Goal: Answer question/provide support: Share knowledge or assist other users

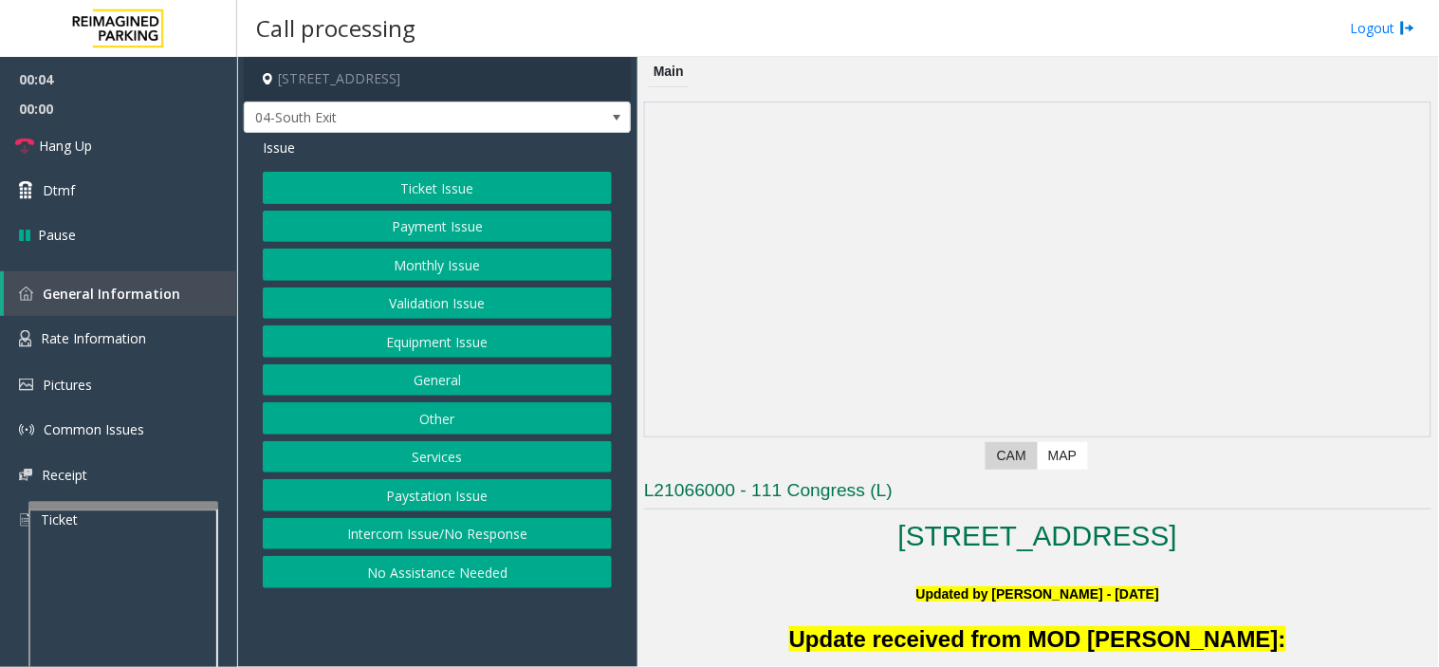
click at [422, 252] on button "Monthly Issue" at bounding box center [437, 265] width 349 height 32
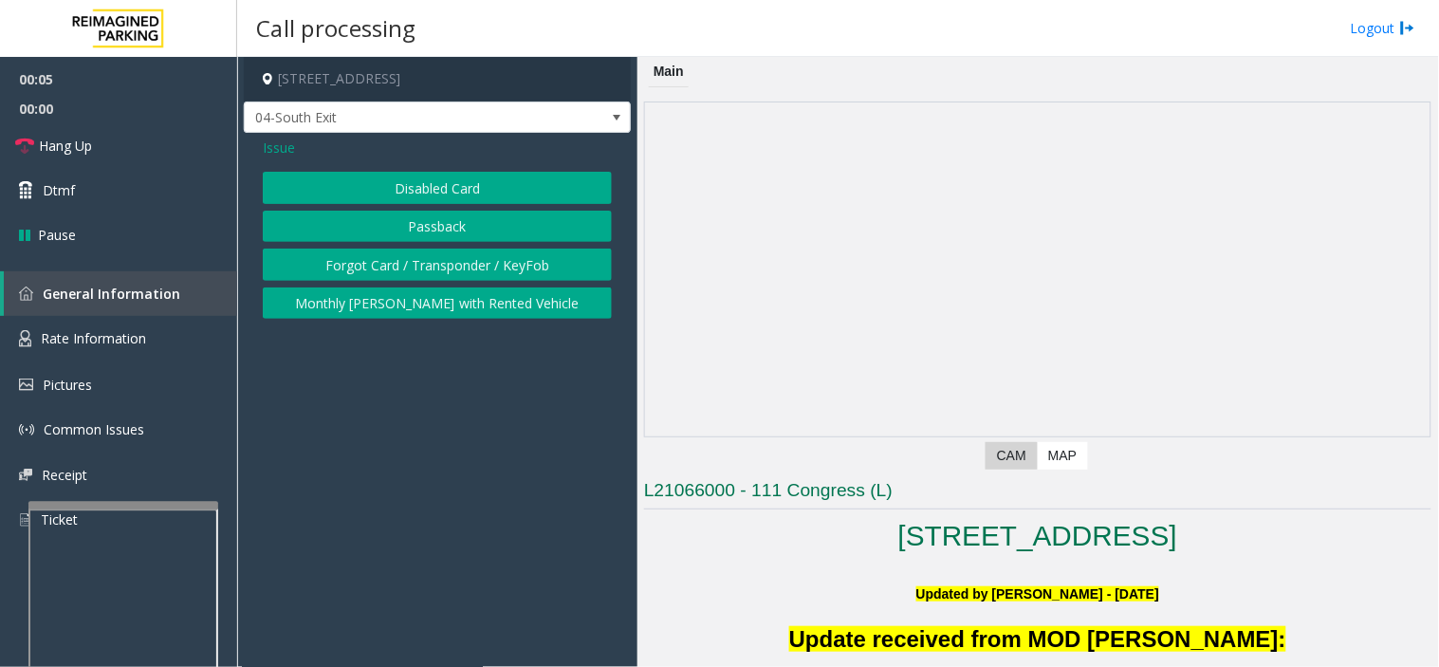
click at [423, 184] on button "Disabled Card" at bounding box center [437, 188] width 349 height 32
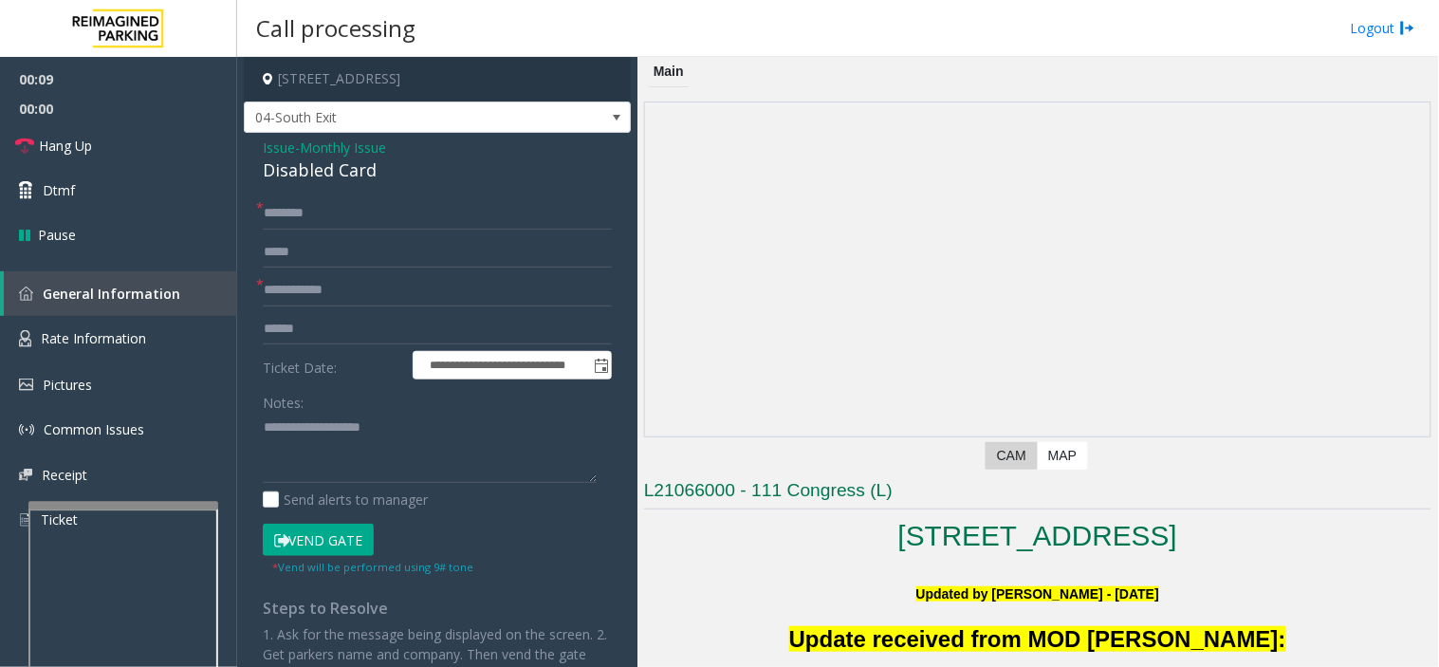
scroll to position [421, 0]
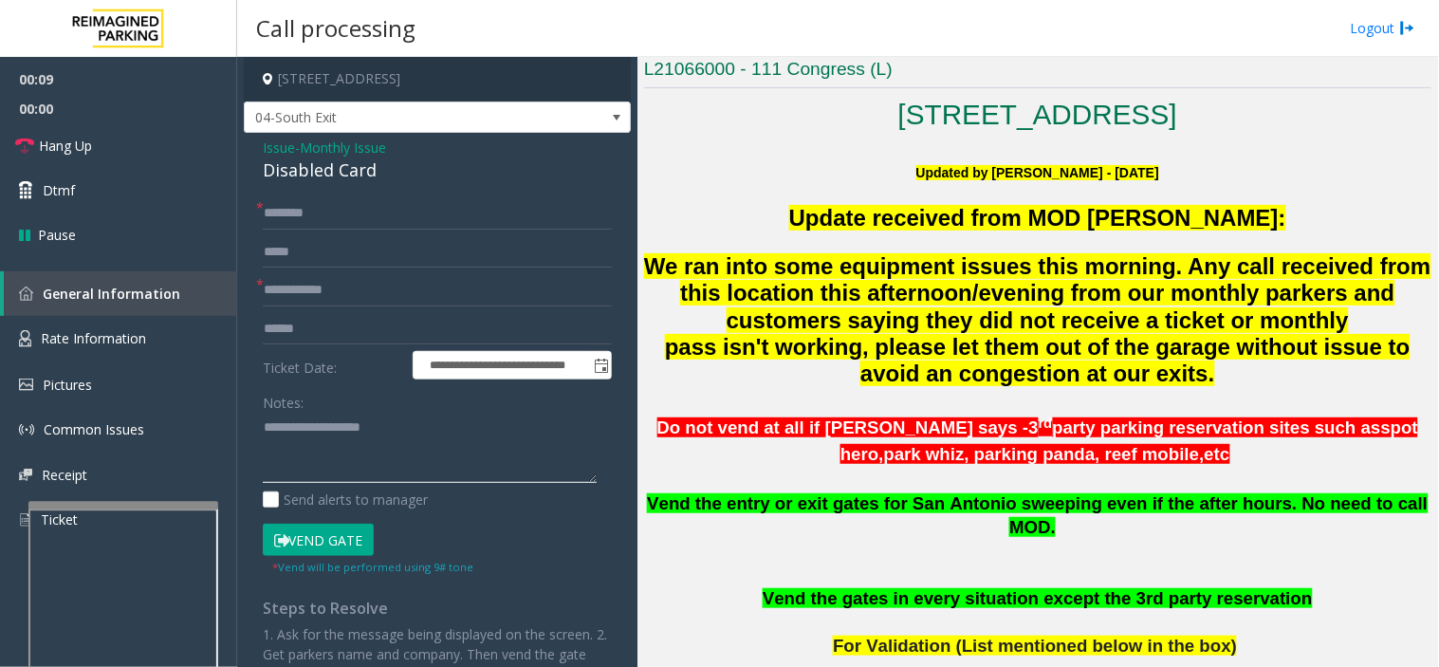
click at [389, 432] on textarea at bounding box center [430, 448] width 334 height 71
click at [354, 413] on textarea at bounding box center [430, 448] width 334 height 71
click at [365, 452] on textarea at bounding box center [430, 448] width 334 height 71
paste textarea "**********"
type textarea "**********"
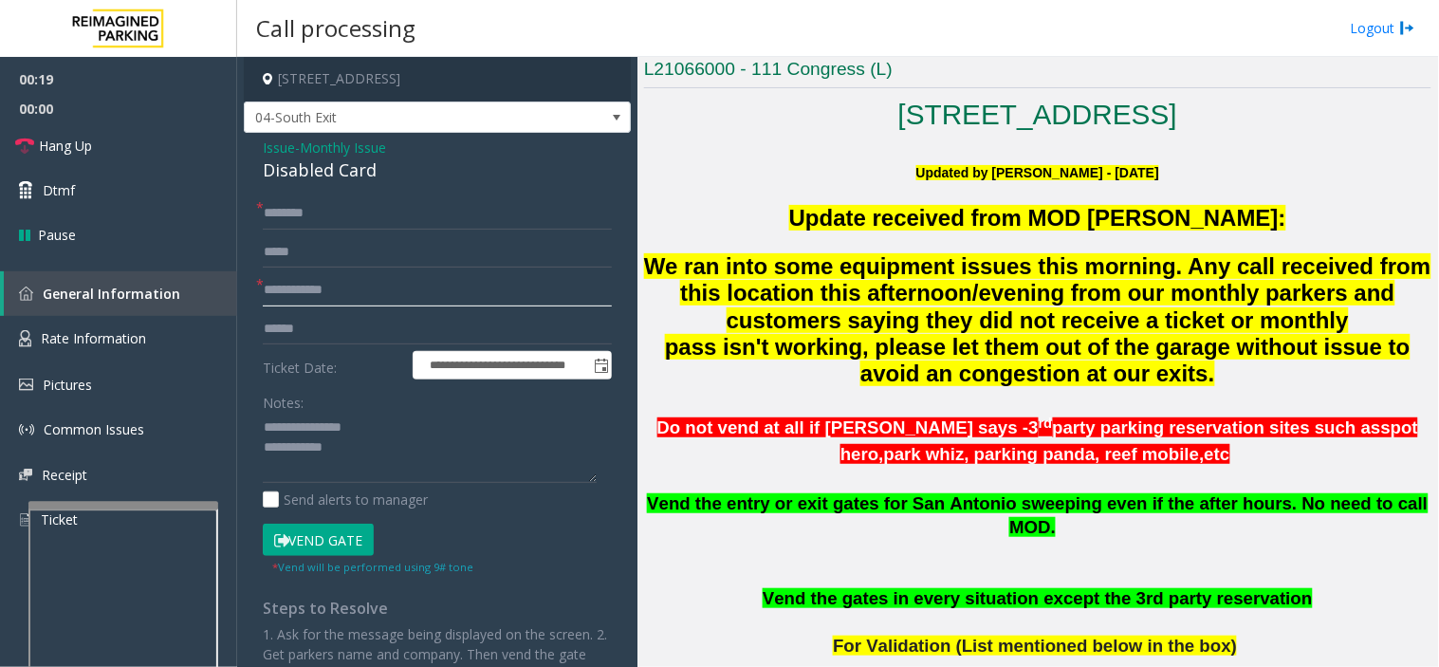
click at [381, 292] on input "text" at bounding box center [437, 290] width 349 height 32
click at [304, 539] on button "Vend Gate" at bounding box center [318, 540] width 111 height 32
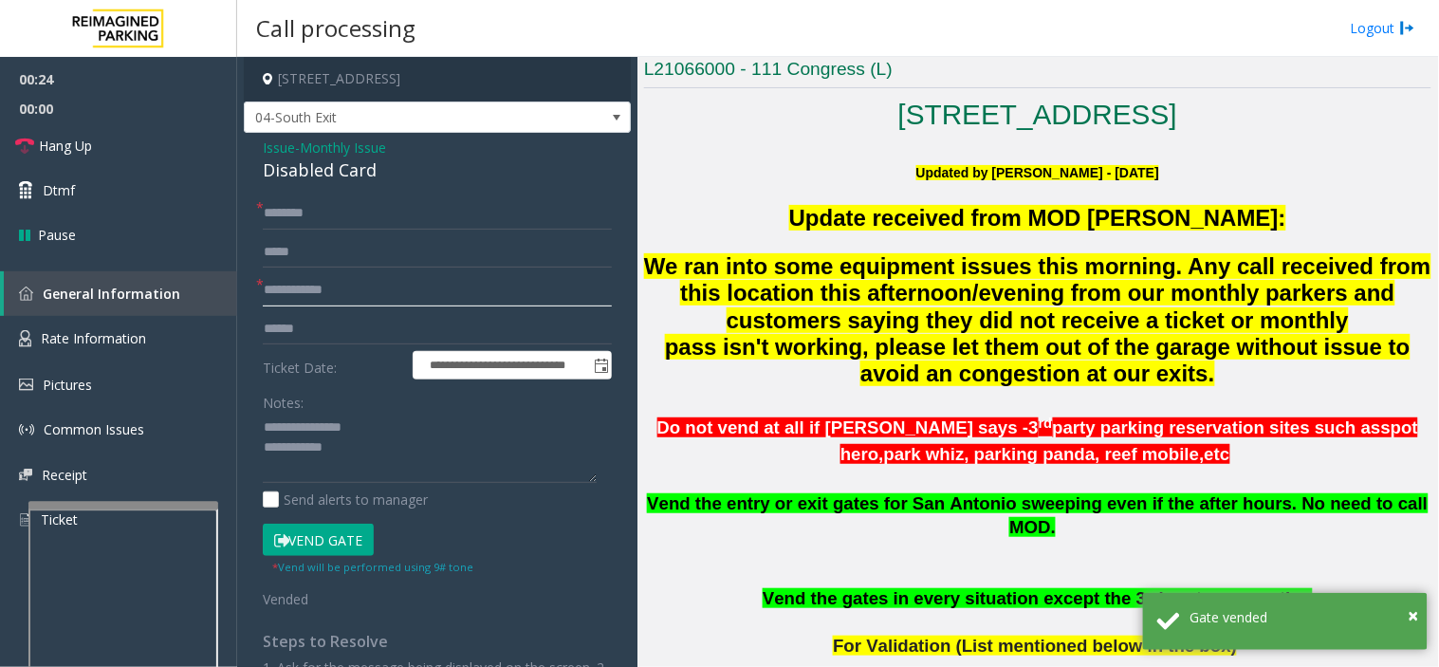
click at [340, 295] on input "text" at bounding box center [437, 290] width 349 height 32
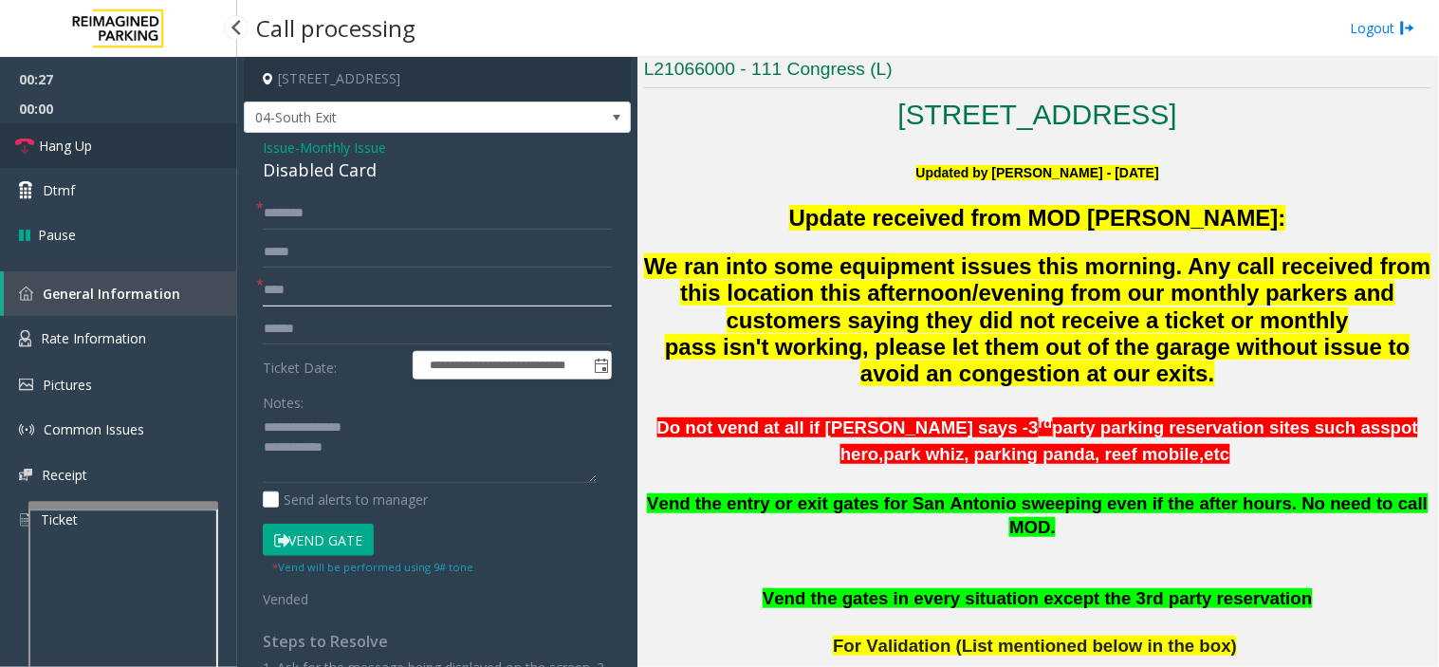
type input "****"
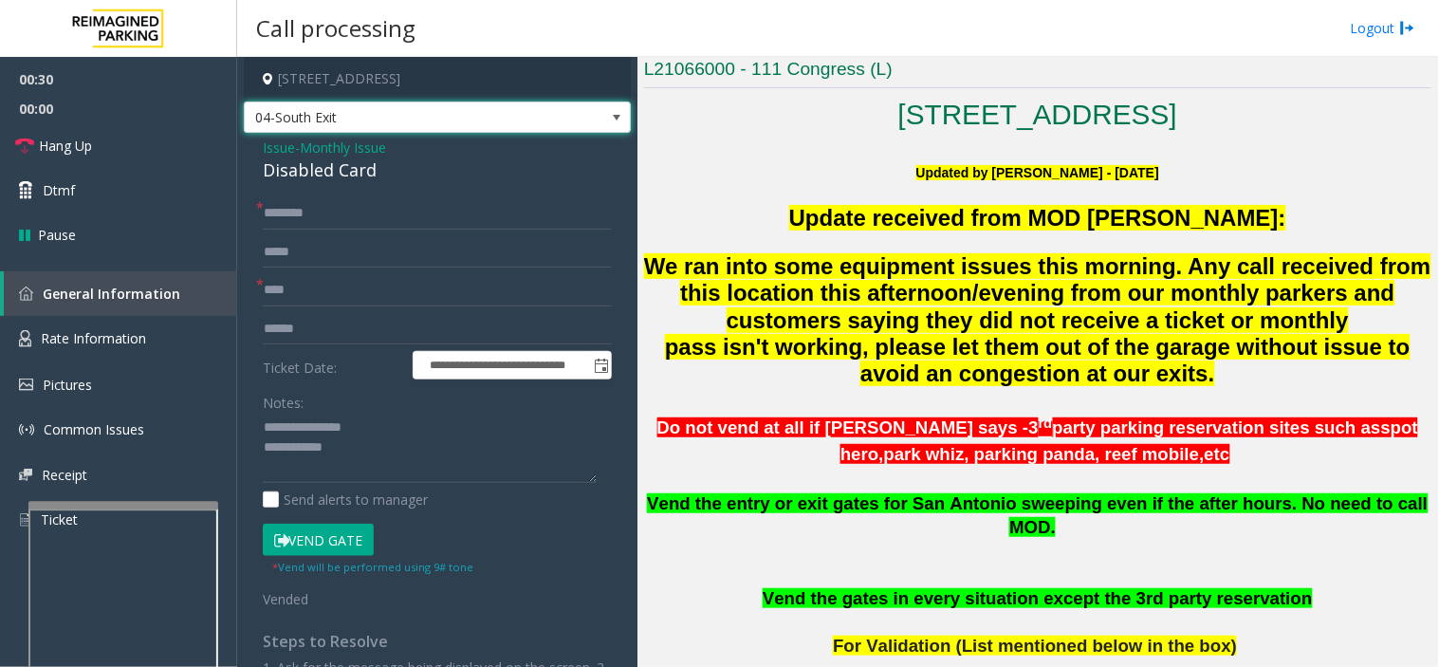
drag, startPoint x: 467, startPoint y: 123, endPoint x: 467, endPoint y: 108, distance: 15.2
click at [467, 117] on span "04-South Exit" at bounding box center [399, 117] width 308 height 30
click at [144, 143] on link "Hang Up" at bounding box center [118, 145] width 237 height 45
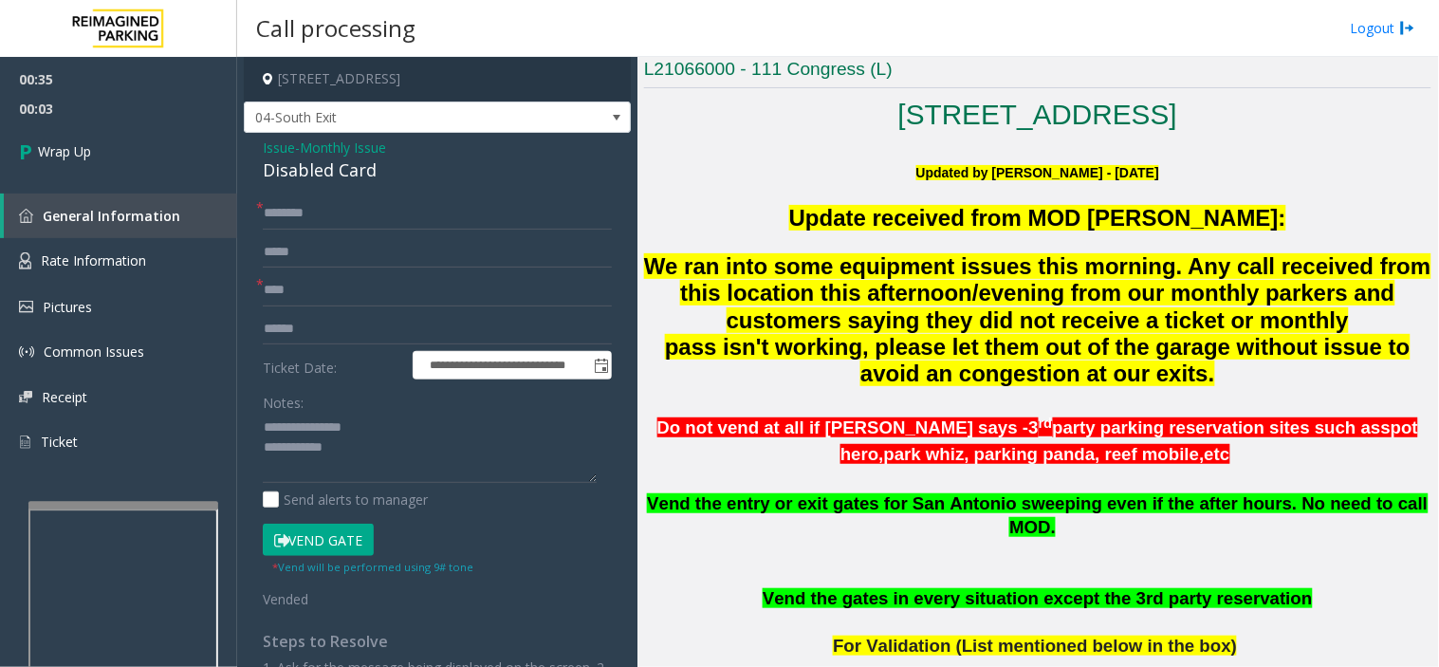
click at [309, 172] on div "Disabled Card" at bounding box center [437, 170] width 349 height 26
copy div "Disabled Card"
click at [378, 448] on textarea at bounding box center [430, 448] width 334 height 71
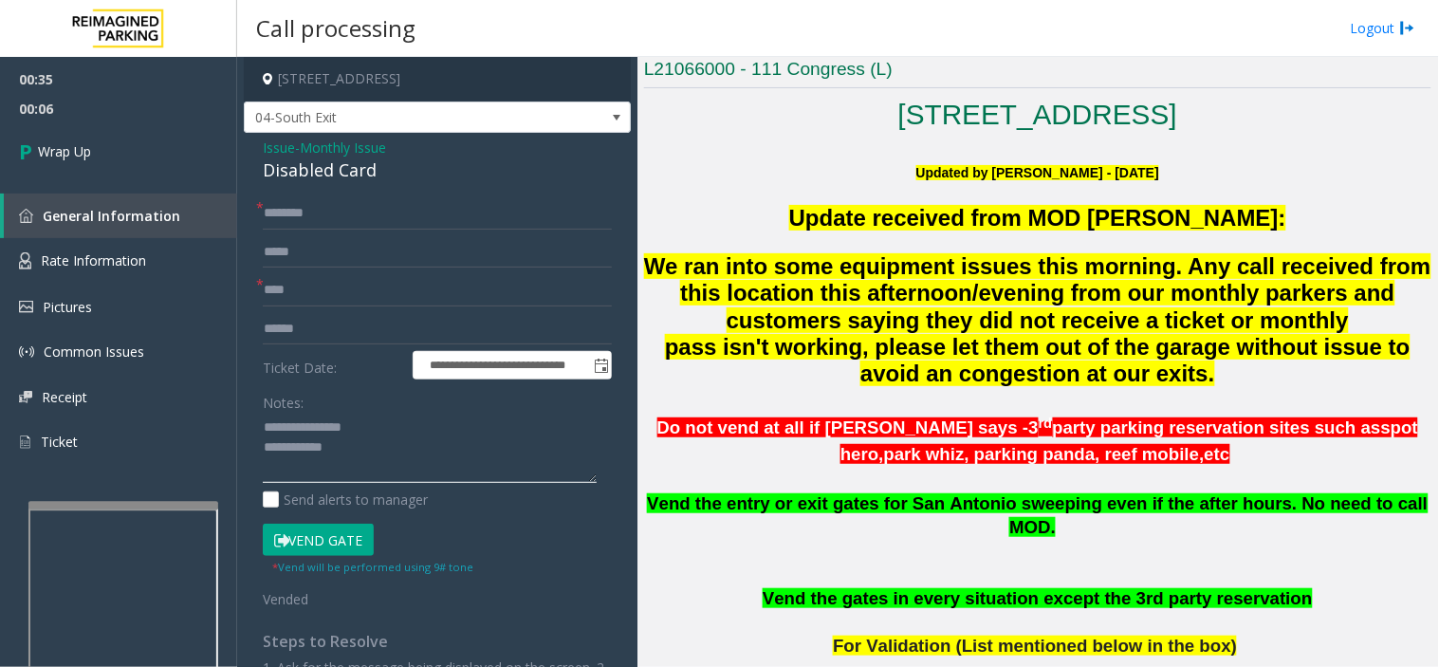
paste textarea "**********"
drag, startPoint x: 364, startPoint y: 457, endPoint x: 417, endPoint y: 420, distance: 64.7
click at [413, 428] on textarea at bounding box center [430, 448] width 334 height 71
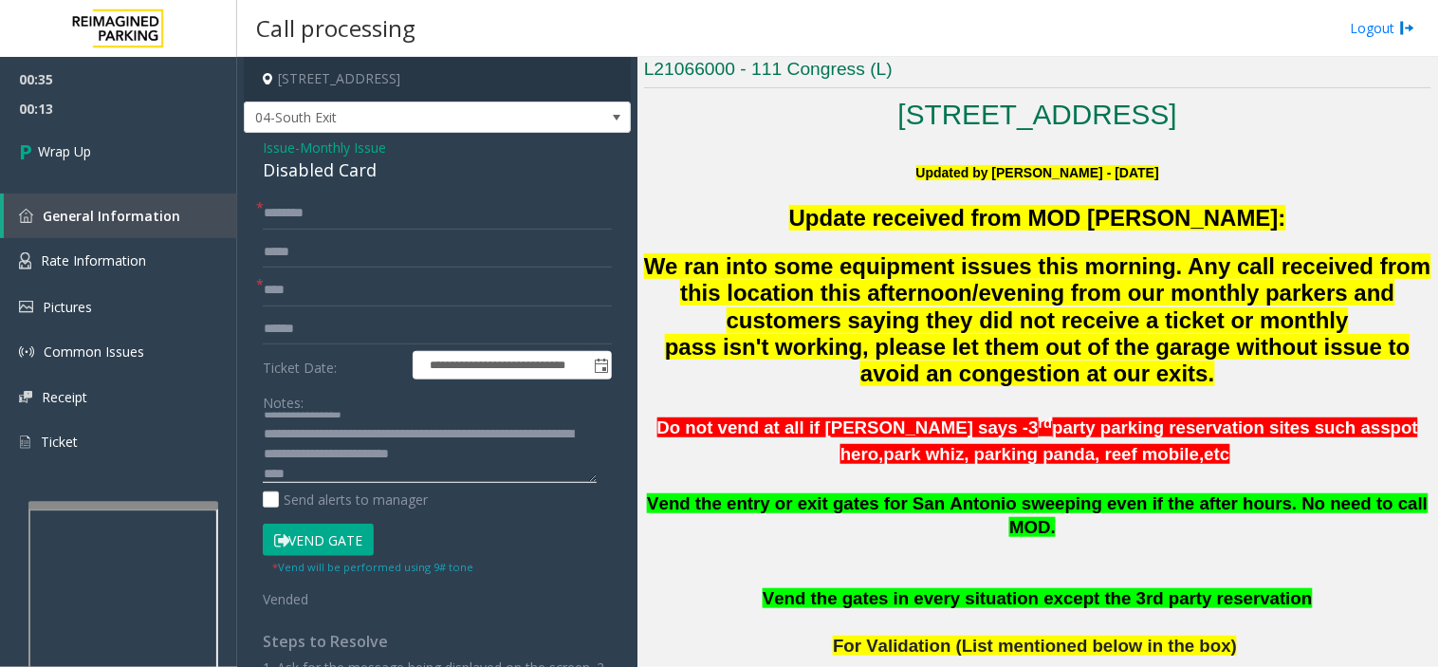
click at [489, 417] on textarea at bounding box center [430, 448] width 334 height 71
type textarea "**********"
click at [399, 223] on input "text" at bounding box center [437, 213] width 349 height 32
type input "****"
click at [326, 290] on input "****" at bounding box center [437, 290] width 349 height 32
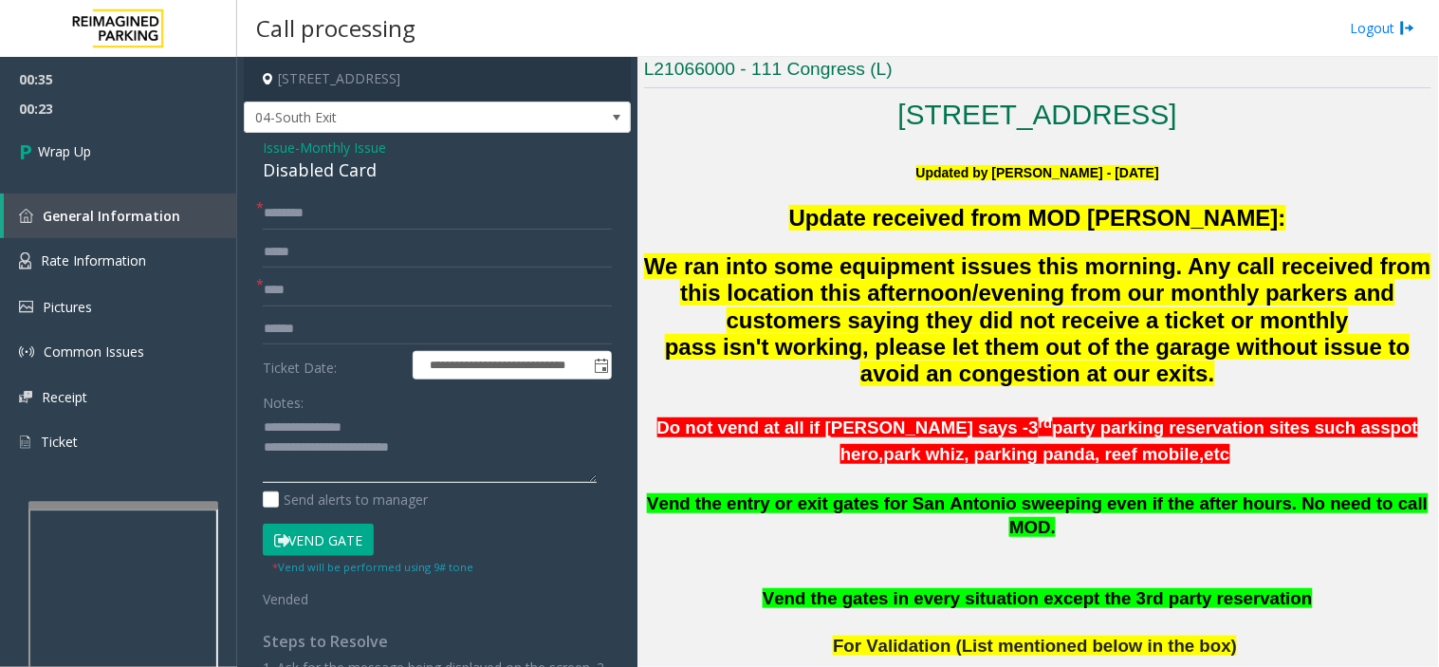
scroll to position [0, 0]
type textarea "**********"
type textarea "*********"
click at [361, 216] on input "text" at bounding box center [437, 213] width 349 height 32
type input "****"
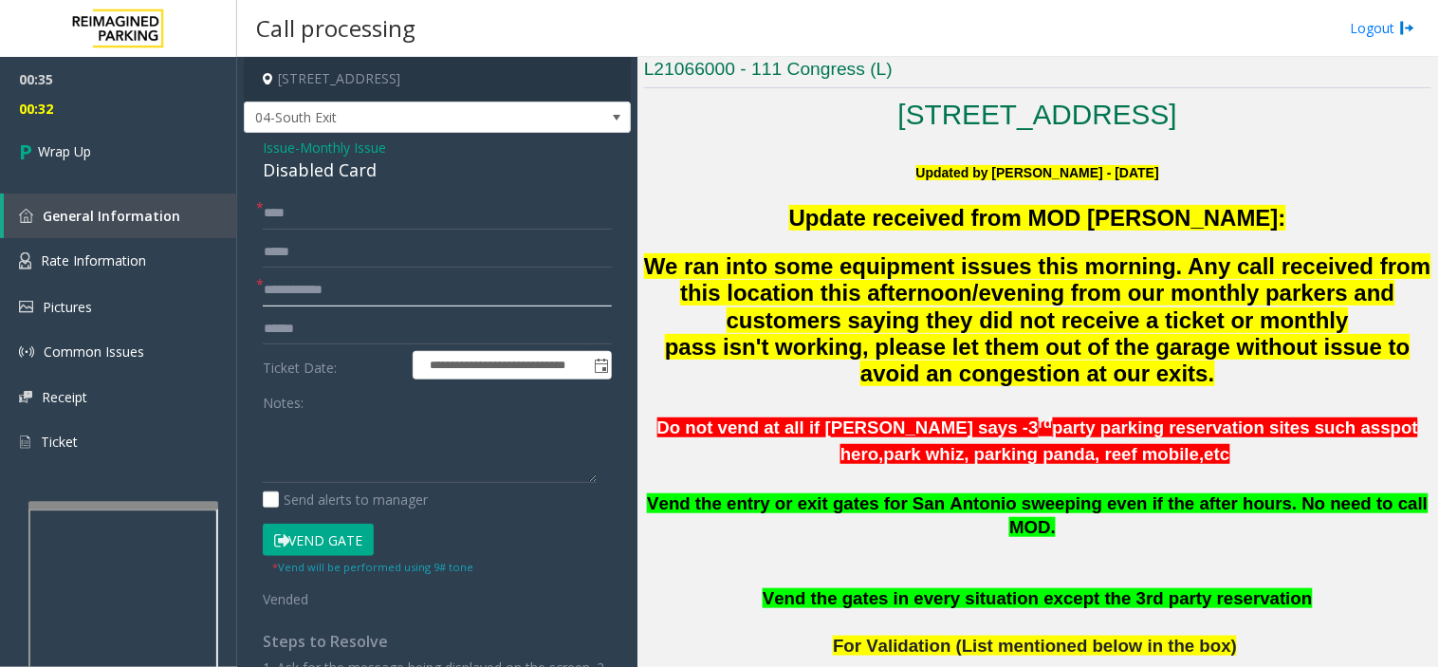
click at [314, 295] on input "text" at bounding box center [437, 290] width 349 height 32
type input "**"
drag, startPoint x: 447, startPoint y: 433, endPoint x: 1335, endPoint y: 215, distance: 914.3
click at [526, 408] on div "Notes:" at bounding box center [437, 435] width 349 height 98
drag, startPoint x: 311, startPoint y: 370, endPoint x: 436, endPoint y: 482, distance: 168.0
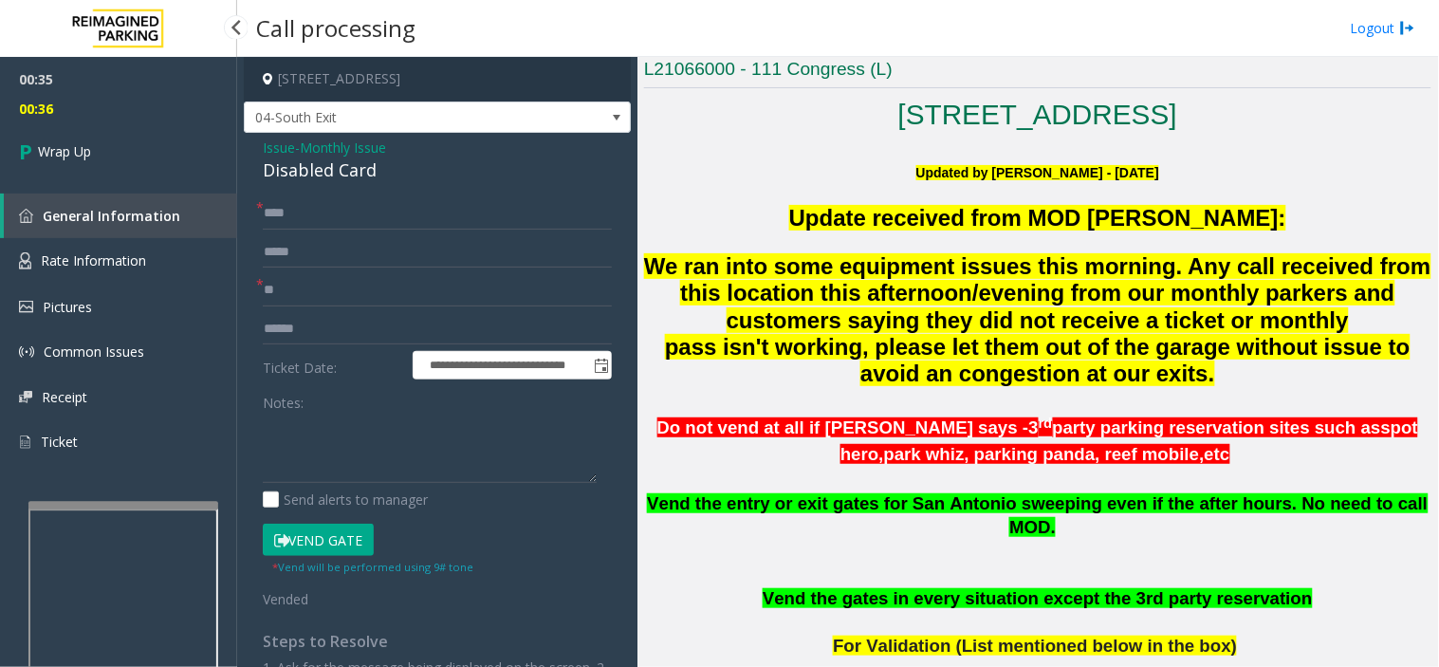
click at [434, 479] on div "**********" at bounding box center [437, 474] width 387 height 683
paste textarea "*****"
type textarea "*****"
click at [434, 478] on textarea at bounding box center [430, 448] width 334 height 71
paste textarea "*****"
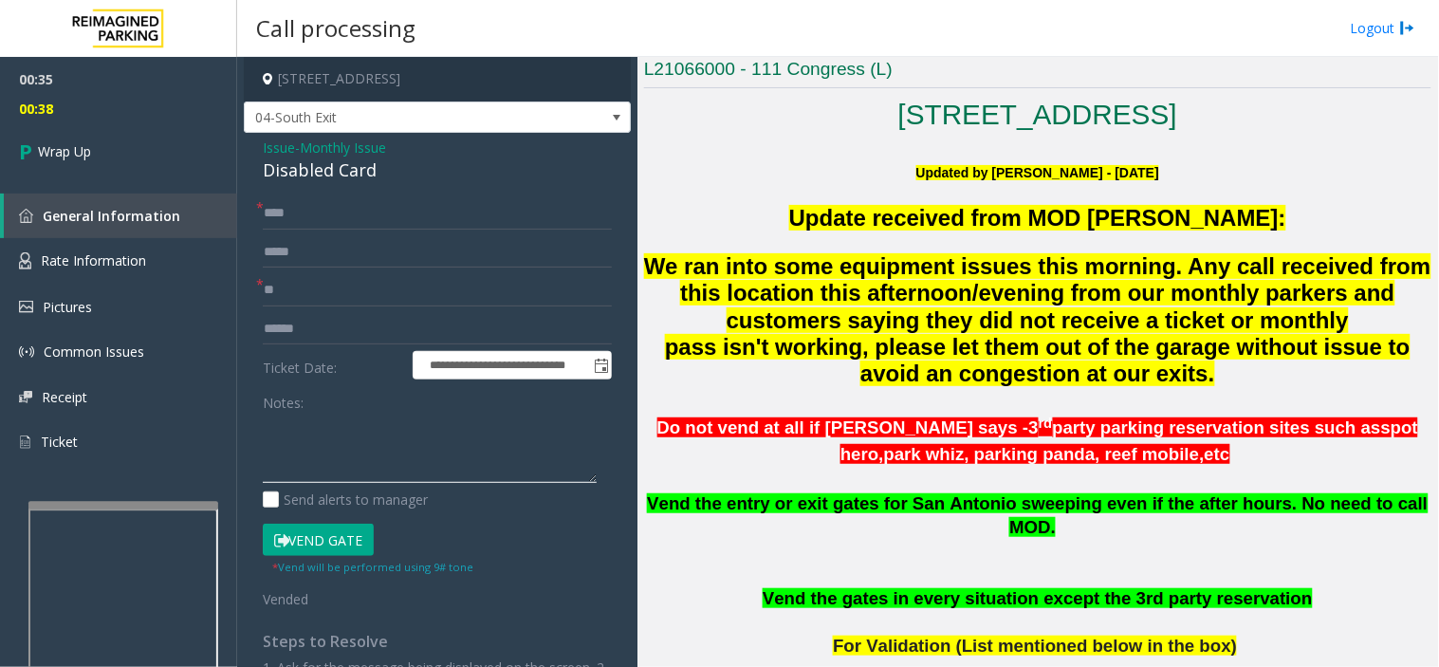
click at [395, 416] on textarea at bounding box center [430, 448] width 334 height 71
click at [370, 469] on textarea at bounding box center [430, 448] width 334 height 71
paste textarea "*****"
type textarea "*****"
drag, startPoint x: 372, startPoint y: 461, endPoint x: 359, endPoint y: 421, distance: 42.0
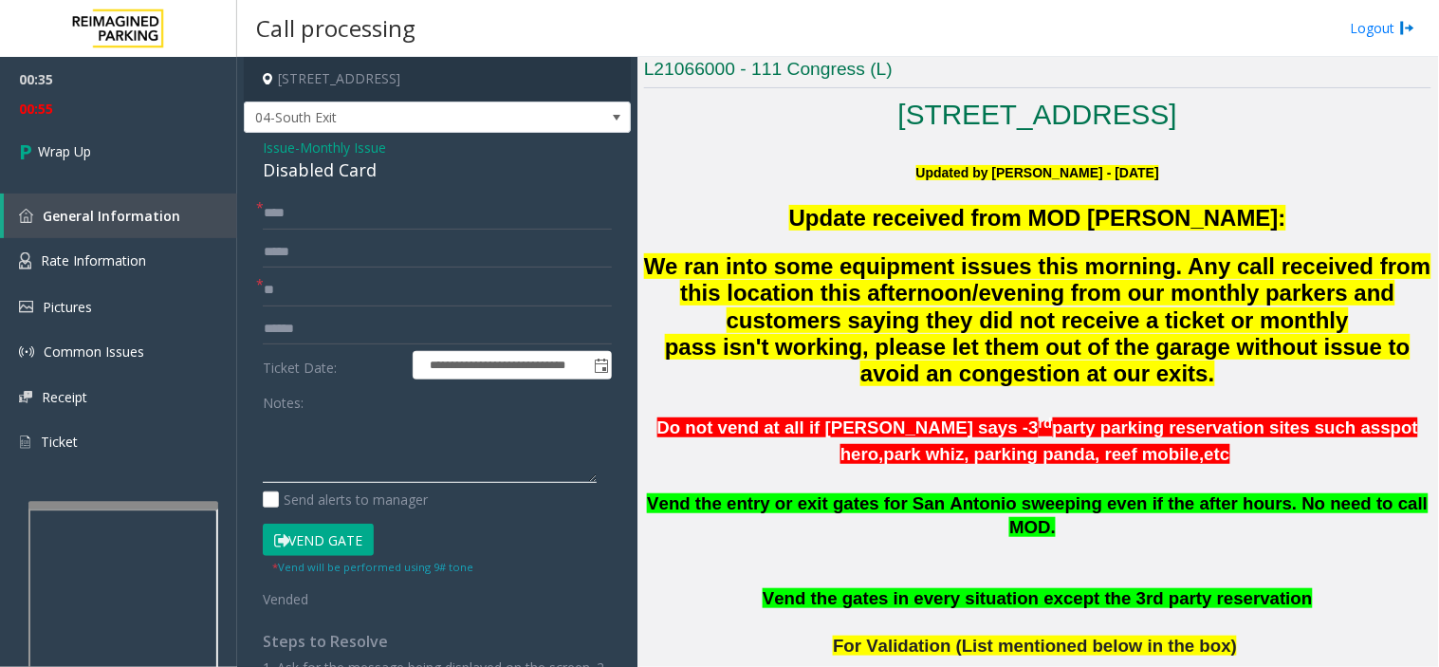
click at [368, 442] on textarea at bounding box center [430, 448] width 334 height 71
paste textarea "**********"
click at [339, 176] on div "Disabled Card" at bounding box center [437, 170] width 349 height 26
click at [339, 172] on div "Disabled Card" at bounding box center [437, 170] width 349 height 26
click at [337, 169] on div "Disabled Card" at bounding box center [437, 170] width 349 height 26
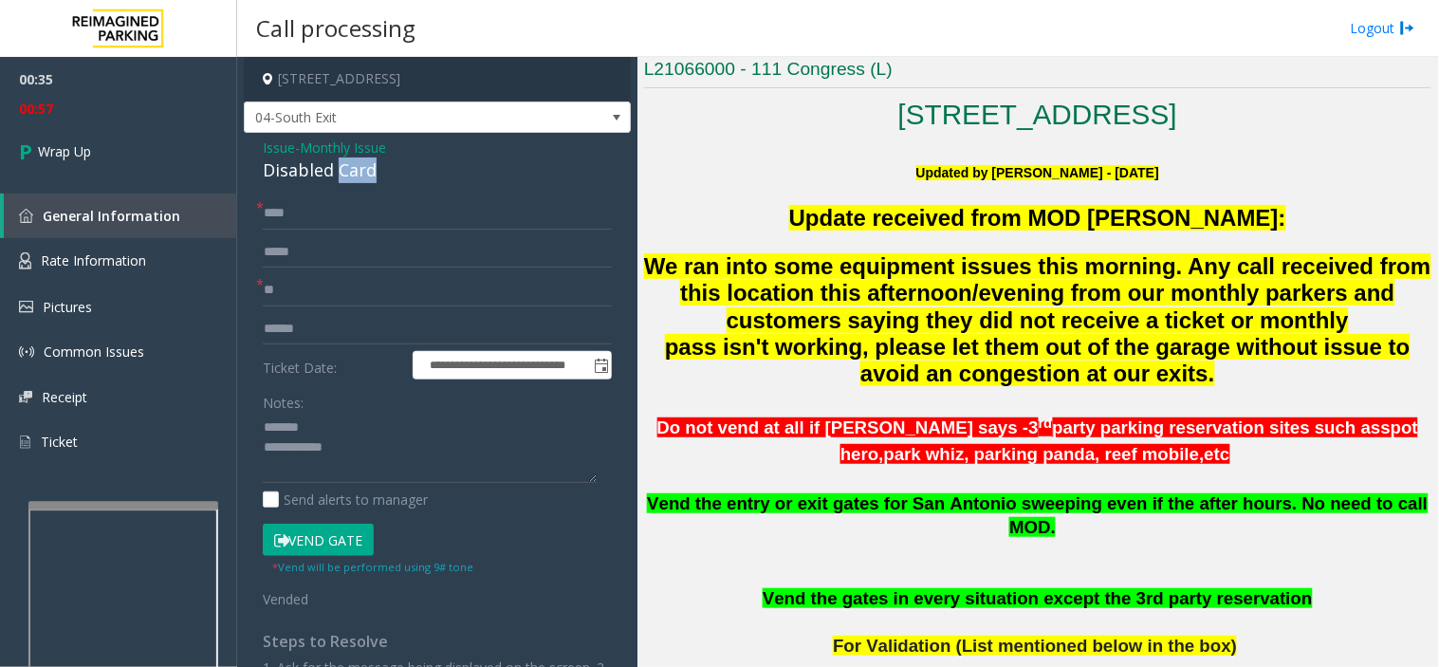
copy div "Card"
click at [337, 169] on div "Disabled Card" at bounding box center [437, 170] width 349 height 26
paste textarea "****"
click at [326, 419] on textarea at bounding box center [430, 448] width 334 height 71
drag, startPoint x: 399, startPoint y: 447, endPoint x: 402, endPoint y: 436, distance: 10.8
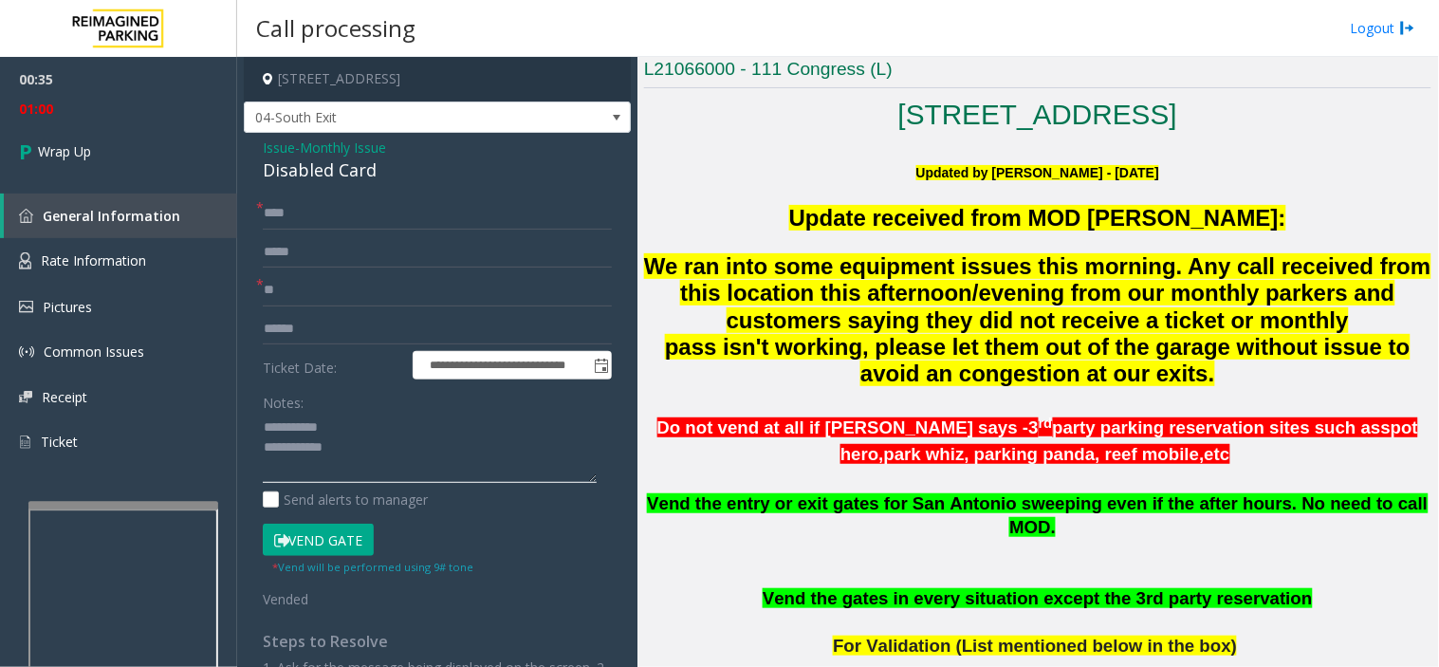
click at [402, 436] on textarea at bounding box center [430, 448] width 334 height 71
click at [399, 447] on textarea at bounding box center [430, 448] width 334 height 71
click at [402, 459] on textarea at bounding box center [430, 448] width 334 height 71
drag, startPoint x: 503, startPoint y: 441, endPoint x: 336, endPoint y: 463, distance: 168.4
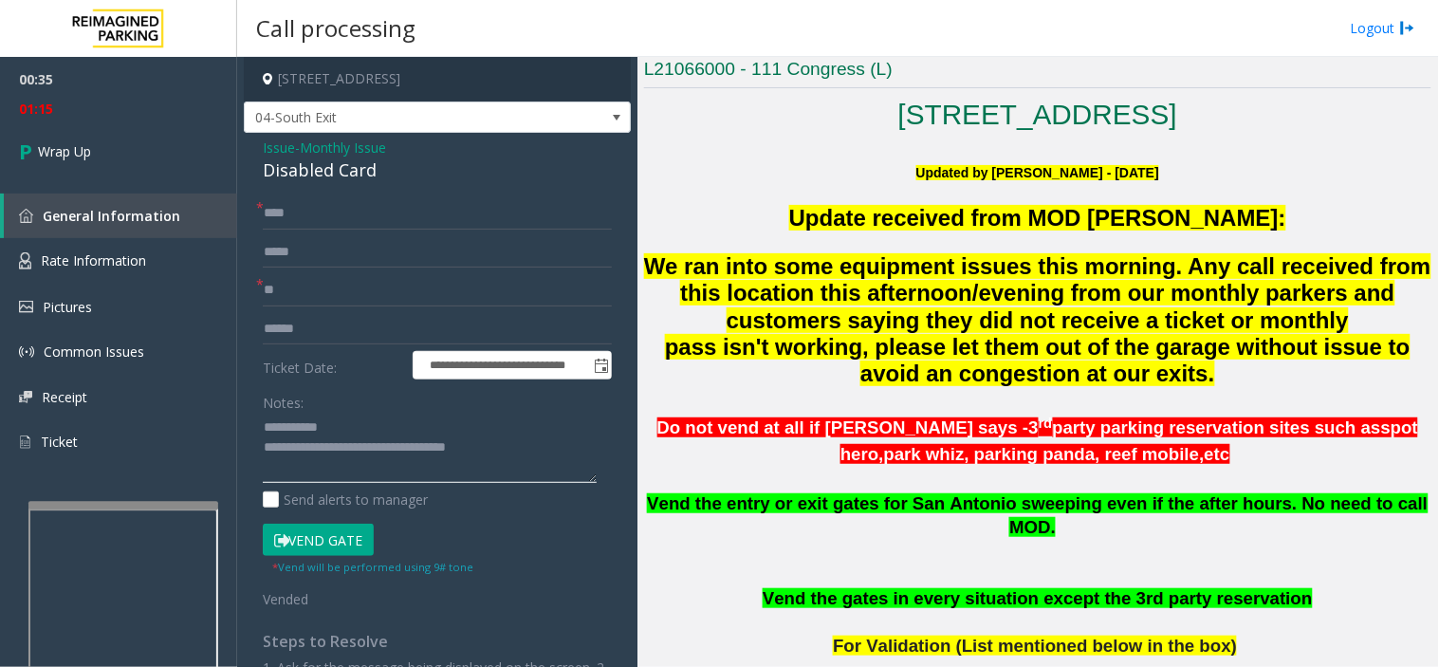
click at [336, 463] on textarea at bounding box center [430, 448] width 334 height 71
drag, startPoint x: 398, startPoint y: 429, endPoint x: 404, endPoint y: 437, distance: 10.3
click at [399, 432] on textarea at bounding box center [430, 448] width 334 height 71
paste textarea "**********"
drag, startPoint x: 400, startPoint y: 450, endPoint x: 413, endPoint y: 439, distance: 16.2
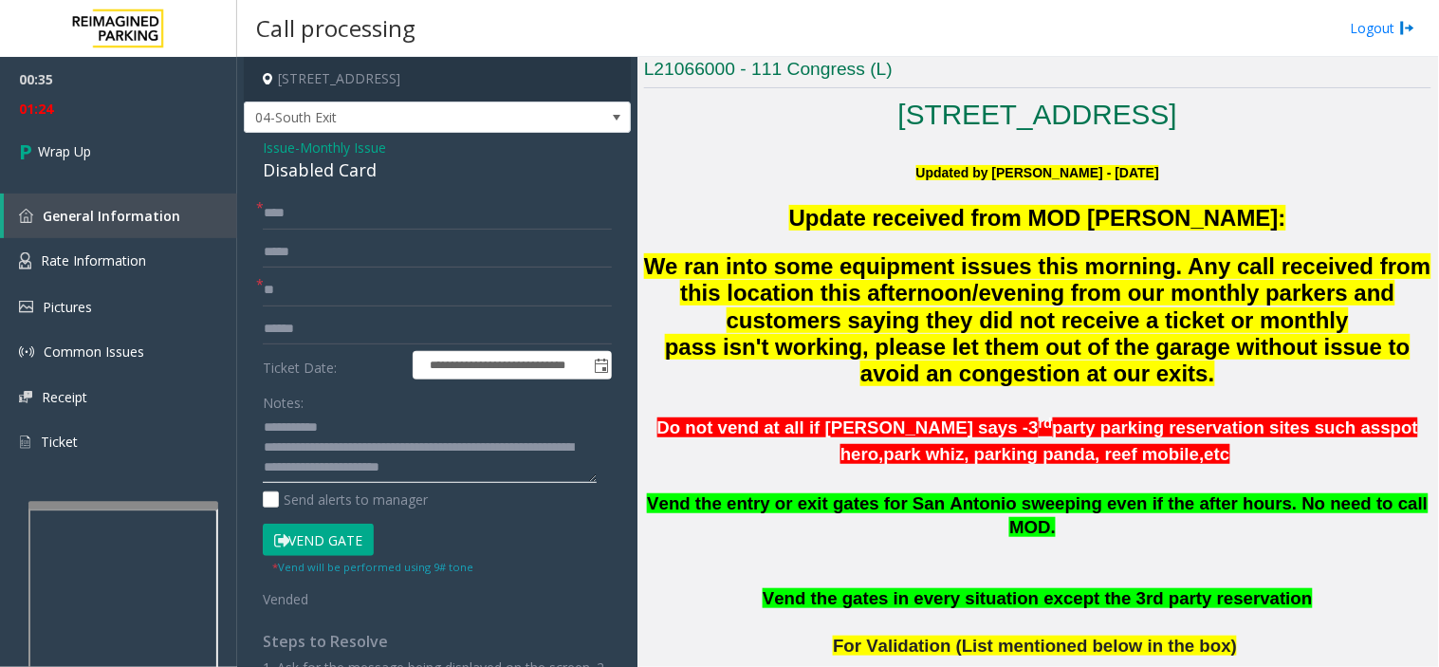
click at [413, 439] on textarea at bounding box center [430, 448] width 334 height 71
click at [306, 185] on div "**********" at bounding box center [437, 474] width 387 height 683
click at [307, 175] on div "Disabled Card" at bounding box center [437, 170] width 349 height 26
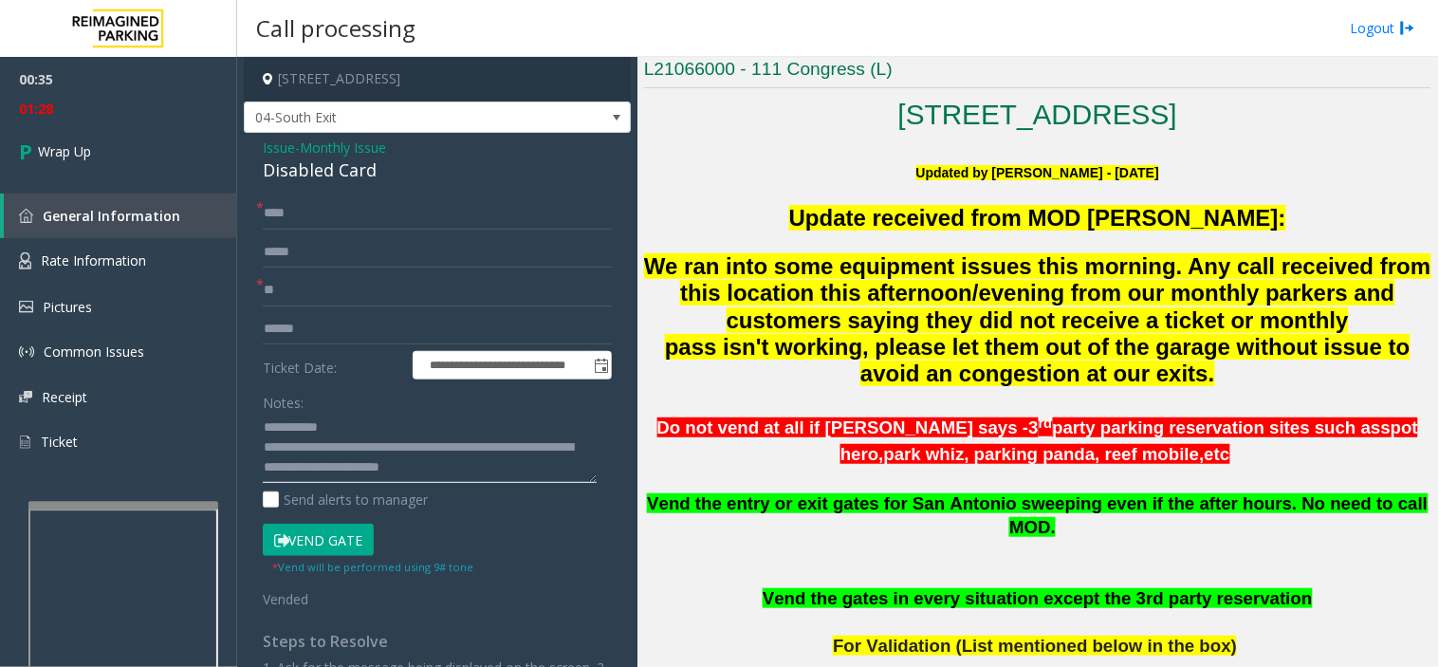
click at [366, 419] on textarea at bounding box center [430, 448] width 334 height 71
type textarea "**********"
click at [109, 158] on link "Wrap Up" at bounding box center [118, 151] width 237 height 56
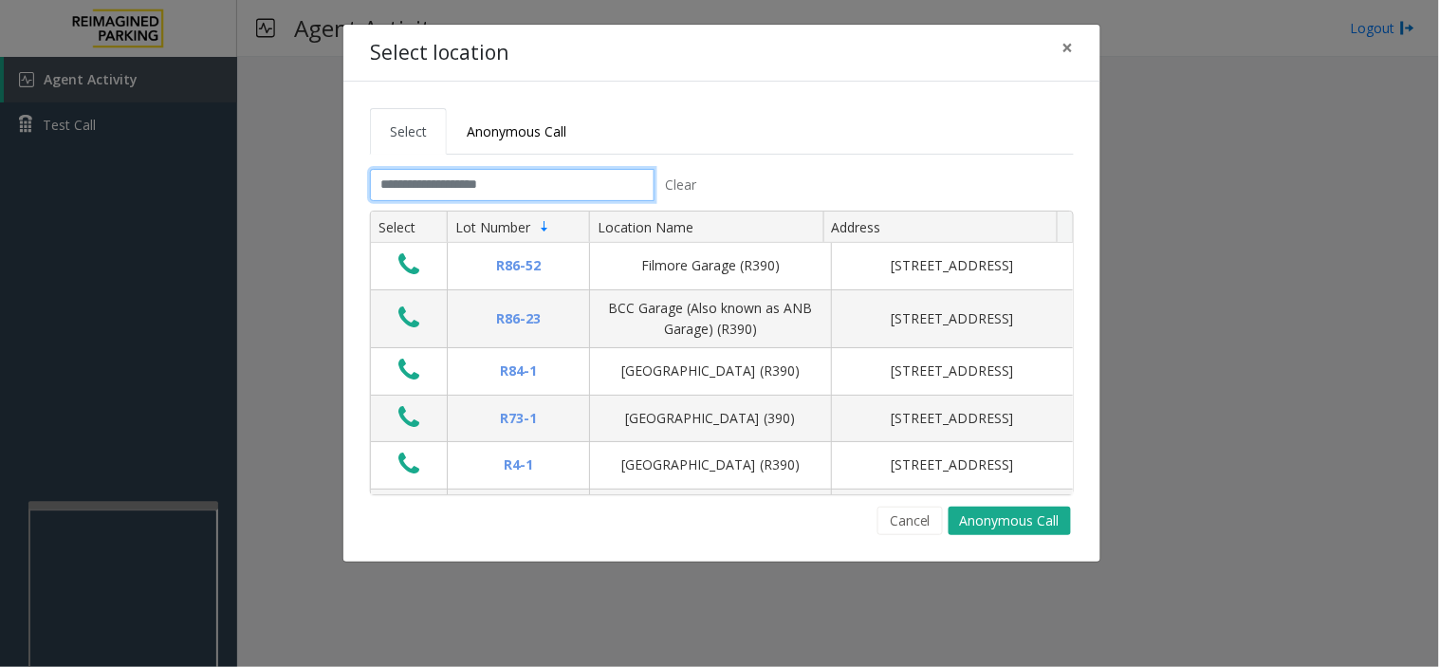
click at [639, 195] on input "text" at bounding box center [512, 185] width 285 height 32
drag, startPoint x: 735, startPoint y: 119, endPoint x: 623, endPoint y: 143, distance: 114.6
click at [623, 143] on ul "Select Anonymous Call" at bounding box center [722, 131] width 704 height 46
click at [619, 175] on input "text" at bounding box center [512, 185] width 285 height 32
click at [619, 186] on input "text" at bounding box center [512, 185] width 285 height 32
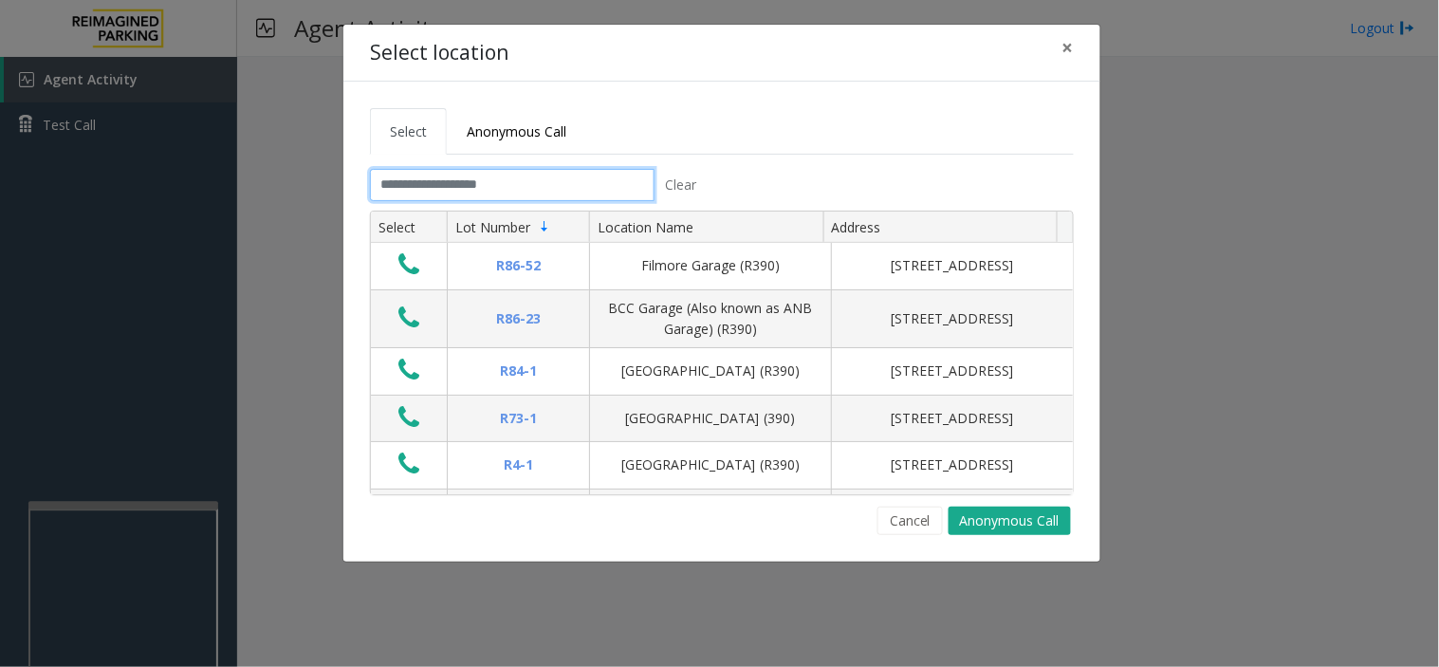
click at [619, 186] on input "text" at bounding box center [512, 185] width 285 height 32
drag, startPoint x: 611, startPoint y: 186, endPoint x: 565, endPoint y: 183, distance: 45.6
click at [565, 183] on input "text" at bounding box center [512, 185] width 285 height 32
click at [579, 190] on input "text" at bounding box center [512, 185] width 285 height 32
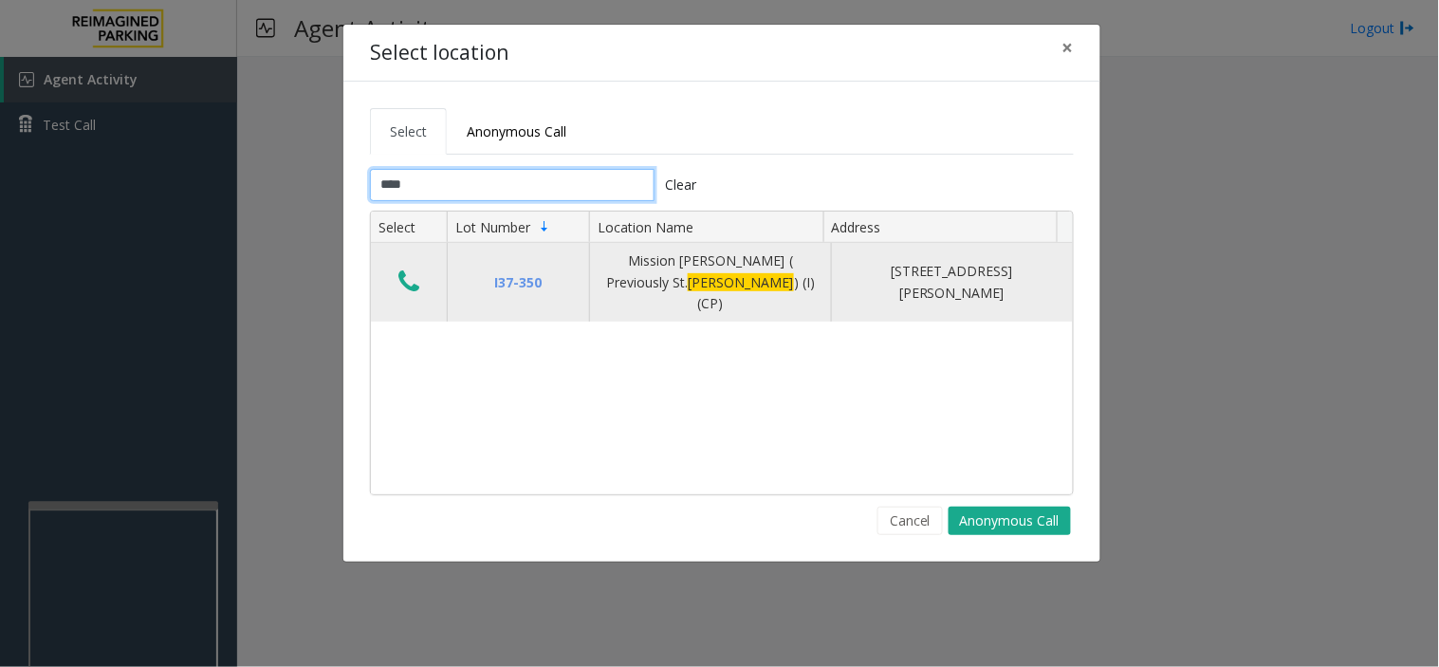
type input "****"
click at [408, 277] on icon "Data table" at bounding box center [408, 282] width 21 height 27
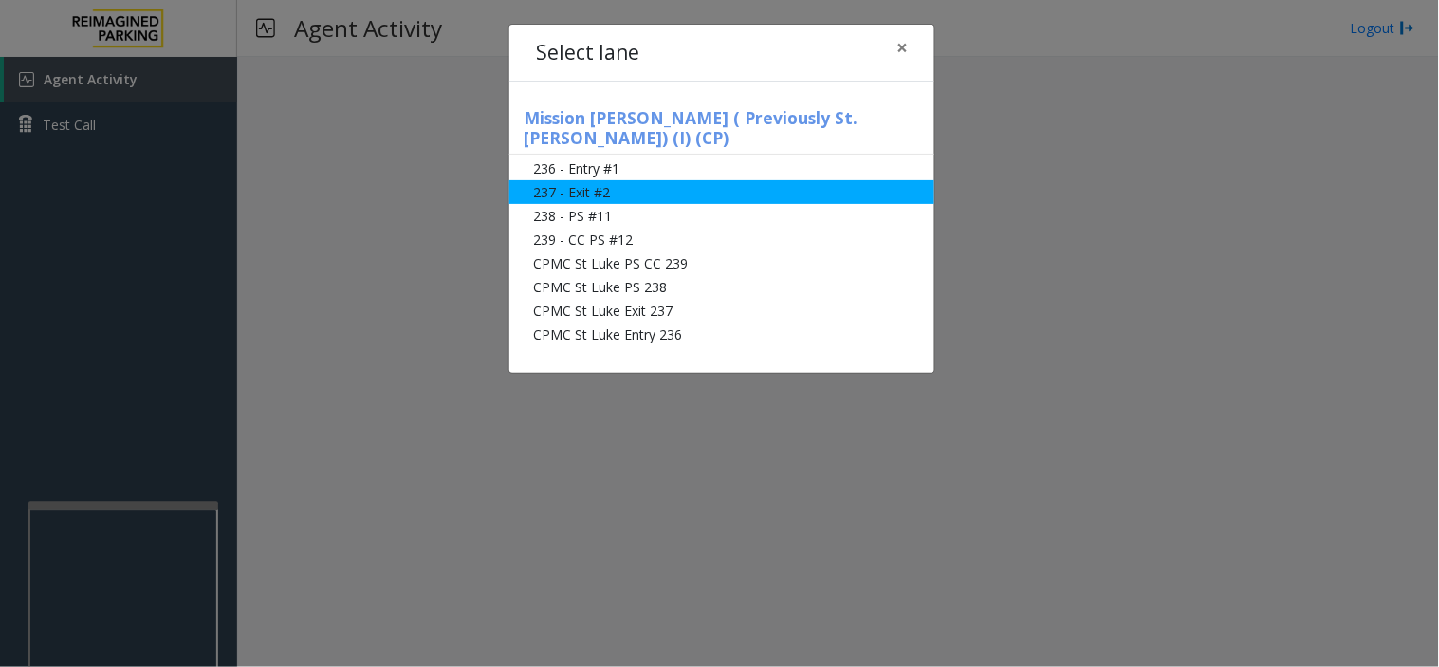
click at [600, 180] on li "237 - Exit #2" at bounding box center [722, 192] width 425 height 24
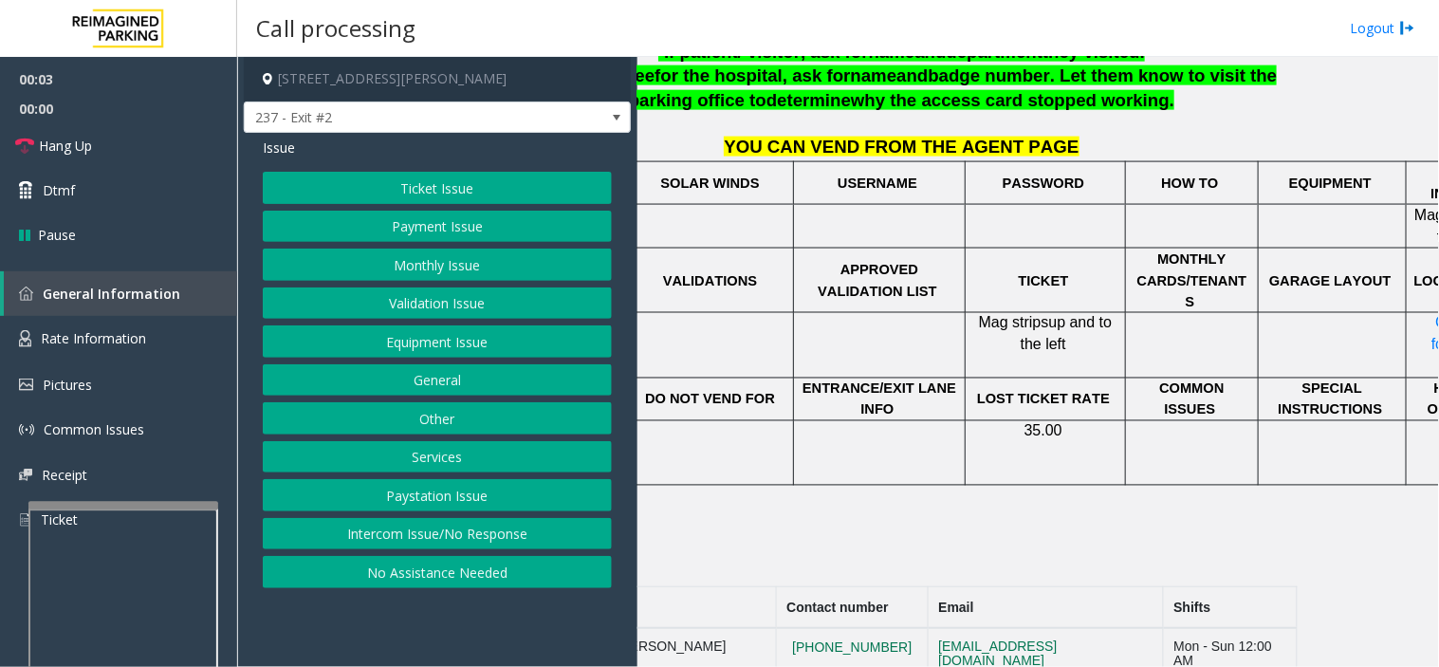
scroll to position [672, 256]
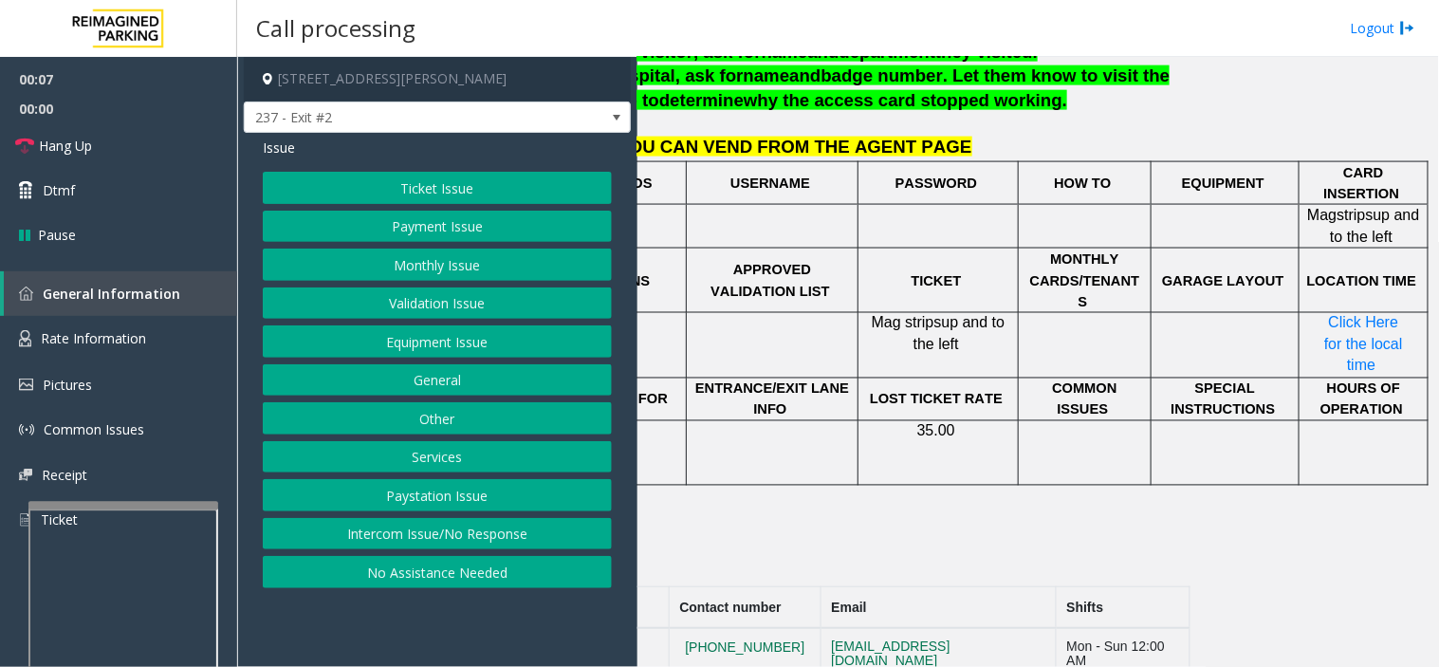
click at [439, 234] on button "Payment Issue" at bounding box center [437, 227] width 349 height 32
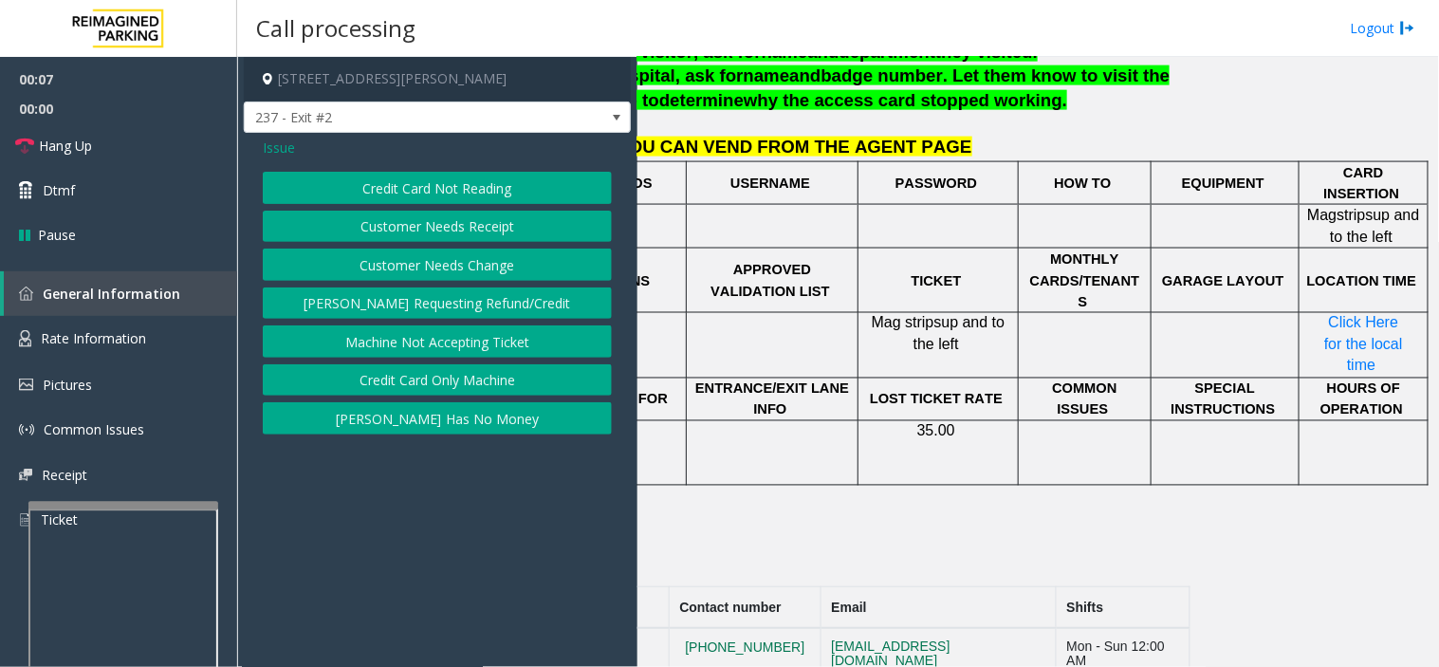
click at [419, 184] on button "Credit Card Not Reading" at bounding box center [437, 188] width 349 height 32
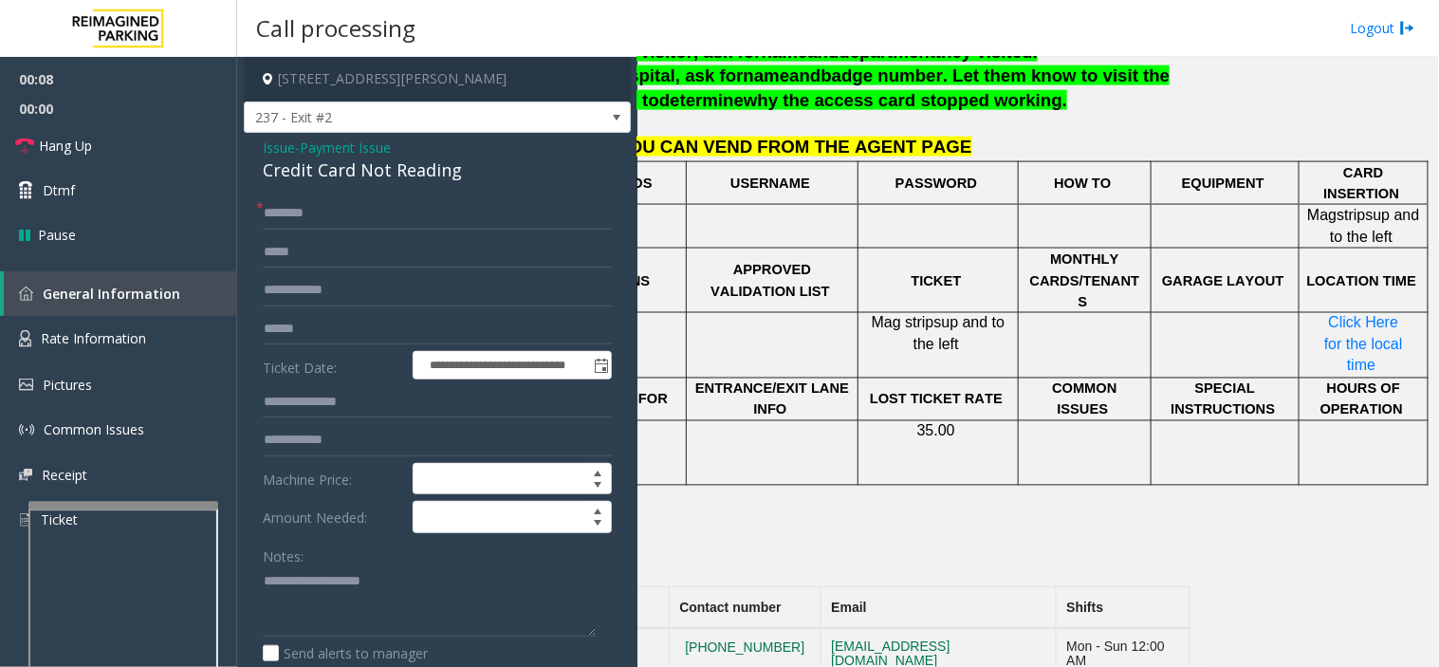
click at [484, 564] on div "Notes:" at bounding box center [437, 589] width 349 height 98
click at [374, 599] on textarea at bounding box center [430, 601] width 334 height 71
click at [374, 598] on textarea at bounding box center [430, 601] width 334 height 71
paste textarea "**********"
click at [317, 169] on div "Credit Card Not Reading" at bounding box center [437, 170] width 349 height 26
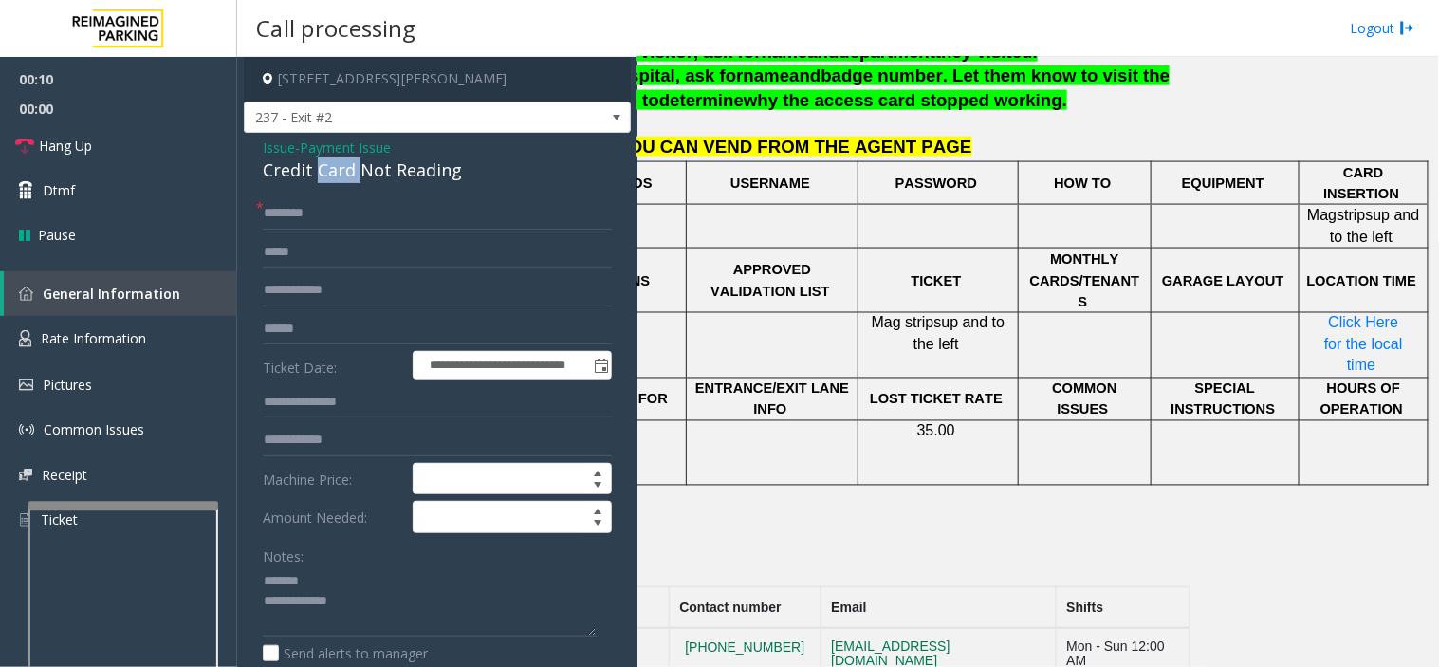
click at [317, 169] on div "Credit Card Not Reading" at bounding box center [437, 170] width 349 height 26
copy div "Credit Card Not Reading"
paste textarea "**********"
click at [361, 589] on textarea at bounding box center [430, 601] width 334 height 71
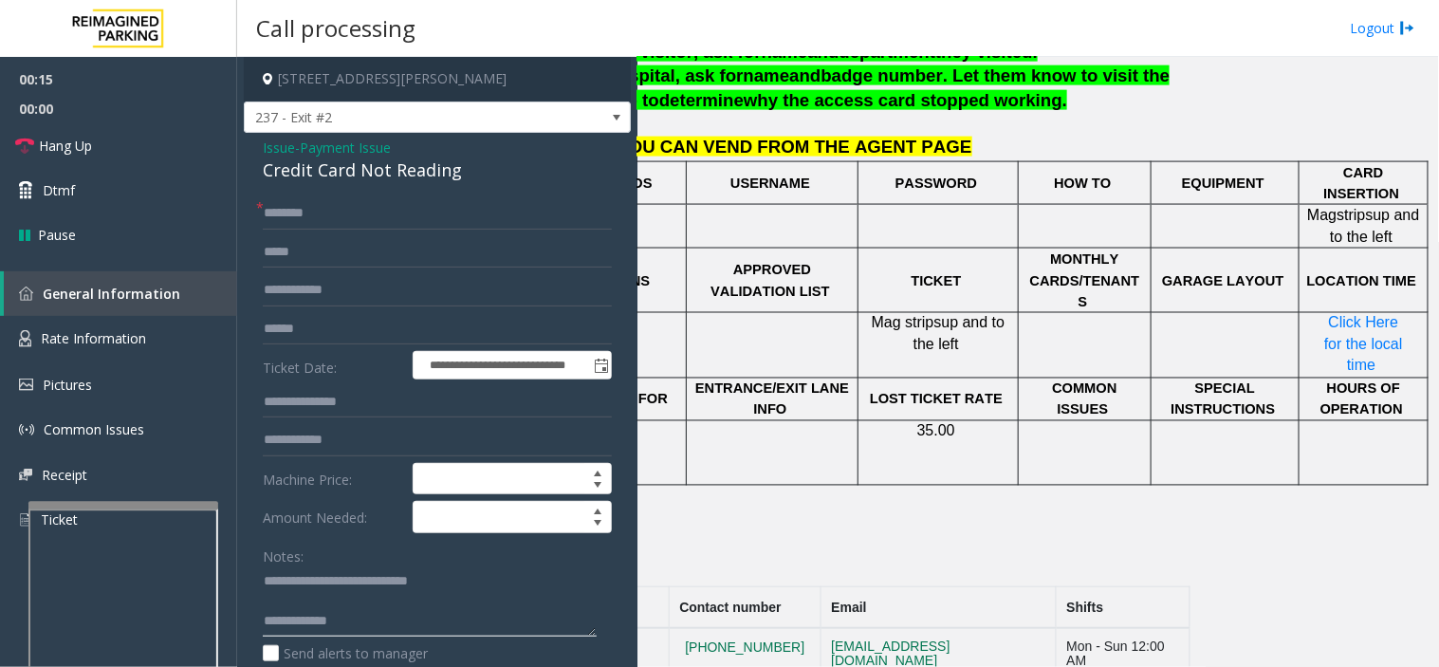
paste textarea "**********"
click at [380, 636] on textarea at bounding box center [430, 601] width 334 height 71
type textarea "**********"
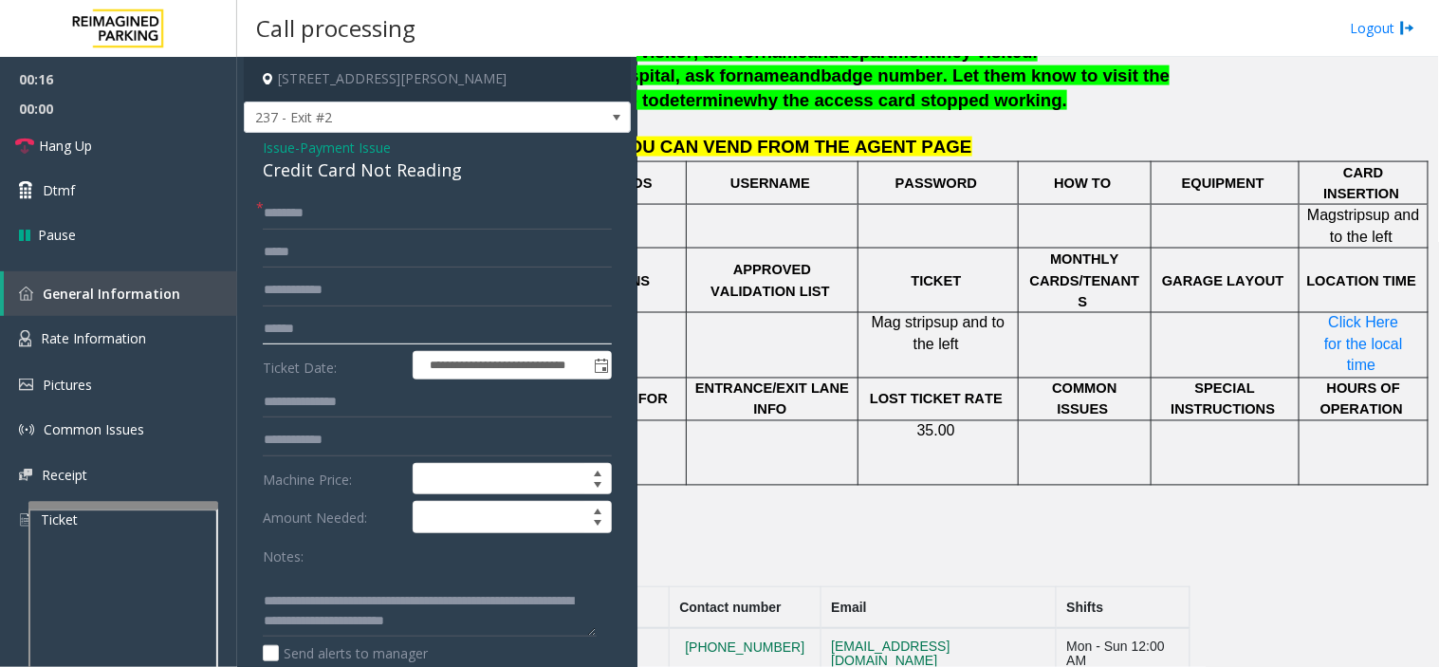
click at [351, 317] on input "text" at bounding box center [437, 329] width 349 height 32
drag, startPoint x: 359, startPoint y: 324, endPoint x: 343, endPoint y: 326, distance: 16.4
drag, startPoint x: 343, startPoint y: 326, endPoint x: 309, endPoint y: 330, distance: 33.4
click at [309, 330] on input "text" at bounding box center [437, 329] width 349 height 32
drag, startPoint x: 396, startPoint y: 330, endPoint x: 409, endPoint y: 329, distance: 13.3
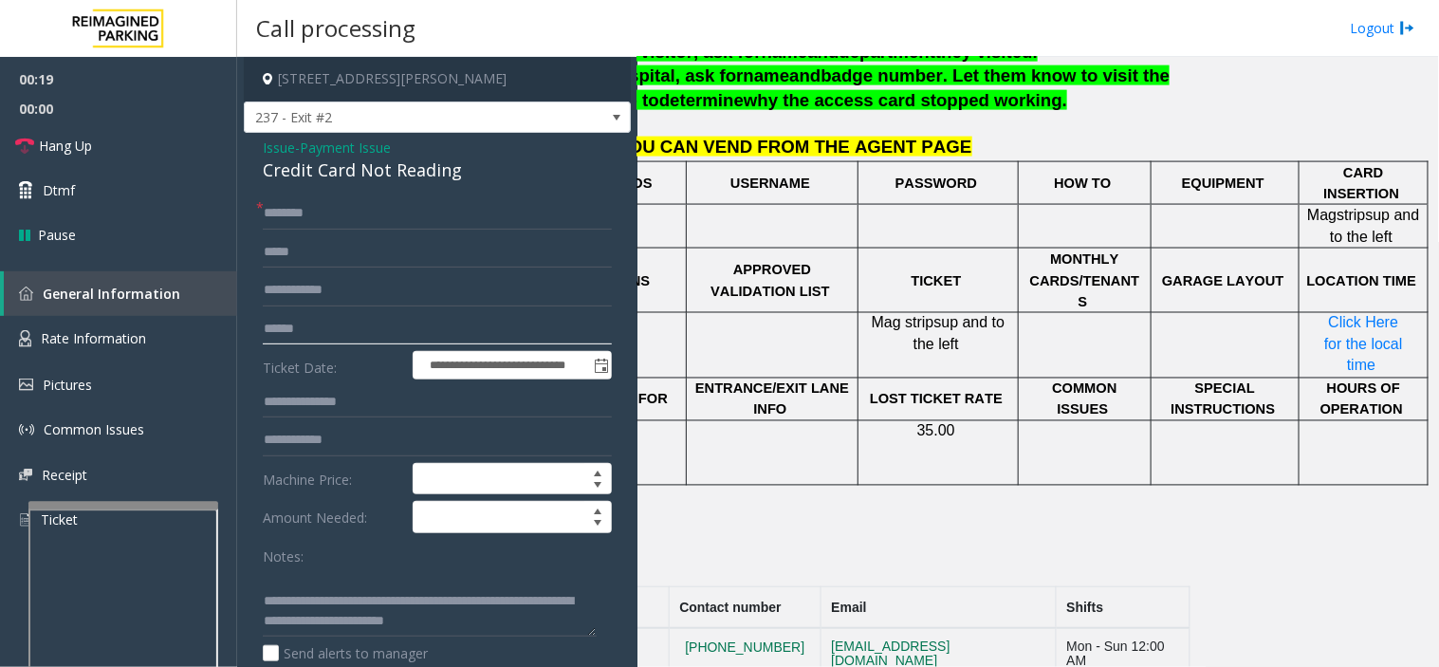
click at [399, 329] on input "text" at bounding box center [437, 329] width 349 height 32
click at [389, 214] on input "text" at bounding box center [437, 213] width 349 height 32
click at [378, 325] on input "text" at bounding box center [437, 329] width 349 height 32
drag, startPoint x: 861, startPoint y: 460, endPoint x: 848, endPoint y: 468, distance: 14.5
drag, startPoint x: 848, startPoint y: 468, endPoint x: 839, endPoint y: 477, distance: 13.4
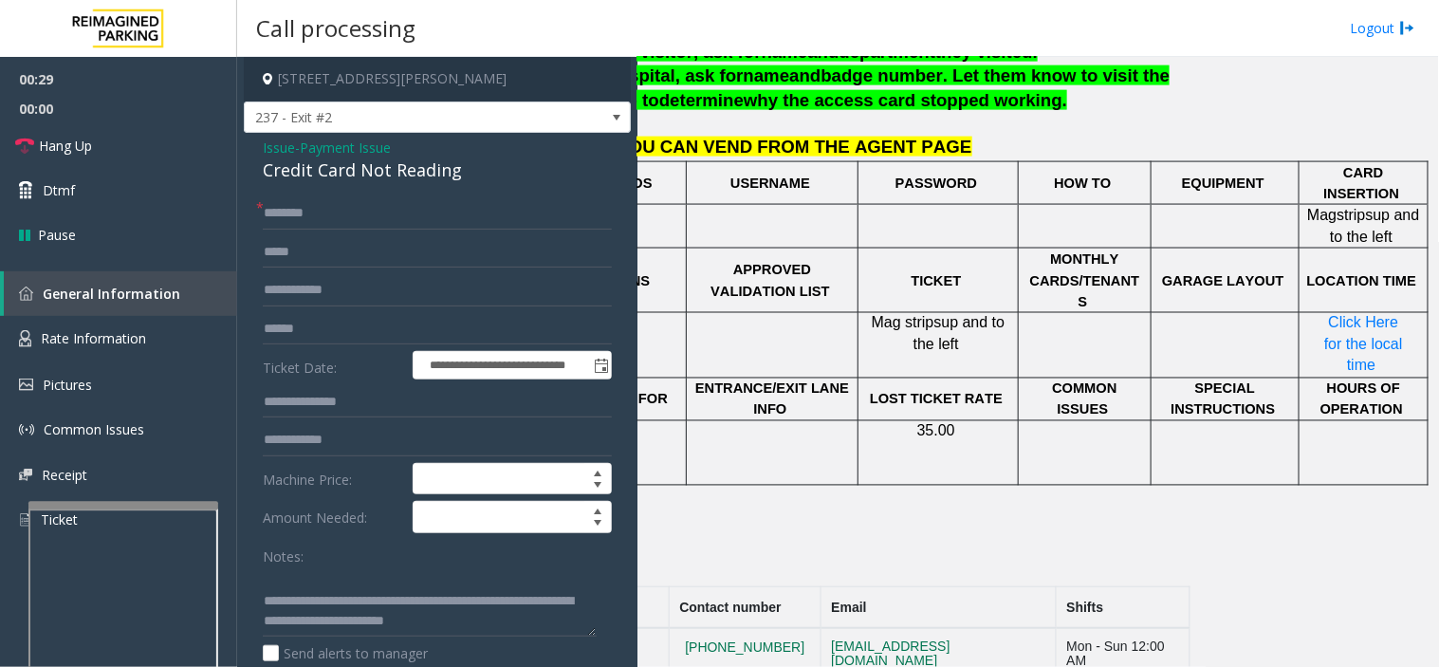
click at [839, 488] on p at bounding box center [796, 509] width 787 height 43
click at [336, 328] on input "text" at bounding box center [437, 329] width 349 height 32
drag, startPoint x: 336, startPoint y: 328, endPoint x: 320, endPoint y: 321, distance: 17.8
click at [314, 321] on input "text" at bounding box center [437, 329] width 349 height 32
type input "******"
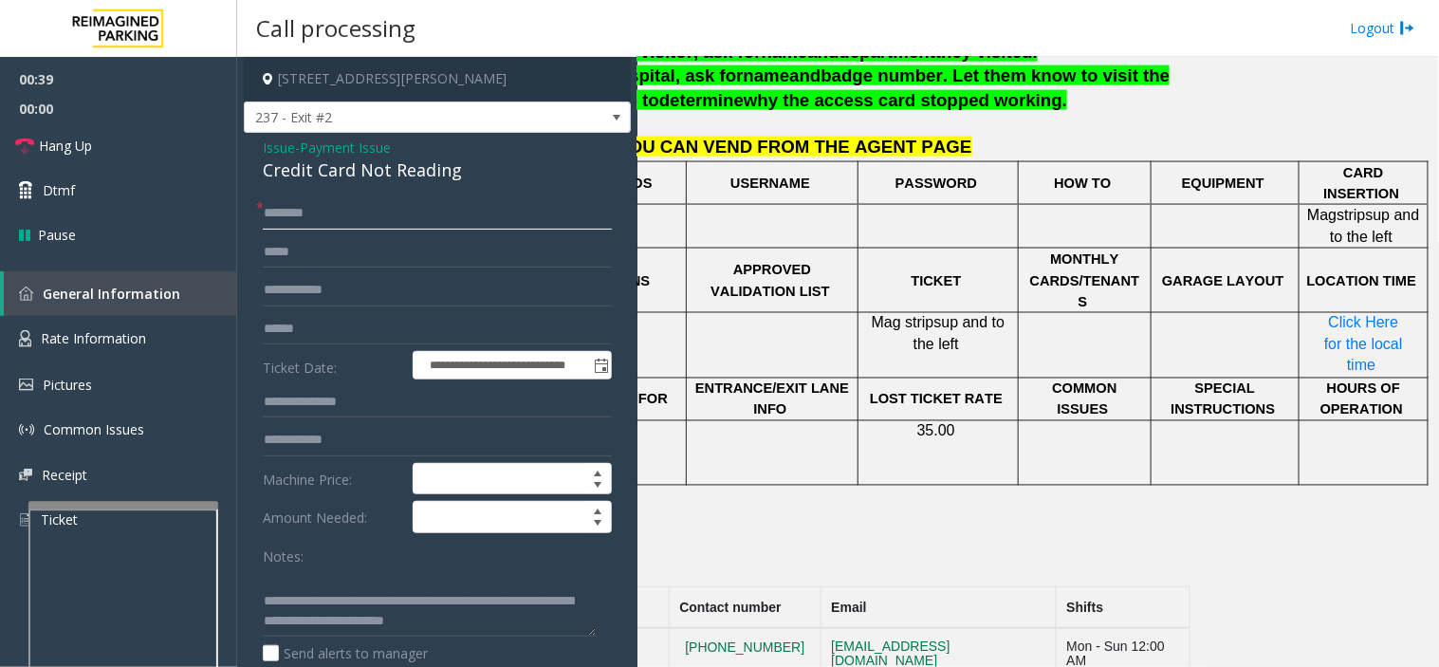
click at [428, 202] on input "text" at bounding box center [437, 213] width 349 height 32
drag, startPoint x: 318, startPoint y: 214, endPoint x: 282, endPoint y: 209, distance: 36.5
click at [282, 209] on input "text" at bounding box center [437, 213] width 349 height 32
type input "*"
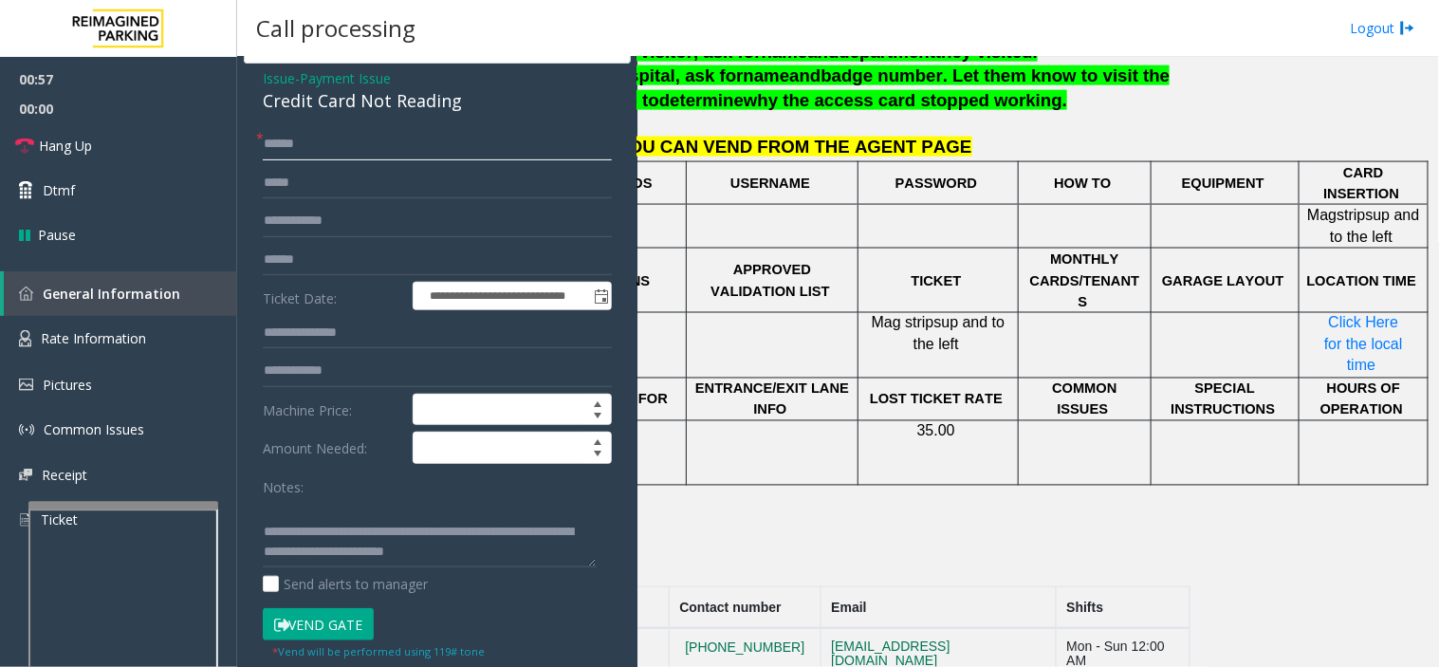
scroll to position [105, 0]
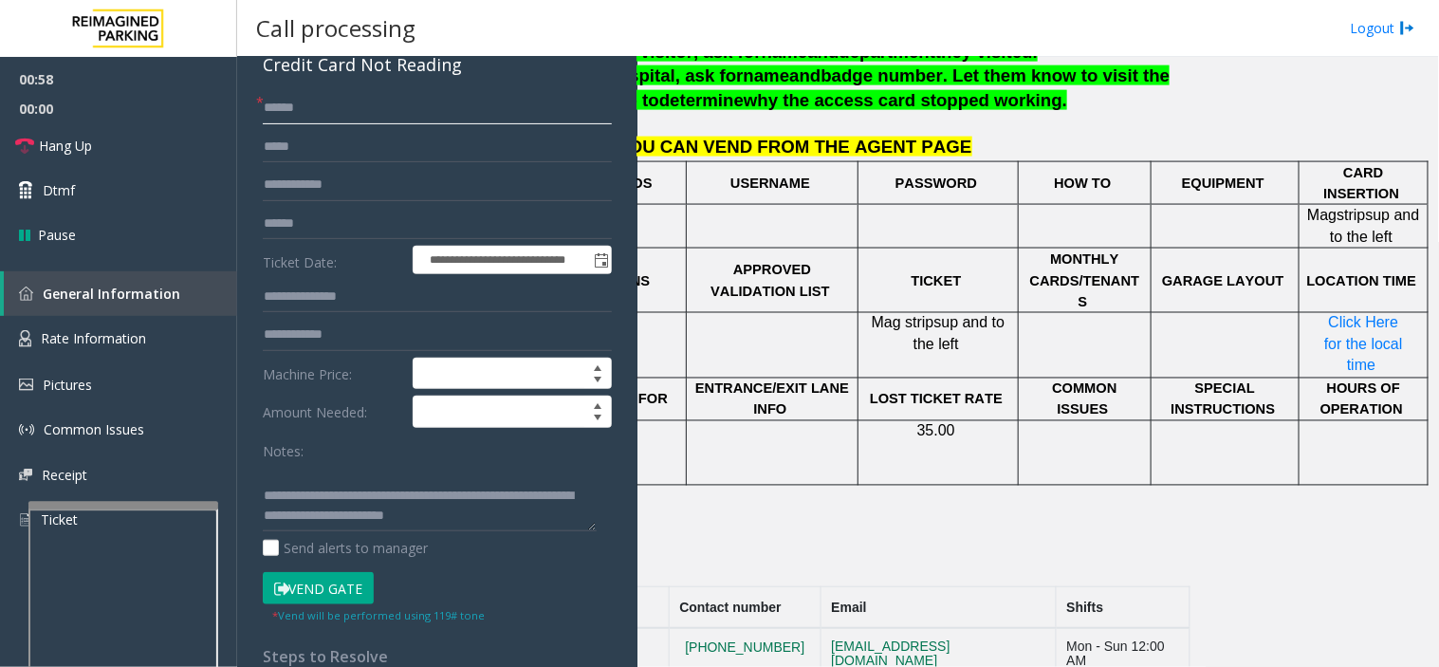
type input "******"
click at [321, 594] on button "Vend Gate" at bounding box center [318, 588] width 111 height 32
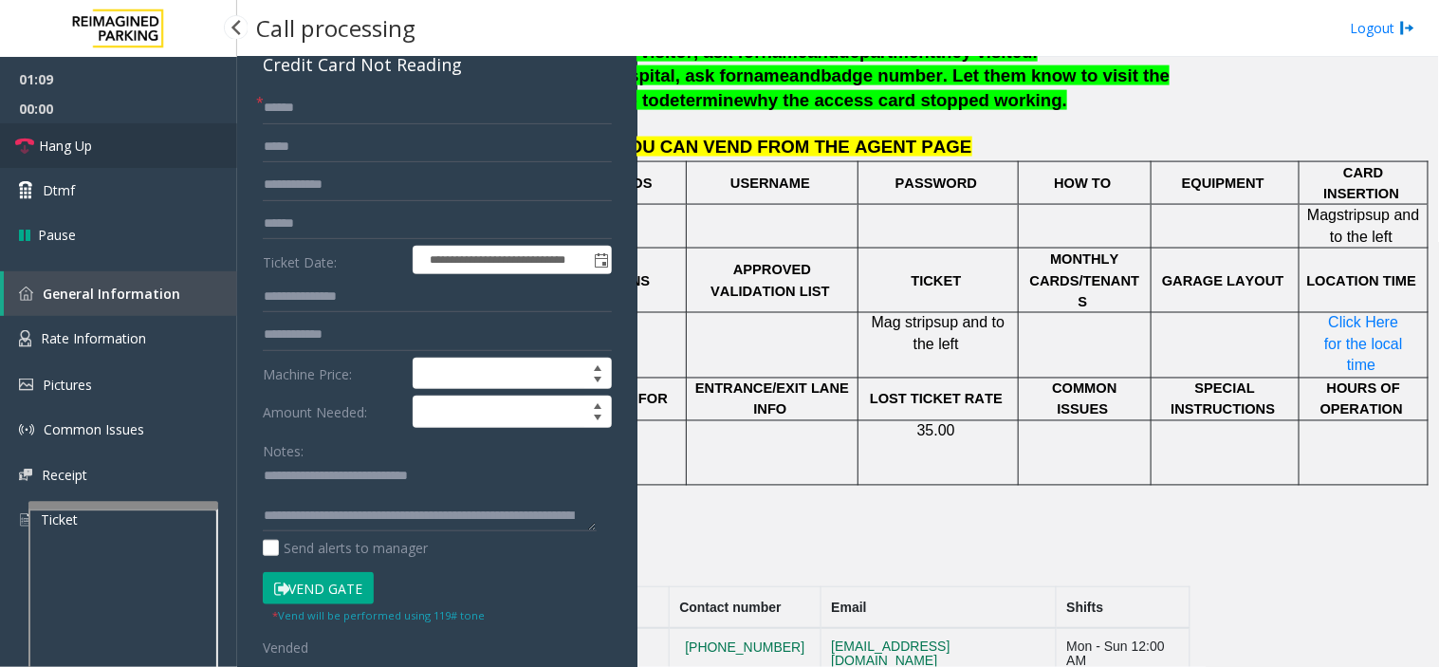
click at [83, 130] on link "Hang Up" at bounding box center [118, 145] width 237 height 45
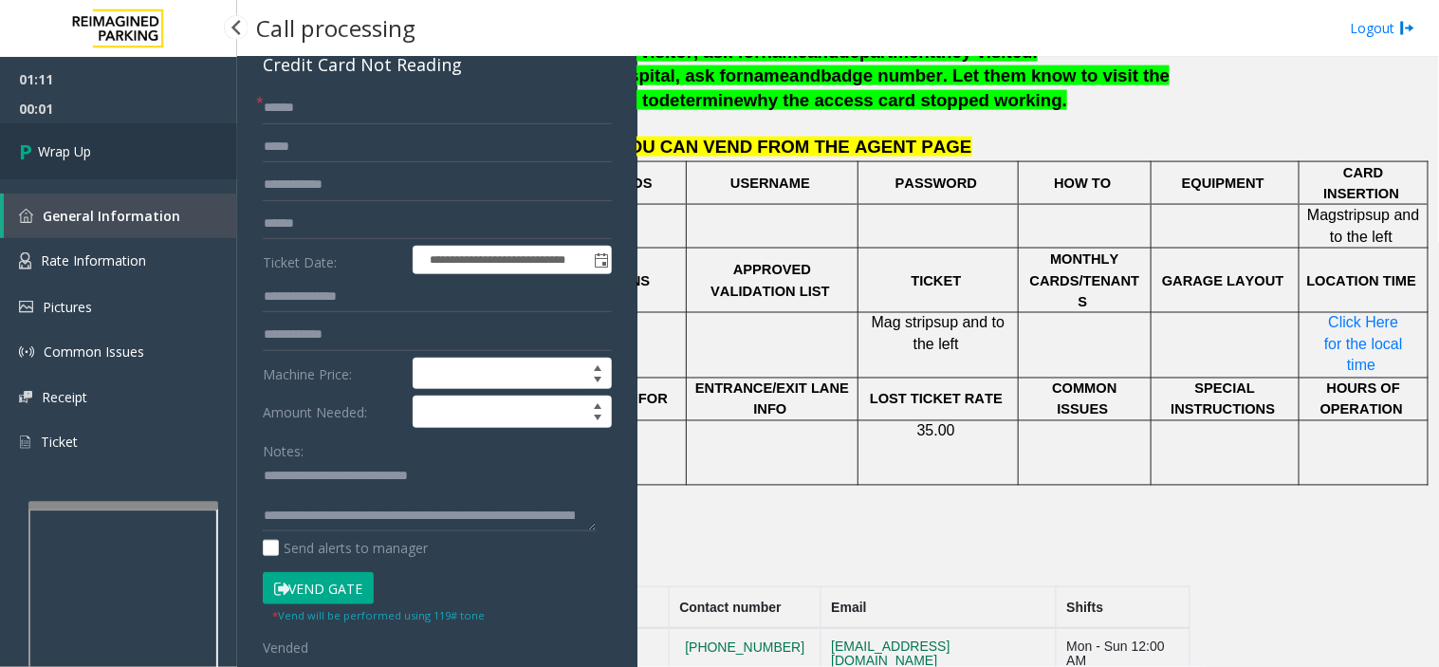
click at [130, 142] on link "Wrap Up" at bounding box center [118, 151] width 237 height 56
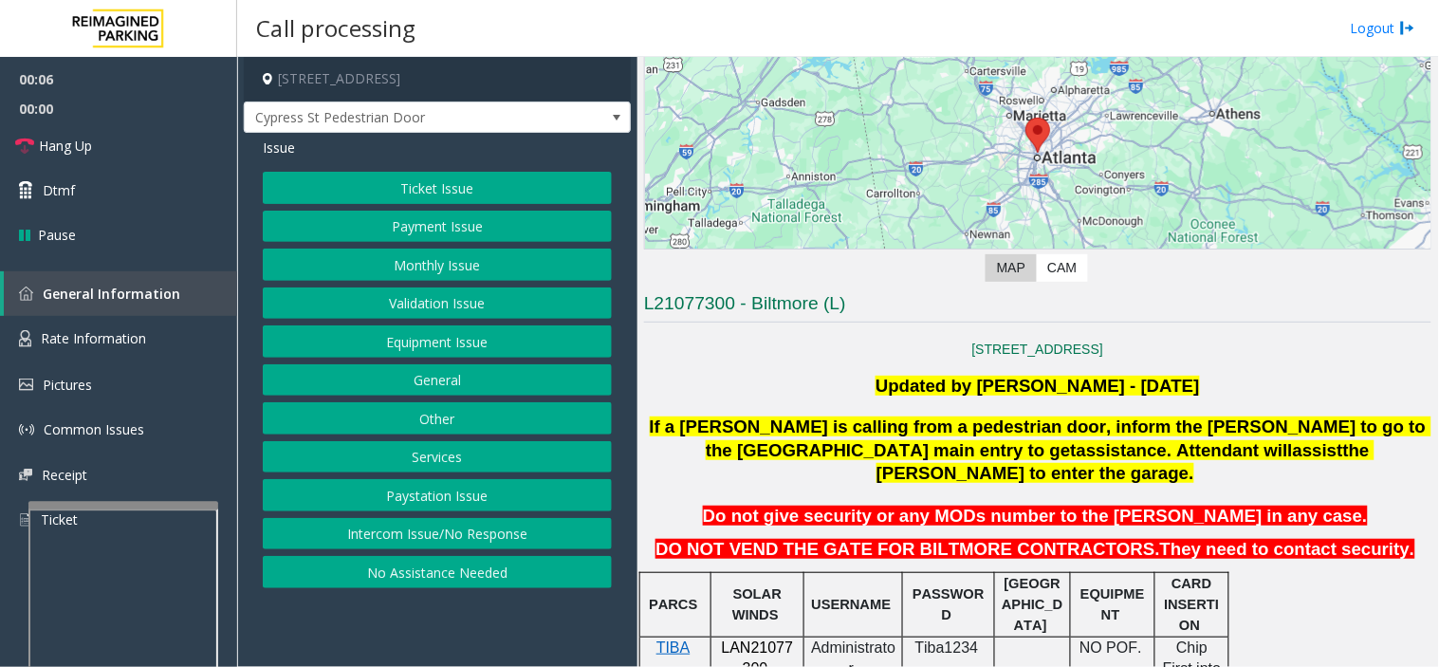
scroll to position [421, 0]
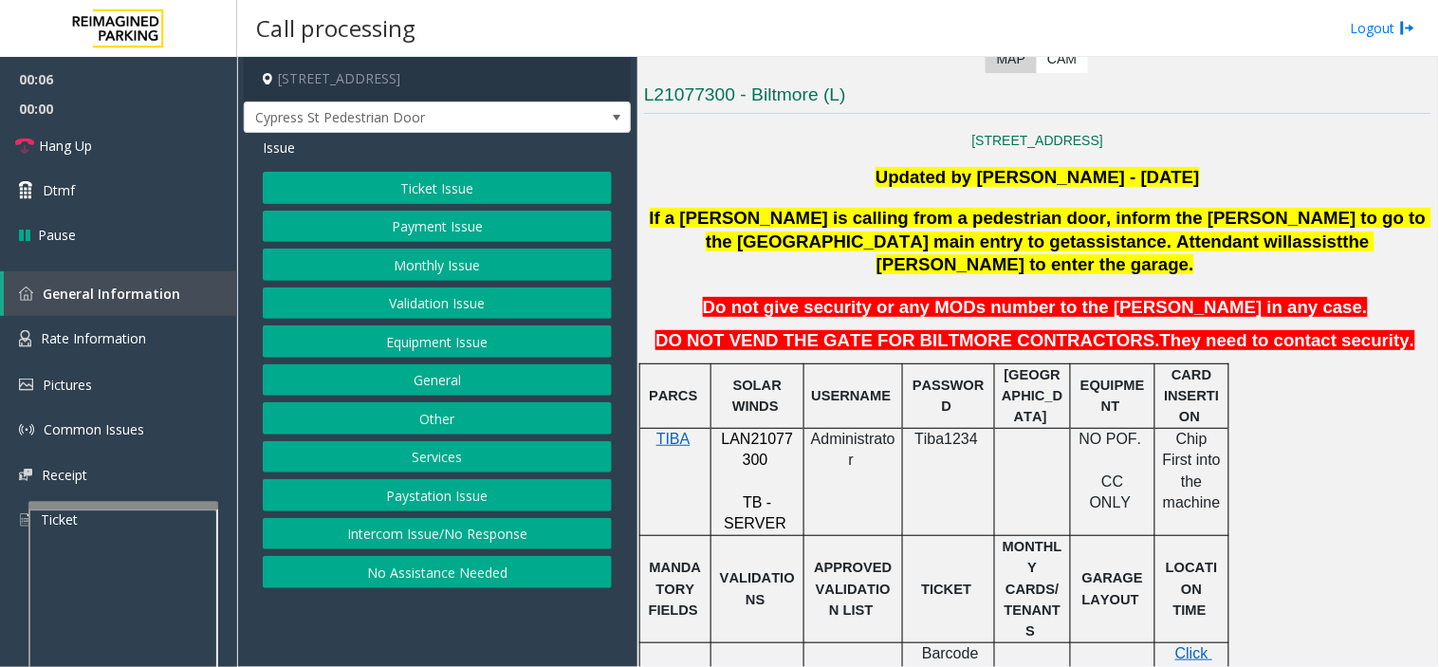
drag, startPoint x: 844, startPoint y: 378, endPoint x: 832, endPoint y: 378, distance: 12.3
drag, startPoint x: 832, startPoint y: 378, endPoint x: 744, endPoint y: 263, distance: 144.8
click at [454, 353] on button "Equipment Issue" at bounding box center [437, 341] width 349 height 32
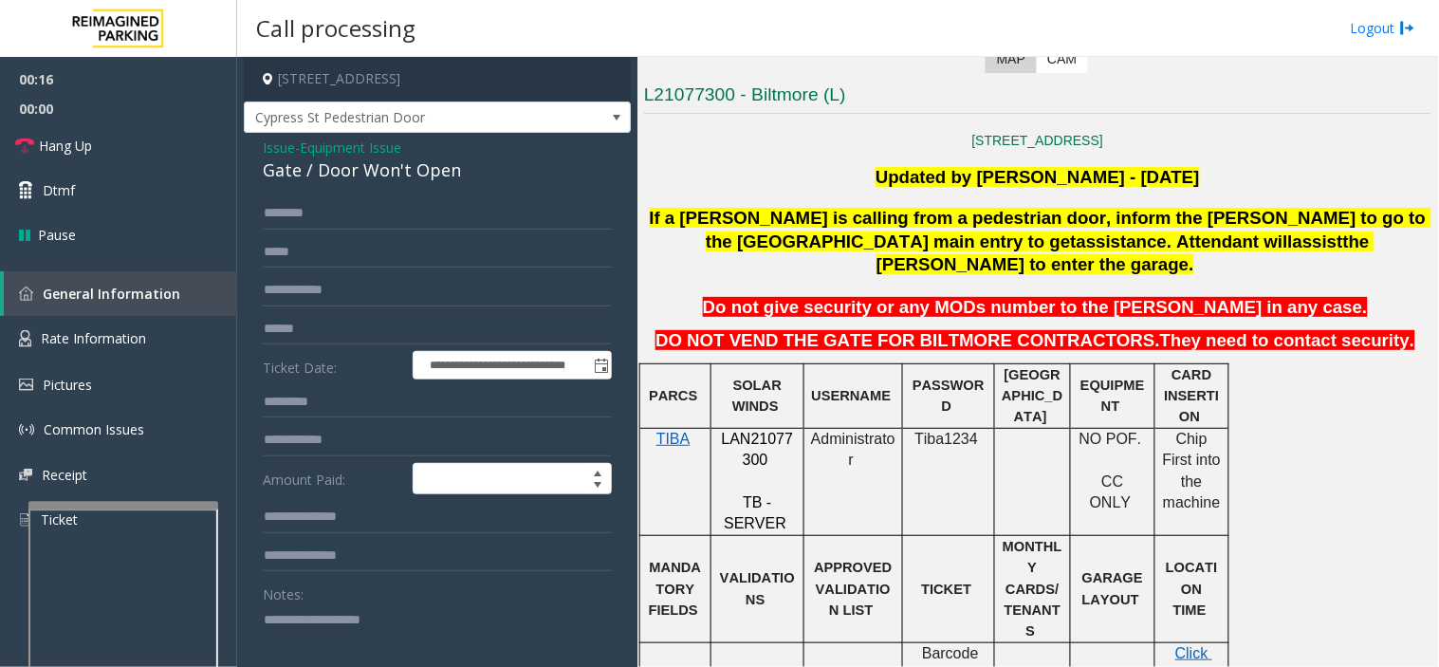
click at [375, 642] on textarea at bounding box center [430, 639] width 334 height 71
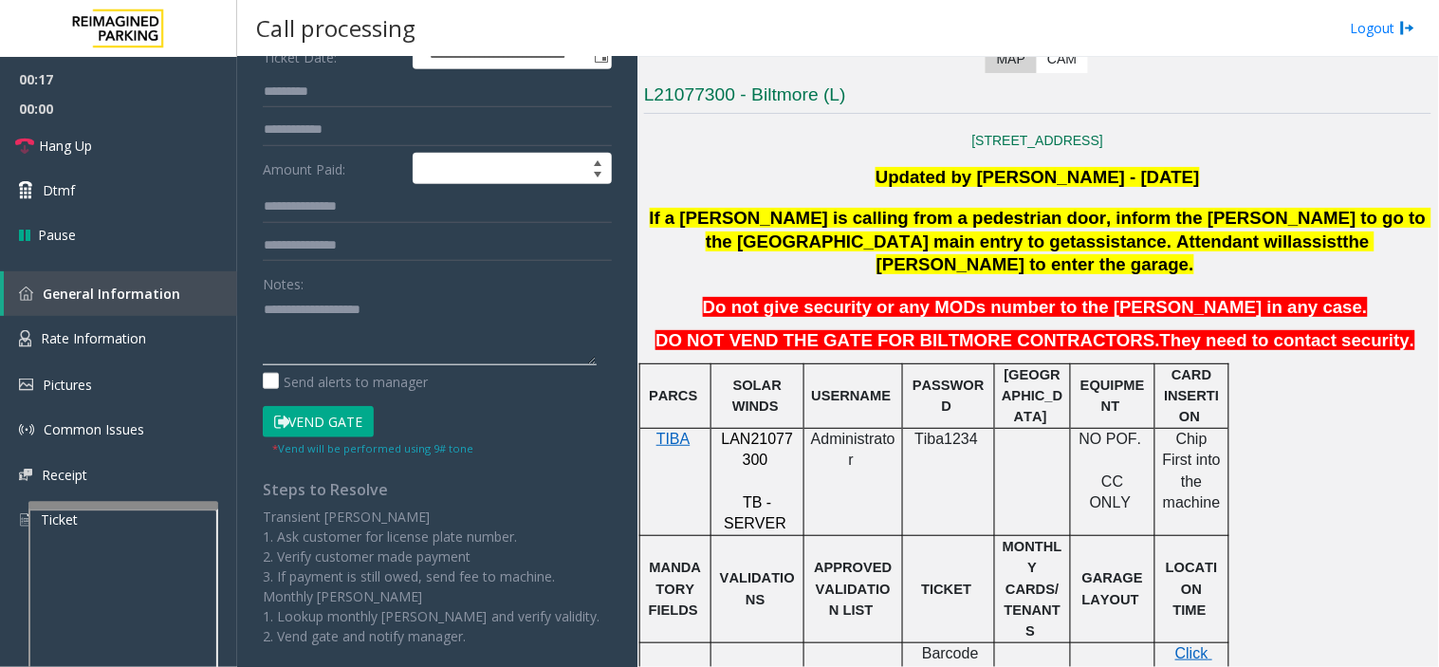
scroll to position [316, 0]
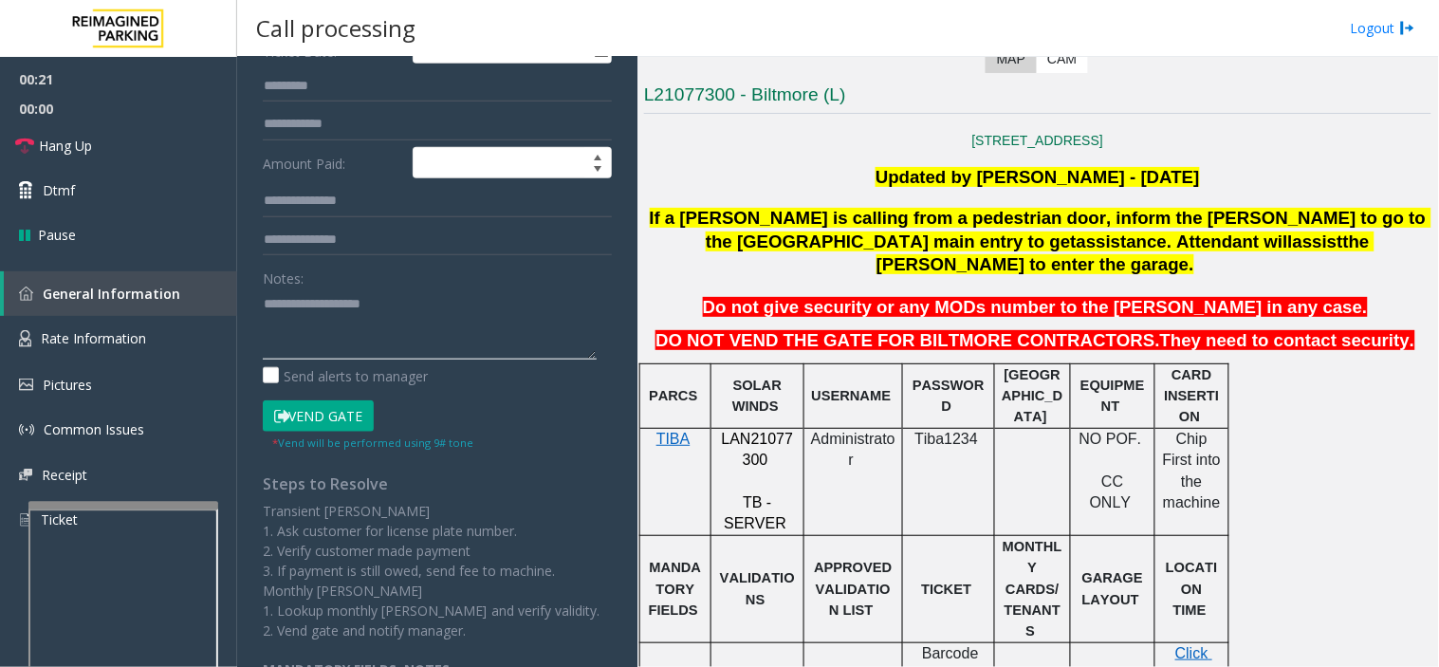
paste textarea "**********"
click at [378, 343] on textarea at bounding box center [430, 323] width 334 height 71
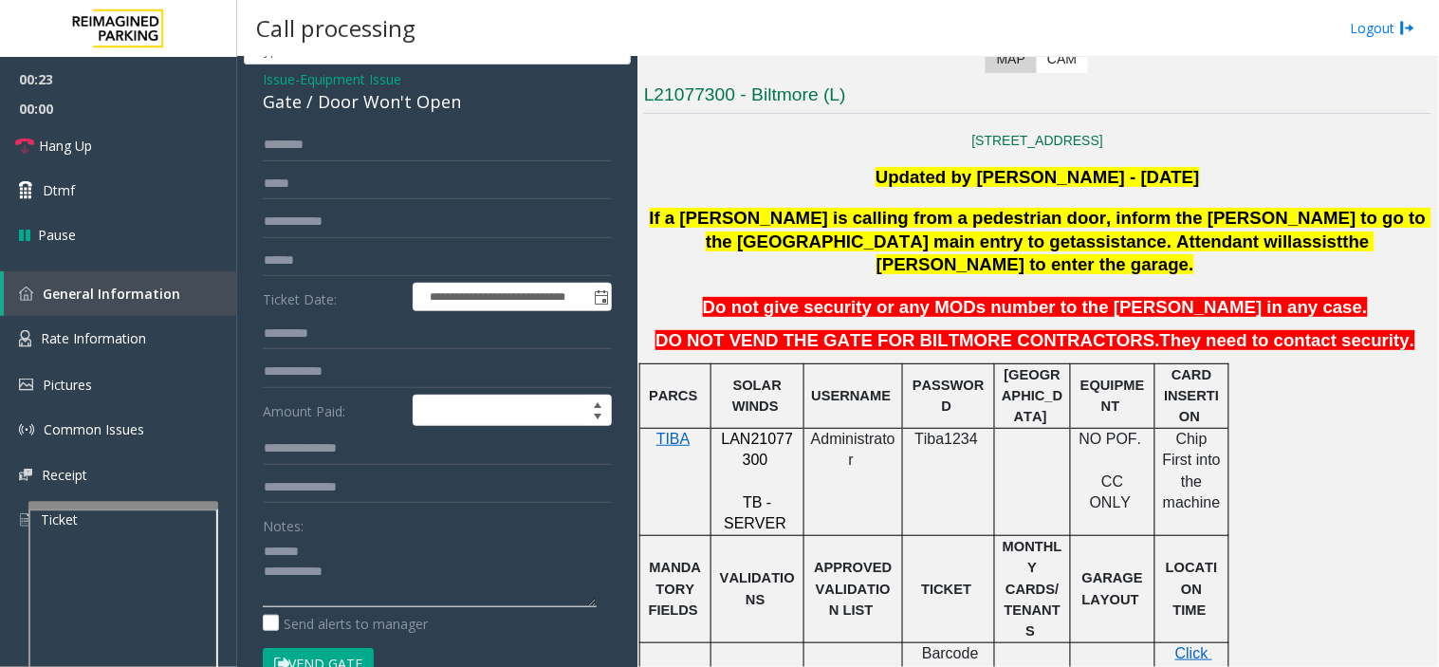
scroll to position [105, 0]
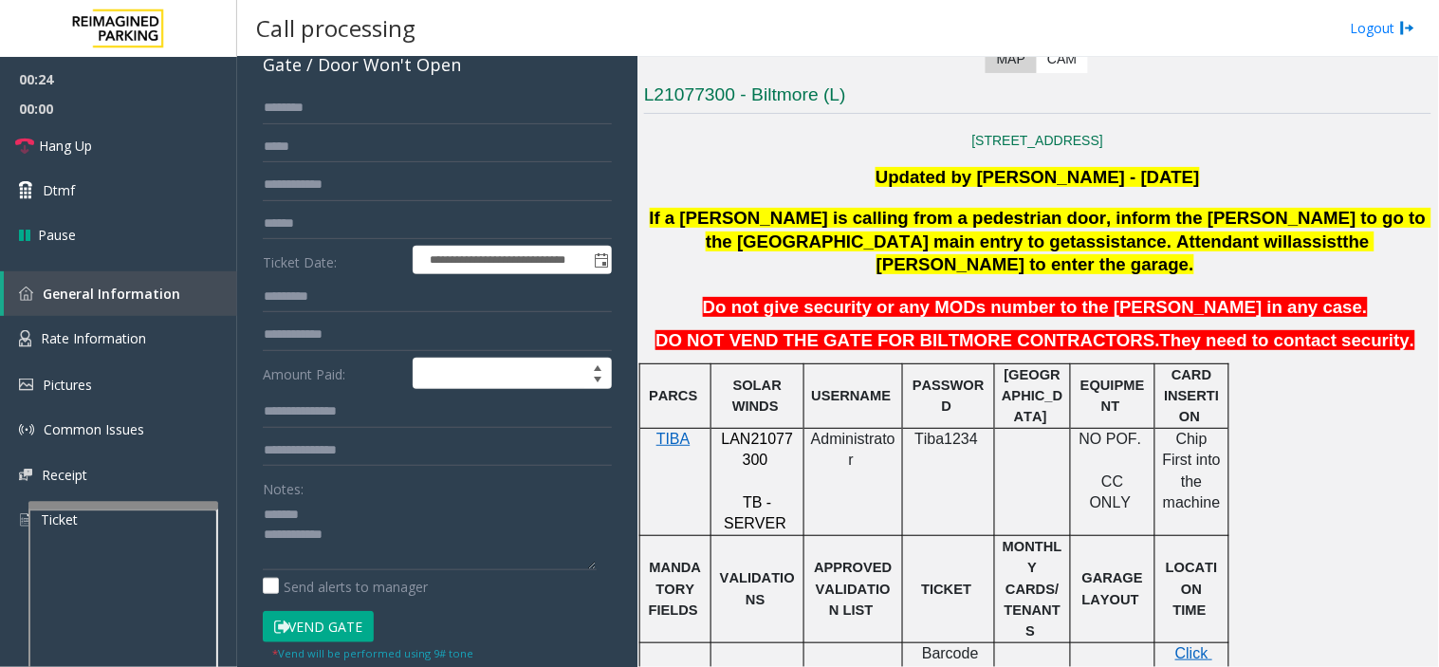
click at [334, 58] on div "Gate / Door Won't Open" at bounding box center [437, 65] width 349 height 26
copy div "Gate / Door Won't Open"
paste textarea "**********"
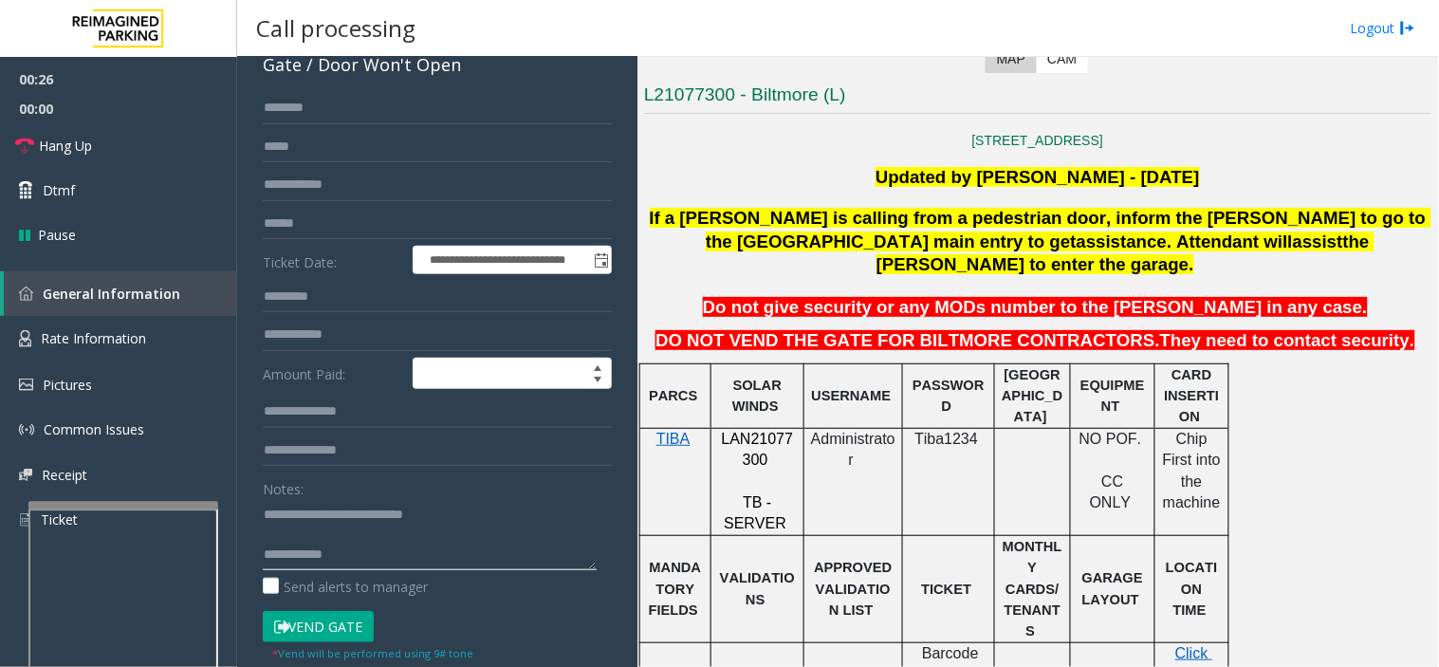
click at [343, 513] on textarea at bounding box center [430, 534] width 334 height 71
click at [1077, 235] on span "assistance" at bounding box center [1122, 242] width 90 height 20
click at [854, 230] on p "If a [PERSON_NAME] is calling from a pedestrian door, inform the [PERSON_NAME] …" at bounding box center [1037, 242] width 791 height 70
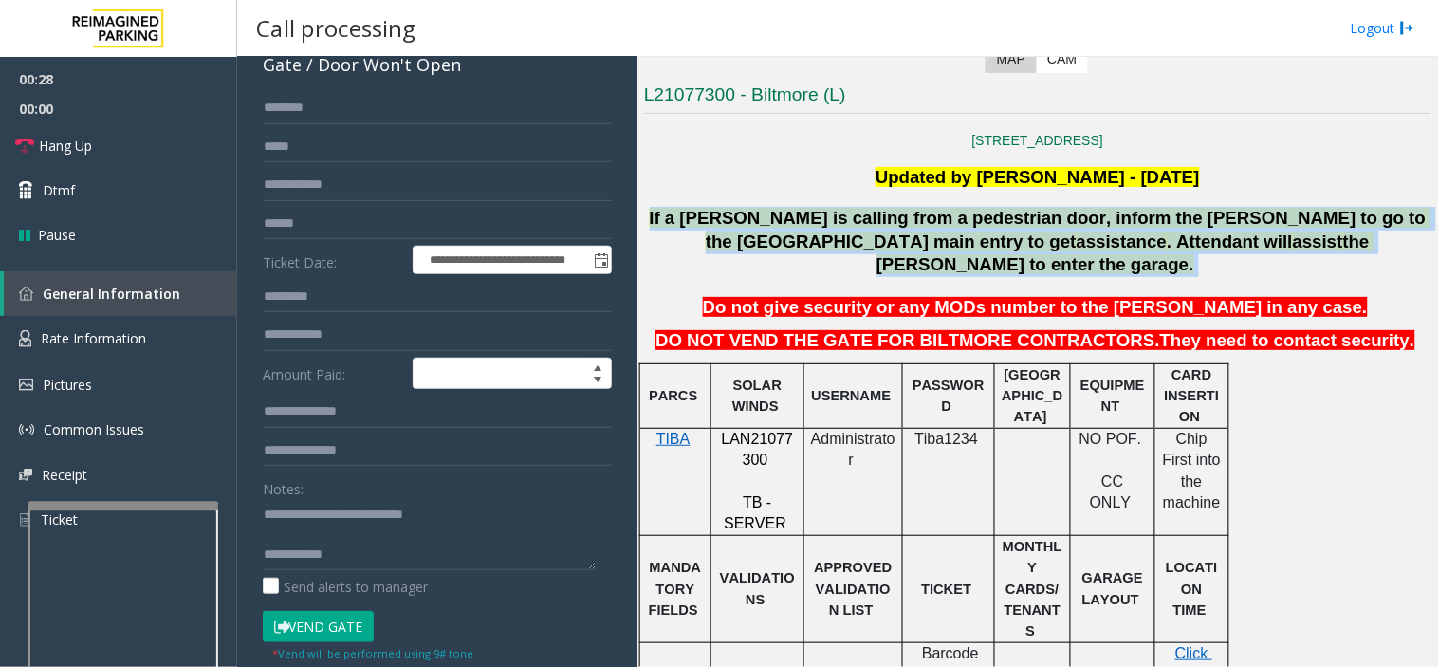
click at [854, 230] on p "If a [PERSON_NAME] is calling from a pedestrian door, inform the [PERSON_NAME] …" at bounding box center [1037, 242] width 791 height 70
copy p "If a [PERSON_NAME] is calling from a pedestrian door, inform the [PERSON_NAME] …"
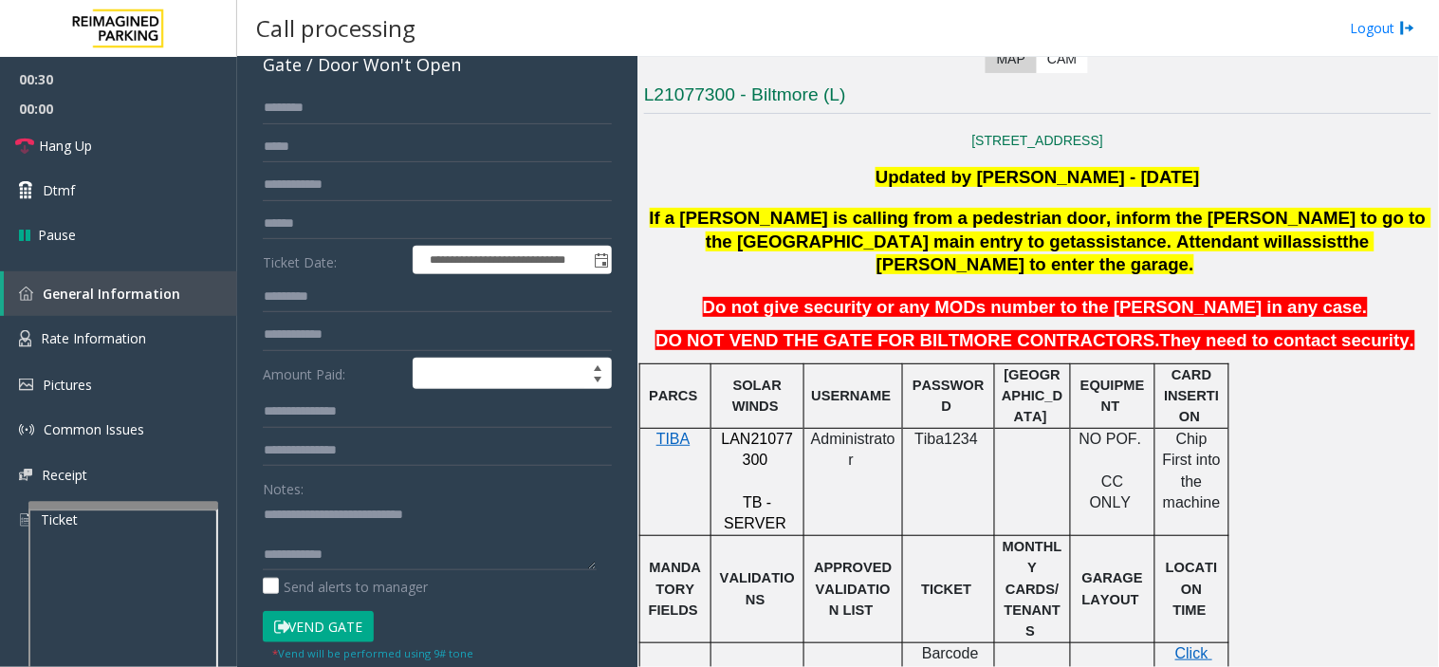
click at [358, 571] on div "Notes: Send alerts to manager" at bounding box center [437, 534] width 349 height 124
paste textarea "**********"
click at [366, 566] on textarea at bounding box center [430, 534] width 334 height 71
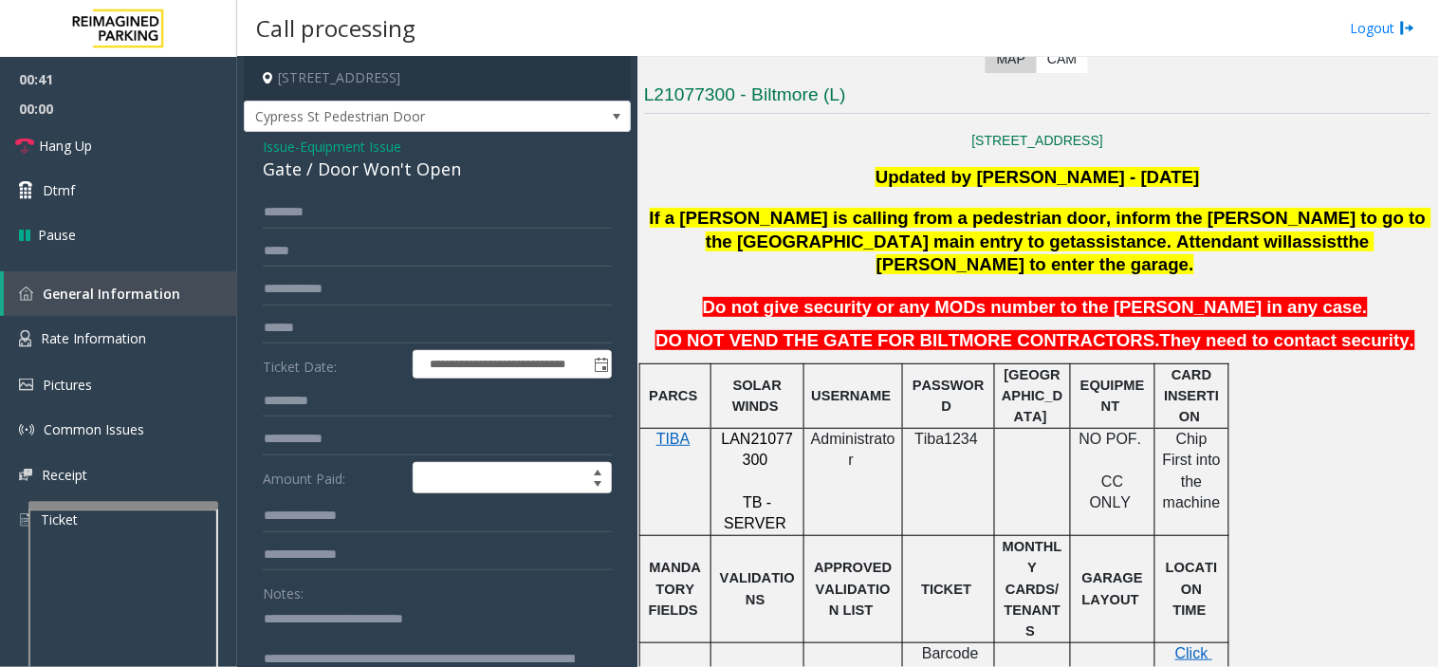
scroll to position [0, 0]
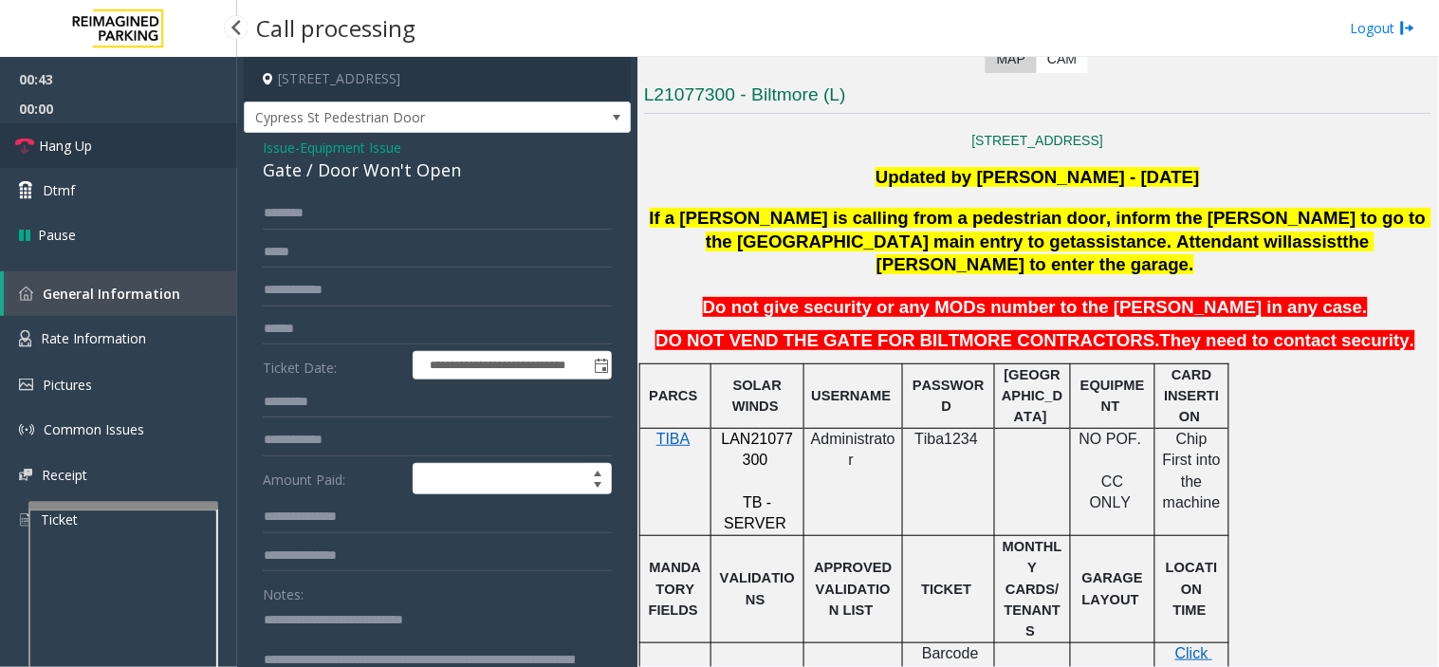
type textarea "**********"
click at [145, 136] on link "Hang Up" at bounding box center [118, 145] width 237 height 45
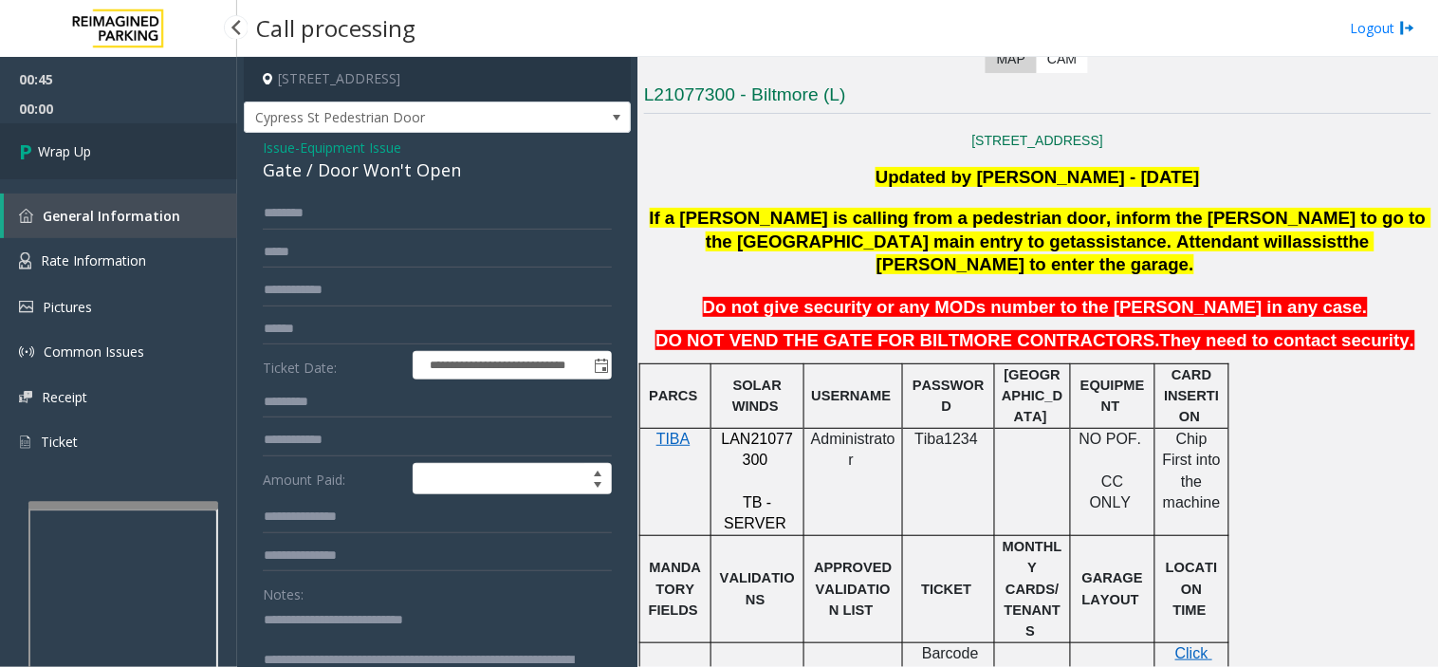
click at [145, 136] on link "Wrap Up" at bounding box center [118, 151] width 237 height 56
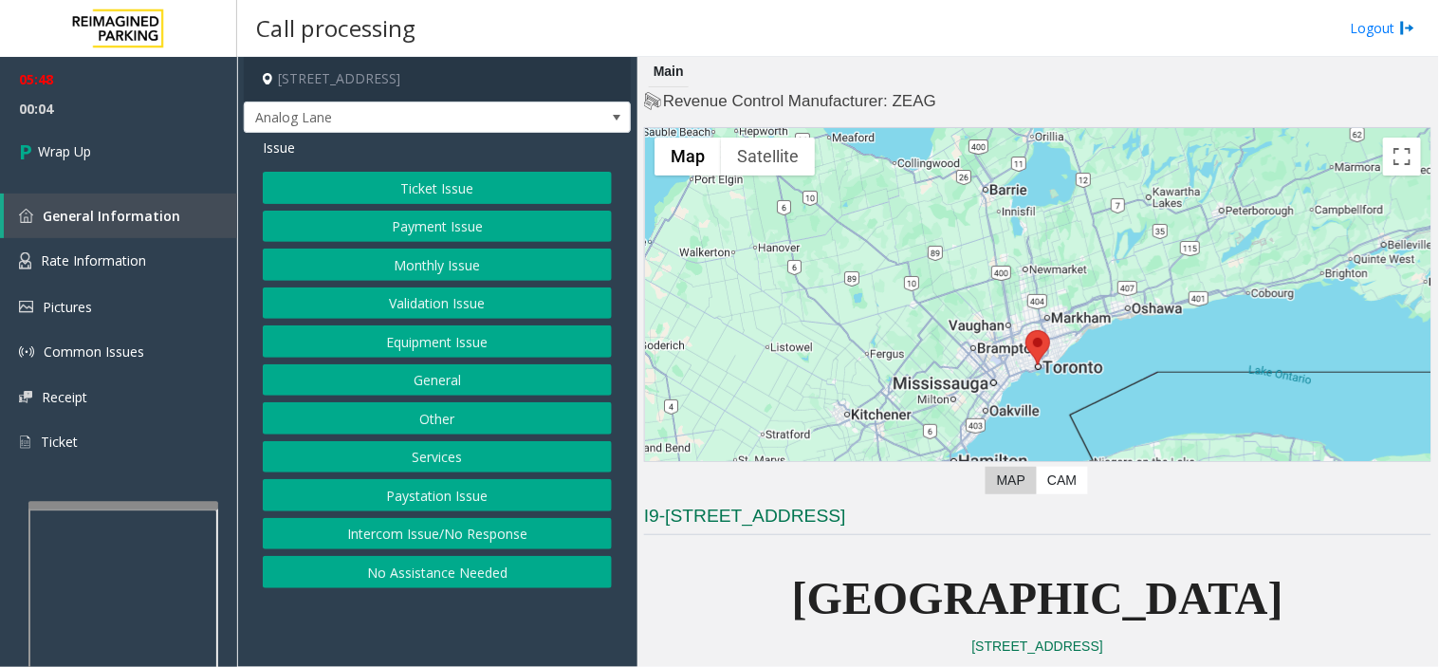
click at [380, 607] on app-call-processing-form "[STREET_ADDRESS] Analog Lane Issue Ticket Issue Payment Issue Monthly Issue Val…" at bounding box center [437, 362] width 400 height 610
click at [139, 147] on link "Wrap Up" at bounding box center [118, 151] width 237 height 56
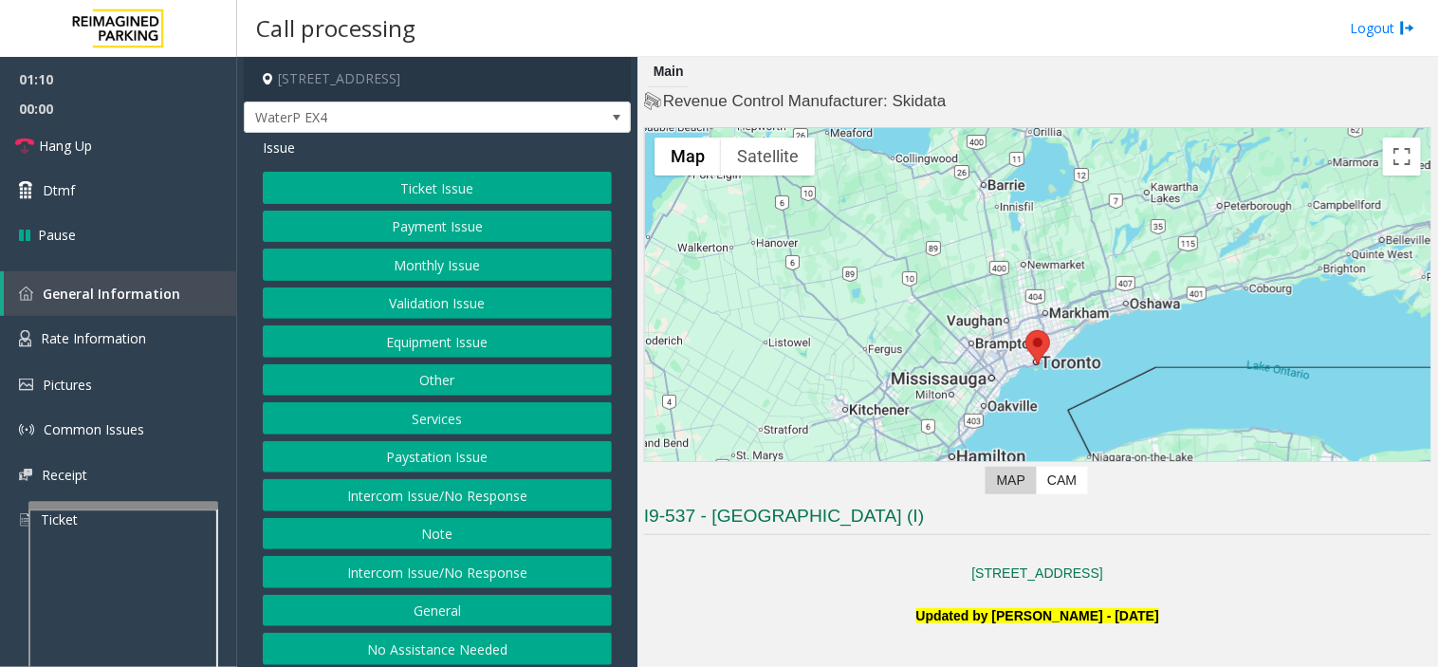
click at [410, 188] on button "Ticket Issue" at bounding box center [437, 188] width 349 height 32
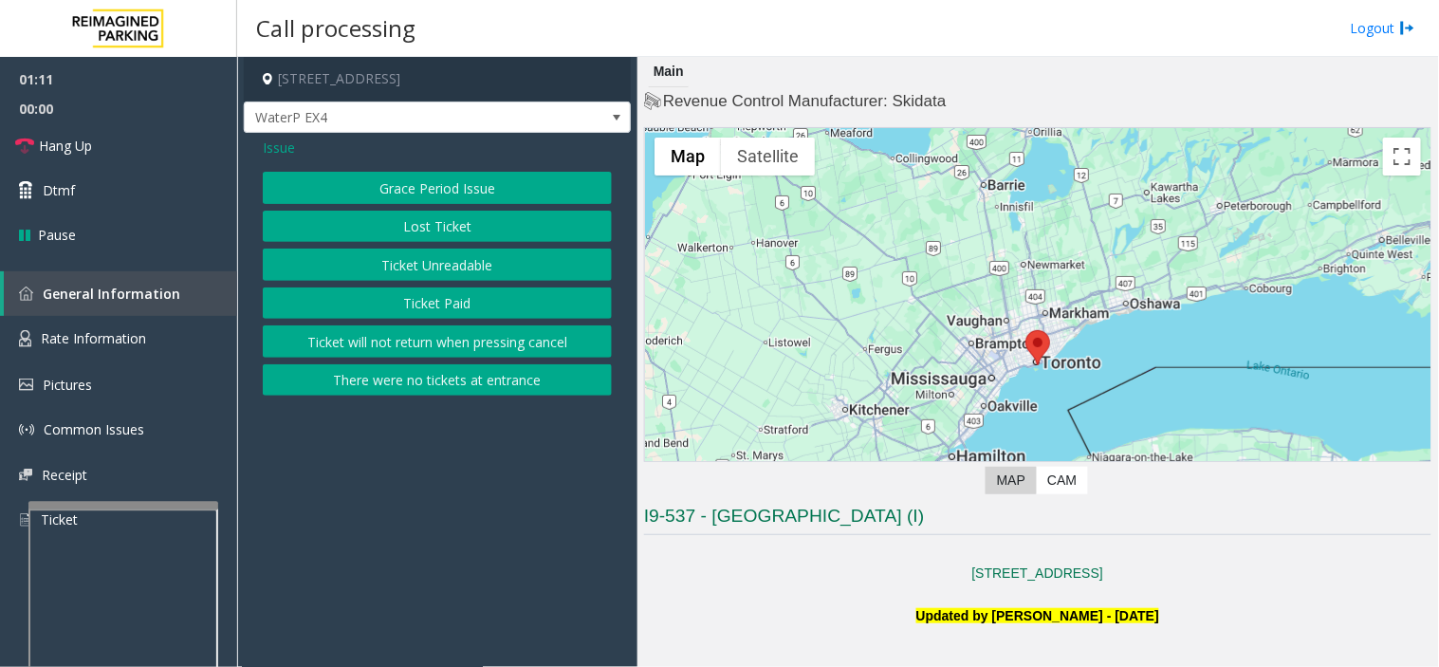
click at [384, 268] on button "Ticket Unreadable" at bounding box center [437, 265] width 349 height 32
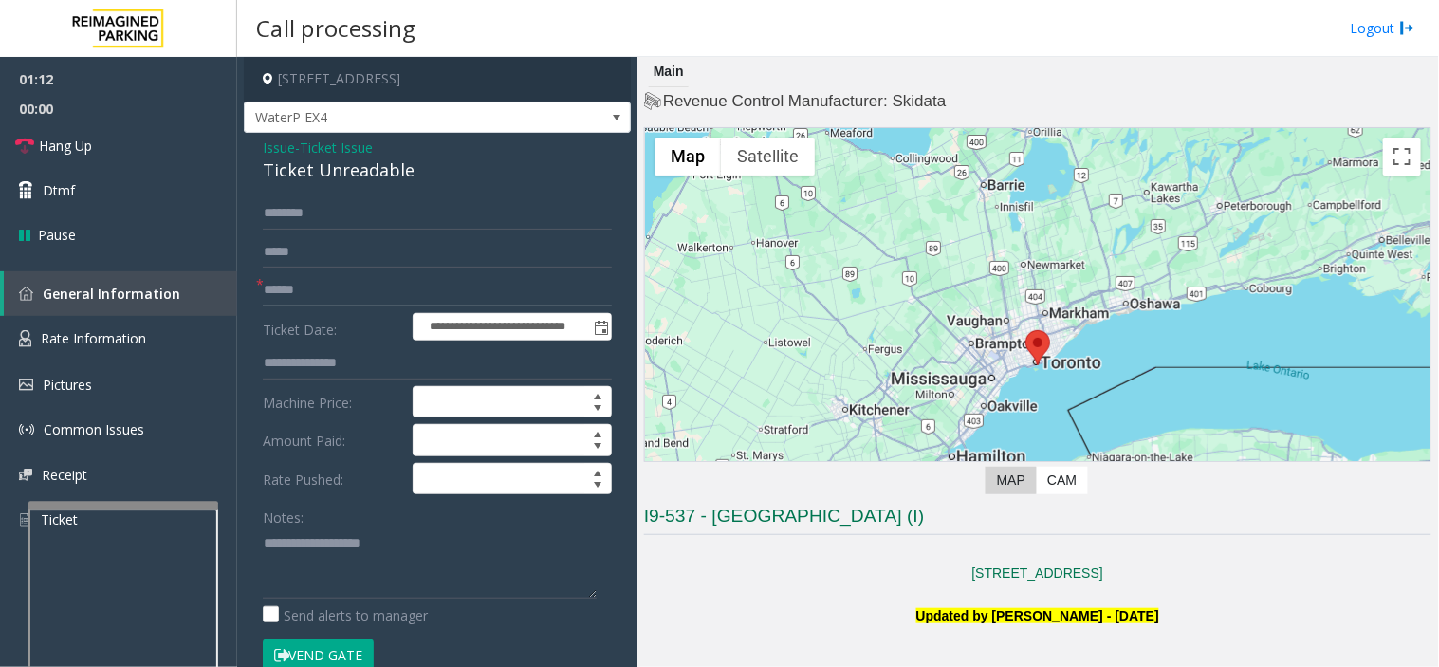
drag, startPoint x: 304, startPoint y: 288, endPoint x: 1377, endPoint y: 206, distance: 1076.3
click at [309, 288] on input "text" at bounding box center [437, 290] width 349 height 32
type input "*********"
click at [332, 583] on textarea at bounding box center [430, 563] width 334 height 71
paste textarea "**********"
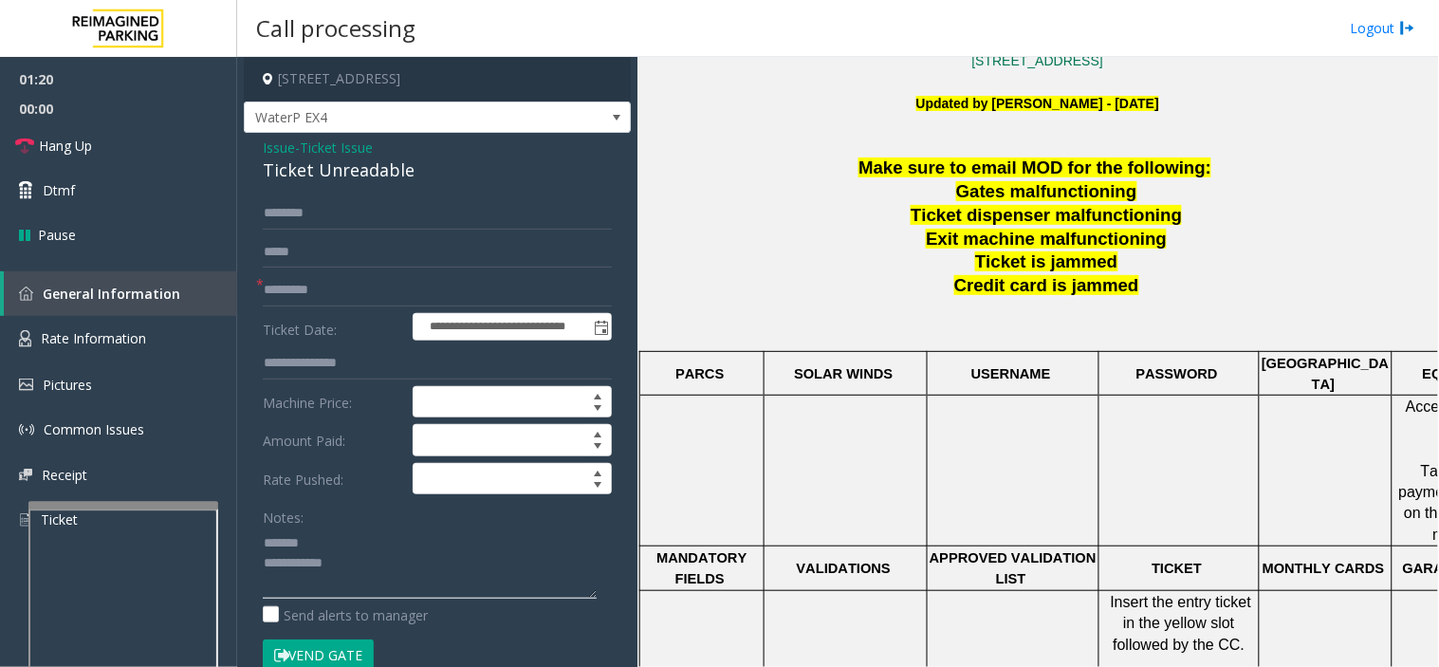
scroll to position [527, 0]
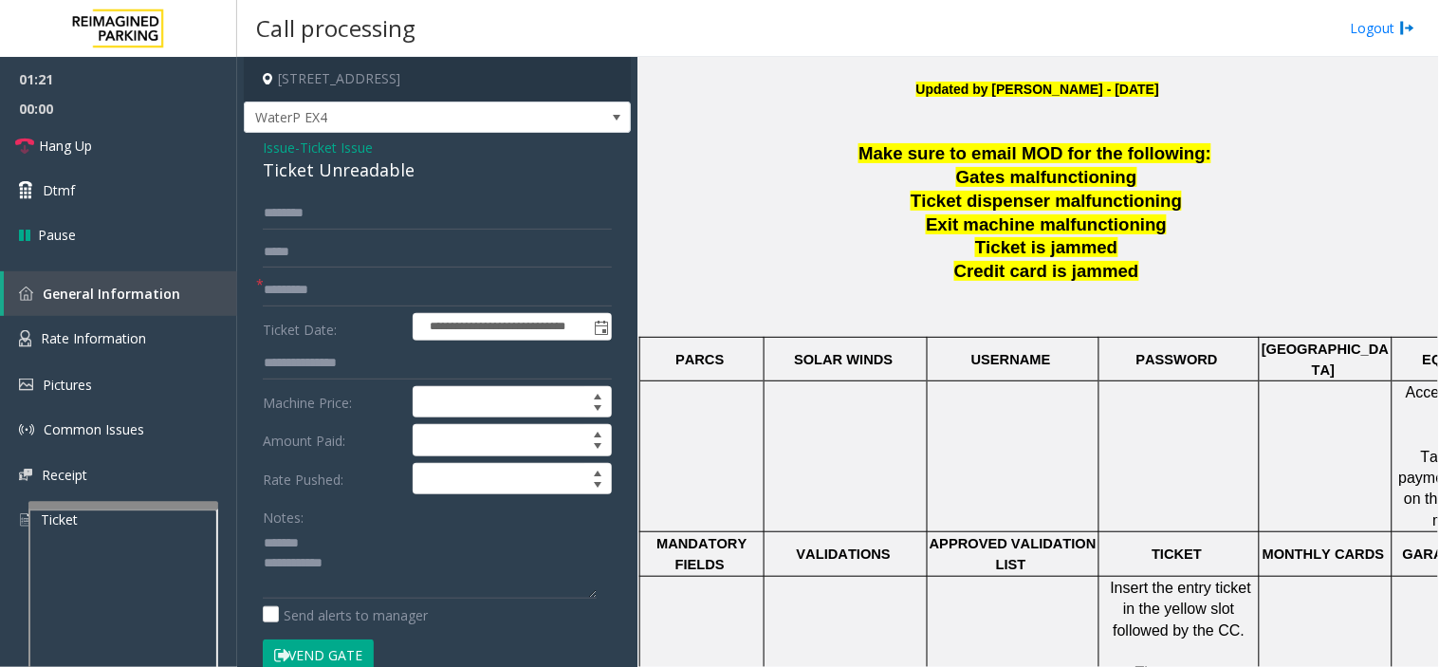
click at [320, 637] on form "**********" at bounding box center [437, 443] width 349 height 493
click at [330, 658] on button "Vend Gate" at bounding box center [318, 655] width 111 height 32
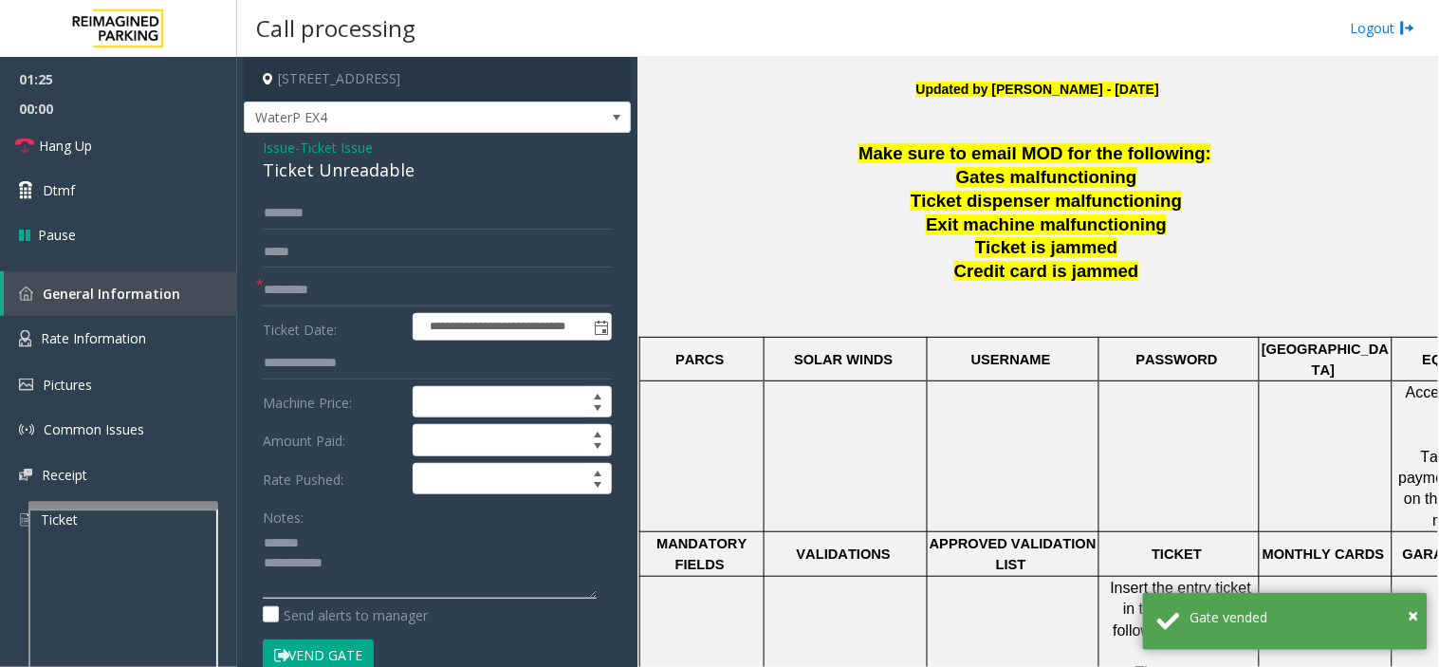
paste textarea "**********"
click at [431, 562] on textarea at bounding box center [430, 563] width 334 height 71
click at [348, 166] on div "Ticket Unreadable" at bounding box center [437, 170] width 349 height 26
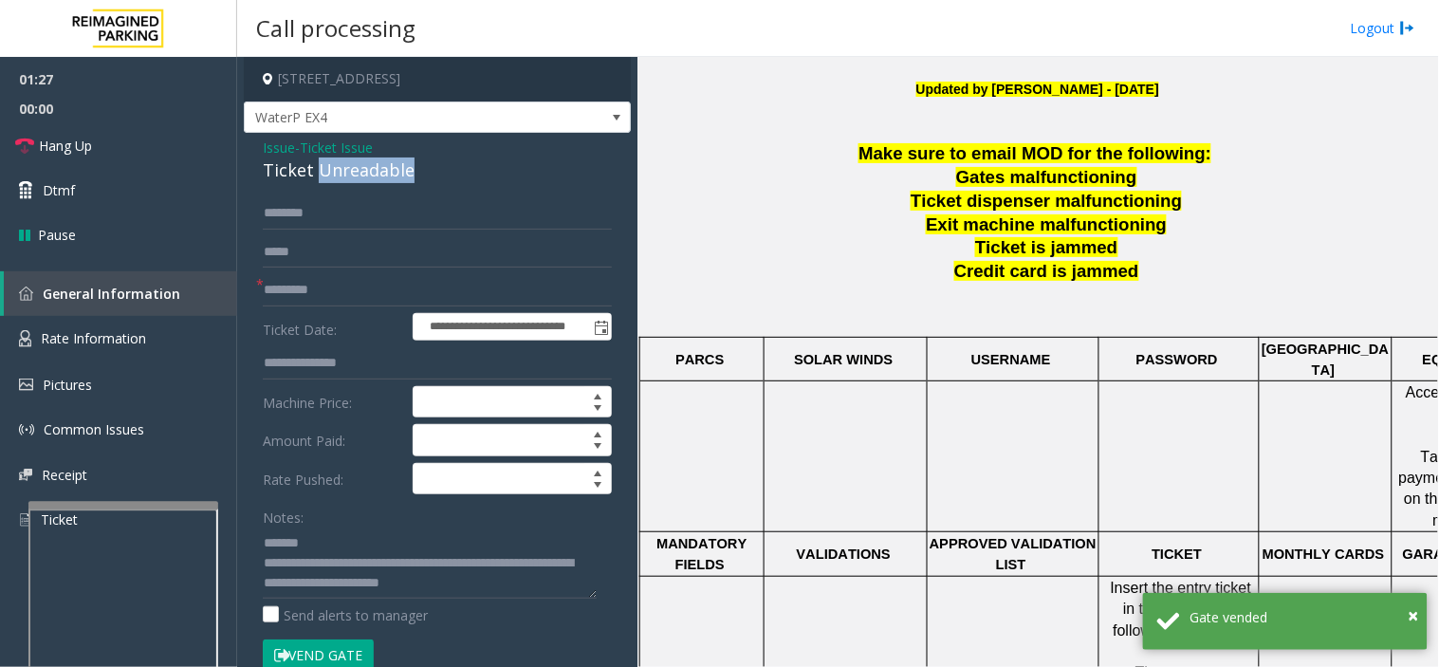
click at [348, 166] on div "Ticket Unreadable" at bounding box center [437, 170] width 349 height 26
click at [351, 166] on div "Ticket Unreadable" at bounding box center [437, 170] width 349 height 26
copy div "Ticket Unreadable"
drag, startPoint x: 345, startPoint y: 522, endPoint x: 299, endPoint y: 524, distance: 46.5
click at [338, 520] on div "Notes:" at bounding box center [437, 550] width 349 height 98
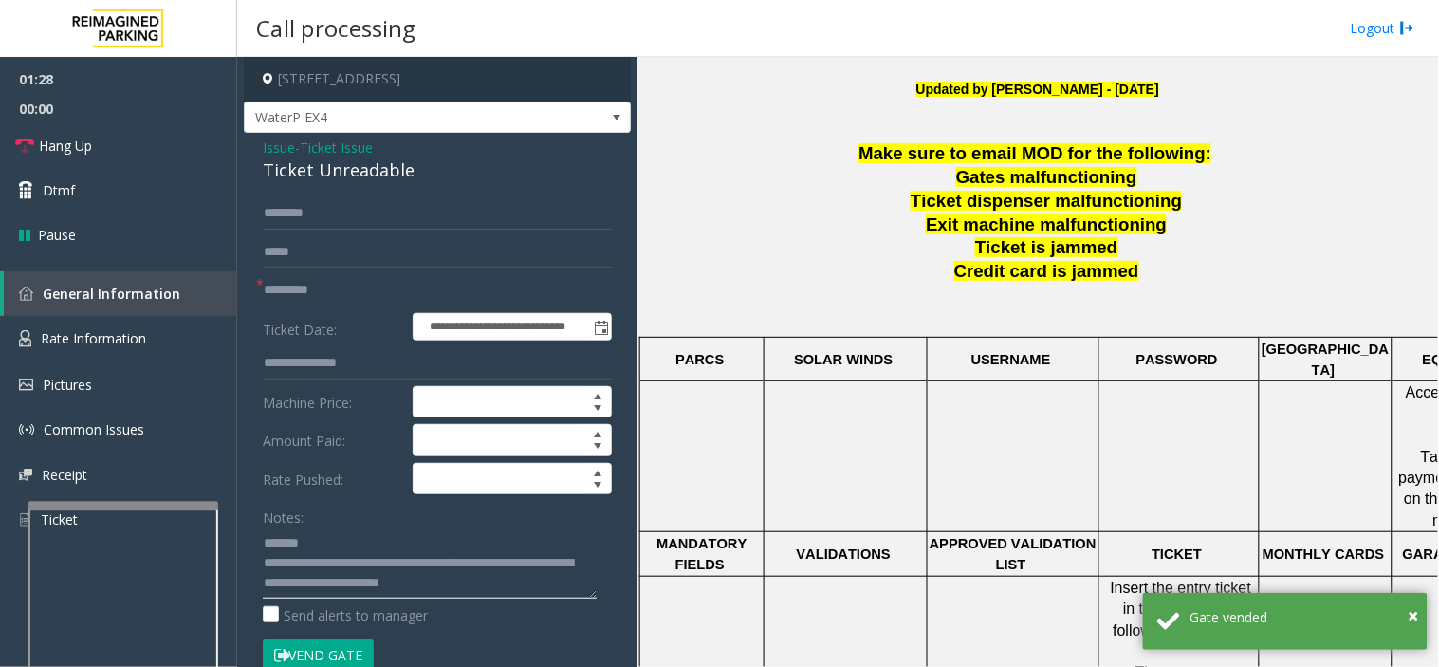
click at [327, 529] on textarea at bounding box center [430, 563] width 334 height 71
paste textarea "**********"
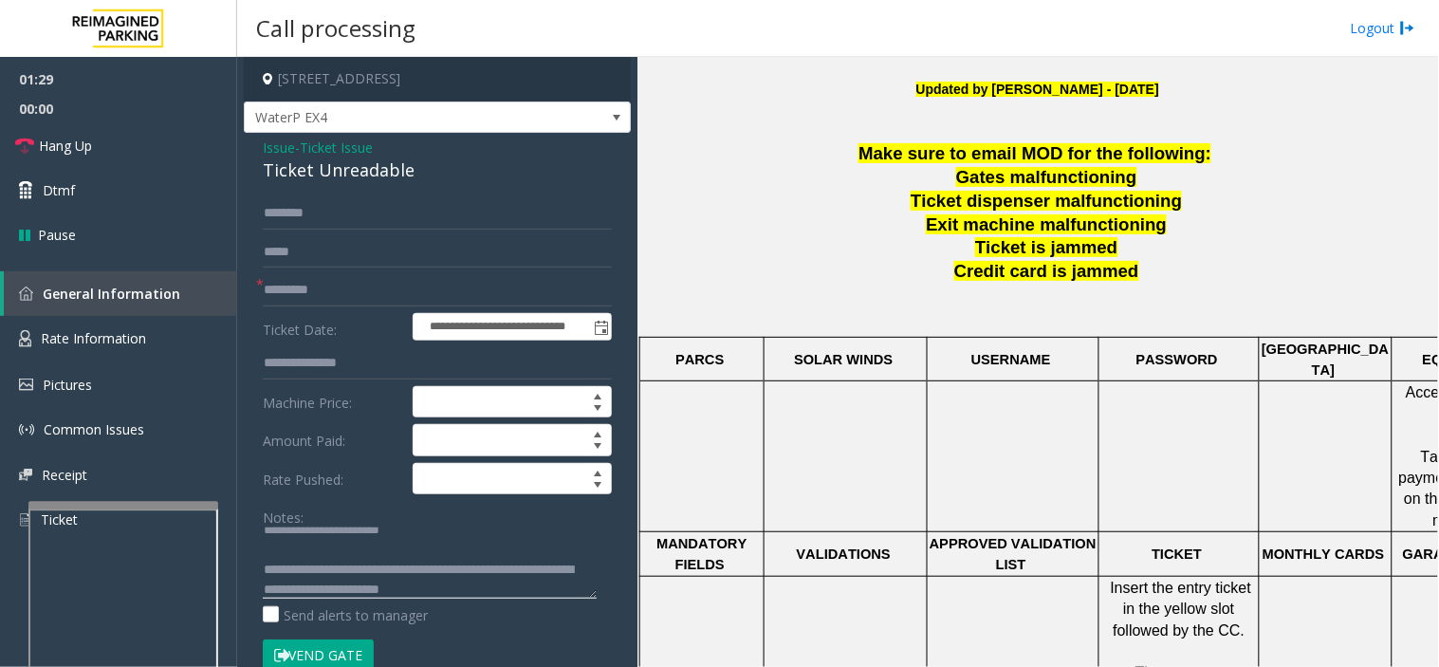
scroll to position [24, 0]
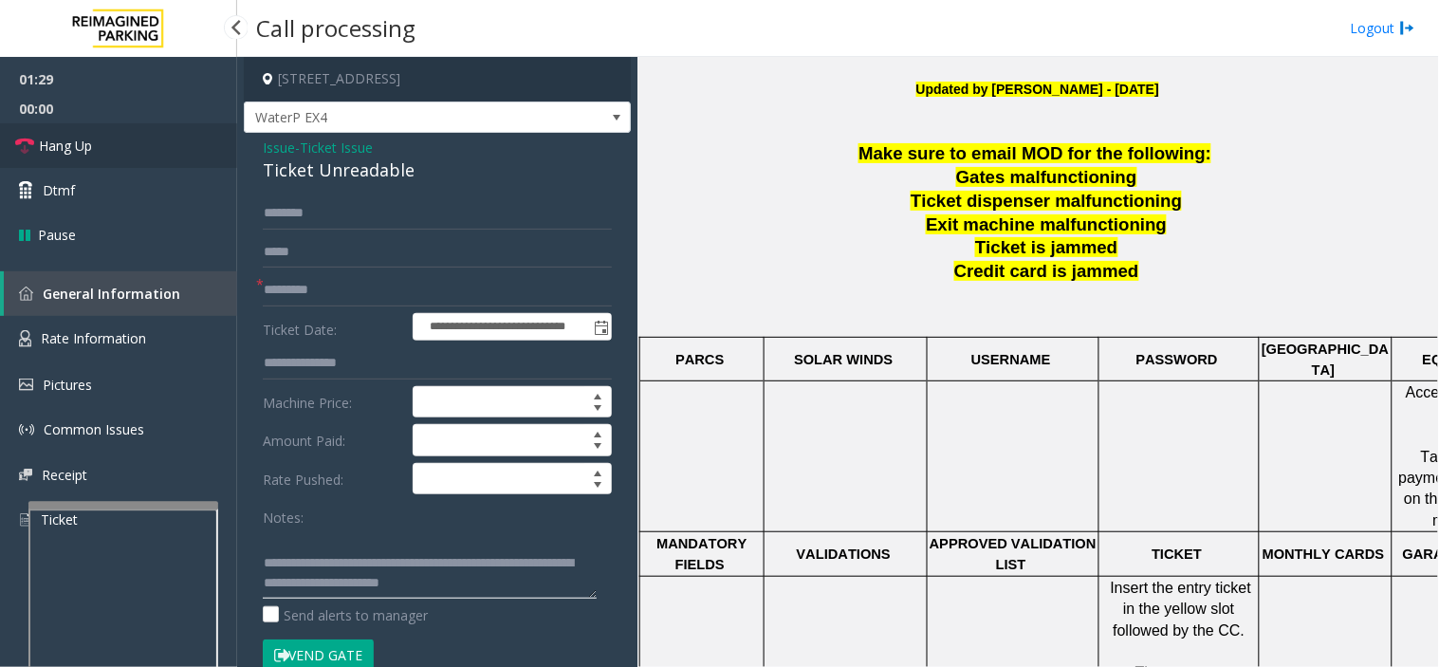
type textarea "**********"
click at [155, 159] on link "Hang Up" at bounding box center [118, 145] width 237 height 45
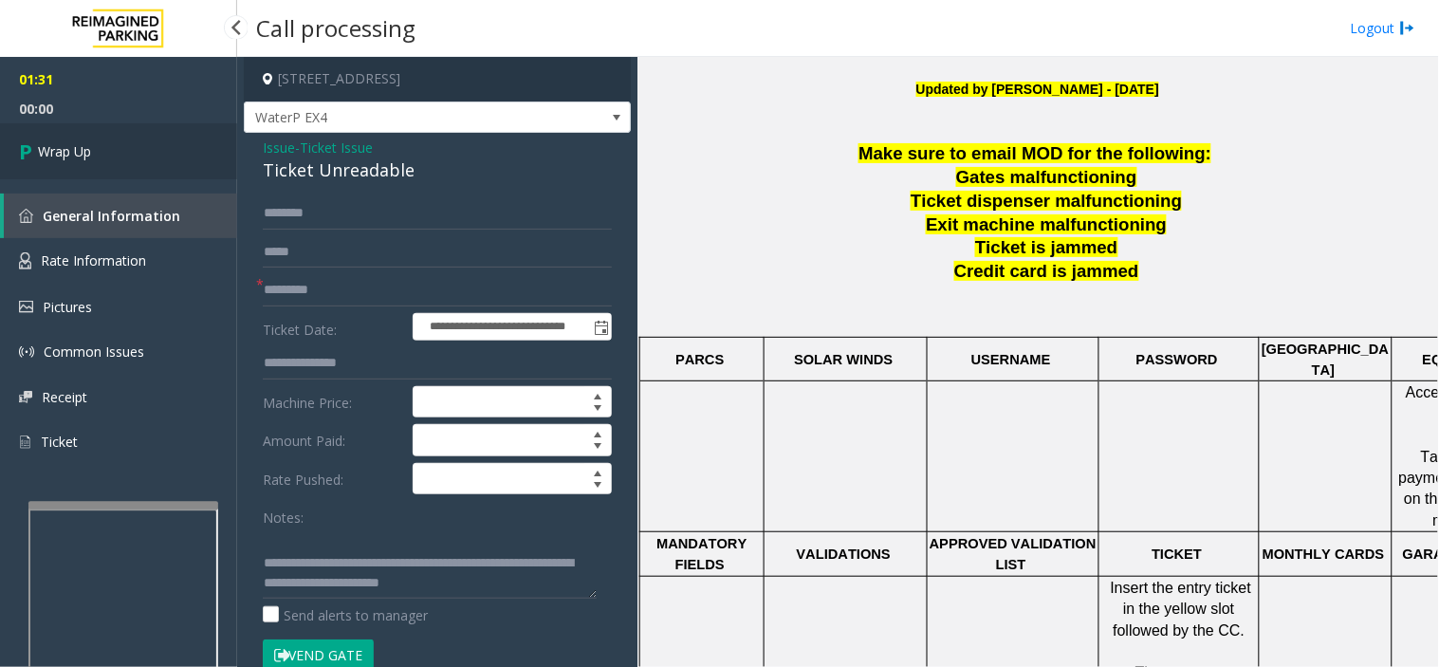
click at [136, 143] on link "Wrap Up" at bounding box center [118, 151] width 237 height 56
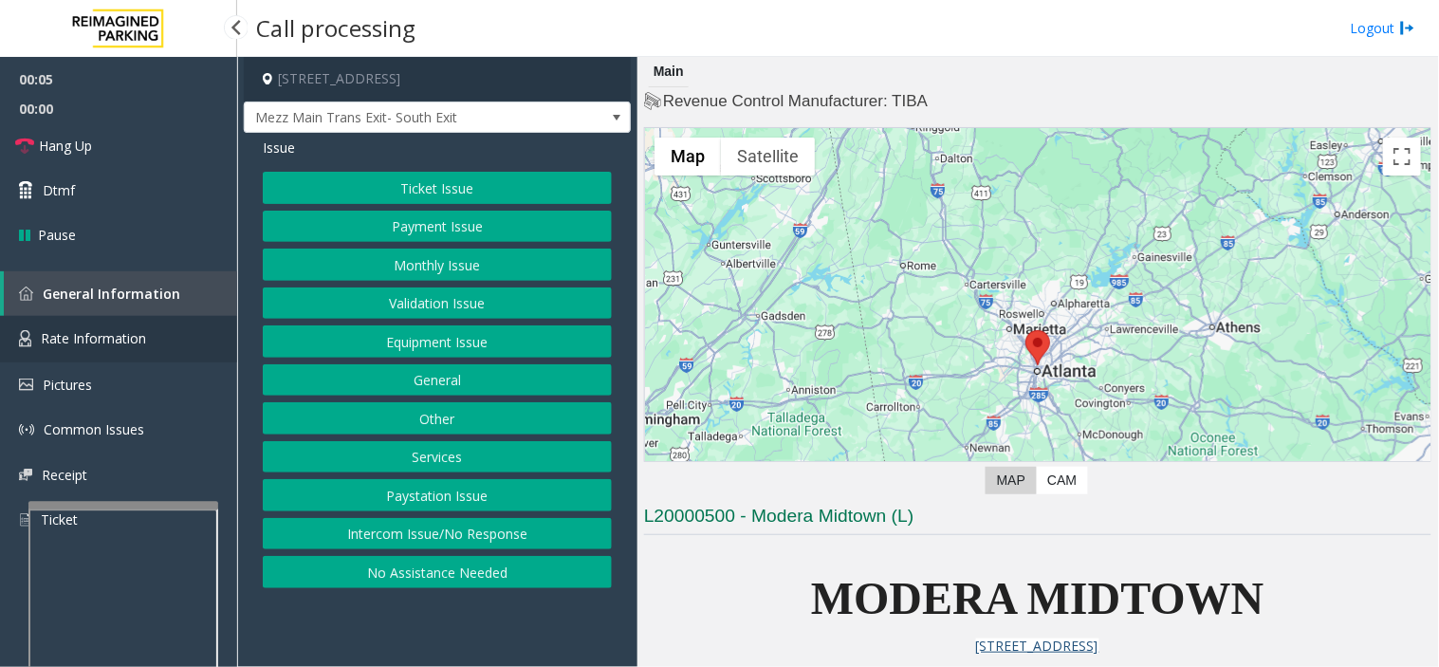
click at [144, 326] on link "Rate Information" at bounding box center [118, 339] width 237 height 46
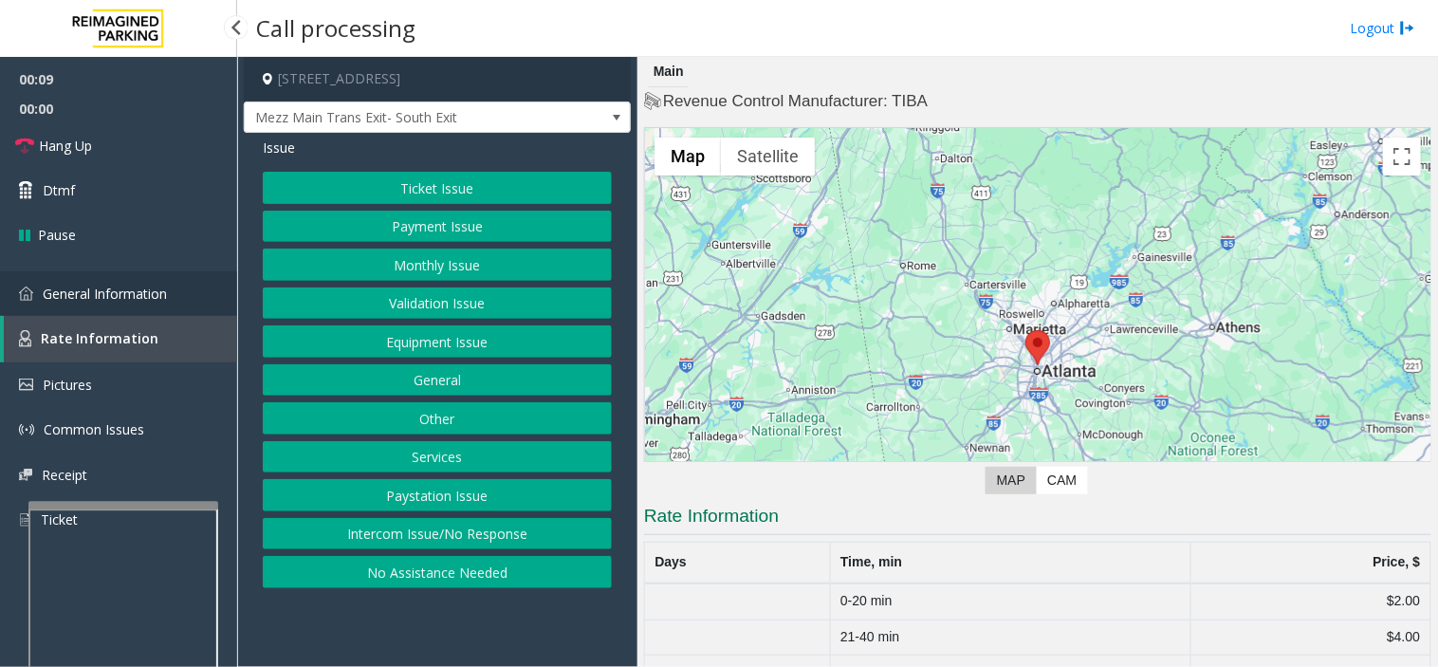
click at [177, 287] on link "General Information" at bounding box center [118, 293] width 237 height 45
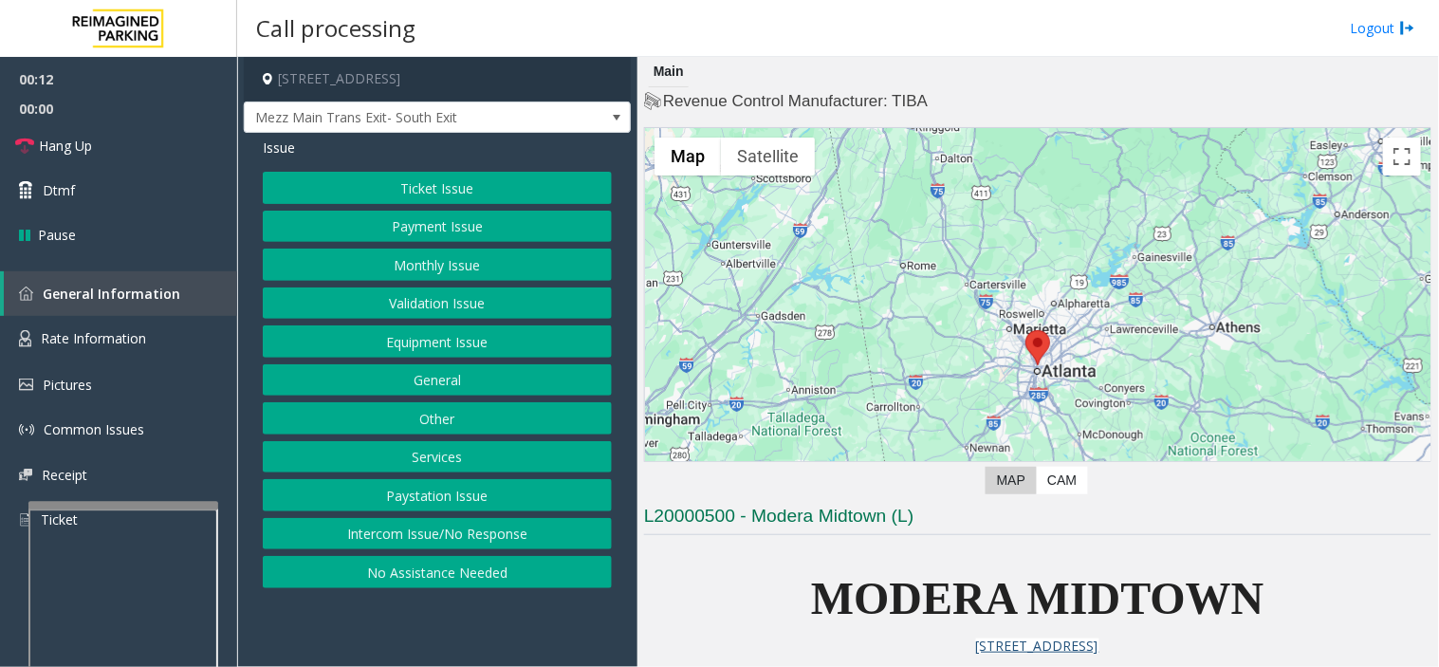
drag, startPoint x: 481, startPoint y: 622, endPoint x: 892, endPoint y: 561, distance: 415.4
click at [892, 561] on p at bounding box center [1037, 552] width 787 height 21
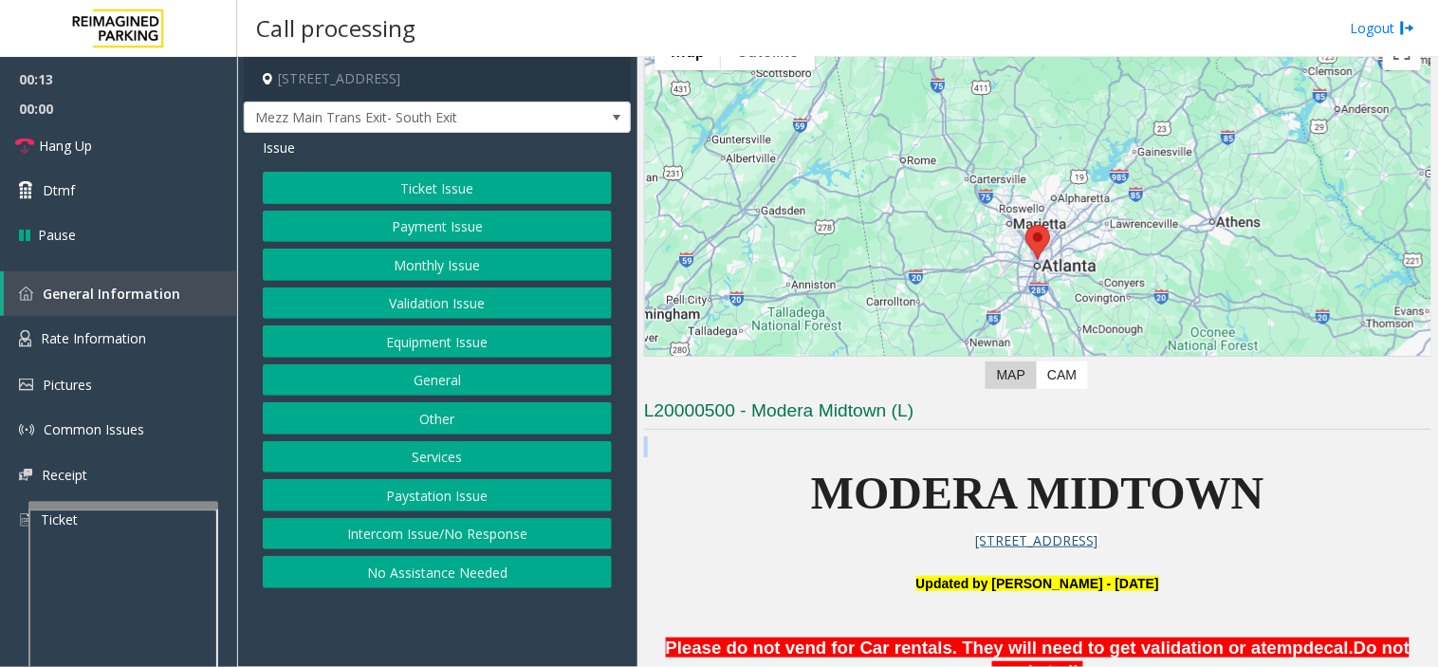
scroll to position [632, 0]
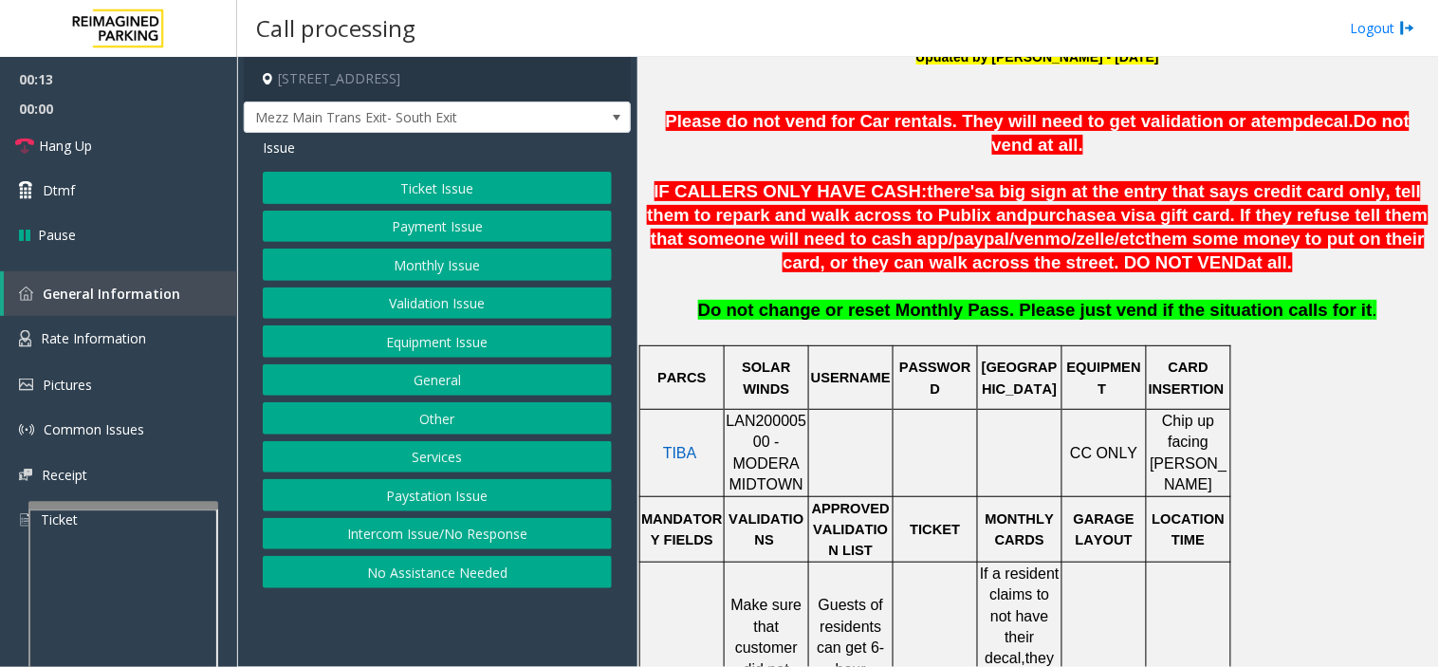
drag, startPoint x: 845, startPoint y: 565, endPoint x: 862, endPoint y: 536, distance: 32.7
click at [476, 328] on button "Equipment Issue" at bounding box center [437, 341] width 349 height 32
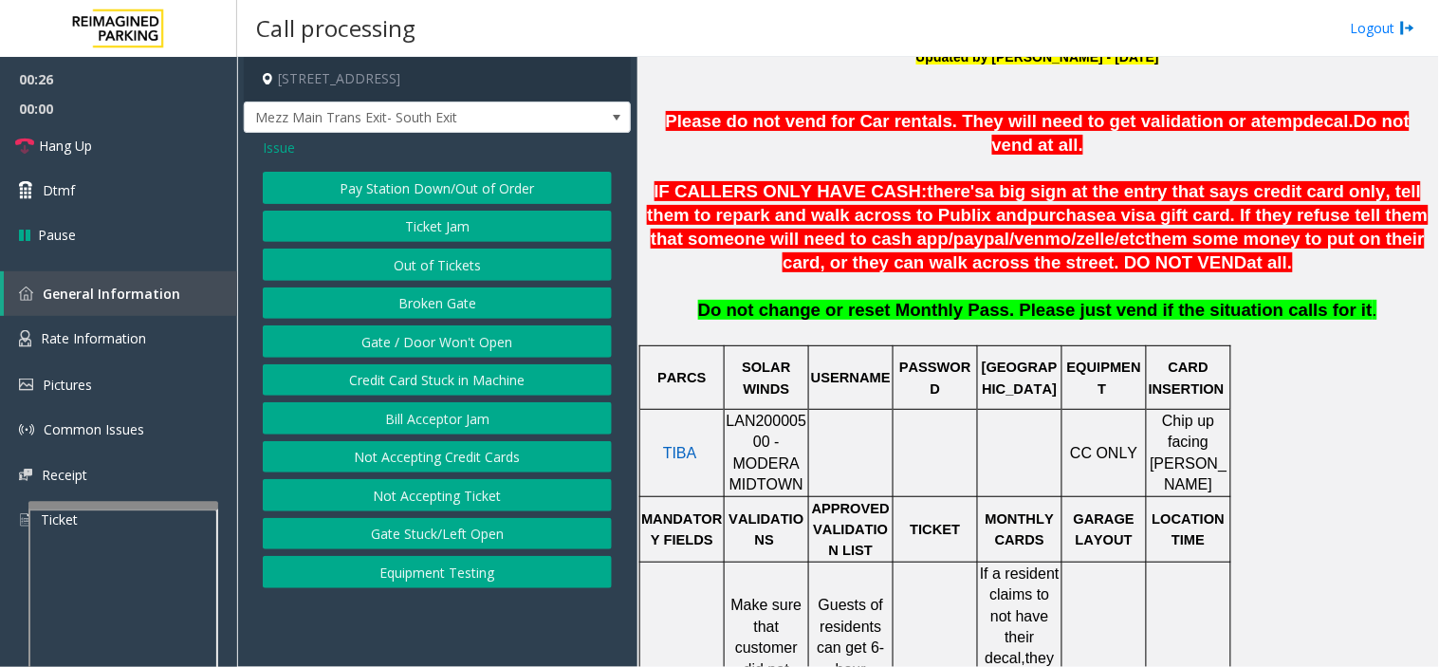
click at [476, 328] on button "Gate / Door Won't Open" at bounding box center [437, 341] width 349 height 32
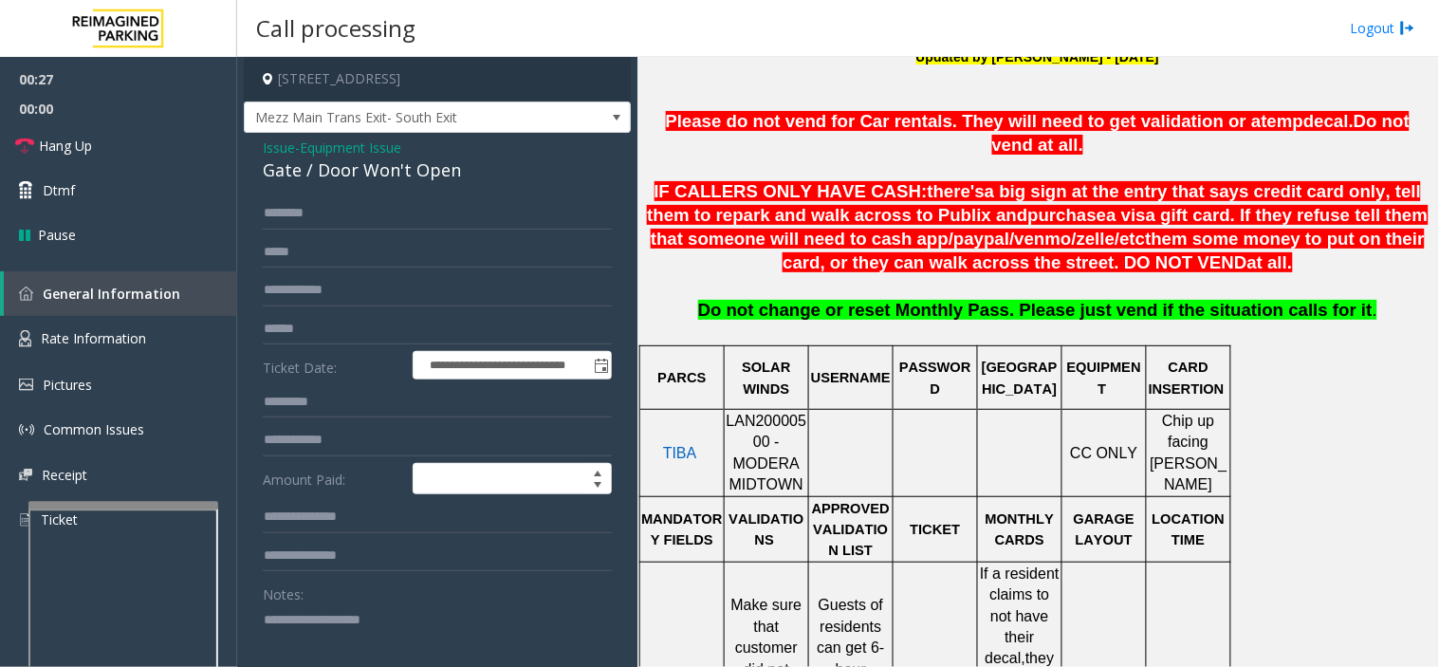
drag, startPoint x: 339, startPoint y: 646, endPoint x: 343, endPoint y: 628, distance: 18.4
click at [340, 637] on textarea at bounding box center [430, 639] width 334 height 71
paste textarea "**********"
click at [337, 643] on textarea at bounding box center [430, 639] width 334 height 71
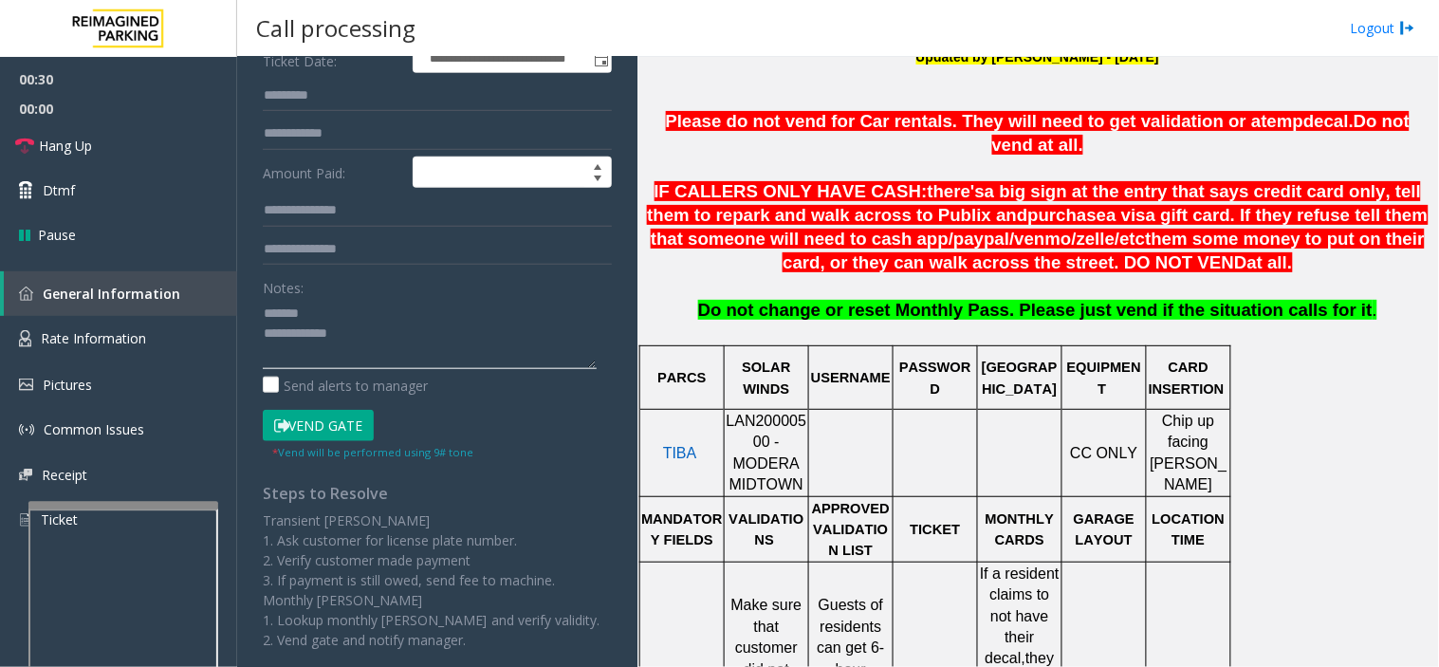
scroll to position [316, 0]
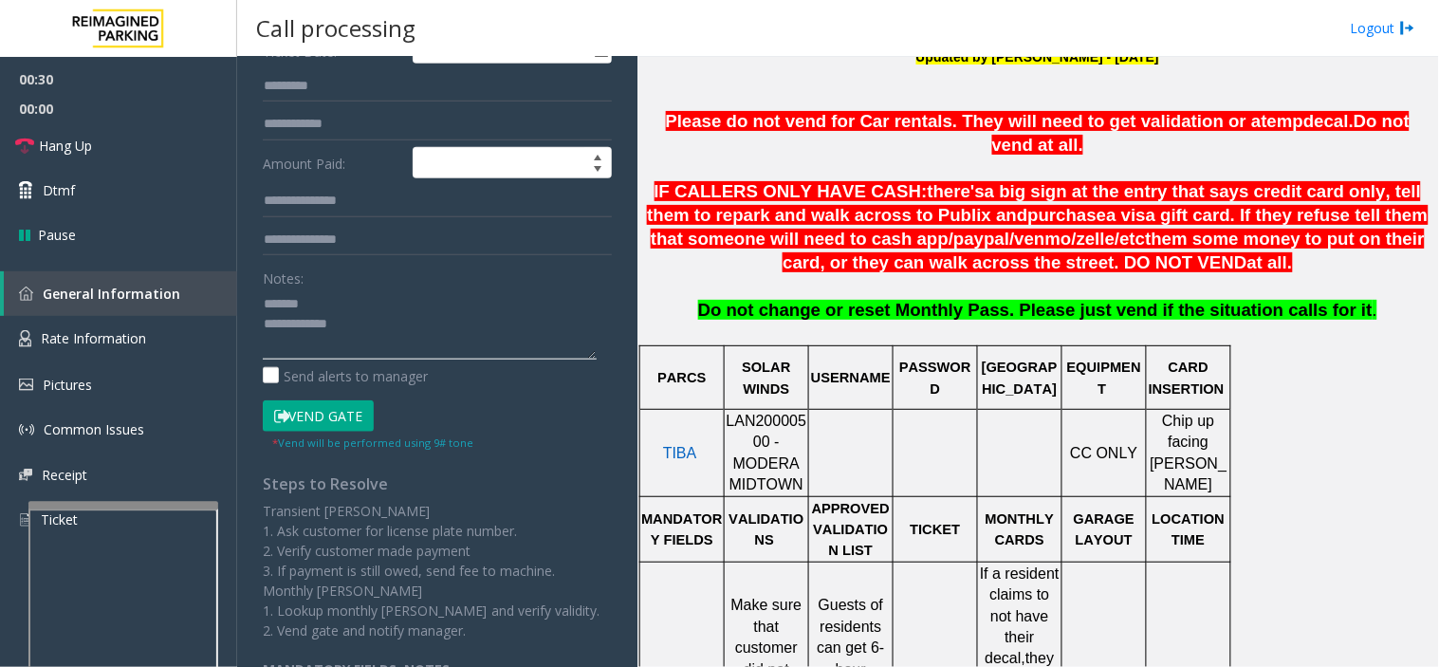
click at [412, 353] on textarea at bounding box center [430, 323] width 334 height 71
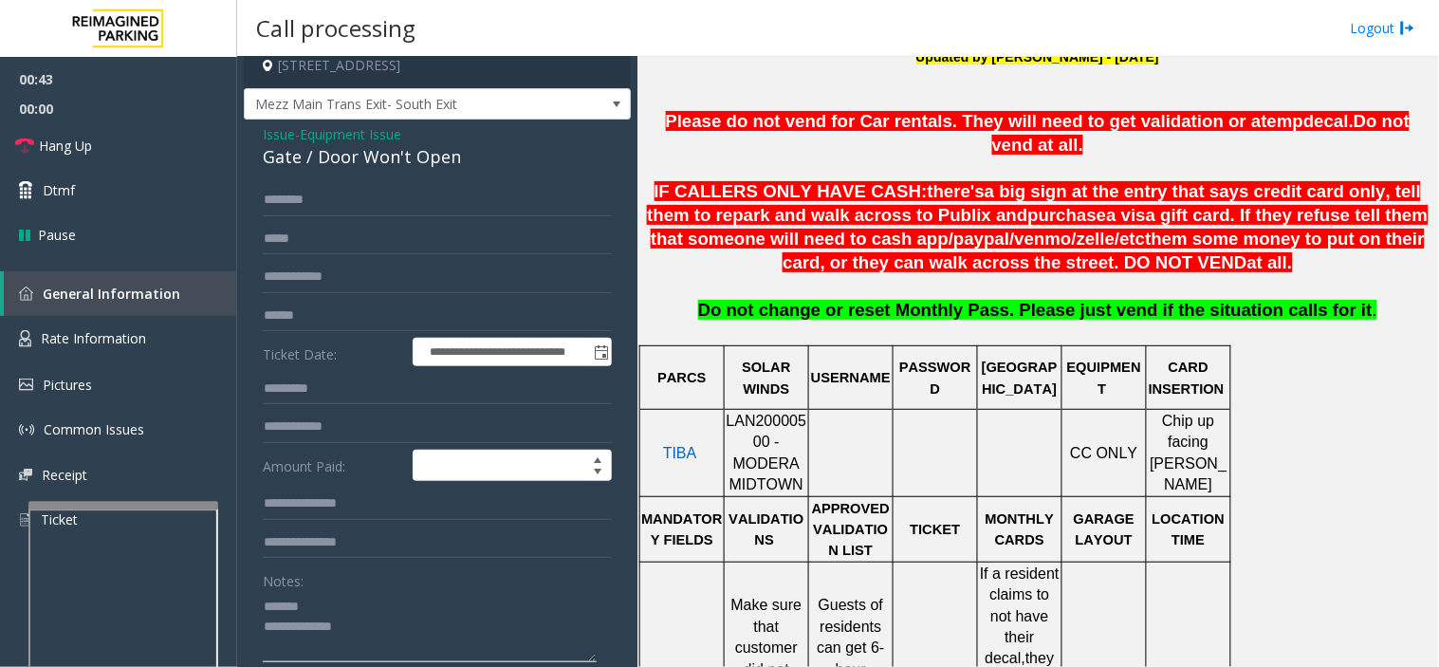
scroll to position [0, 0]
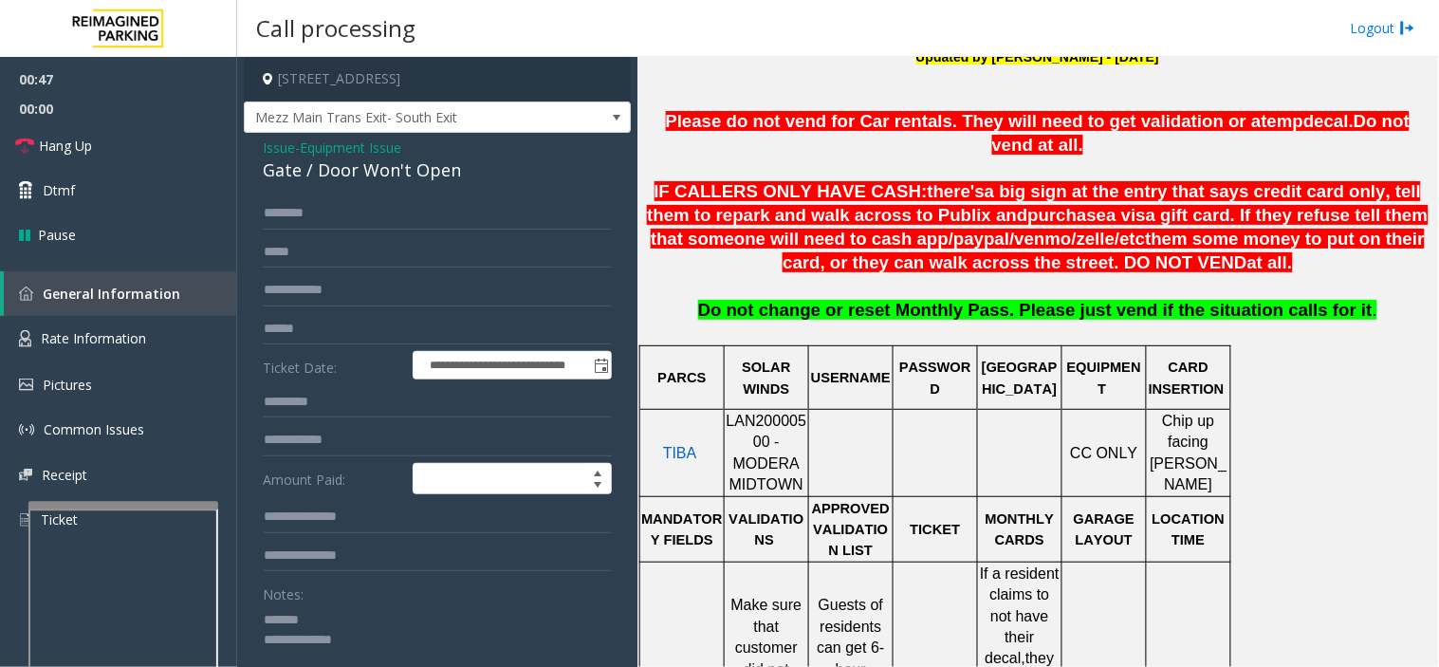
click at [367, 655] on textarea at bounding box center [430, 639] width 334 height 71
type textarea "**********"
click at [166, 155] on link "Hang Up" at bounding box center [118, 145] width 237 height 45
click at [286, 154] on span "Issue" at bounding box center [279, 148] width 32 height 20
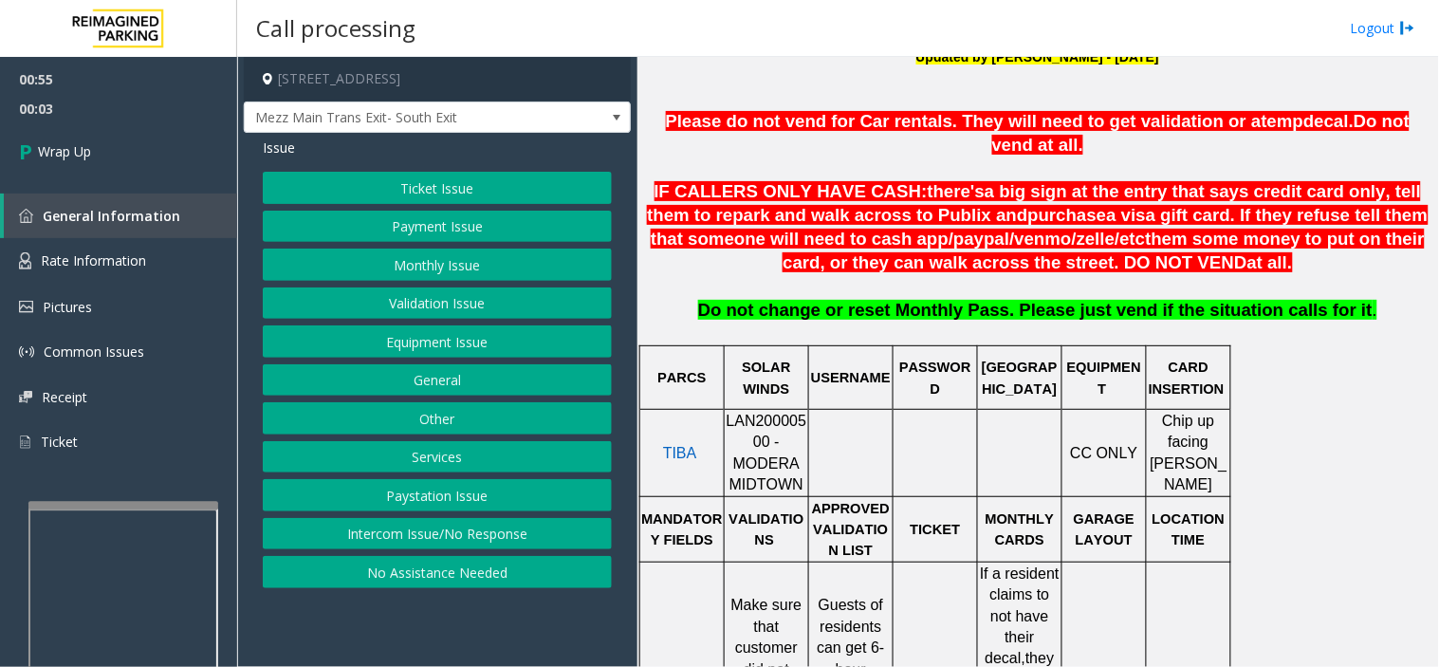
drag, startPoint x: 401, startPoint y: 449, endPoint x: 401, endPoint y: 436, distance: 12.3
click at [401, 448] on button "Services" at bounding box center [437, 457] width 349 height 32
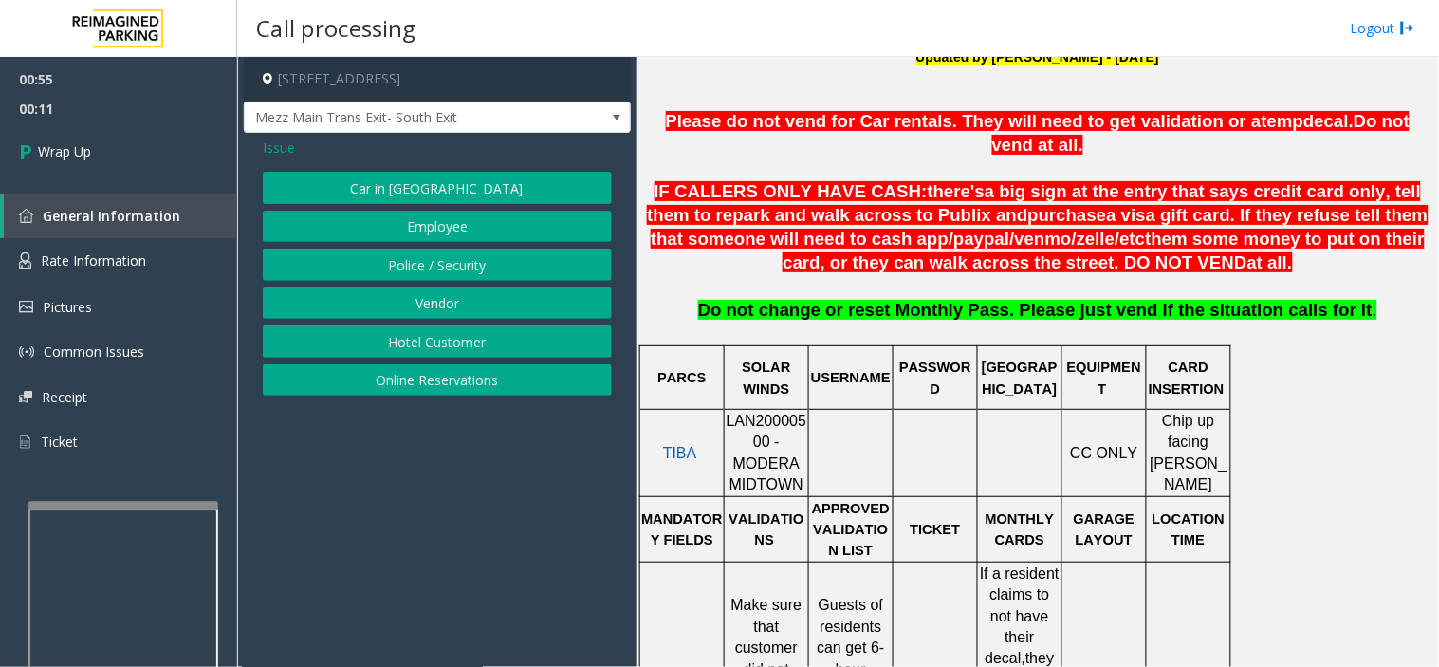
click at [408, 200] on button "Car in [GEOGRAPHIC_DATA]" at bounding box center [437, 188] width 349 height 32
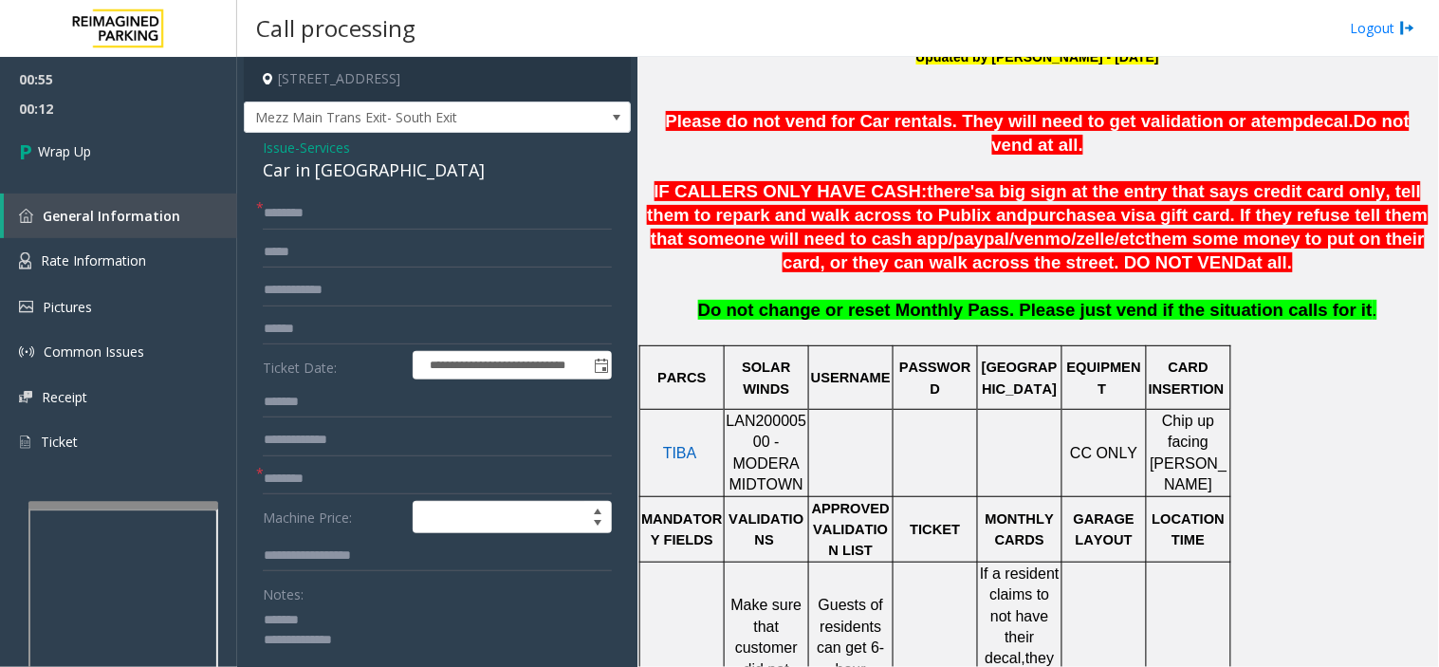
click at [412, 609] on textarea at bounding box center [430, 639] width 334 height 71
type textarea "**********"
click at [321, 150] on span "Services" at bounding box center [325, 148] width 50 height 20
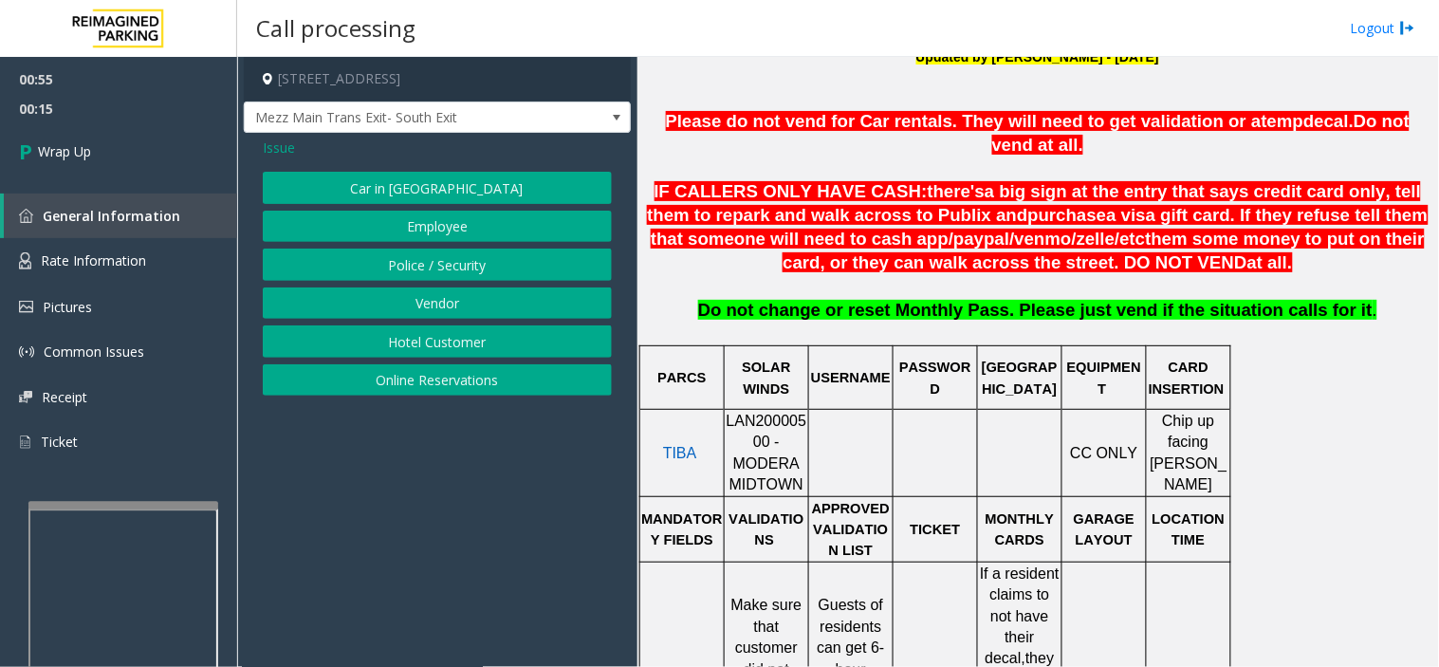
click at [403, 295] on button "Vendor" at bounding box center [437, 303] width 349 height 32
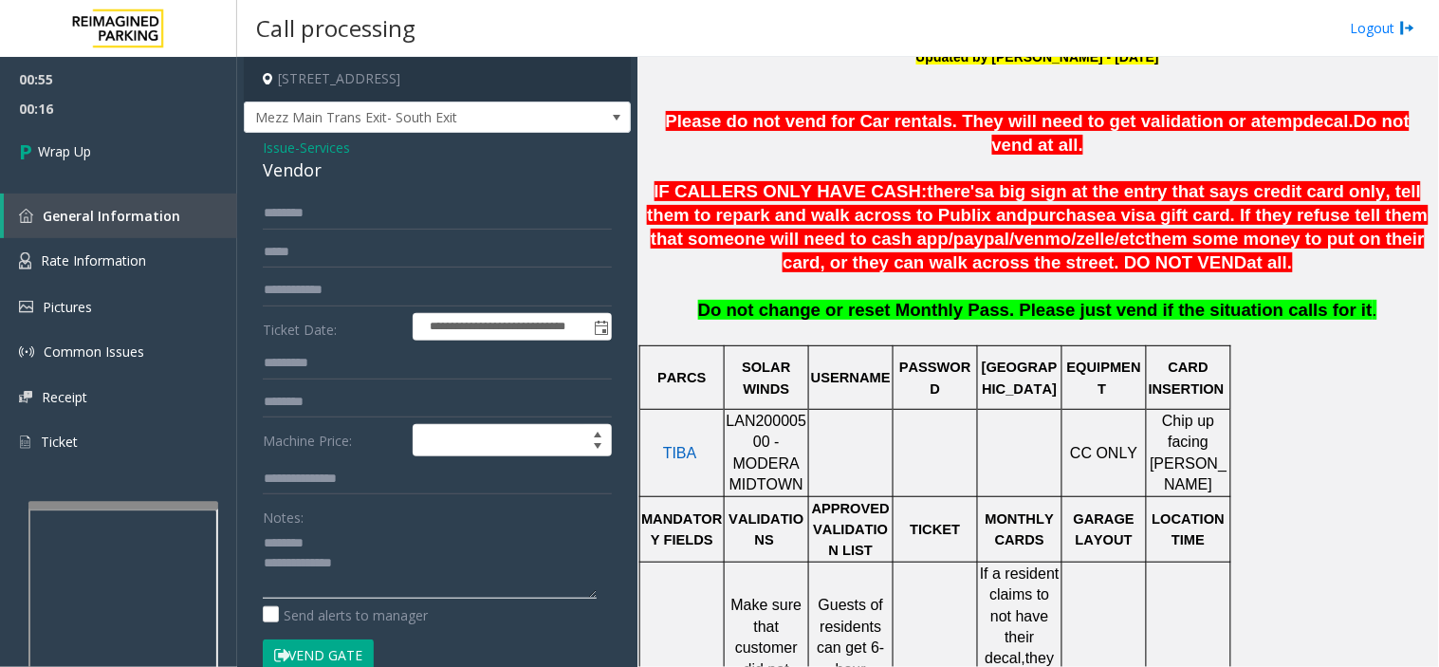
click at [364, 535] on textarea at bounding box center [430, 563] width 334 height 71
click at [456, 576] on textarea at bounding box center [430, 563] width 334 height 71
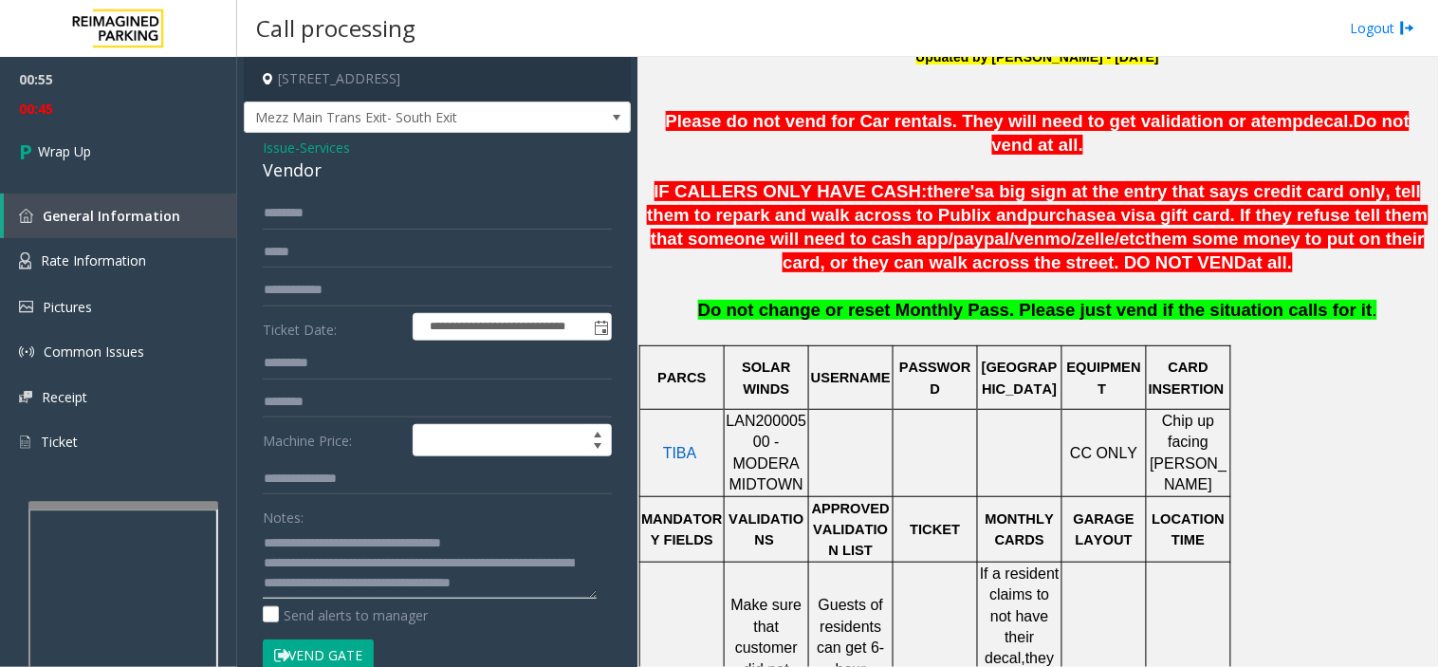
scroll to position [13, 0]
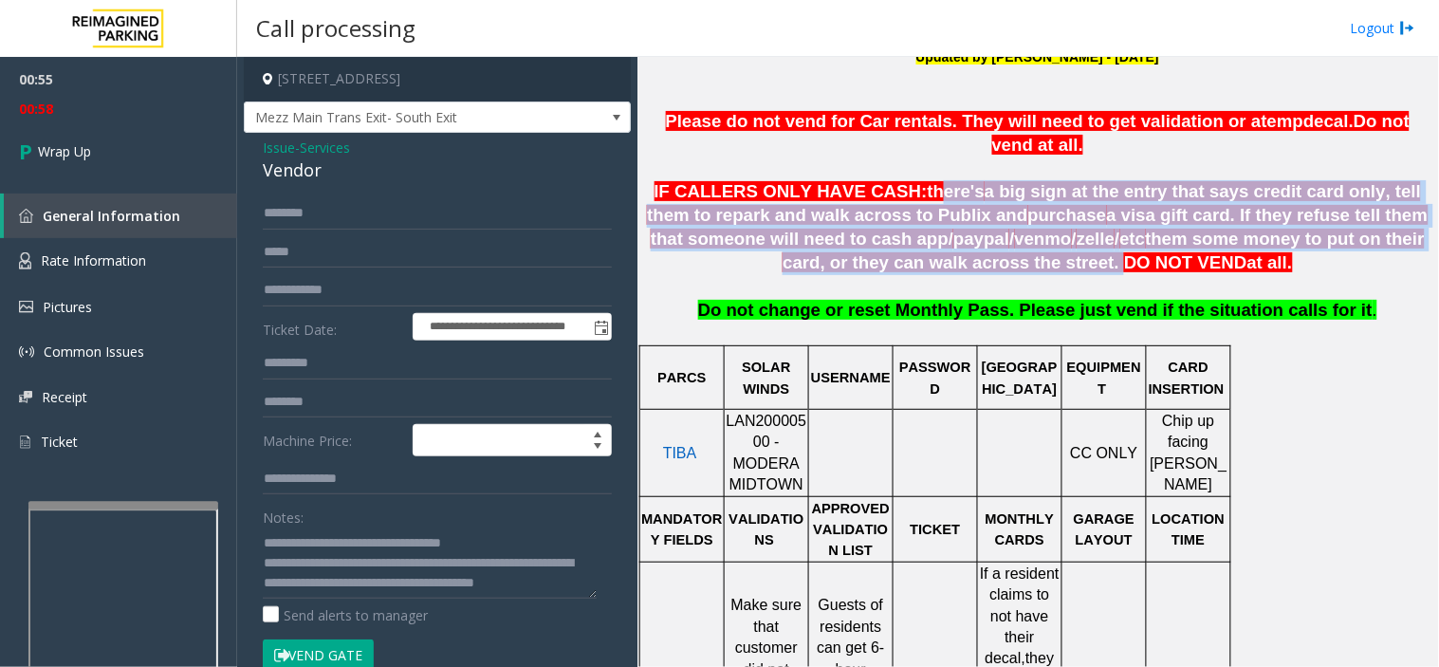
drag, startPoint x: 878, startPoint y: 172, endPoint x: 978, endPoint y: 233, distance: 118.0
click at [978, 233] on span "IF CALLERS ONLY HAVE CASH: there's a big sign at the entry that says credit car…" at bounding box center [1037, 226] width 781 height 90
copy span "ere's a big sign at the entry that says credit card only, tell them to repark a…"
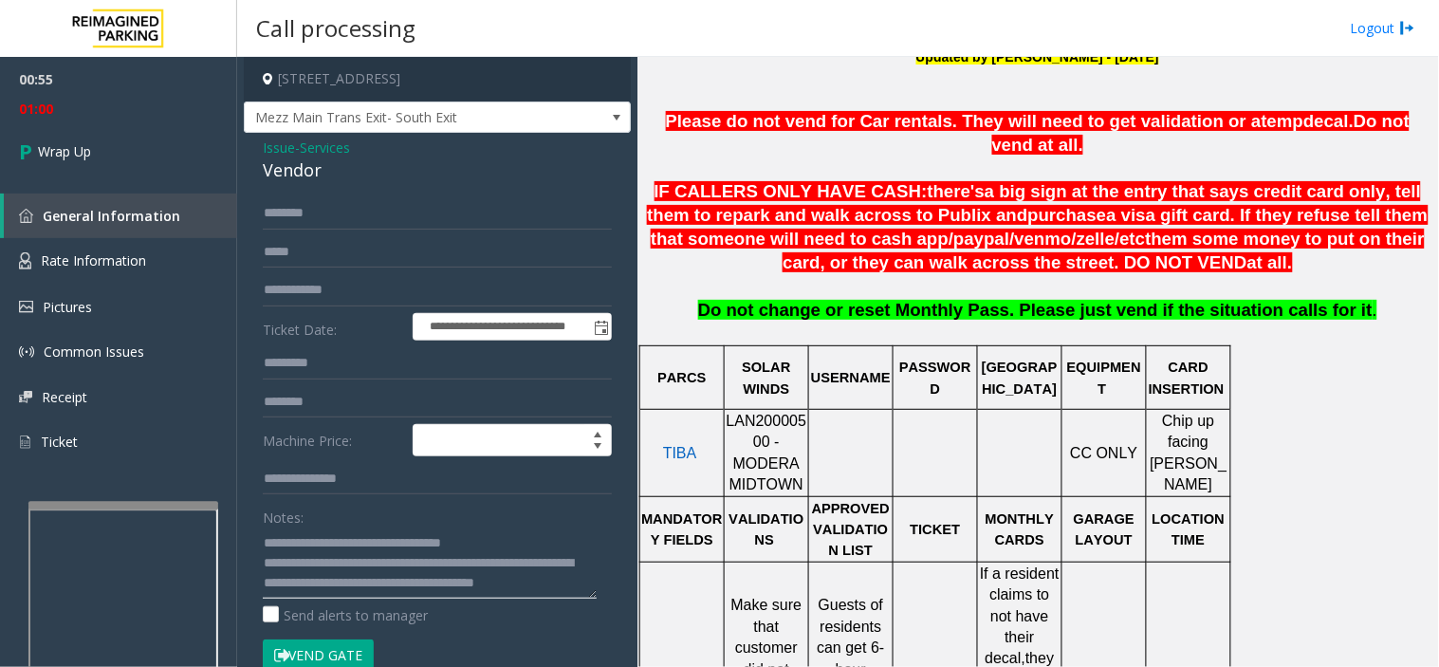
drag, startPoint x: 363, startPoint y: 588, endPoint x: 340, endPoint y: 557, distance: 39.3
click at [363, 585] on textarea at bounding box center [430, 563] width 334 height 71
paste textarea "**********"
type textarea "**********"
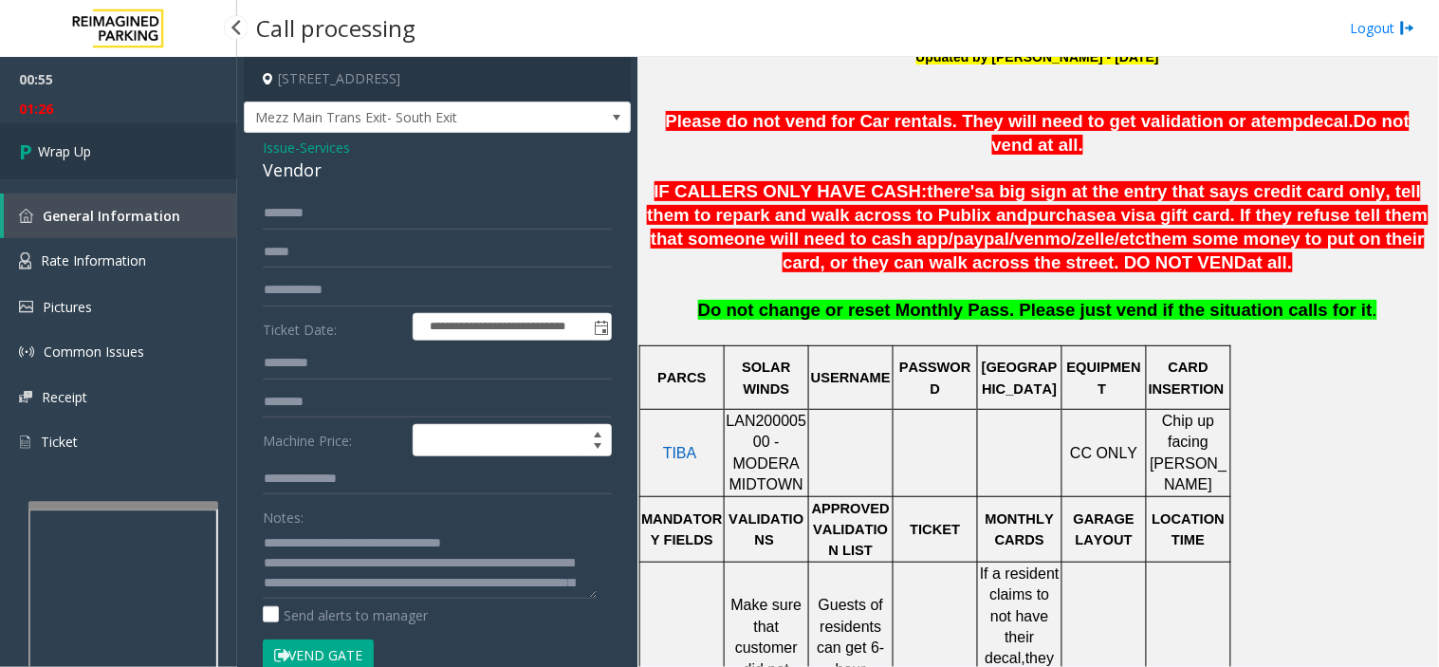
click at [152, 142] on link "Wrap Up" at bounding box center [118, 151] width 237 height 56
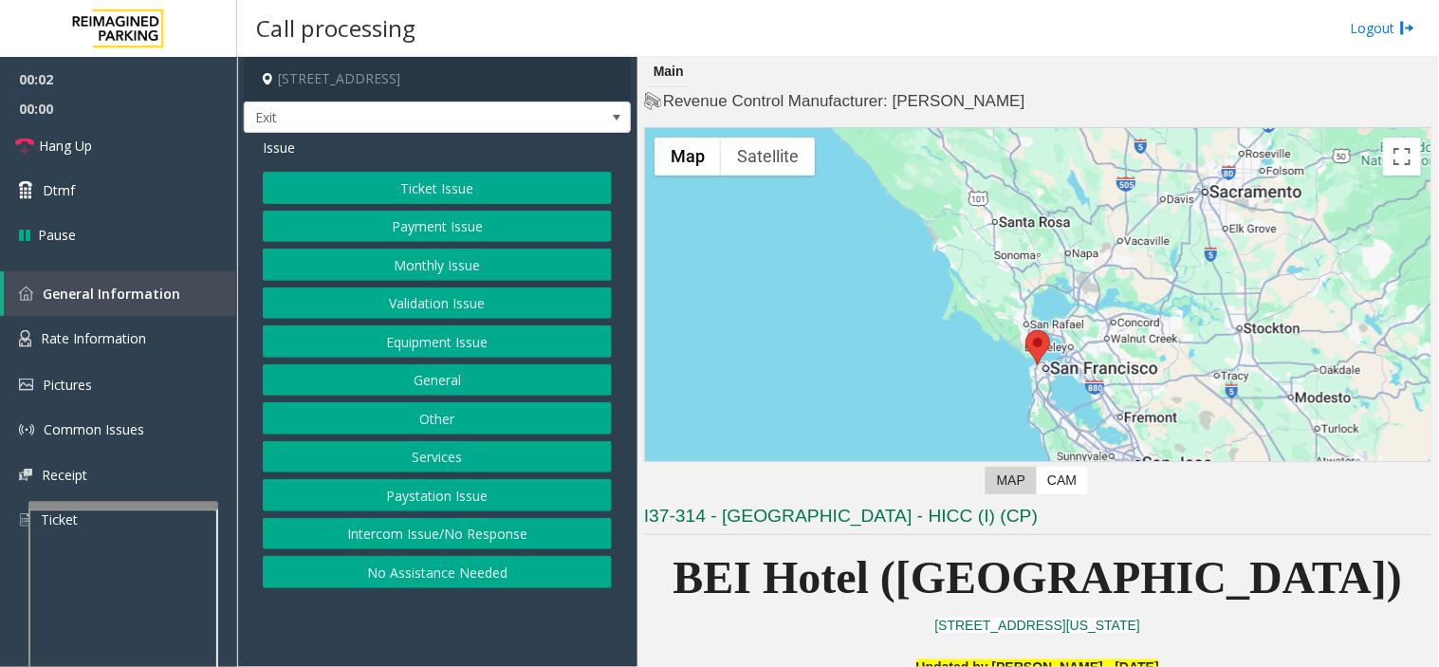
drag, startPoint x: 779, startPoint y: 596, endPoint x: 751, endPoint y: 598, distance: 27.6
click at [751, 598] on p "BEI Hotel ([GEOGRAPHIC_DATA])" at bounding box center [1037, 578] width 787 height 73
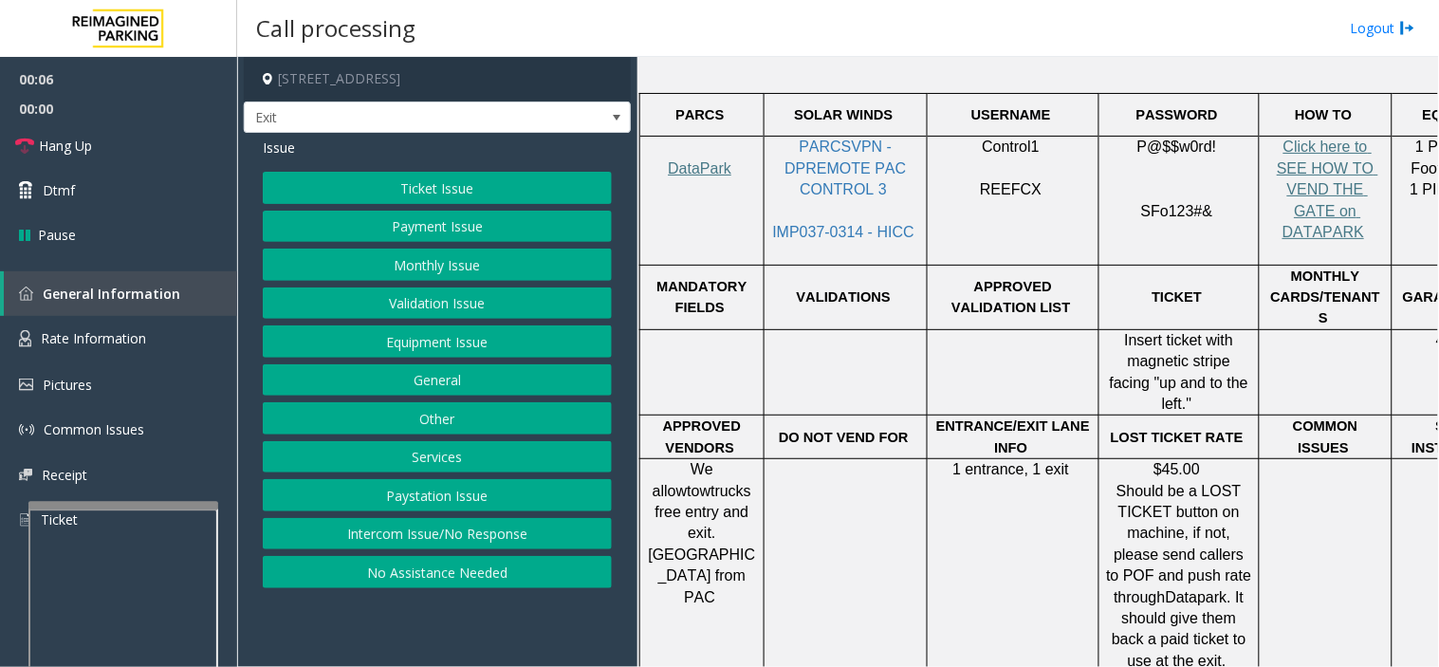
click at [428, 190] on button "Ticket Issue" at bounding box center [437, 188] width 349 height 32
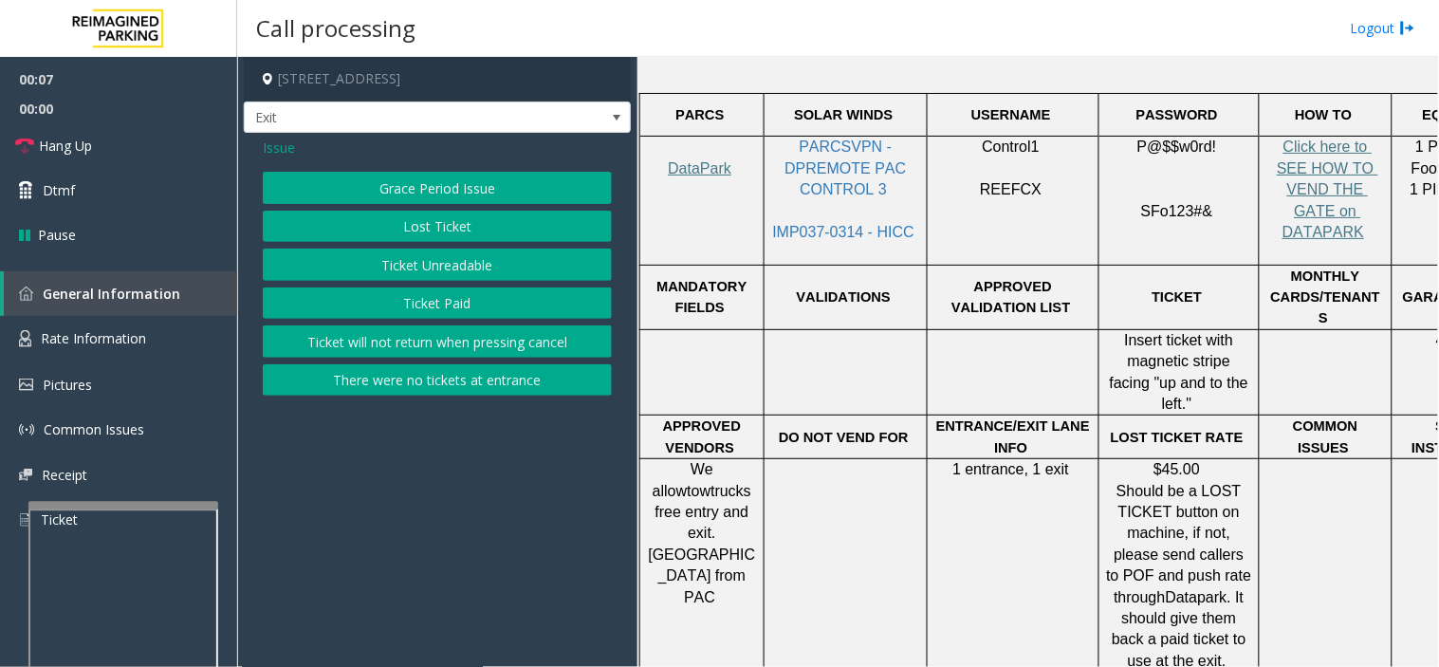
click at [446, 239] on button "Lost Ticket" at bounding box center [437, 227] width 349 height 32
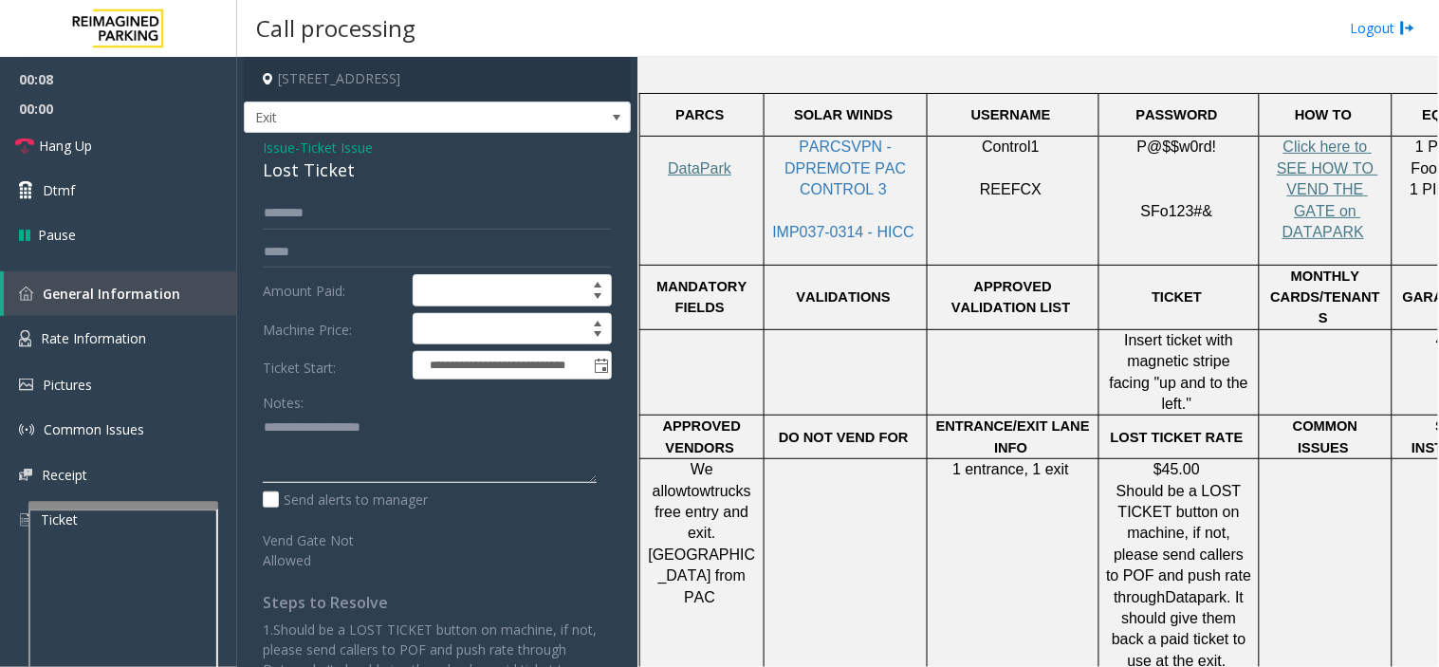
paste textarea "**********"
click at [427, 439] on textarea at bounding box center [430, 448] width 334 height 71
click at [329, 175] on div "Lost Ticket" at bounding box center [437, 170] width 349 height 26
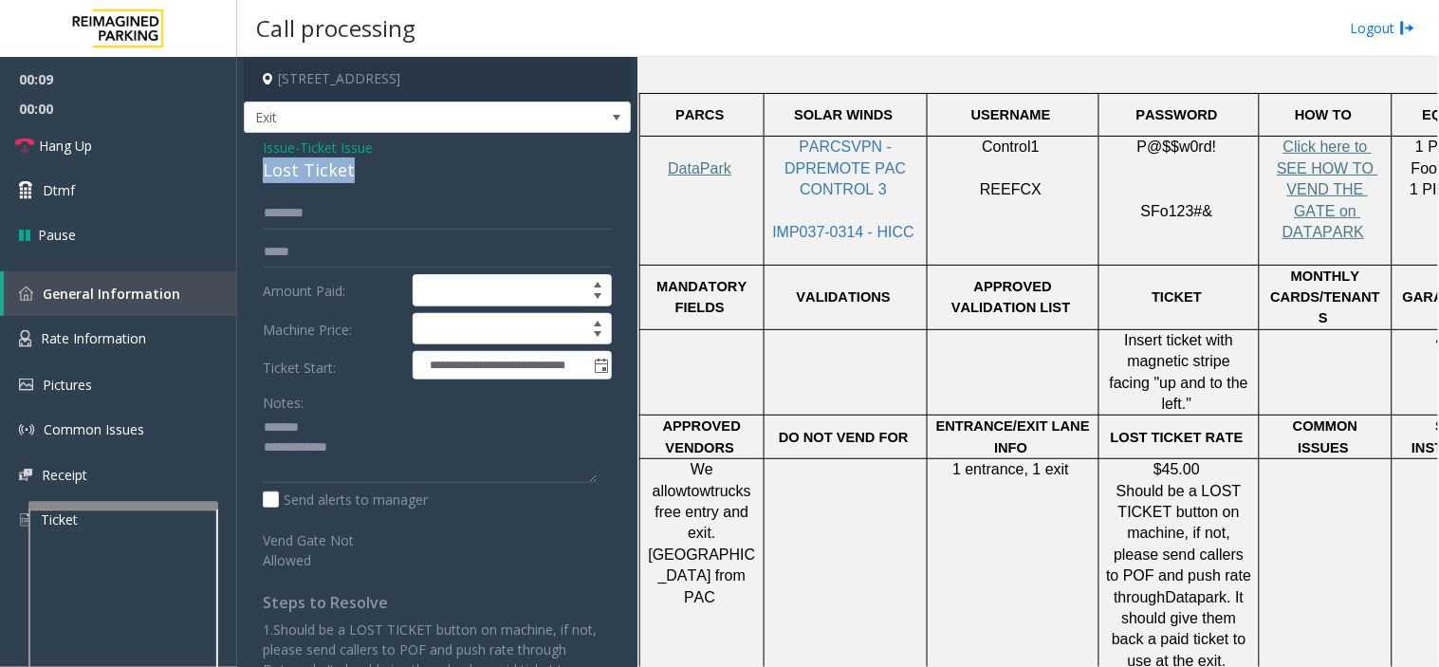
copy div "Lost Ticket"
paste textarea "**********"
click at [352, 429] on textarea at bounding box center [430, 448] width 334 height 71
drag, startPoint x: 905, startPoint y: 480, endPoint x: 865, endPoint y: 471, distance: 41.0
click at [864, 472] on td at bounding box center [846, 565] width 163 height 213
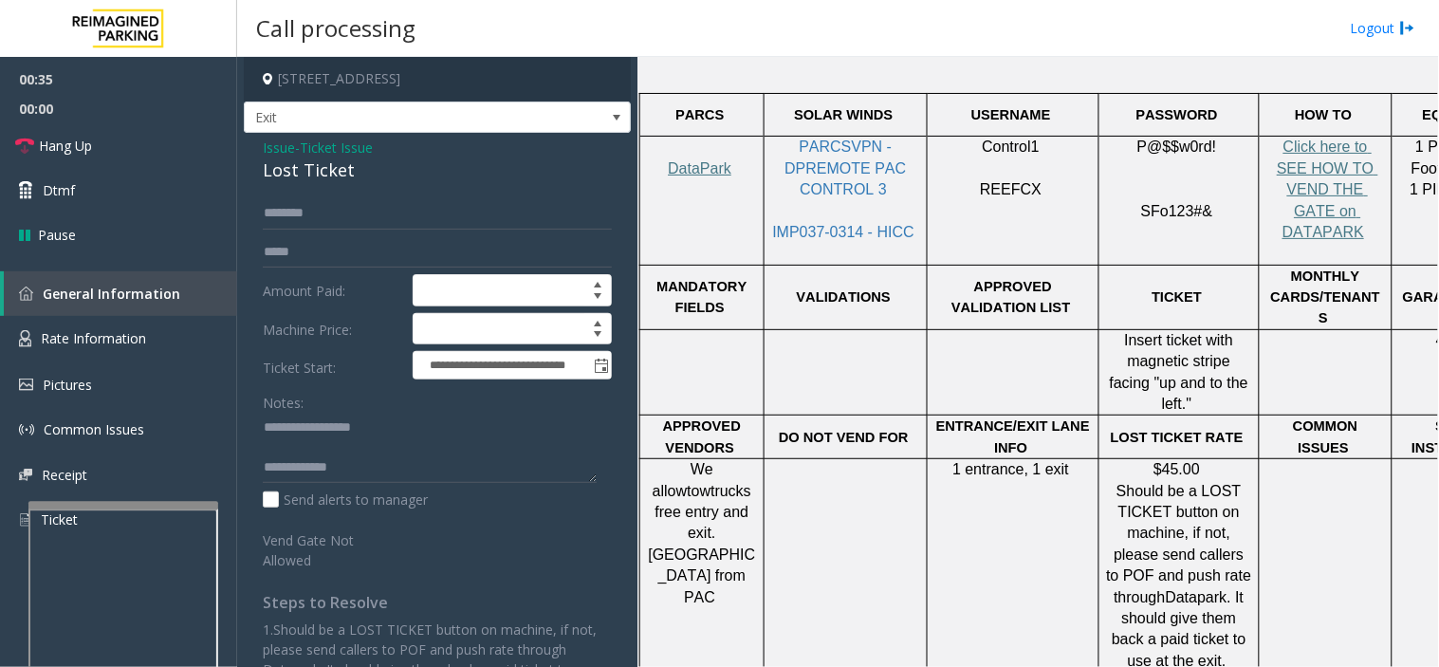
drag, startPoint x: 409, startPoint y: 486, endPoint x: 410, endPoint y: 463, distance: 22.8
click at [409, 472] on div "Notes: Send alerts to manager" at bounding box center [437, 448] width 349 height 124
drag, startPoint x: 410, startPoint y: 463, endPoint x: 431, endPoint y: 475, distance: 24.2
click at [411, 463] on textarea at bounding box center [430, 448] width 334 height 71
type textarea "**********"
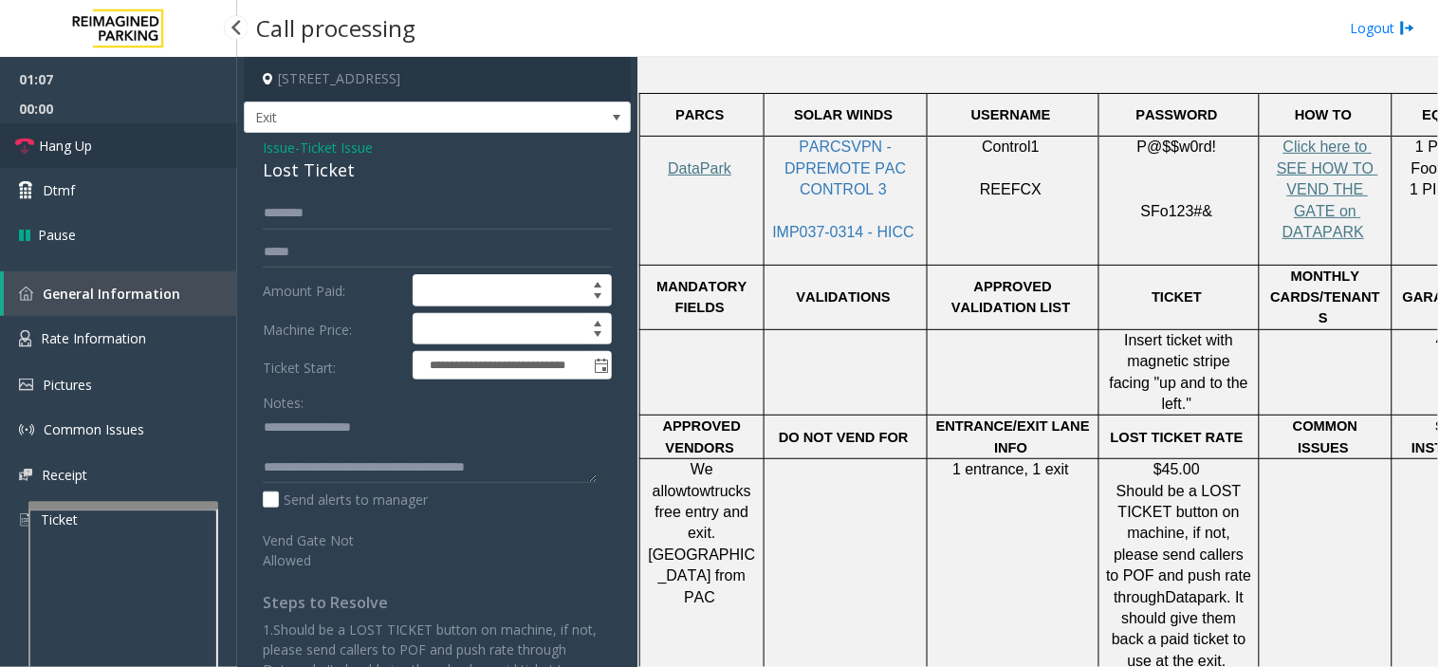
click at [176, 164] on link "Hang Up" at bounding box center [118, 145] width 237 height 45
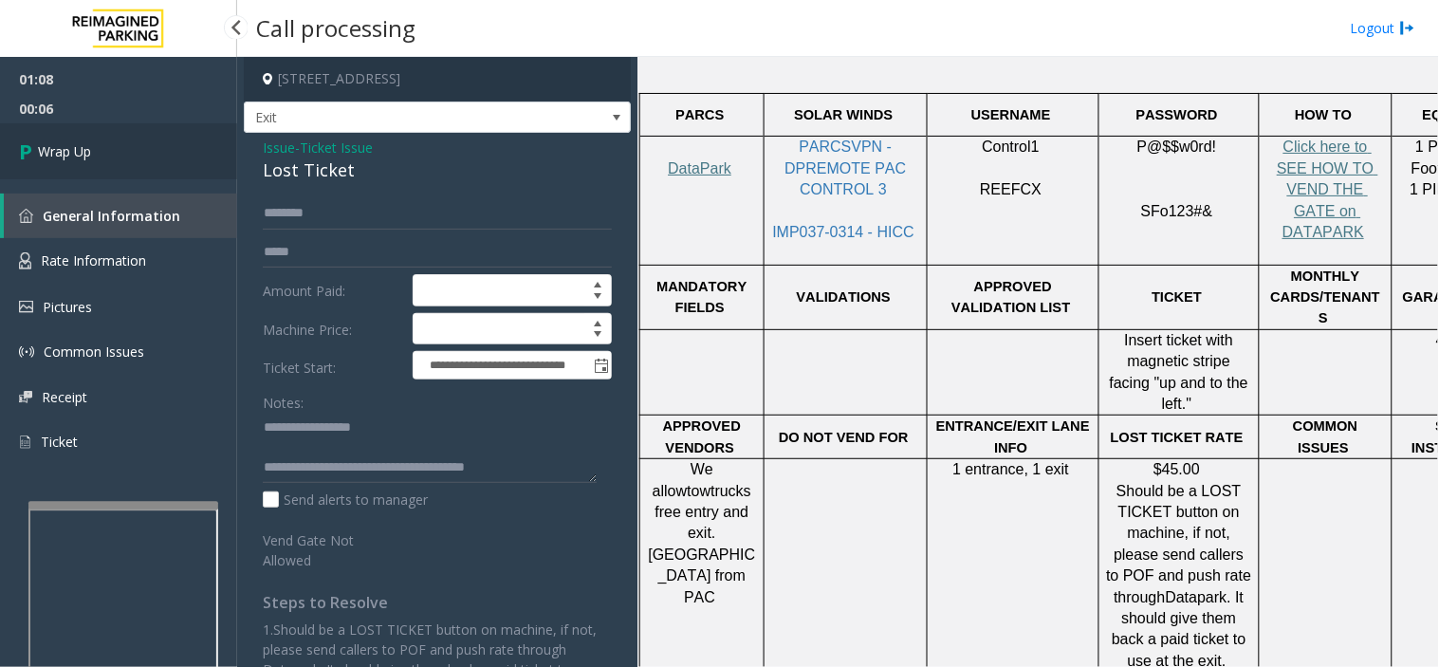
click at [192, 152] on link "Wrap Up" at bounding box center [118, 151] width 237 height 56
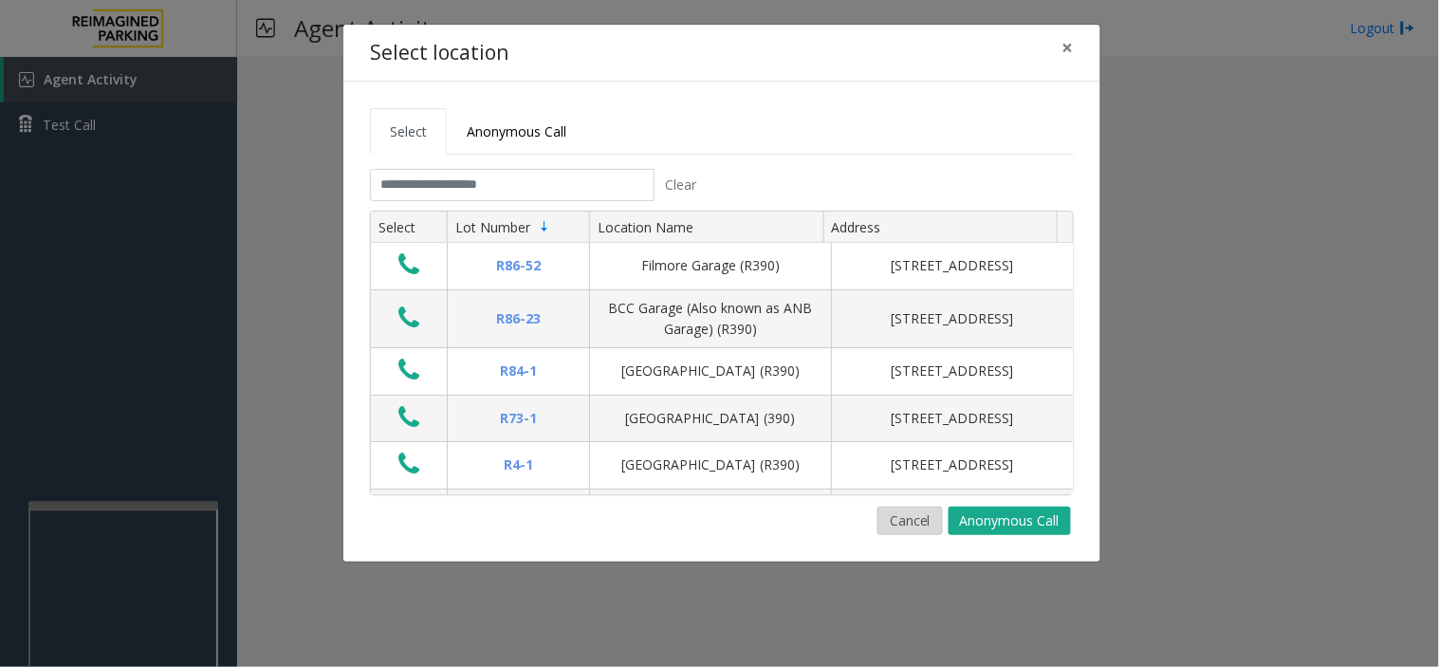
click at [923, 532] on button "Cancel" at bounding box center [910, 521] width 65 height 28
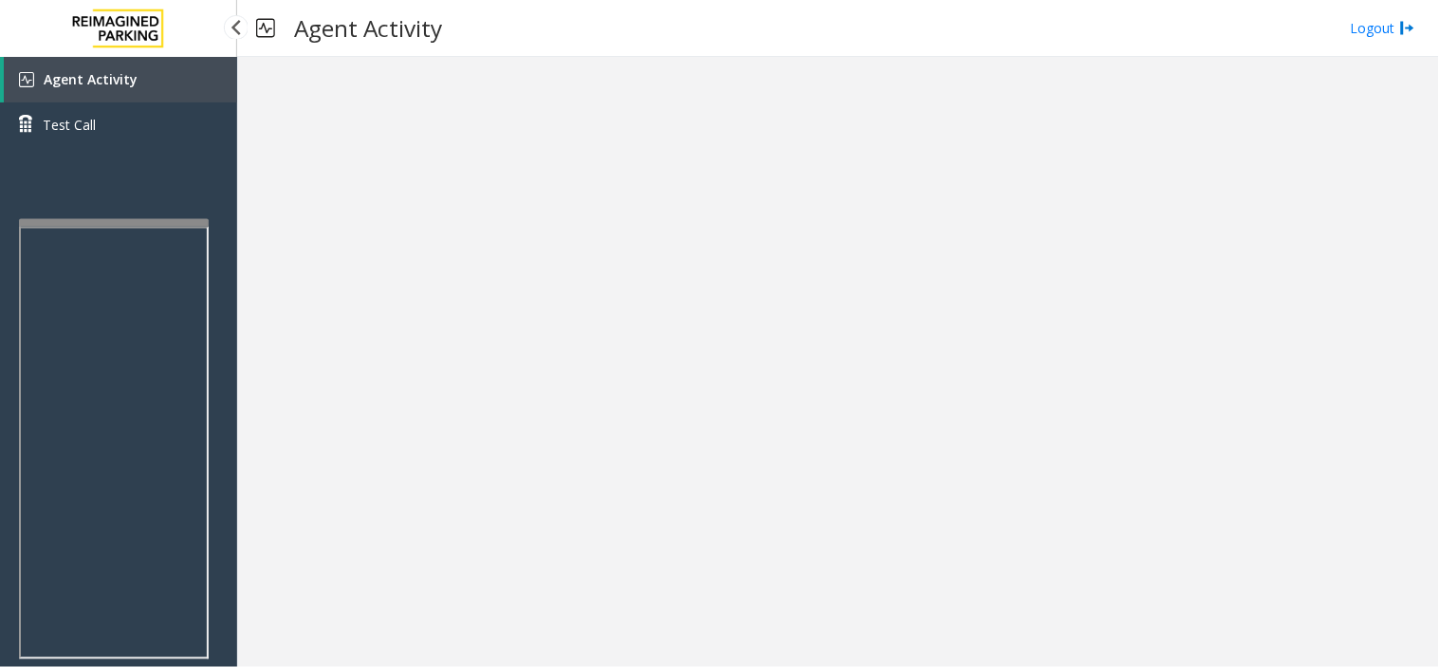
click at [119, 227] on div at bounding box center [114, 223] width 190 height 8
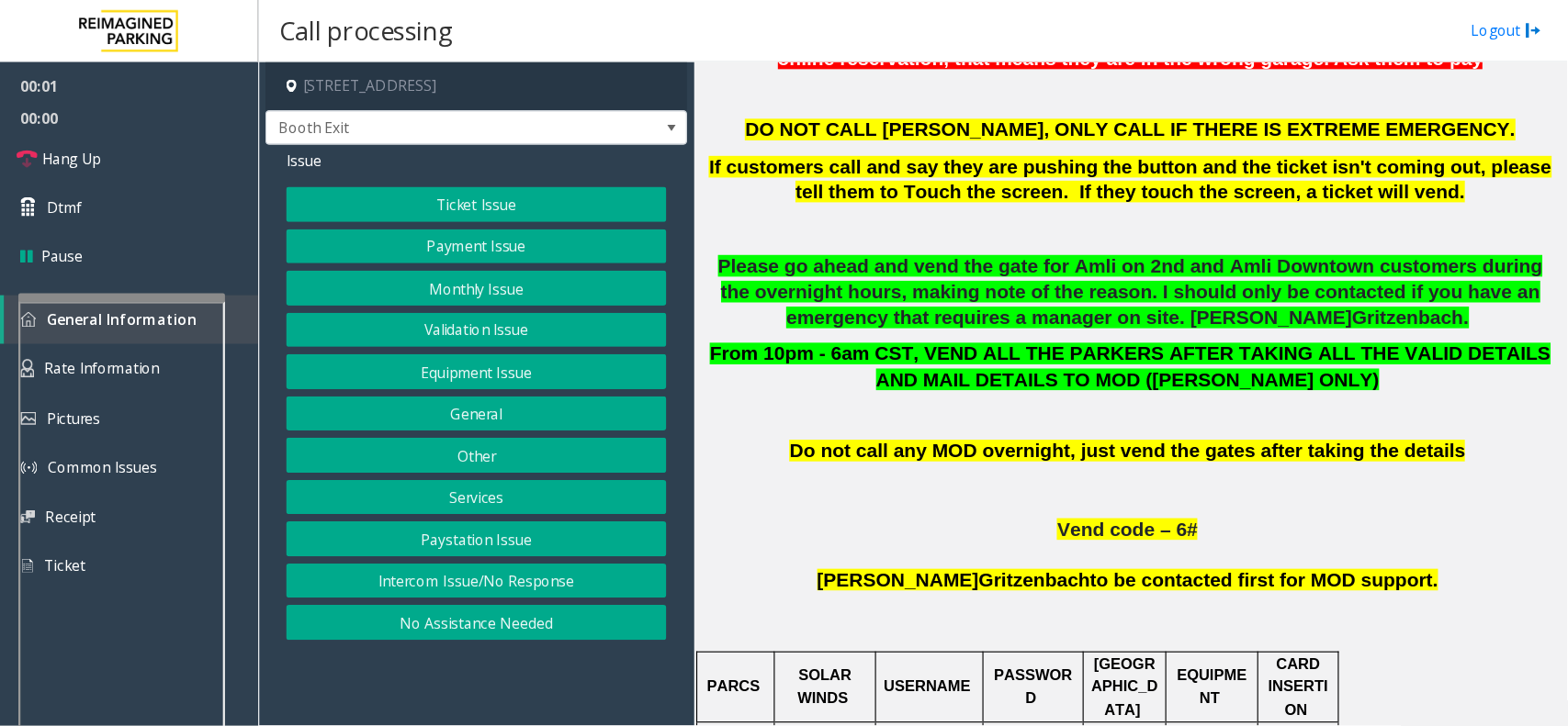
scroll to position [1020, 0]
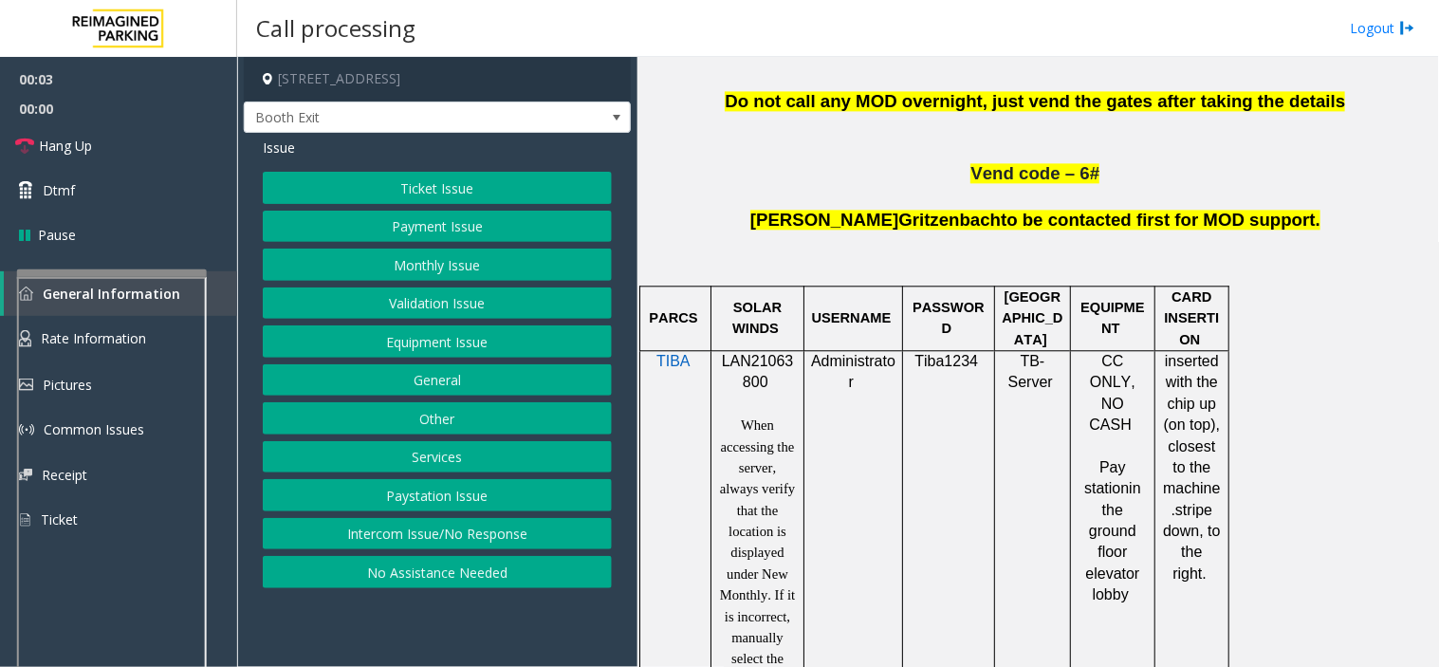
click at [748, 355] on span "LAN21063800" at bounding box center [758, 371] width 72 height 37
click at [747, 353] on div at bounding box center [758, 349] width 93 height 7
click at [753, 363] on span "LAN21063800" at bounding box center [758, 371] width 72 height 37
click at [761, 367] on span "LAN21063800" at bounding box center [758, 371] width 72 height 37
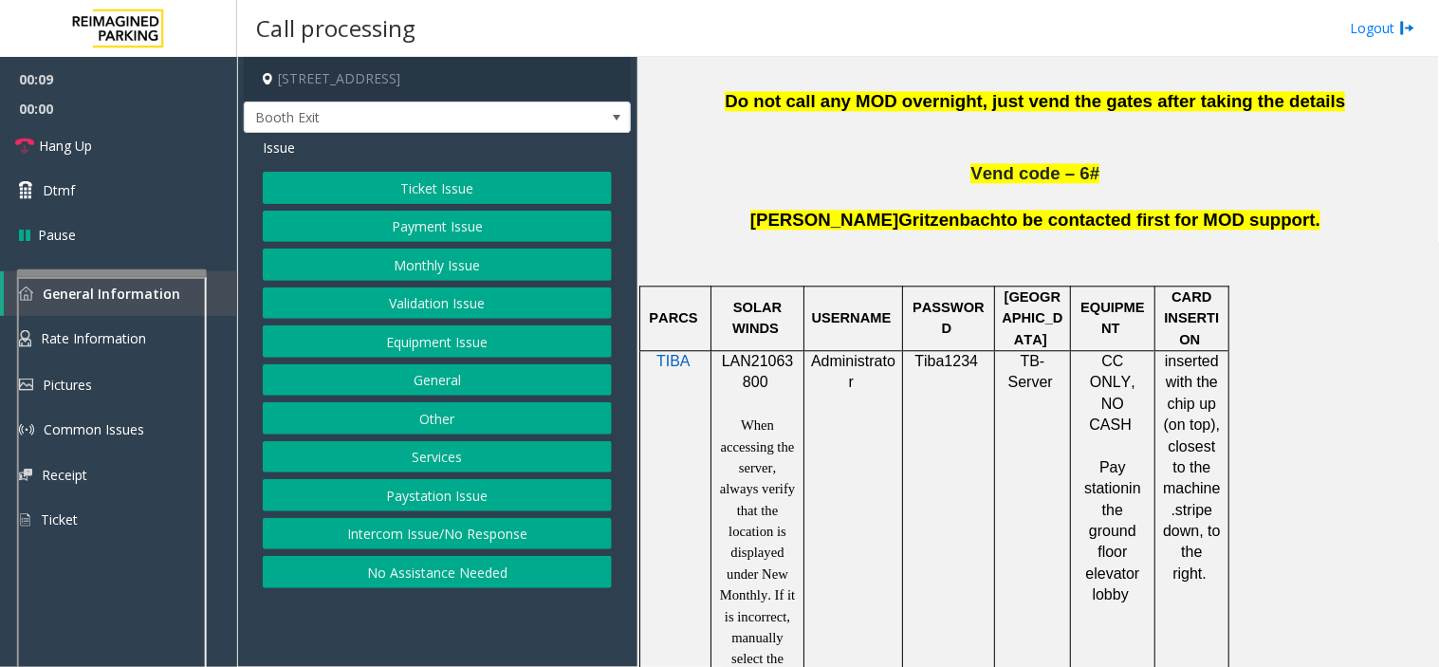
click at [738, 385] on p "LAN21063800" at bounding box center [757, 372] width 79 height 43
click at [738, 383] on p "LAN21063800" at bounding box center [757, 372] width 79 height 43
copy p "LAN21063800"
click at [363, 176] on button "Ticket Issue" at bounding box center [437, 188] width 349 height 32
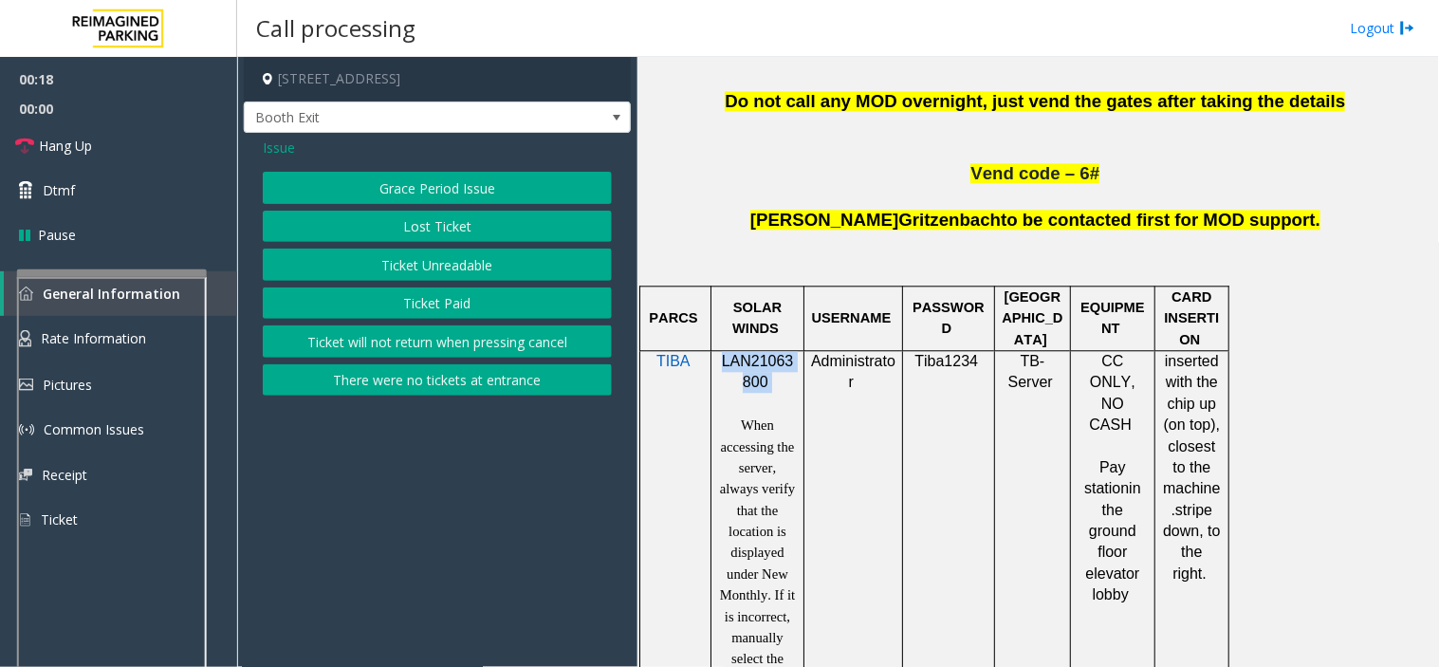
click at [403, 309] on button "Ticket Paid" at bounding box center [437, 303] width 349 height 32
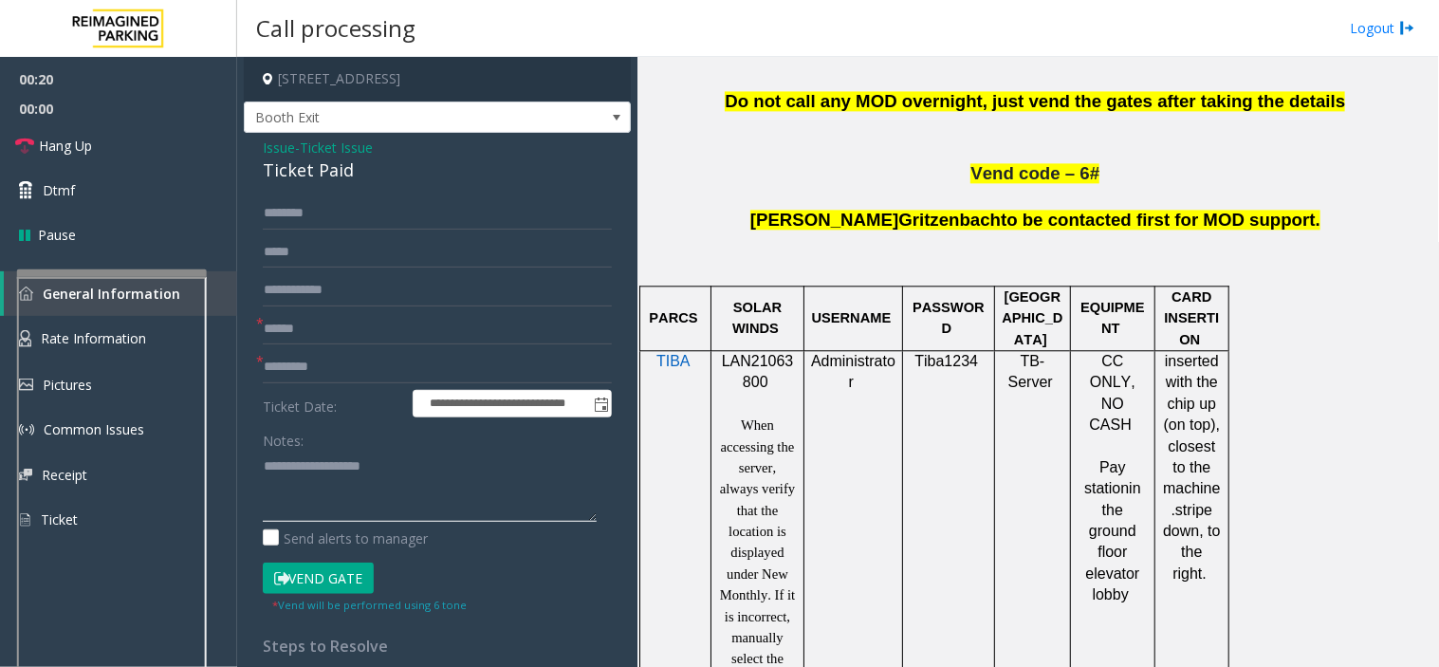
click at [346, 503] on textarea at bounding box center [430, 486] width 334 height 71
click at [340, 480] on textarea at bounding box center [430, 486] width 334 height 71
paste textarea "**********"
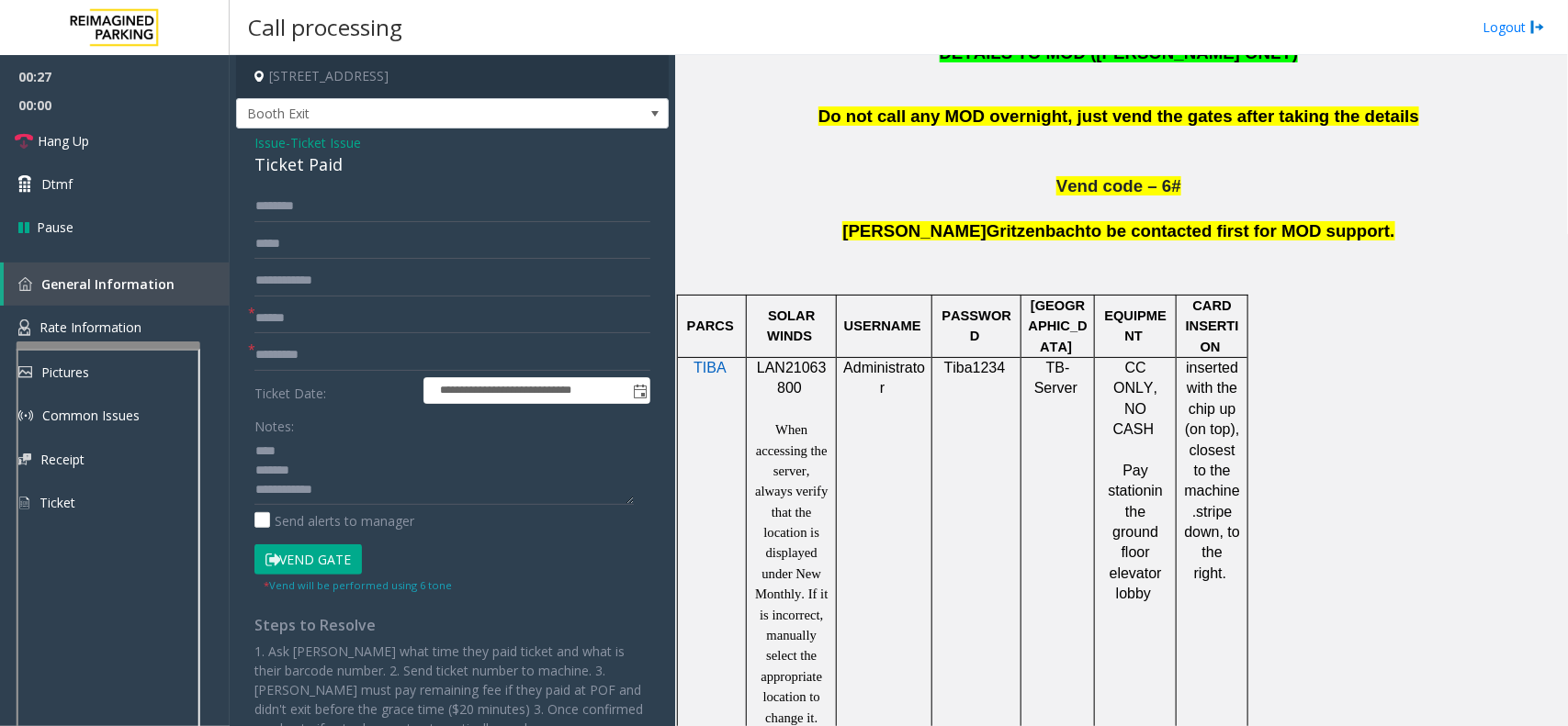
click at [305, 170] on div "Ticket Paid" at bounding box center [452, 165] width 396 height 25
drag, startPoint x: 305, startPoint y: 170, endPoint x: 387, endPoint y: 521, distance: 360.5
click at [315, 203] on div "**********" at bounding box center [452, 481] width 433 height 705
copy div "Ticket Paid"
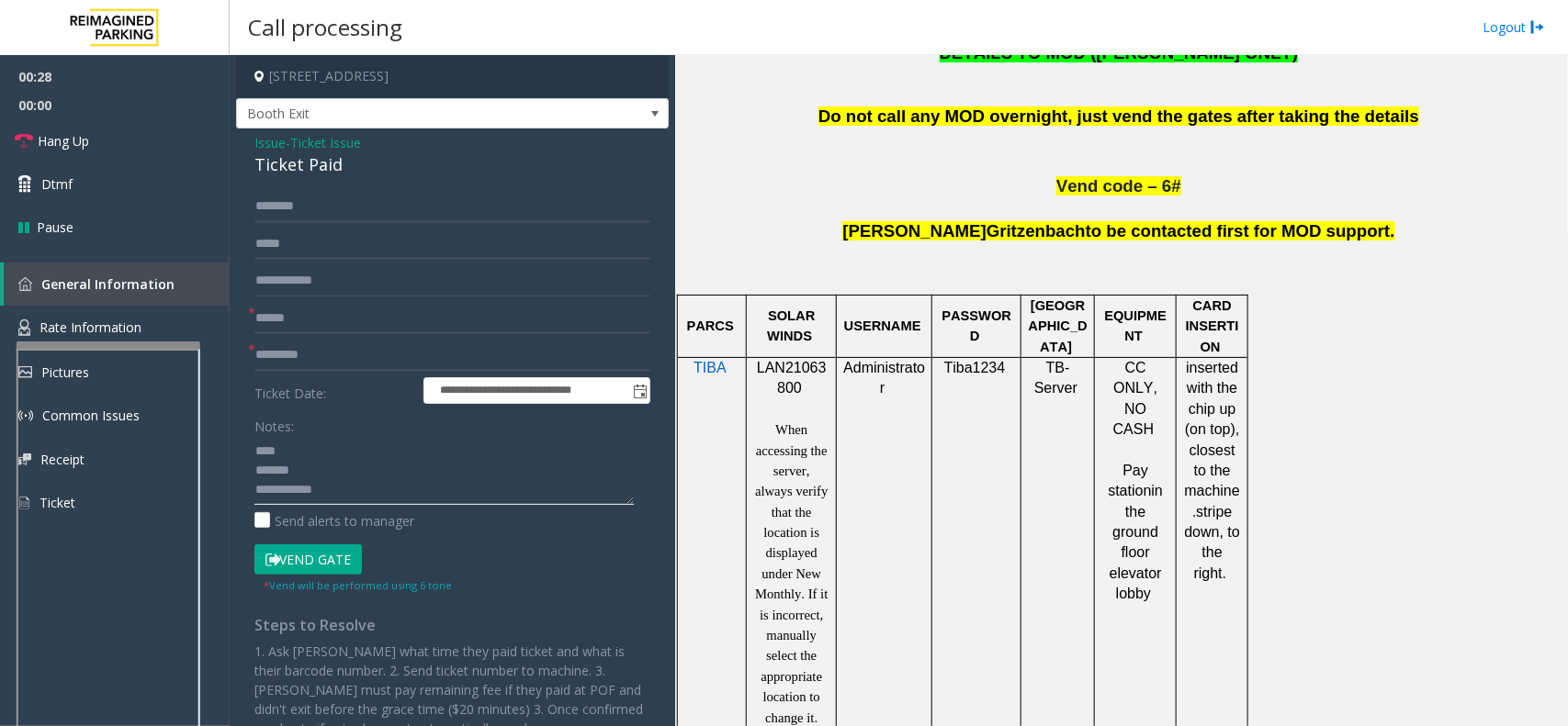
paste textarea "**********"
click at [337, 462] on textarea at bounding box center [444, 470] width 379 height 69
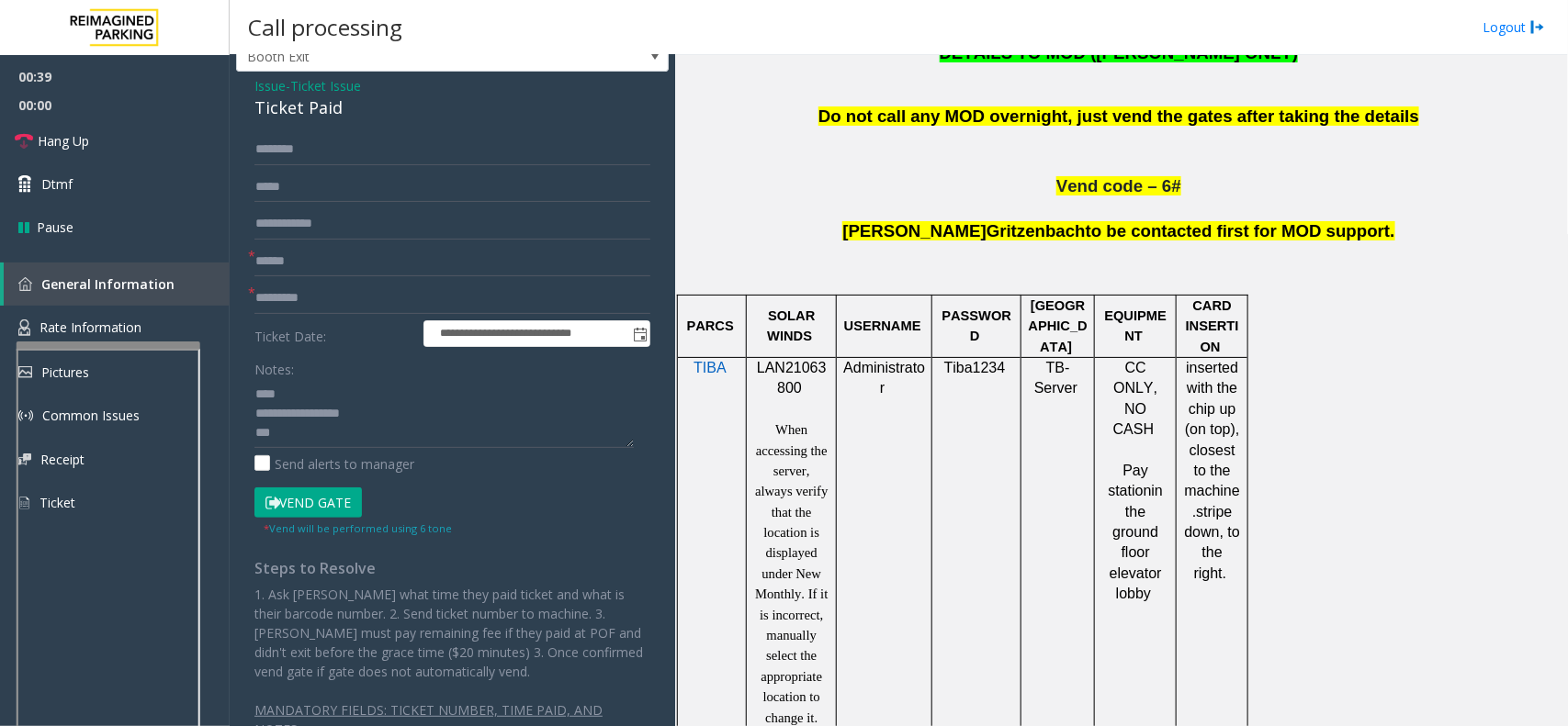
scroll to position [88, 0]
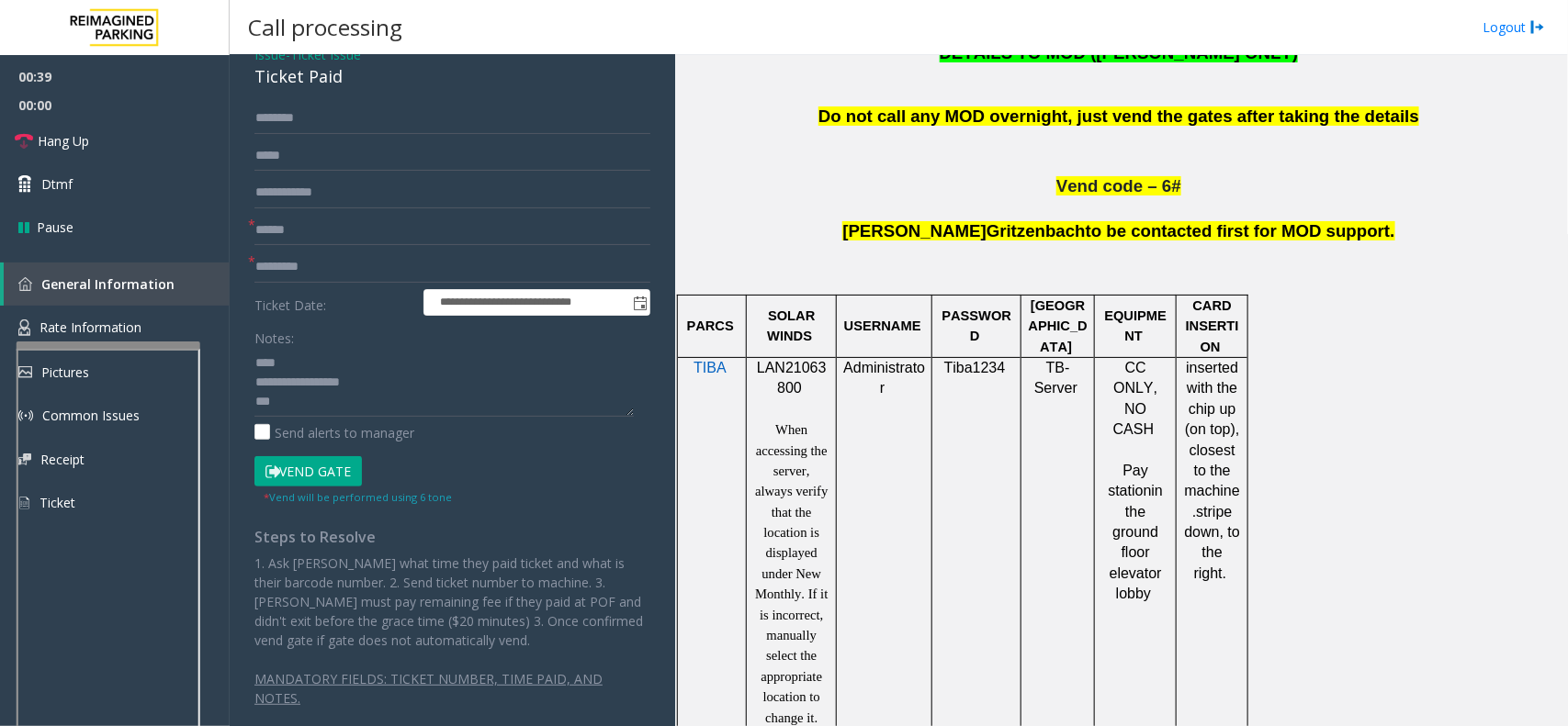
click at [413, 455] on form "**********" at bounding box center [452, 304] width 396 height 404
click at [434, 442] on div "Send alerts to manager" at bounding box center [452, 433] width 396 height 19
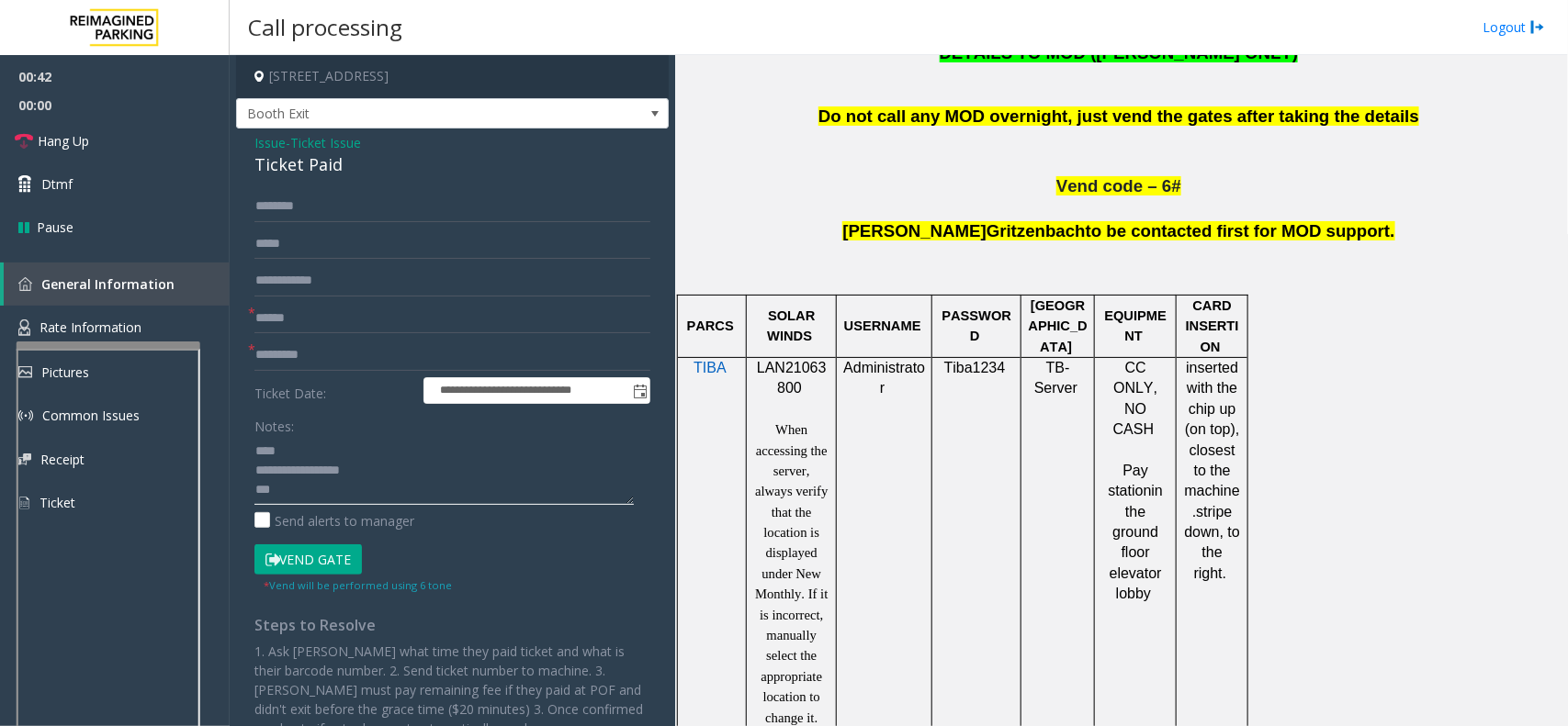
click at [375, 496] on textarea at bounding box center [444, 470] width 379 height 69
click at [368, 494] on textarea at bounding box center [444, 470] width 379 height 69
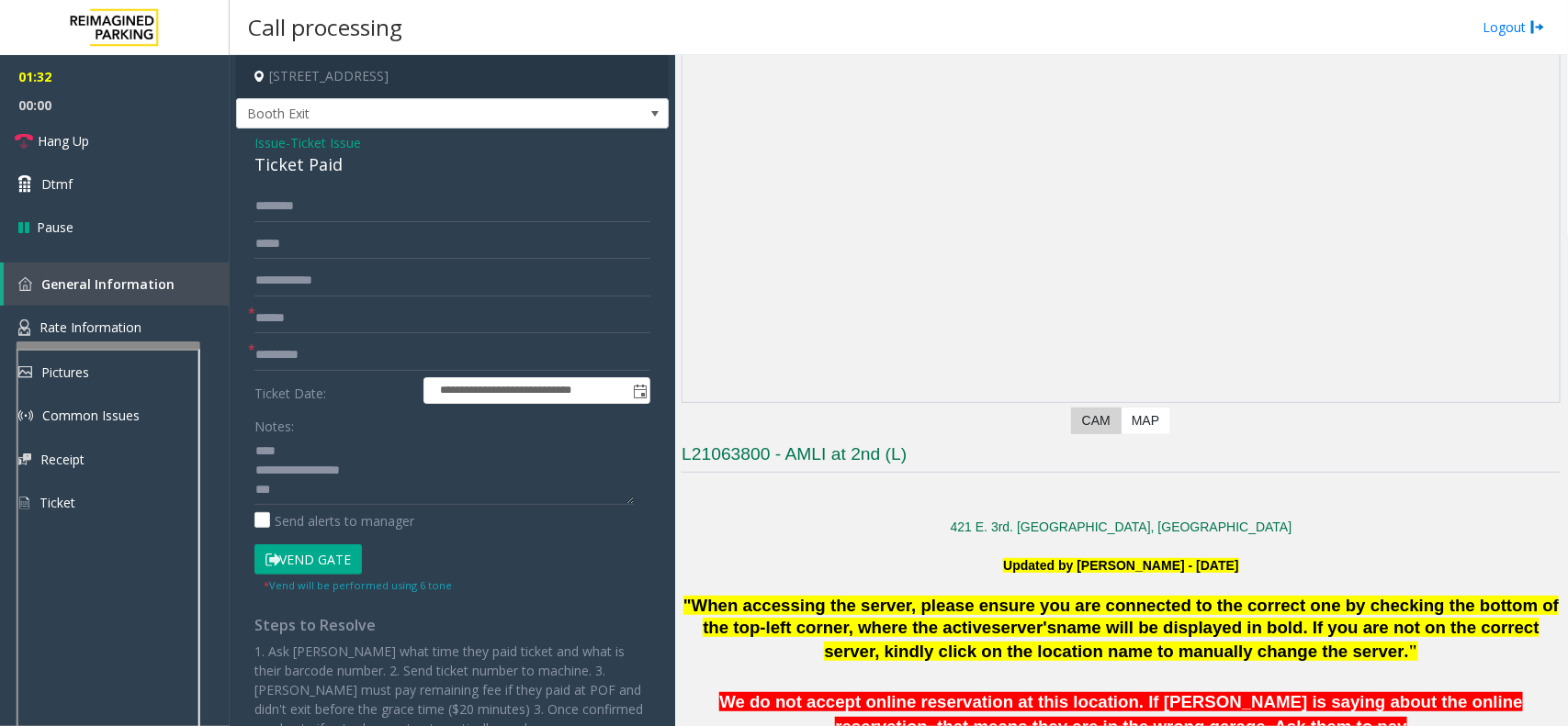
scroll to position [115, 0]
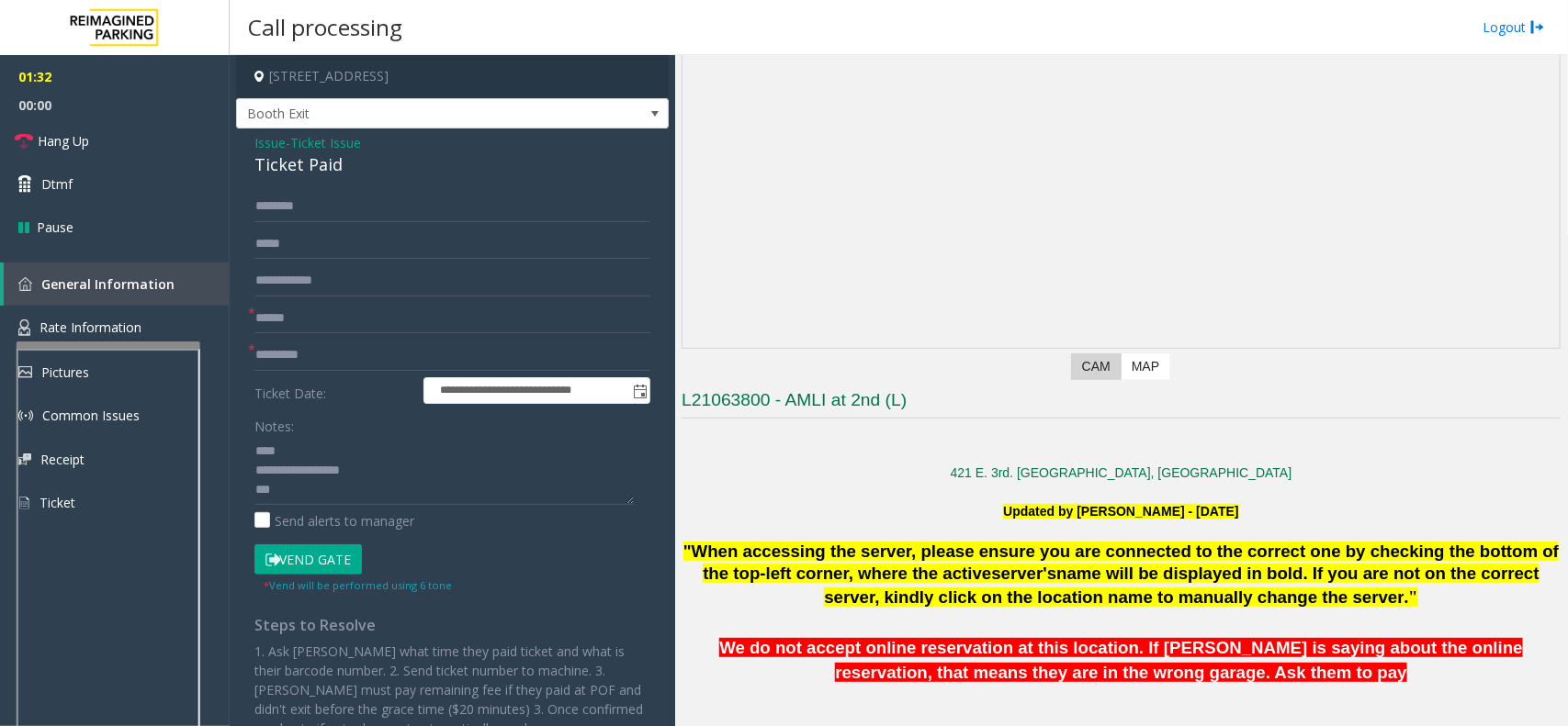
drag, startPoint x: 1070, startPoint y: 501, endPoint x: 1079, endPoint y: 557, distance: 56.7
click at [1077, 557] on span ""When accessing the server, please ensure you are connected to the correct one …" at bounding box center [1121, 562] width 875 height 42
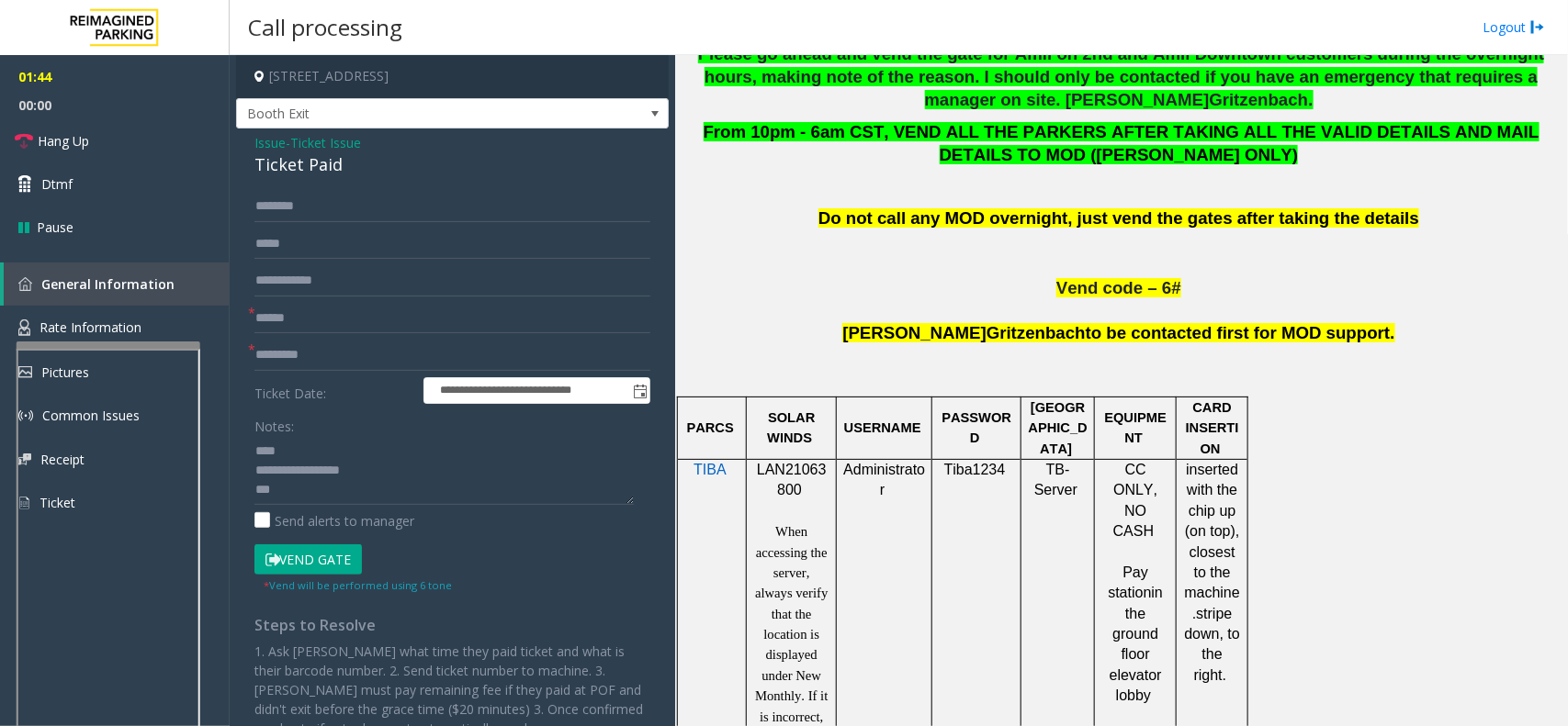
scroll to position [19, 0]
click at [461, 494] on textarea at bounding box center [444, 470] width 379 height 69
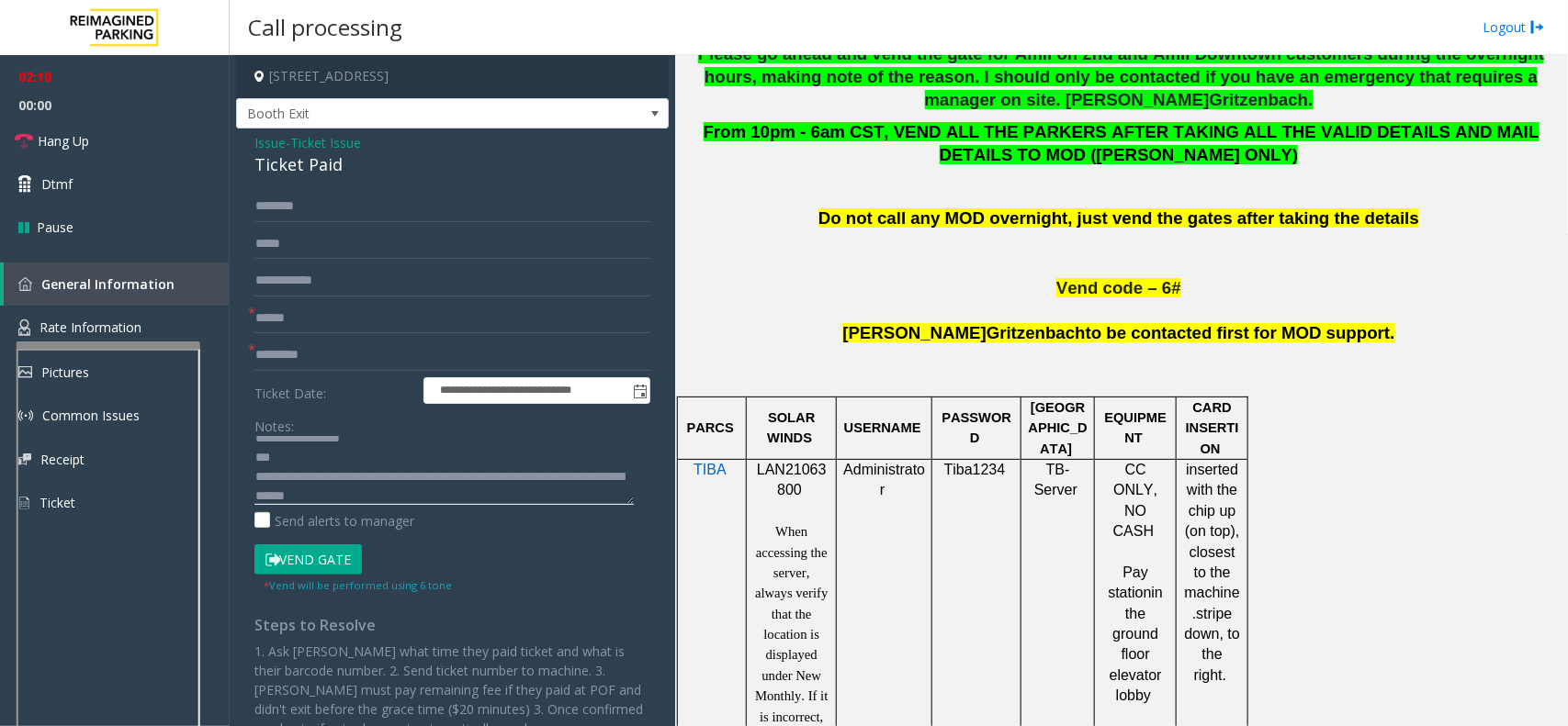
type textarea "**********"
click at [273, 311] on input "text" at bounding box center [452, 318] width 396 height 31
type input "*******"
click at [333, 351] on input "text" at bounding box center [452, 355] width 396 height 31
drag, startPoint x: 1164, startPoint y: 287, endPoint x: 1156, endPoint y: 303, distance: 17.9
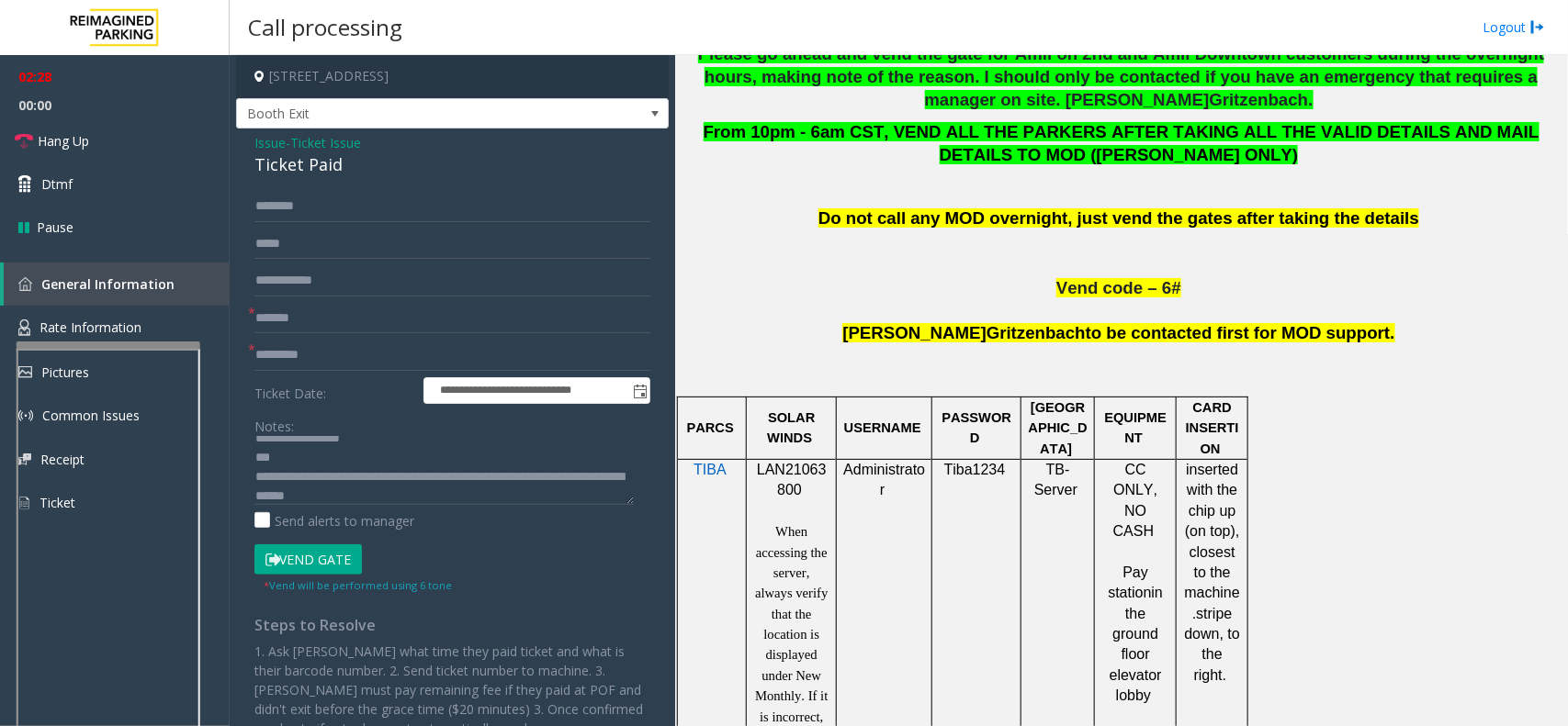
drag, startPoint x: 1156, startPoint y: 303, endPoint x: 1015, endPoint y: 355, distance: 150.3
click at [1015, 355] on p "[PERSON_NAME] to be contacted first for MOD support." at bounding box center [1121, 354] width 879 height 64
drag, startPoint x: 1019, startPoint y: 428, endPoint x: 964, endPoint y: 452, distance: 60.0
drag, startPoint x: 964, startPoint y: 452, endPoint x: 928, endPoint y: 477, distance: 43.8
click at [928, 477] on div at bounding box center [931, 644] width 7 height 371
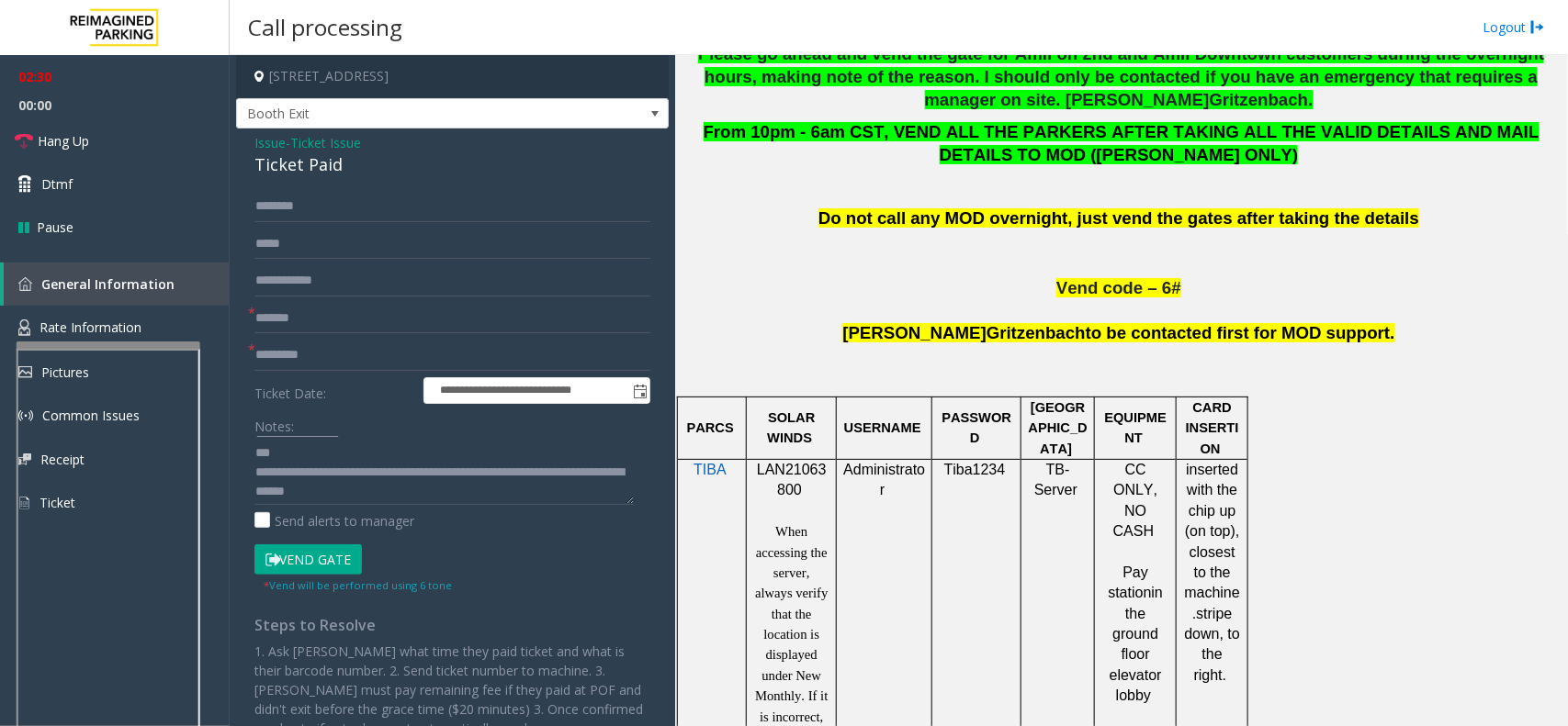
scroll to position [38, 0]
click at [144, 317] on link "Rate Information" at bounding box center [114, 328] width 229 height 45
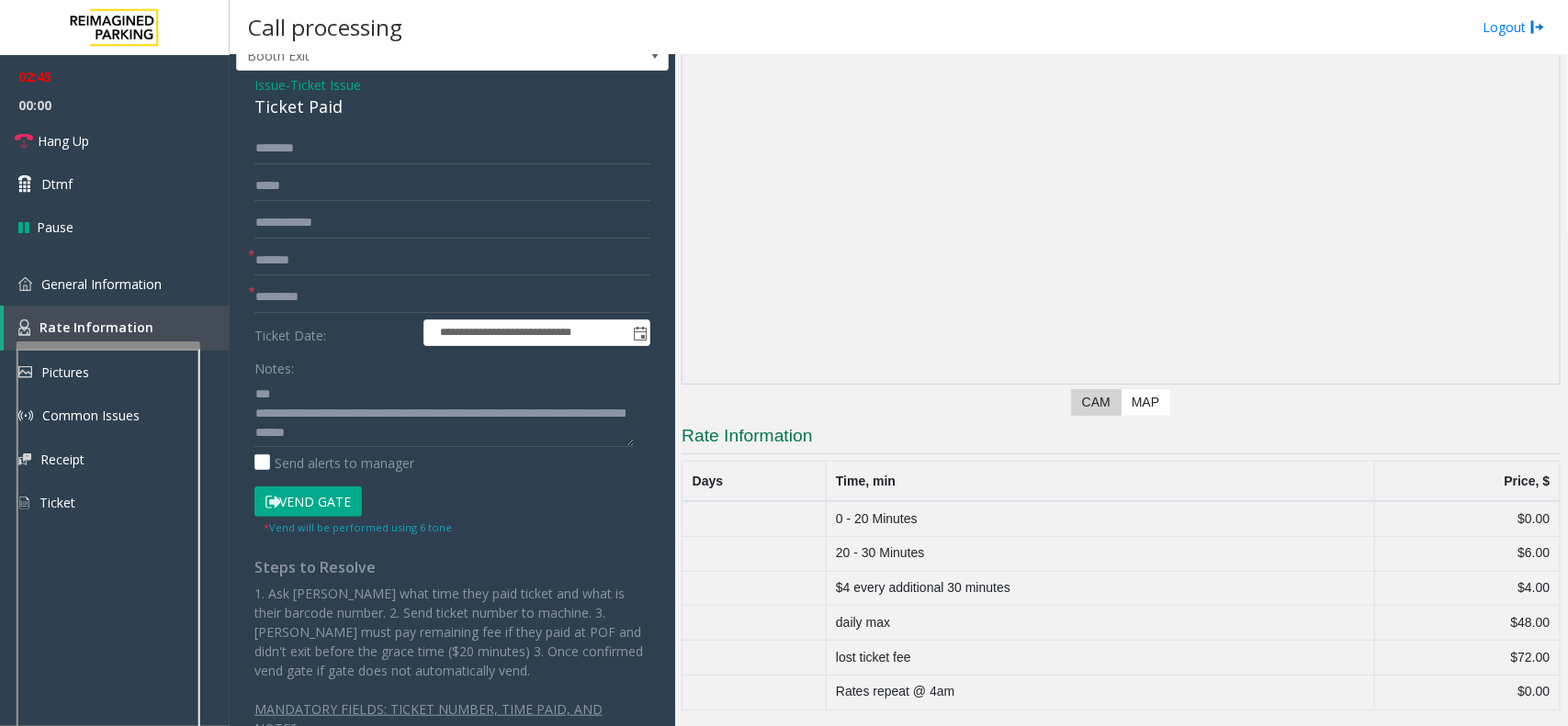
scroll to position [88, 0]
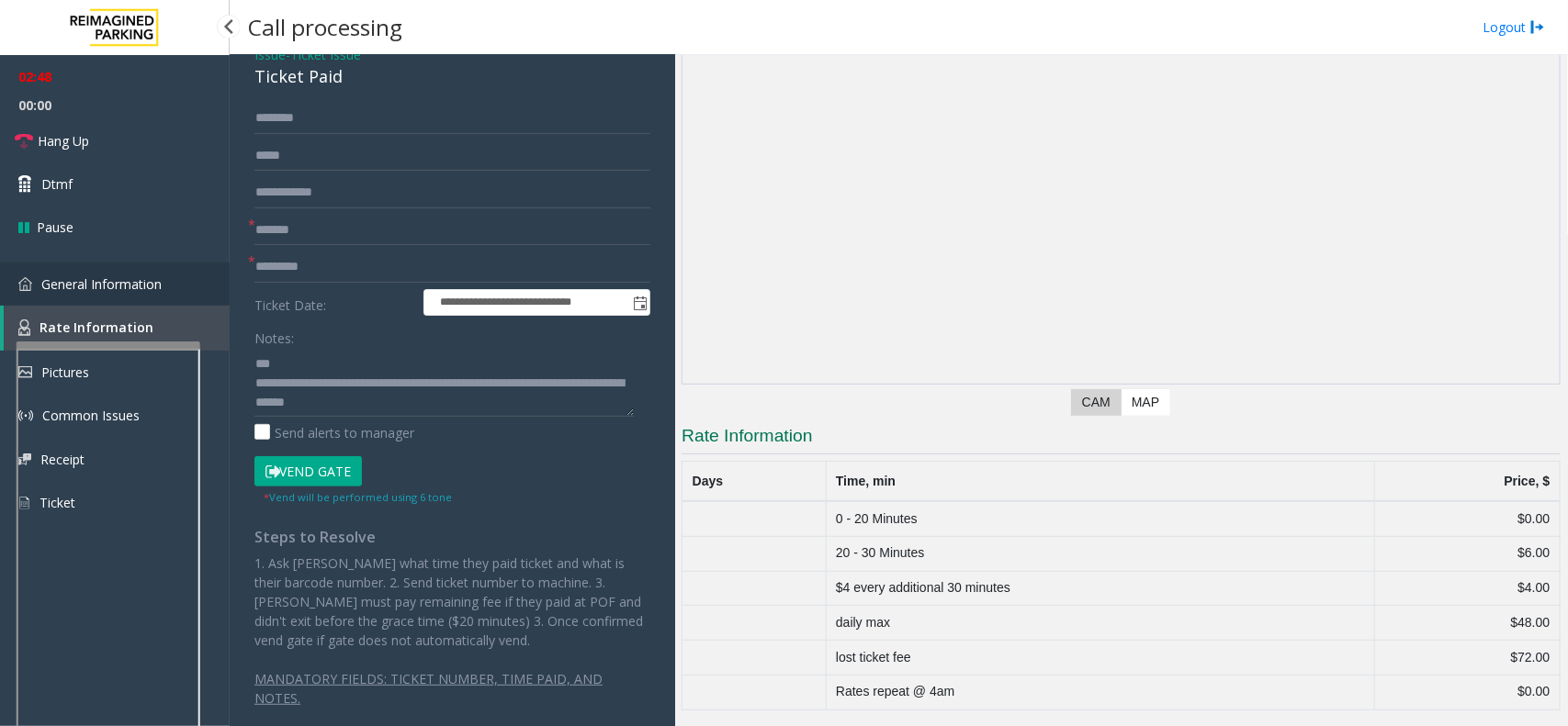
click at [112, 278] on span "General Information" at bounding box center [102, 285] width 120 height 17
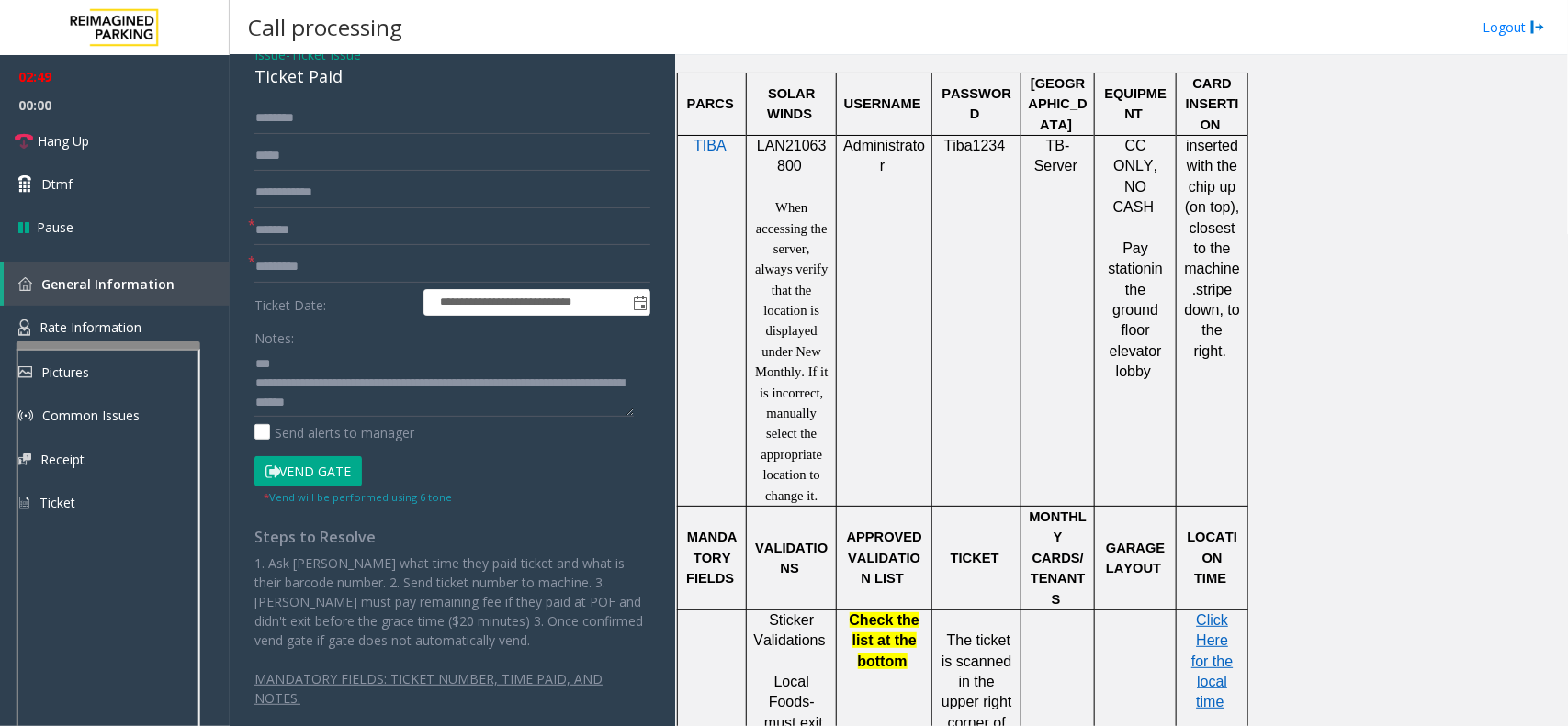
scroll to position [1607, 0]
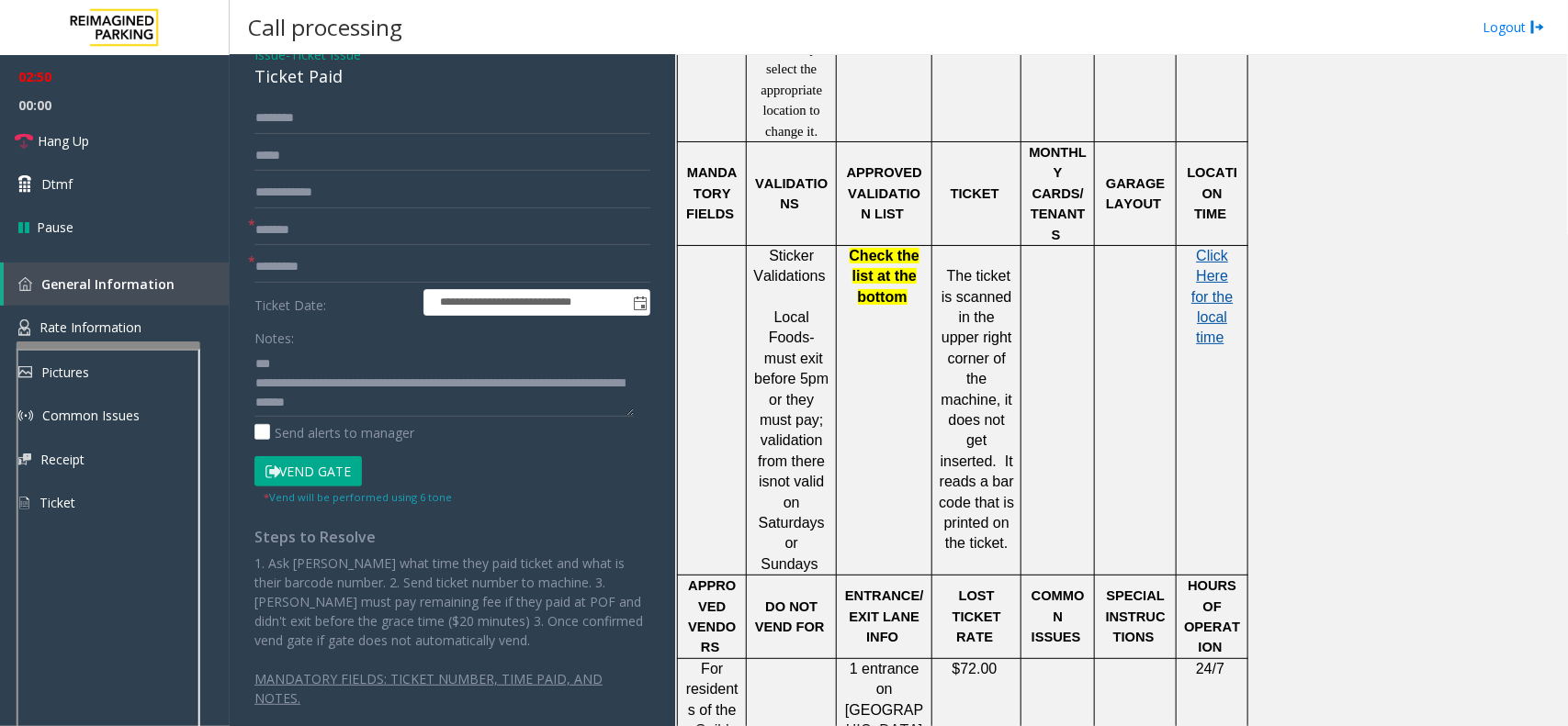
click at [1213, 280] on span "Click Here for the local time" at bounding box center [1212, 297] width 42 height 99
click at [87, 333] on span "Rate Information" at bounding box center [90, 327] width 102 height 17
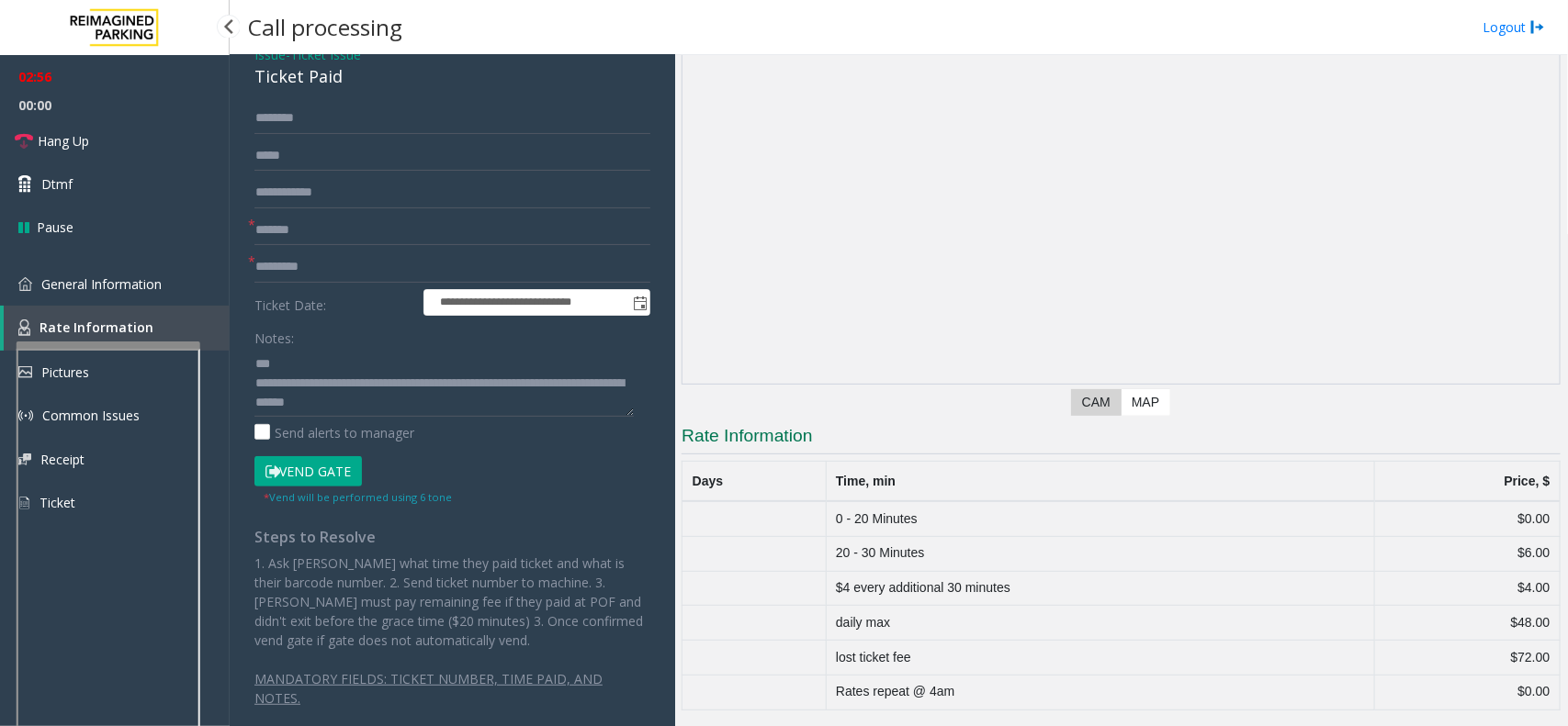
scroll to position [80, 0]
click at [131, 282] on span "General Information" at bounding box center [102, 285] width 120 height 17
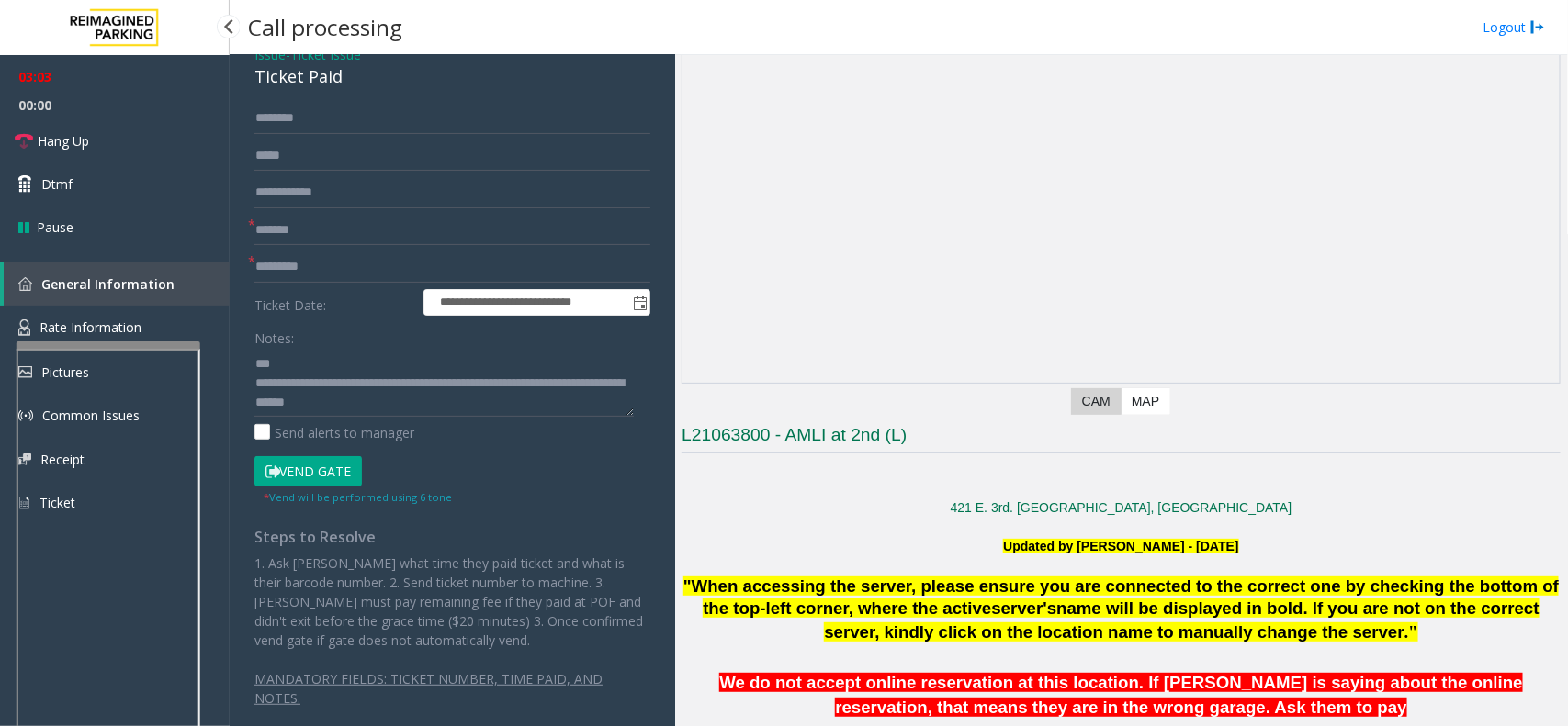
scroll to position [1607, 0]
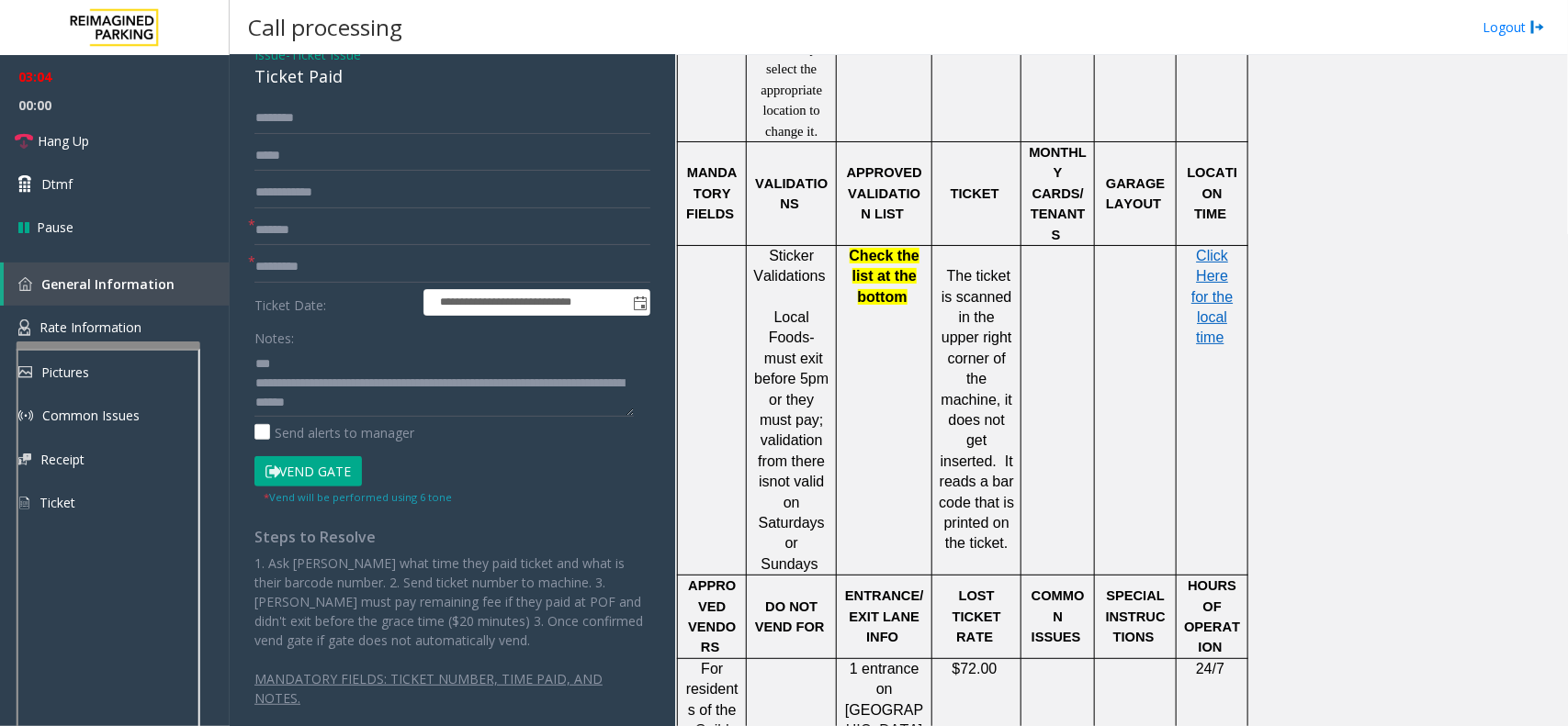
click at [327, 466] on button "Vend Gate" at bounding box center [308, 472] width 107 height 31
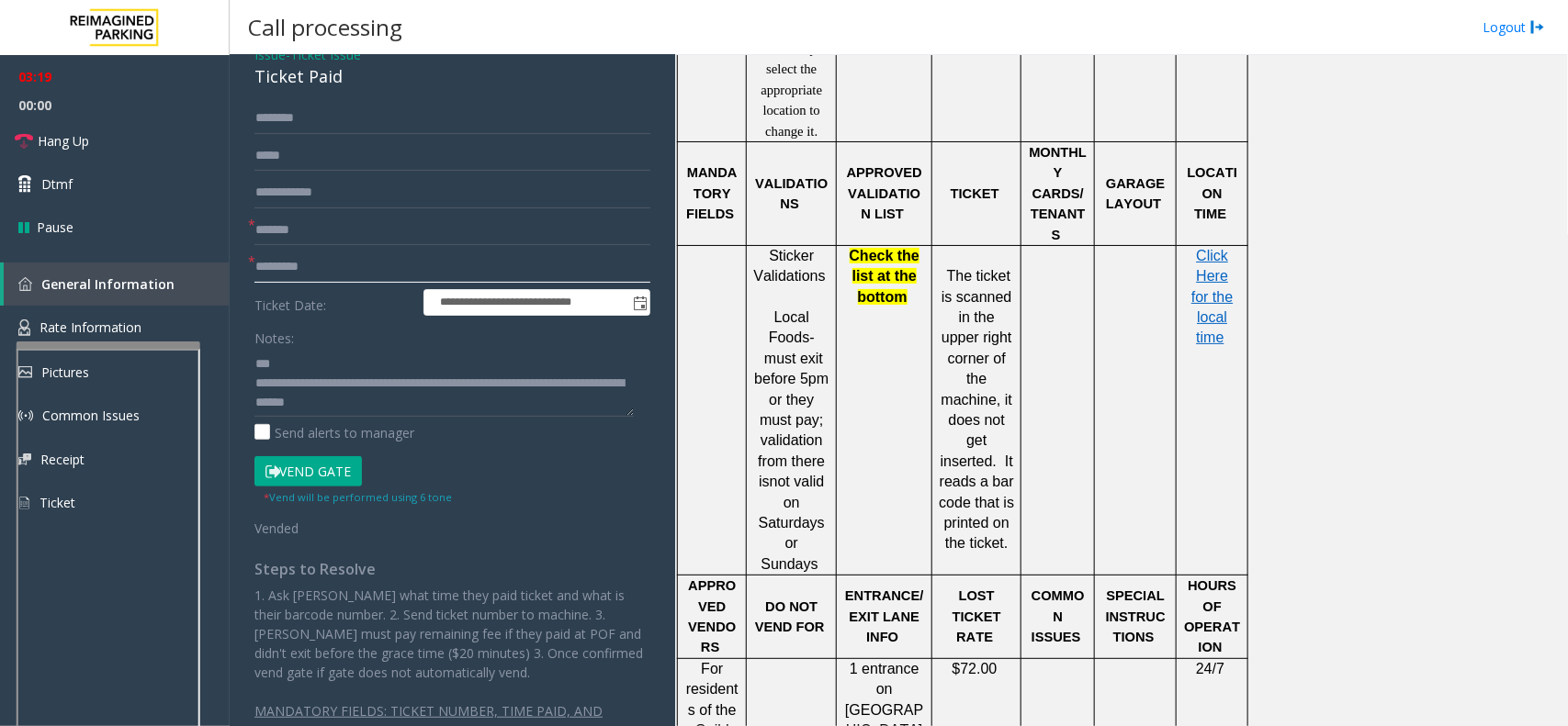
click at [343, 273] on input "text" at bounding box center [452, 267] width 396 height 31
type input "**"
click at [440, 383] on textarea at bounding box center [444, 382] width 379 height 69
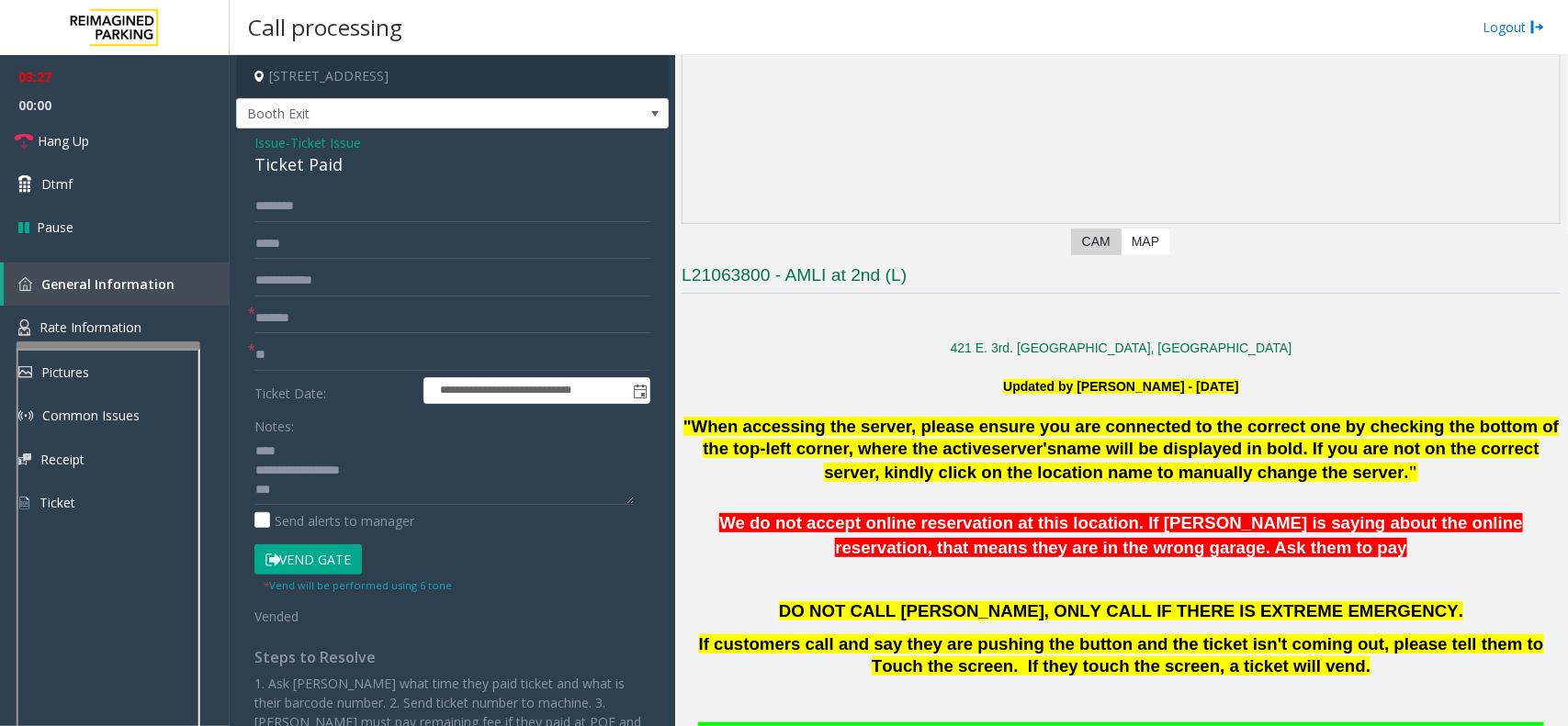
scroll to position [0, 0]
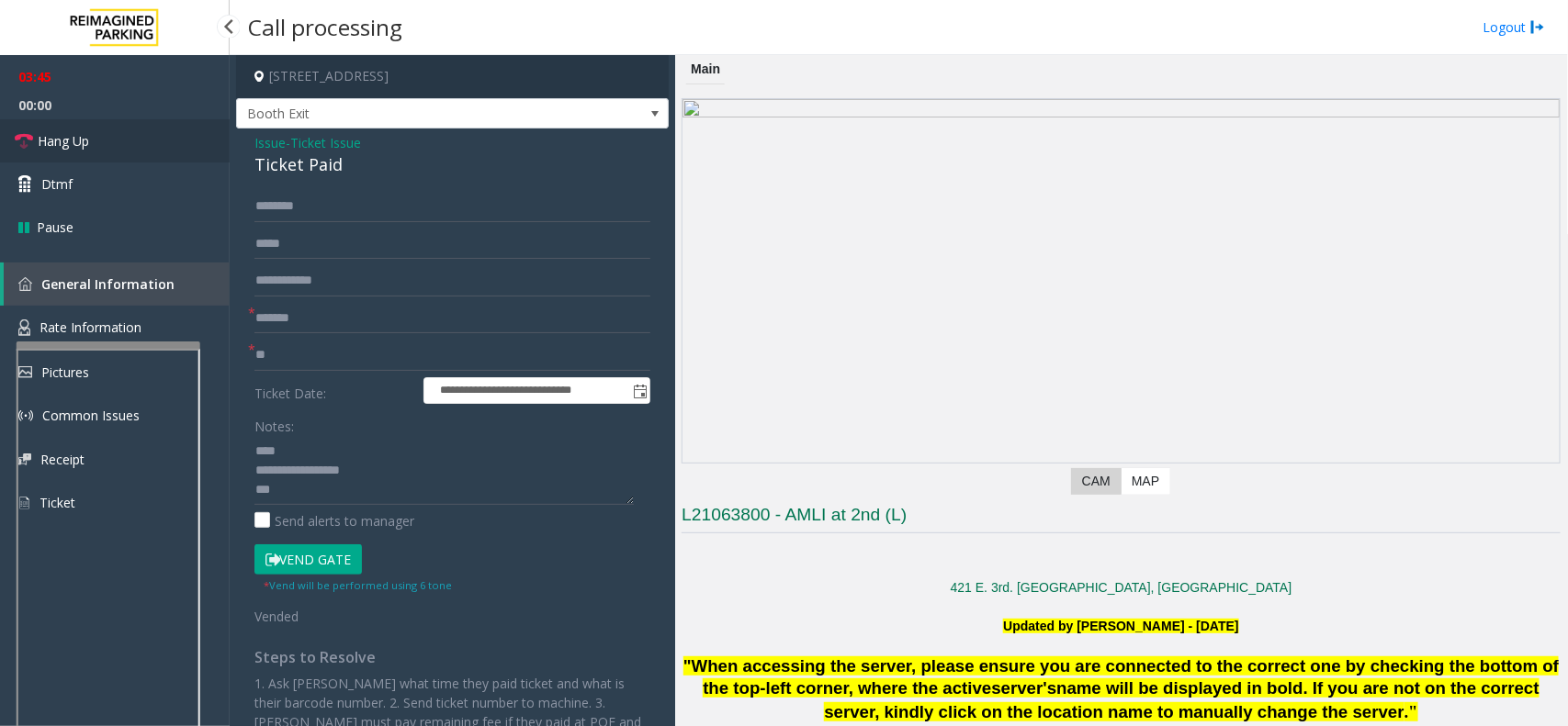
click at [113, 135] on link "Hang Up" at bounding box center [114, 140] width 229 height 44
click at [500, 485] on textarea at bounding box center [444, 470] width 379 height 69
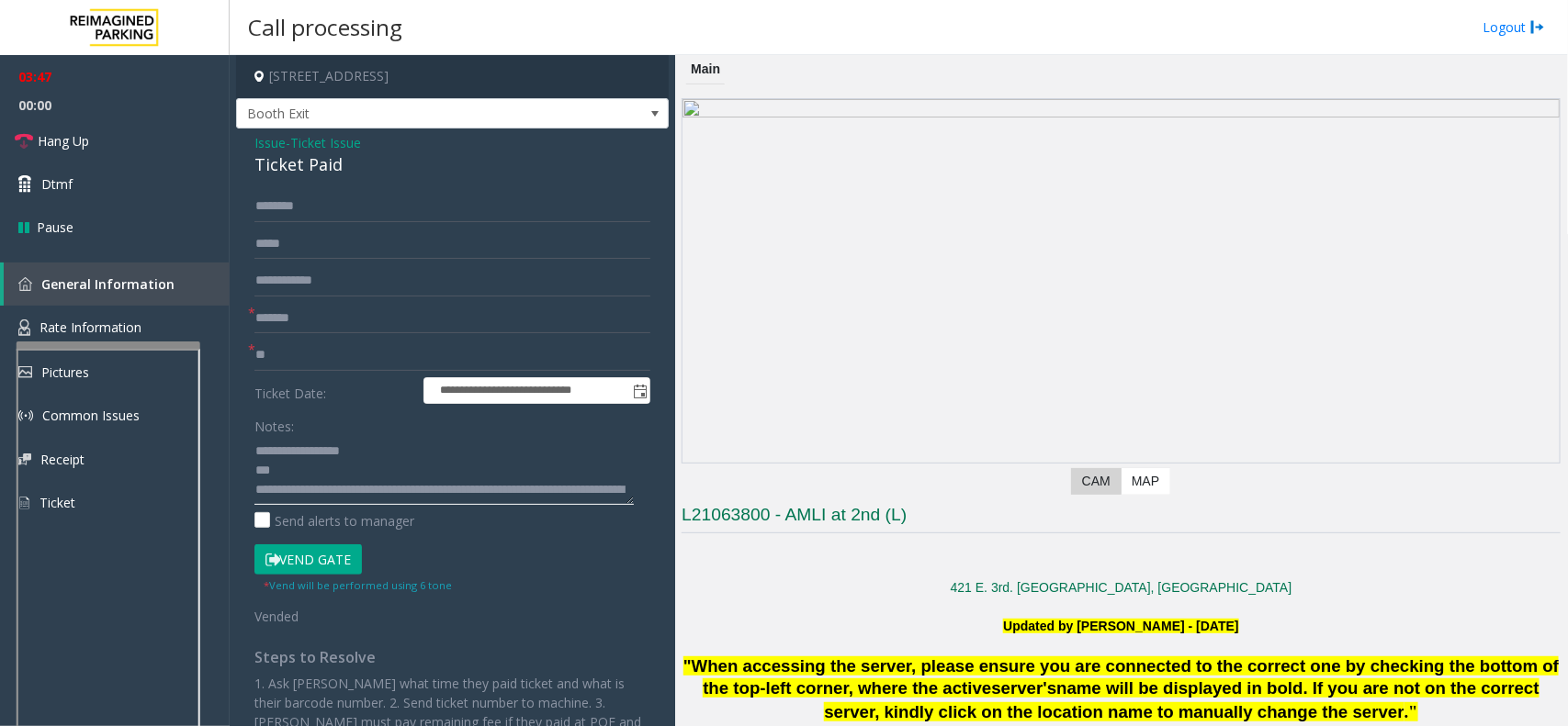
scroll to position [38, 0]
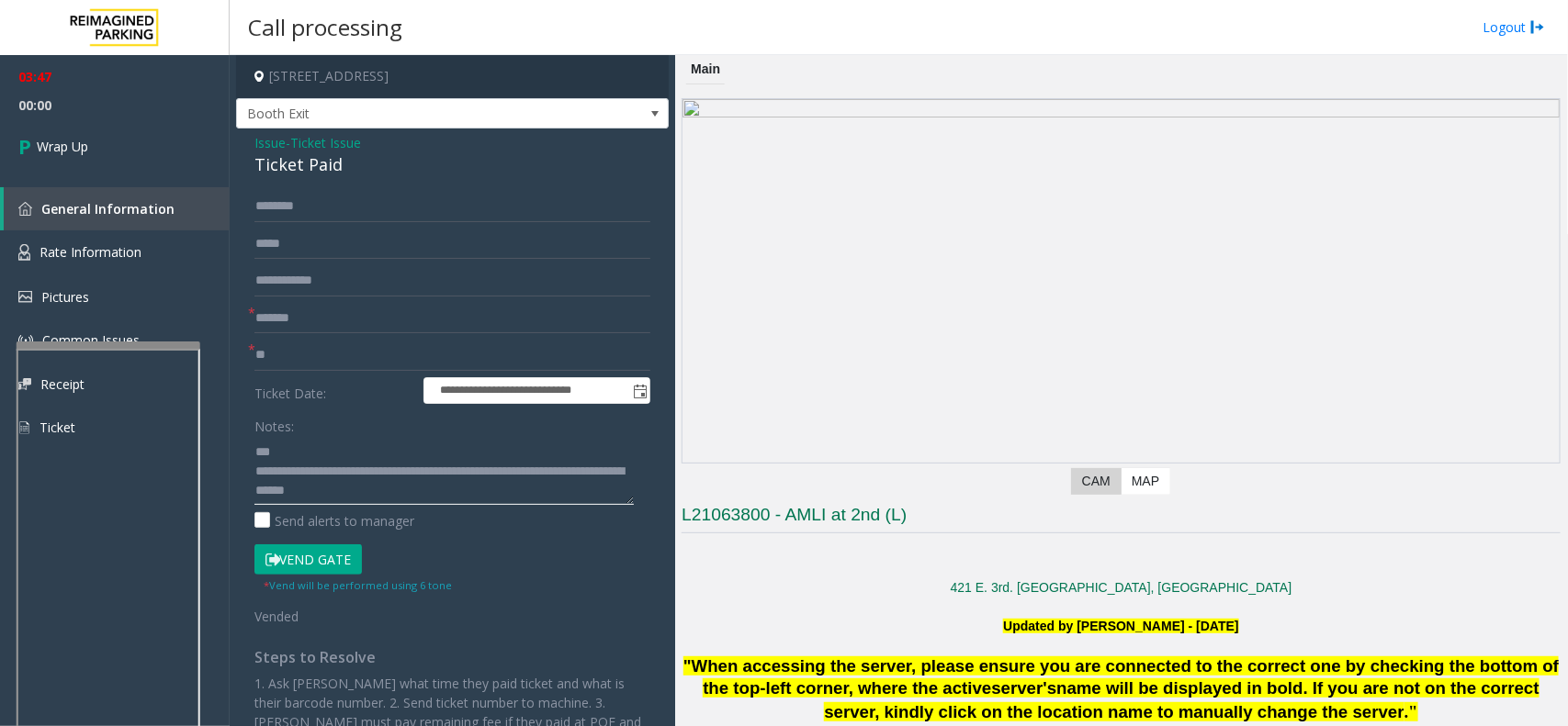
click at [448, 501] on textarea at bounding box center [444, 470] width 379 height 69
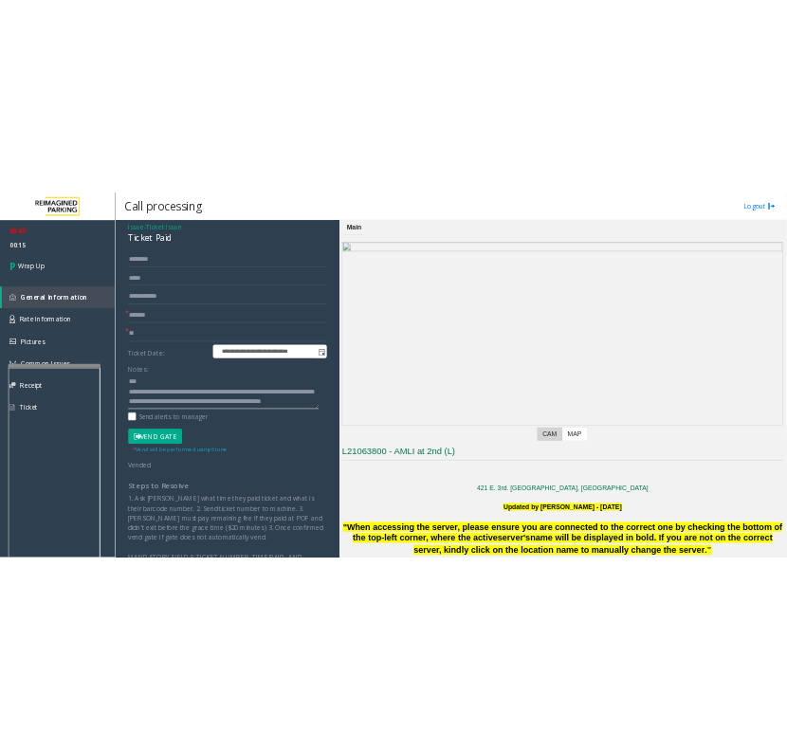
scroll to position [119, 0]
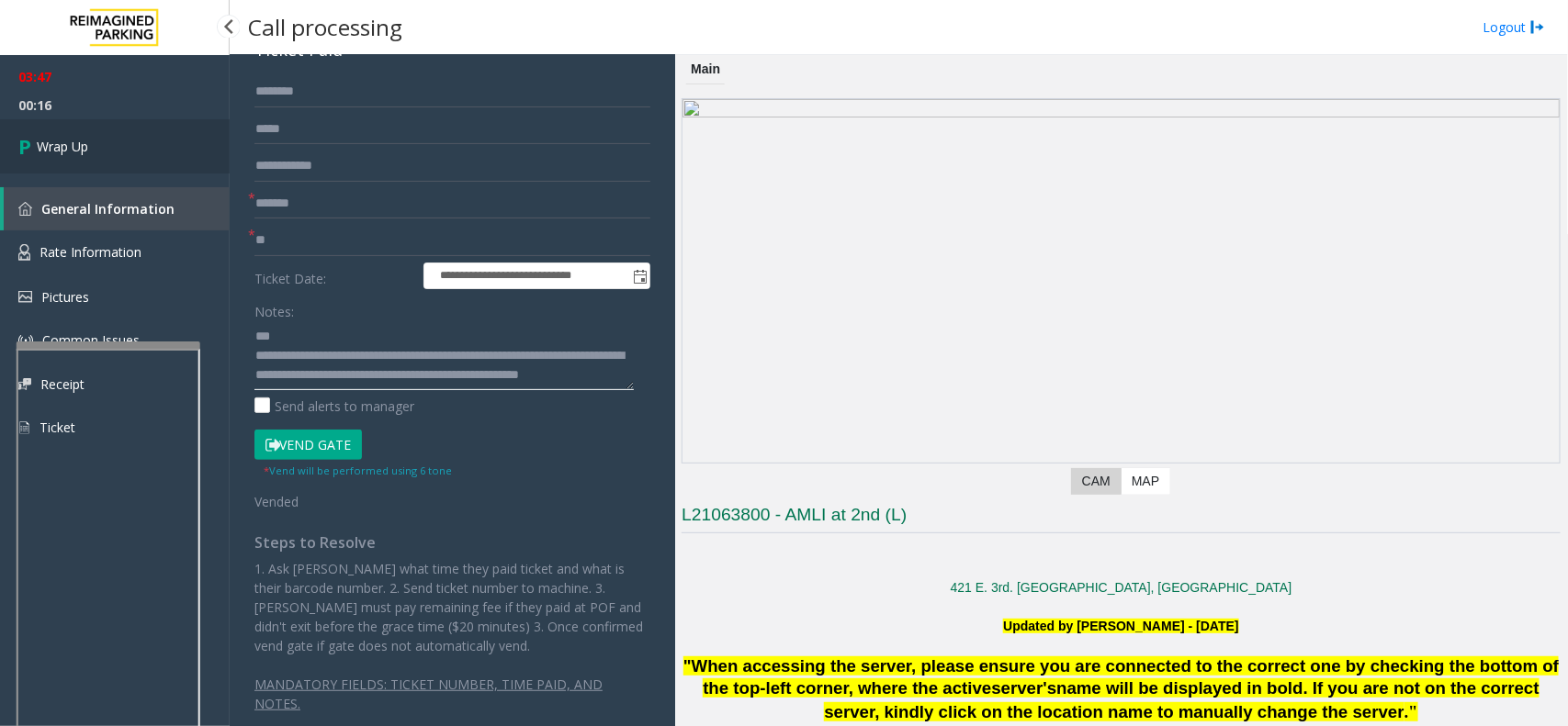
type textarea "**********"
click at [154, 159] on link "Wrap Up" at bounding box center [114, 146] width 229 height 54
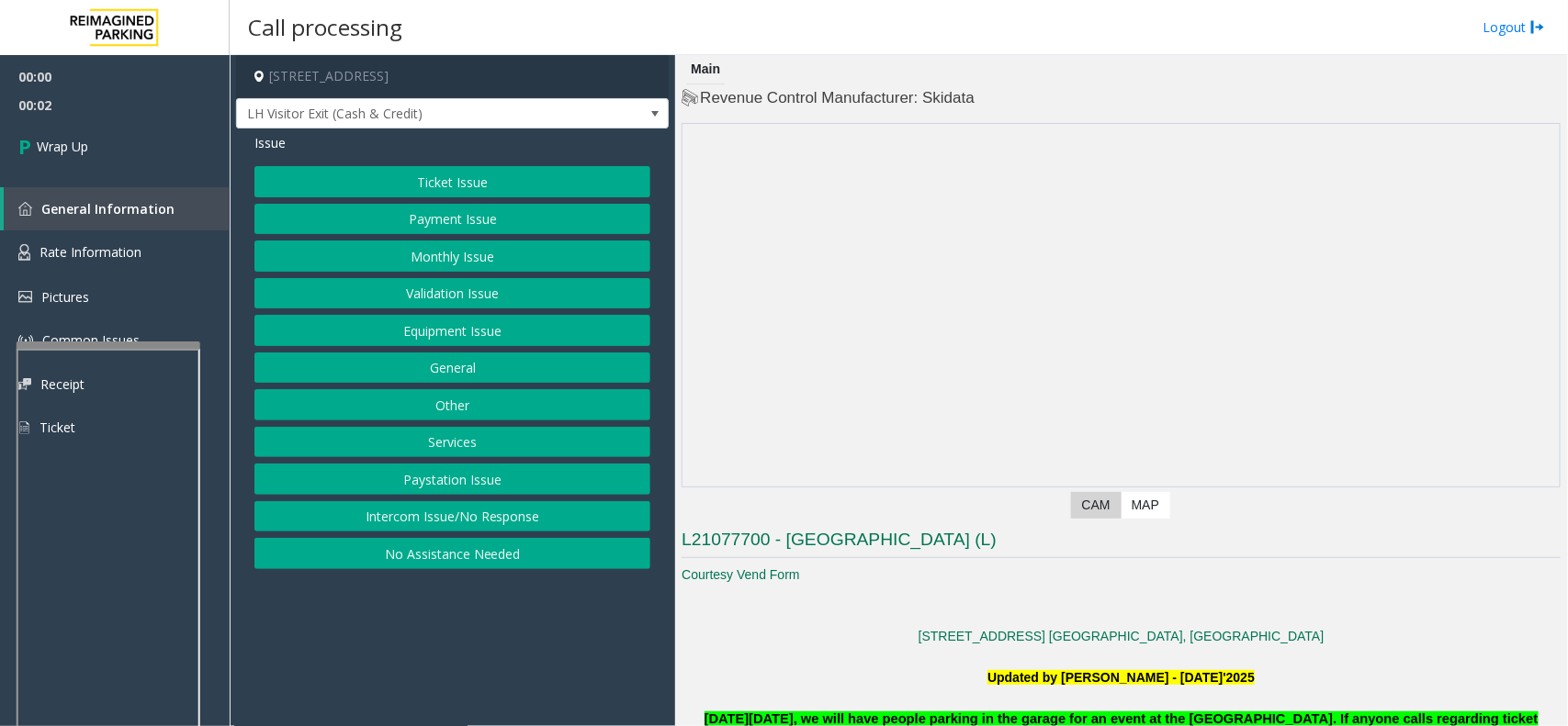
drag, startPoint x: 575, startPoint y: 522, endPoint x: 517, endPoint y: 460, distance: 84.9
click at [553, 496] on div "Ticket Issue Payment Issue Monthly Issue Validation Issue Equipment Issue Gener…" at bounding box center [452, 368] width 396 height 404
click at [448, 502] on div "Ticket Issue Payment Issue Monthly Issue Validation Issue Equipment Issue Gener…" at bounding box center [452, 368] width 396 height 404
drag, startPoint x: 447, startPoint y: 511, endPoint x: 470, endPoint y: 453, distance: 62.4
click at [451, 502] on div "Ticket Issue Payment Issue Monthly Issue Validation Issue Equipment Issue Gener…" at bounding box center [452, 368] width 396 height 404
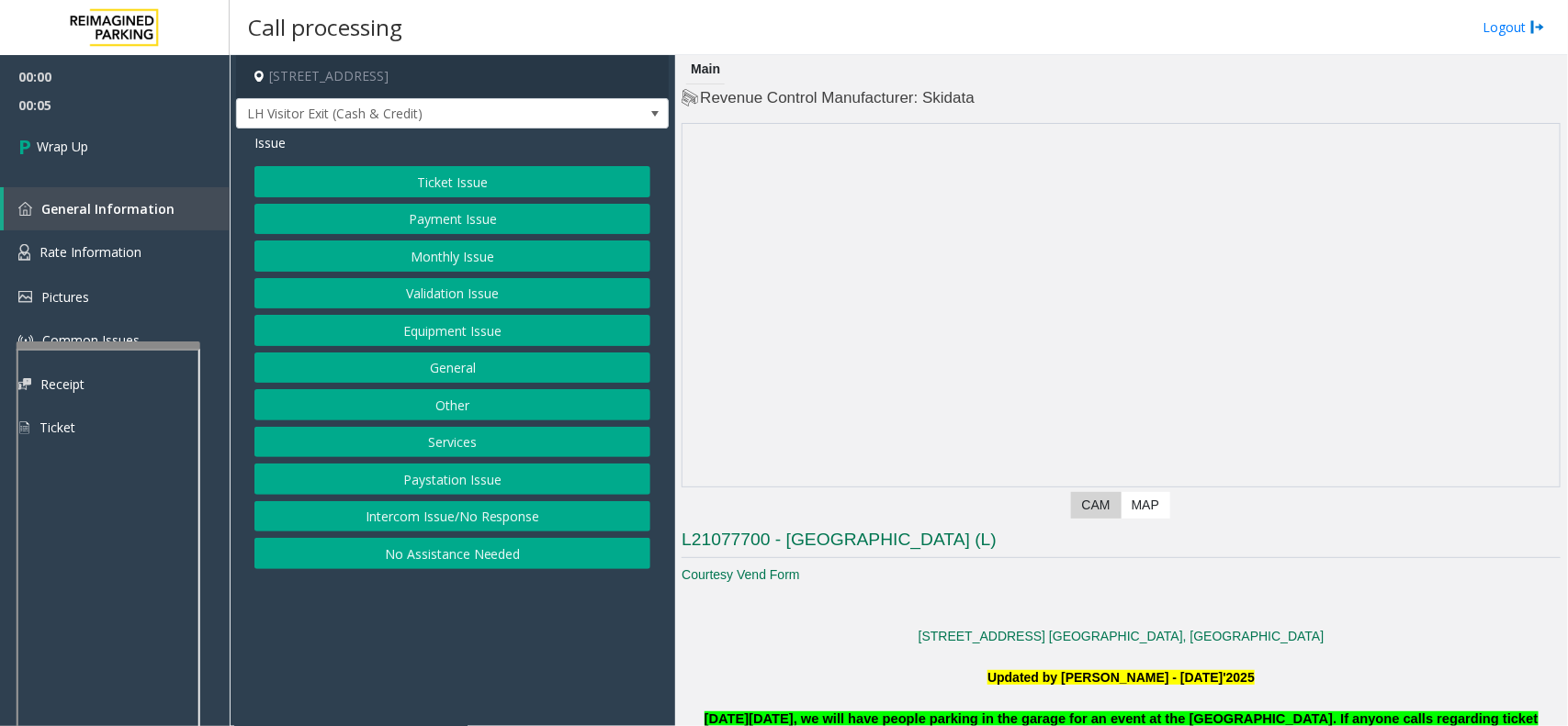
click at [478, 529] on button "Intercom Issue/No Response" at bounding box center [452, 517] width 396 height 31
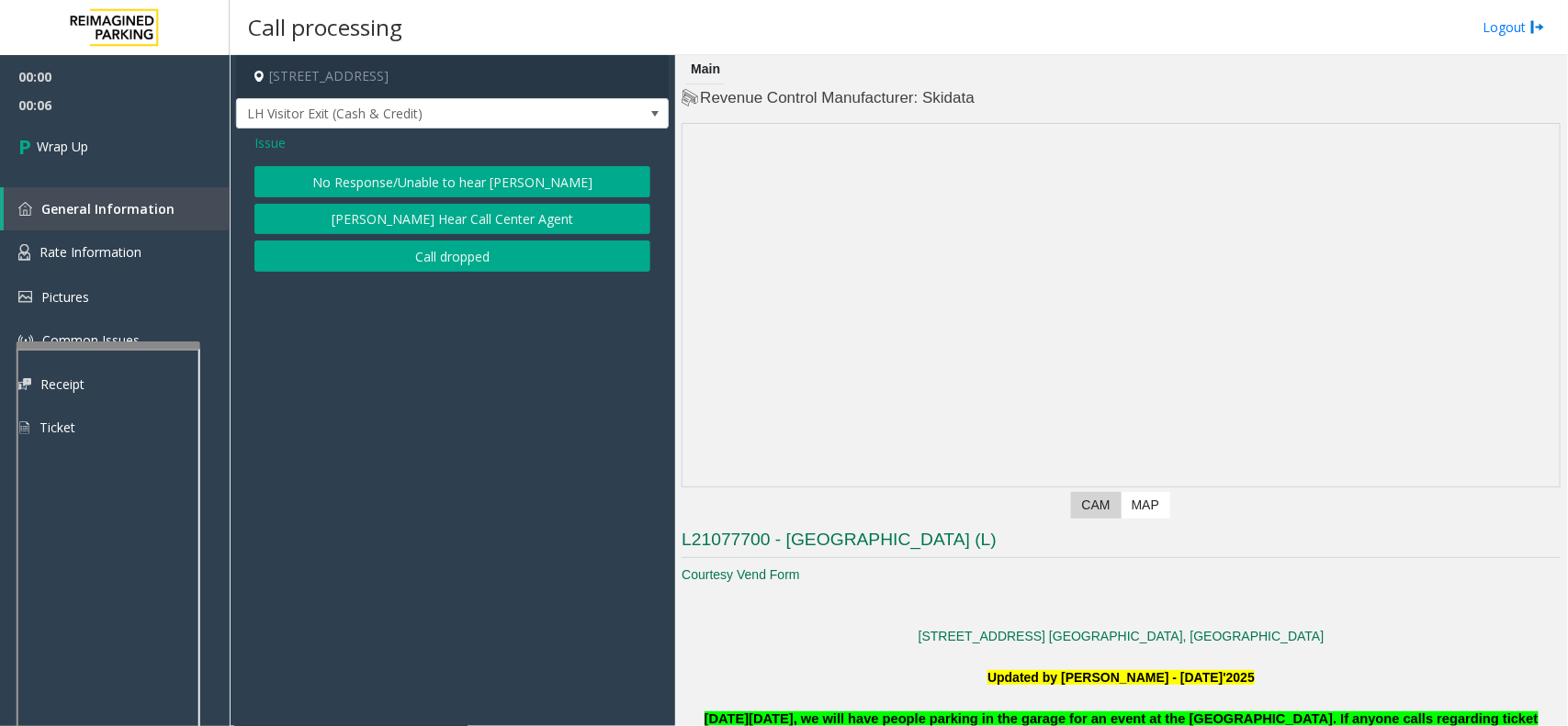
click at [448, 256] on button "Call dropped" at bounding box center [452, 257] width 396 height 31
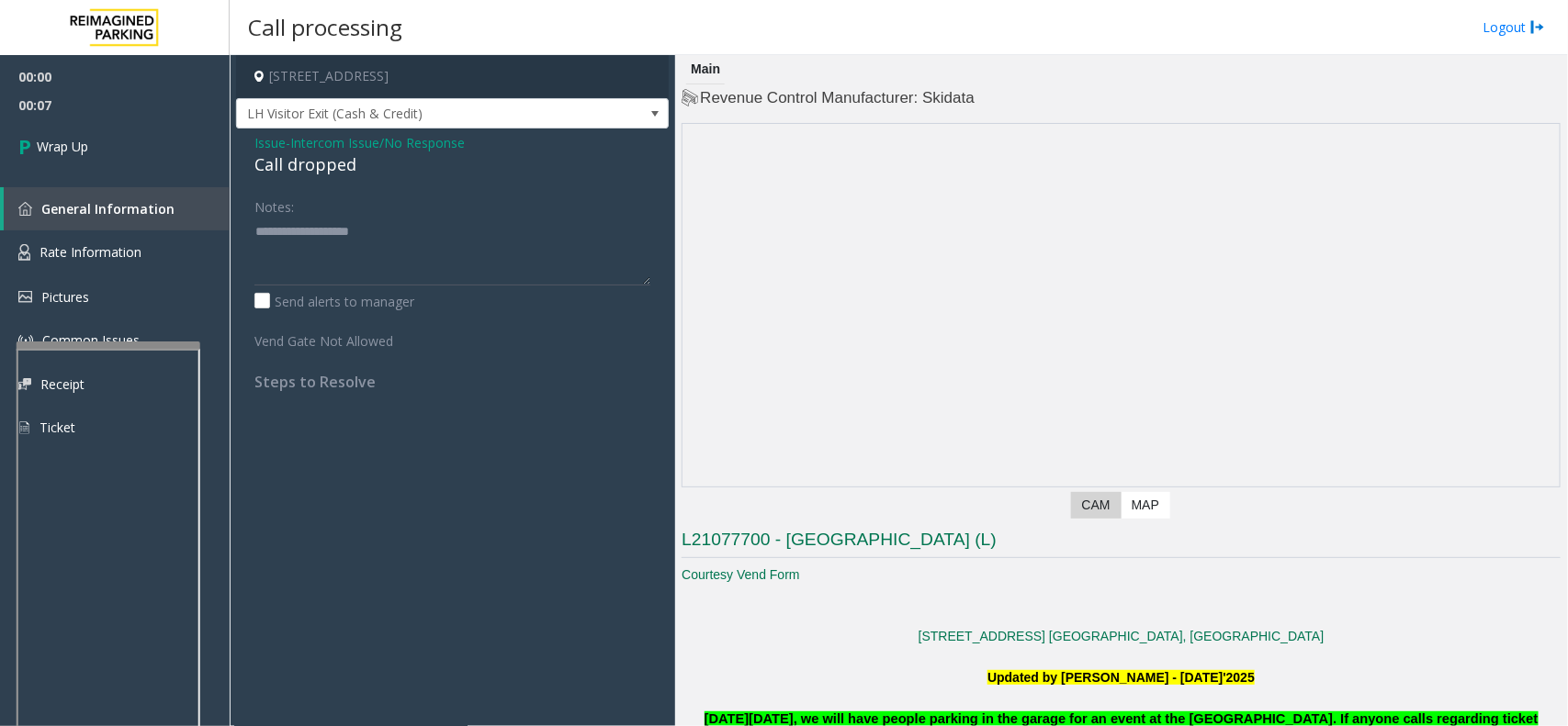
click at [333, 170] on div "Call dropped" at bounding box center [452, 165] width 396 height 25
click at [333, 168] on div "Call dropped" at bounding box center [452, 165] width 396 height 25
drag, startPoint x: 333, startPoint y: 168, endPoint x: 353, endPoint y: 243, distance: 77.6
click at [346, 198] on div "Issue - Intercom Issue/No Response Call dropped Notes: Send alerts to manager V…" at bounding box center [452, 269] width 433 height 281
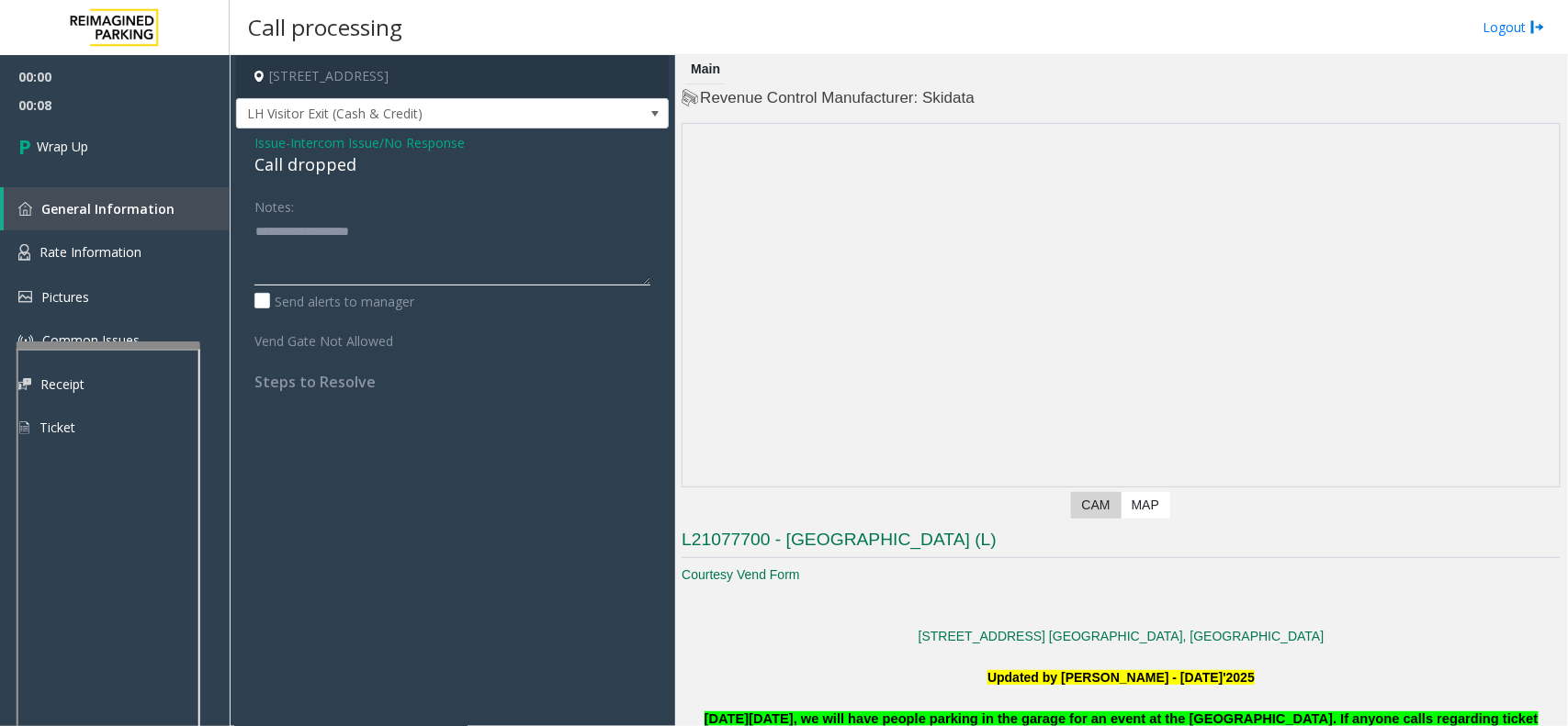
drag, startPoint x: 349, startPoint y: 244, endPoint x: 127, endPoint y: 207, distance: 225.1
click at [340, 244] on textarea at bounding box center [452, 251] width 396 height 69
paste textarea "**********"
type textarea "**********"
click at [97, 161] on link "Wrap Up" at bounding box center [114, 146] width 229 height 54
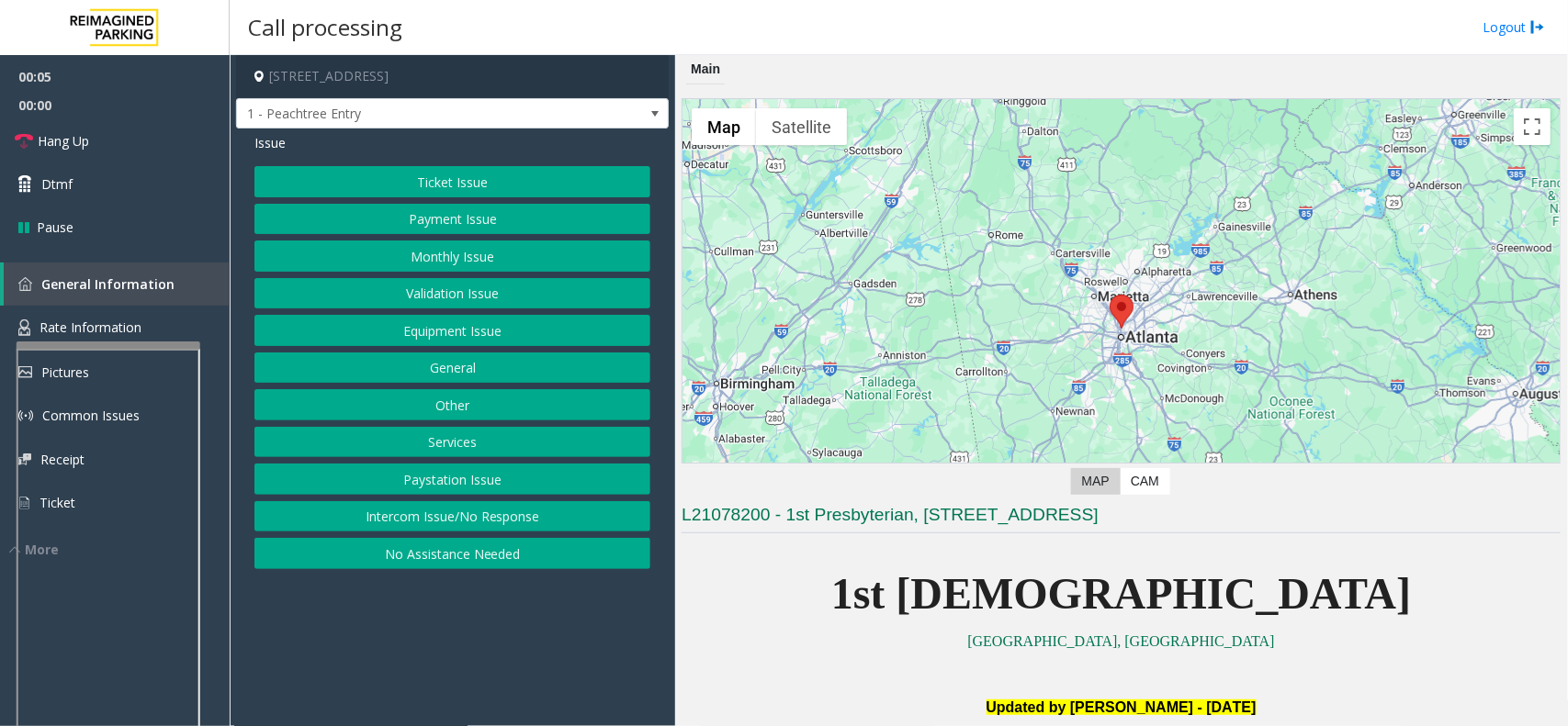
click at [477, 505] on button "Intercom Issue/No Response" at bounding box center [452, 517] width 396 height 31
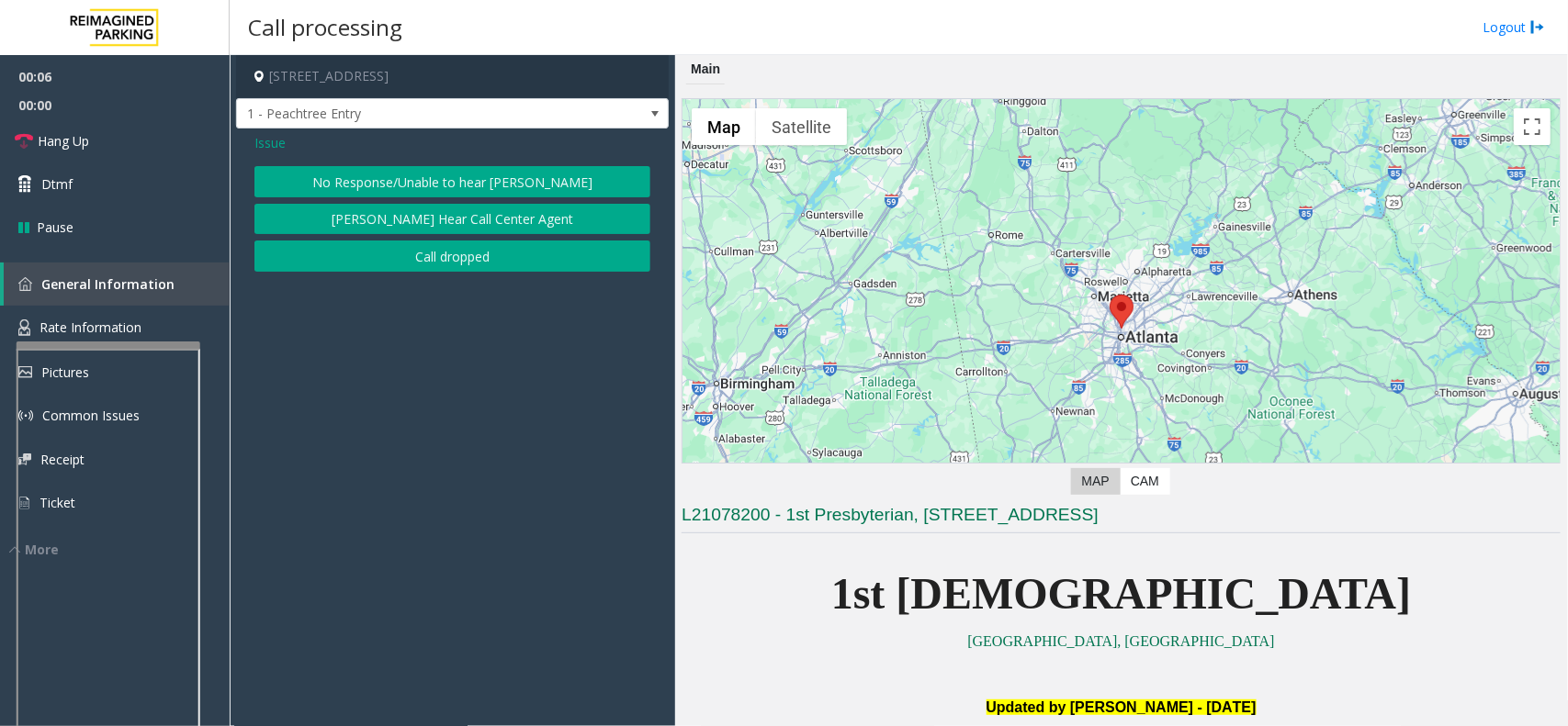
click at [467, 203] on div "No Response/Unable to hear [PERSON_NAME] Cannot Hear Call Center Agent Call dro…" at bounding box center [452, 219] width 396 height 106
click at [429, 174] on button "No Response/Unable to hear [PERSON_NAME]" at bounding box center [452, 182] width 396 height 31
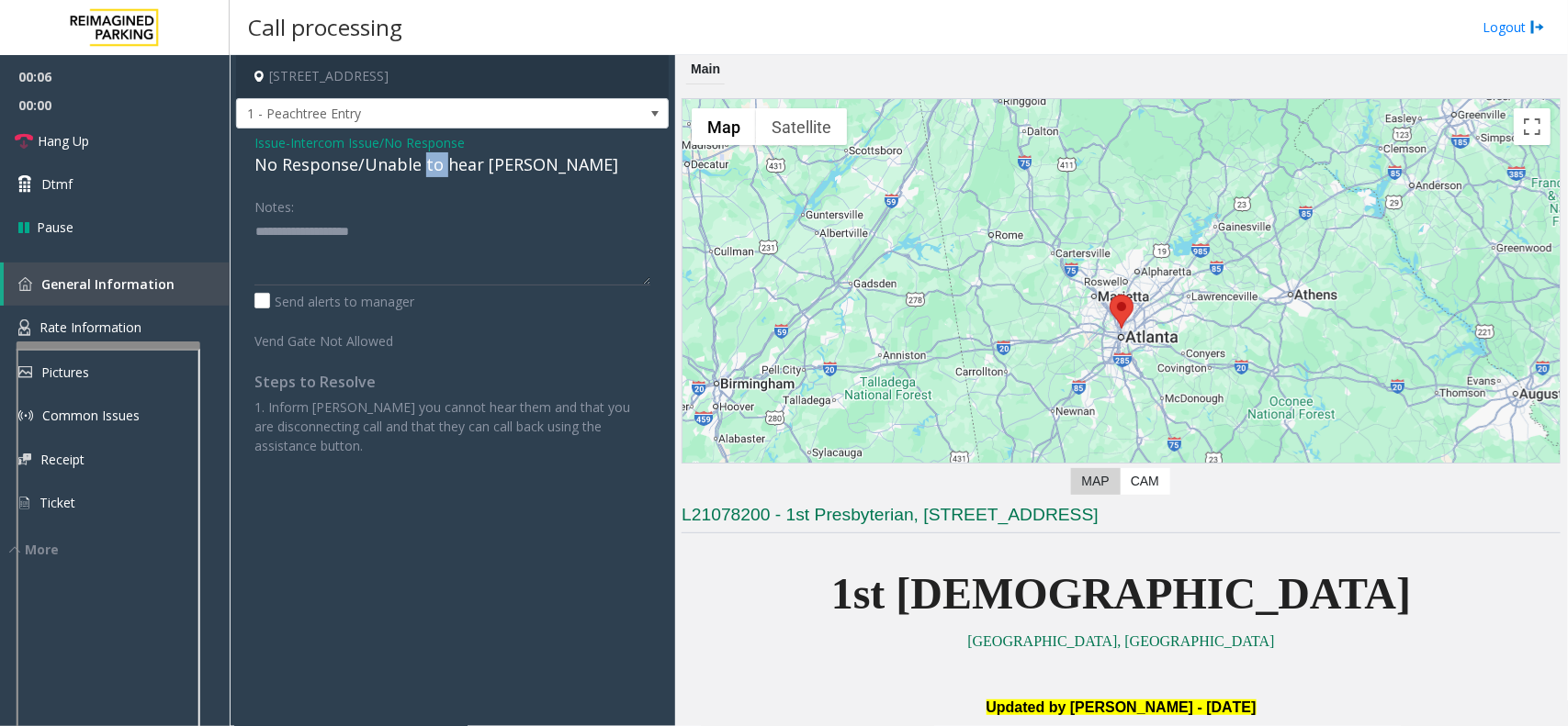
click at [428, 172] on div "No Response/Unable to hear [PERSON_NAME]" at bounding box center [452, 165] width 396 height 25
paste textarea "**********"
click at [369, 280] on textarea at bounding box center [452, 251] width 396 height 69
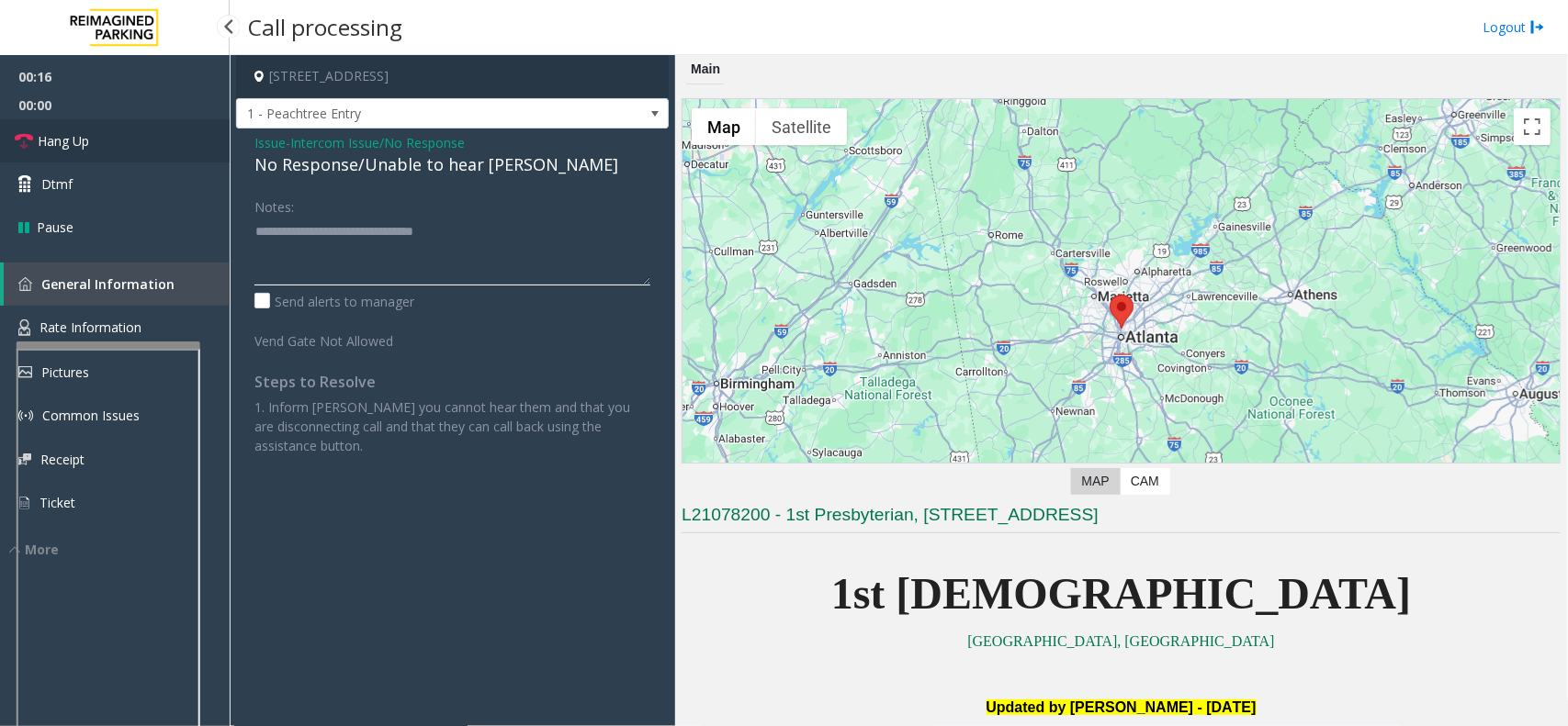
type textarea "**********"
click at [138, 145] on link "Hang Up" at bounding box center [114, 140] width 229 height 44
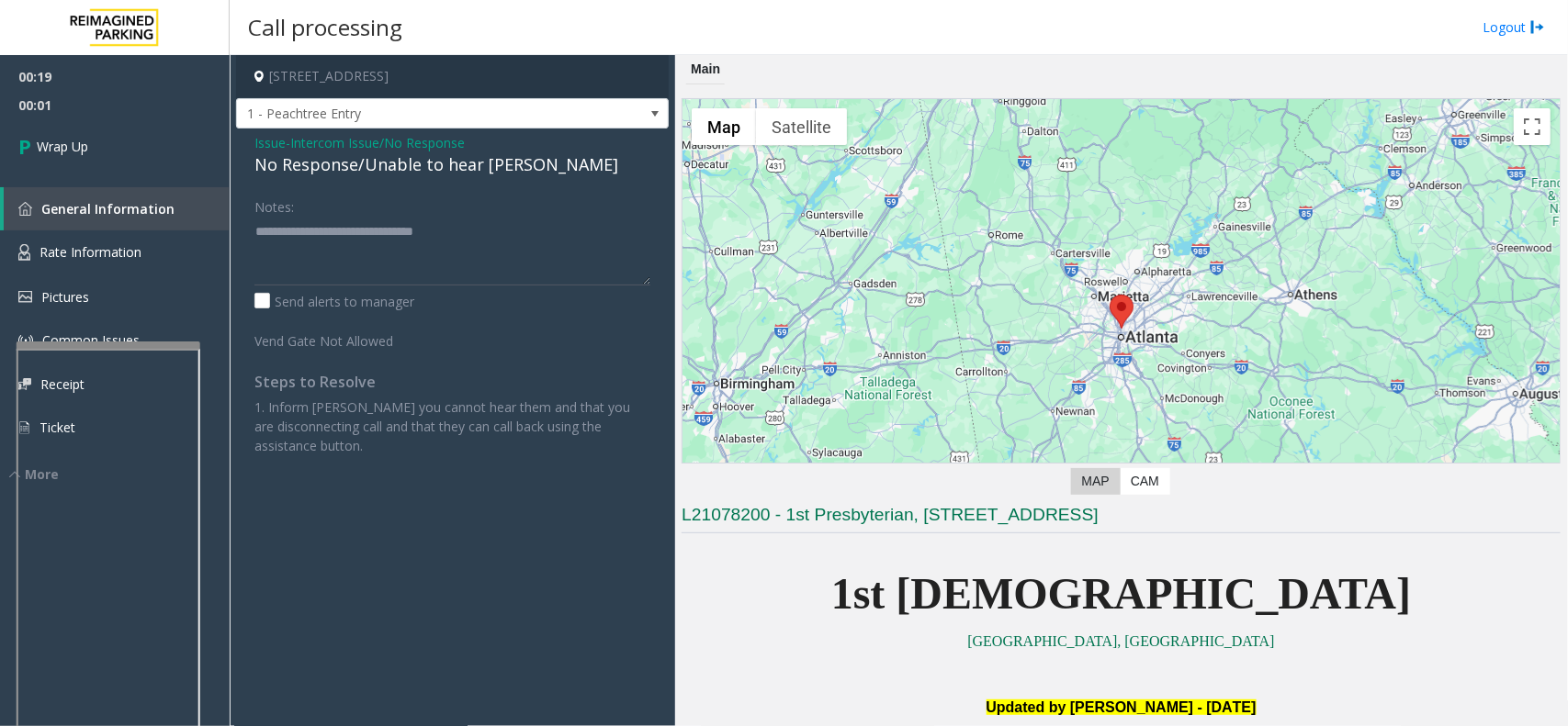
click at [277, 152] on div "No Response/Unable to hear [PERSON_NAME]" at bounding box center [452, 165] width 396 height 25
click at [263, 137] on span "Issue" at bounding box center [270, 143] width 31 height 19
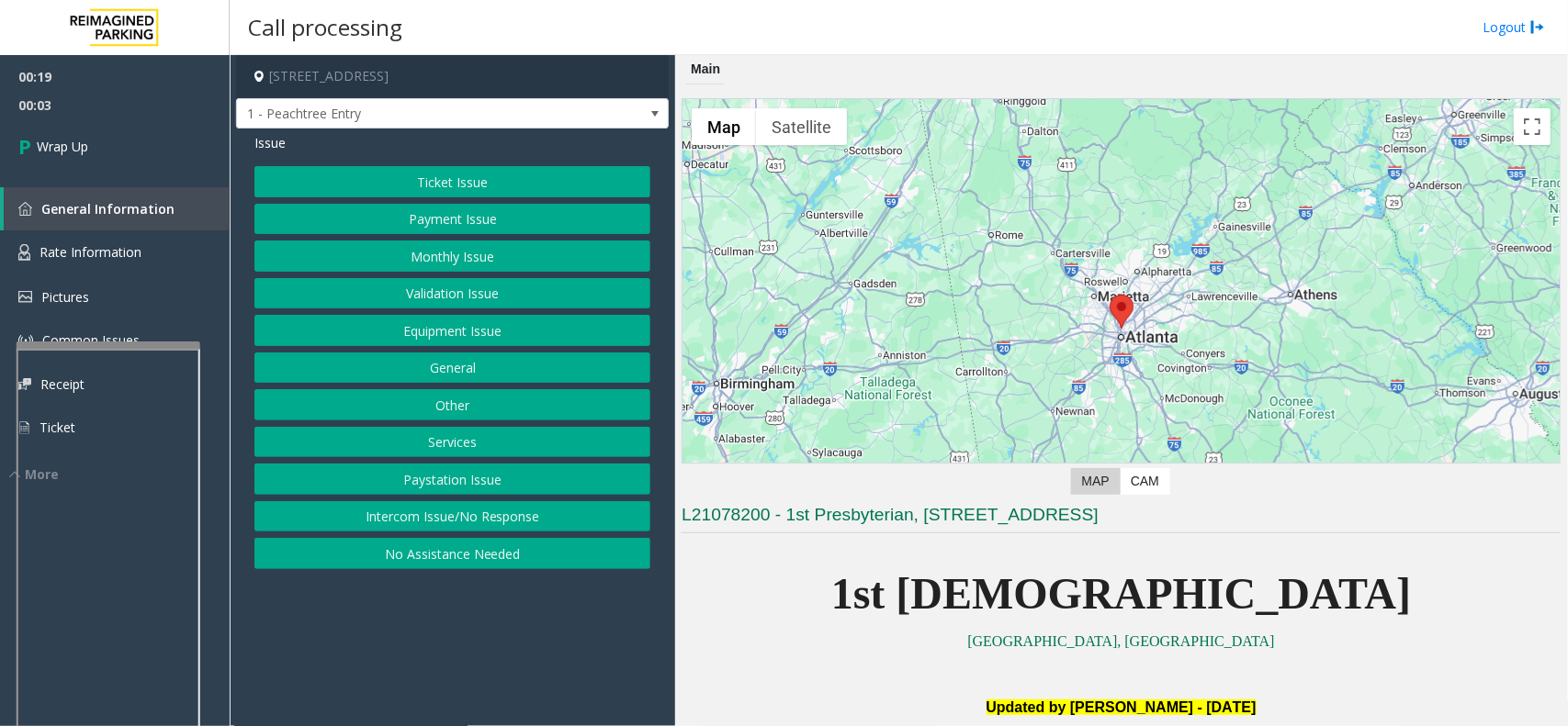
click at [361, 187] on button "Ticket Issue" at bounding box center [452, 182] width 396 height 31
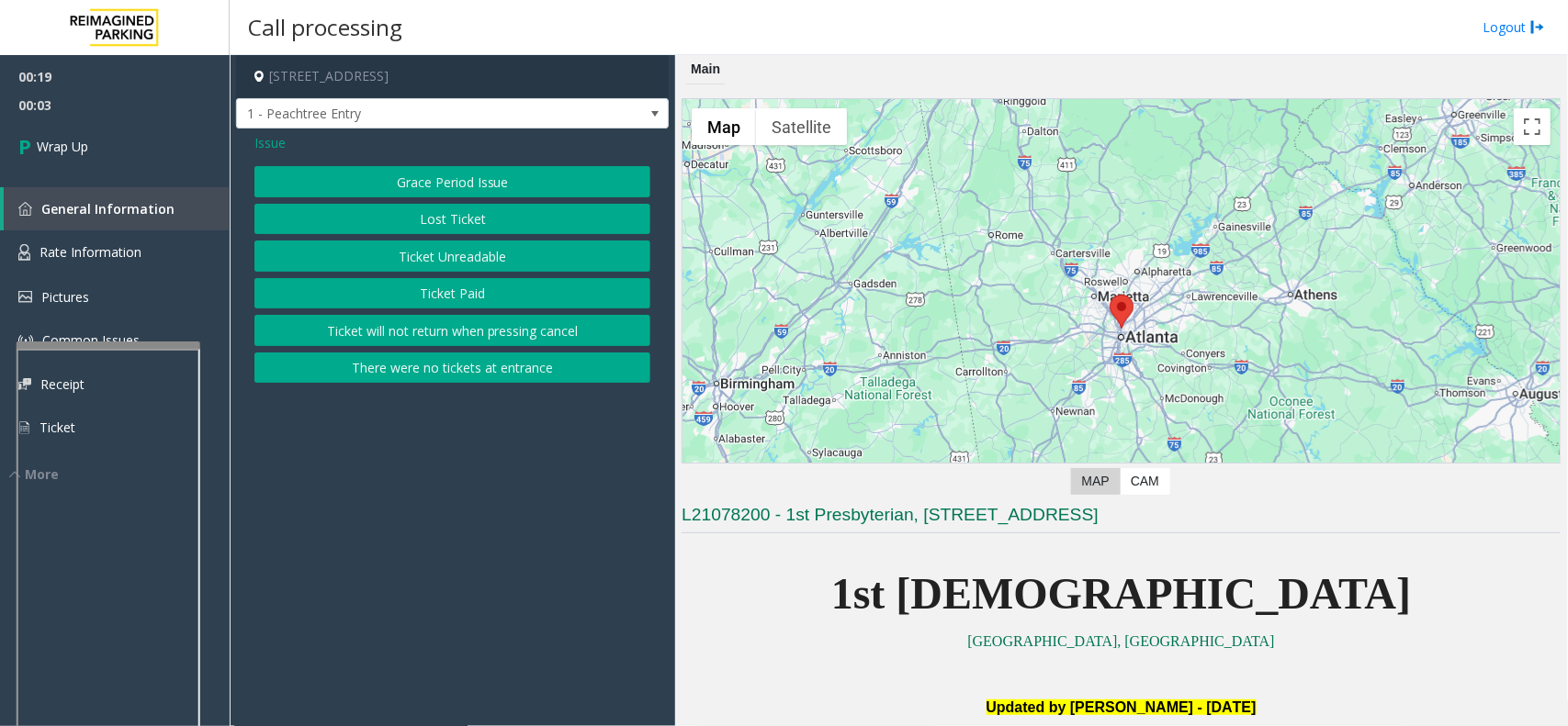
click at [419, 226] on button "Lost Ticket" at bounding box center [452, 220] width 396 height 31
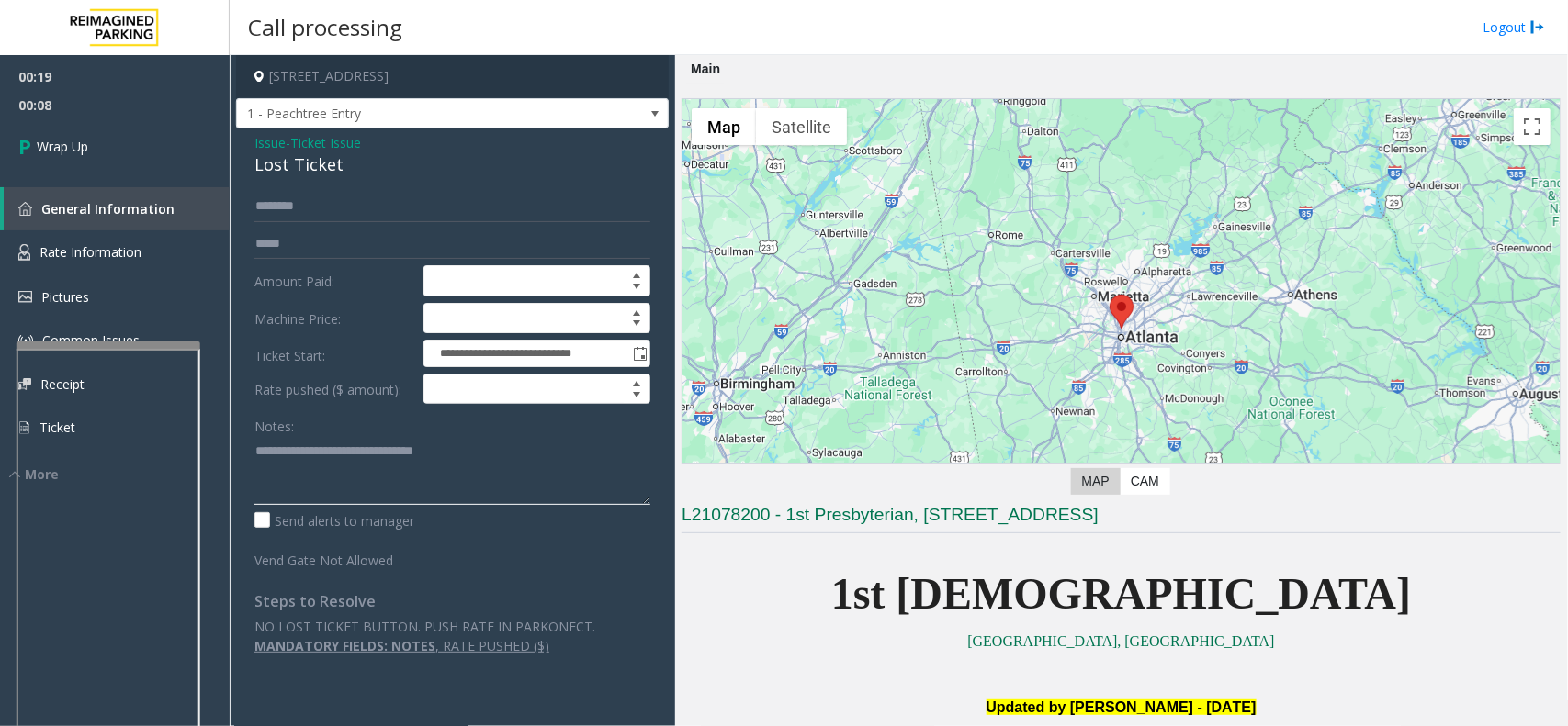
drag, startPoint x: 462, startPoint y: 485, endPoint x: 257, endPoint y: 433, distance: 211.5
click at [224, 429] on app-root "**********" at bounding box center [784, 363] width 1568 height 726
paste textarea "**********"
type textarea "**********"
click at [453, 456] on textarea at bounding box center [452, 470] width 396 height 69
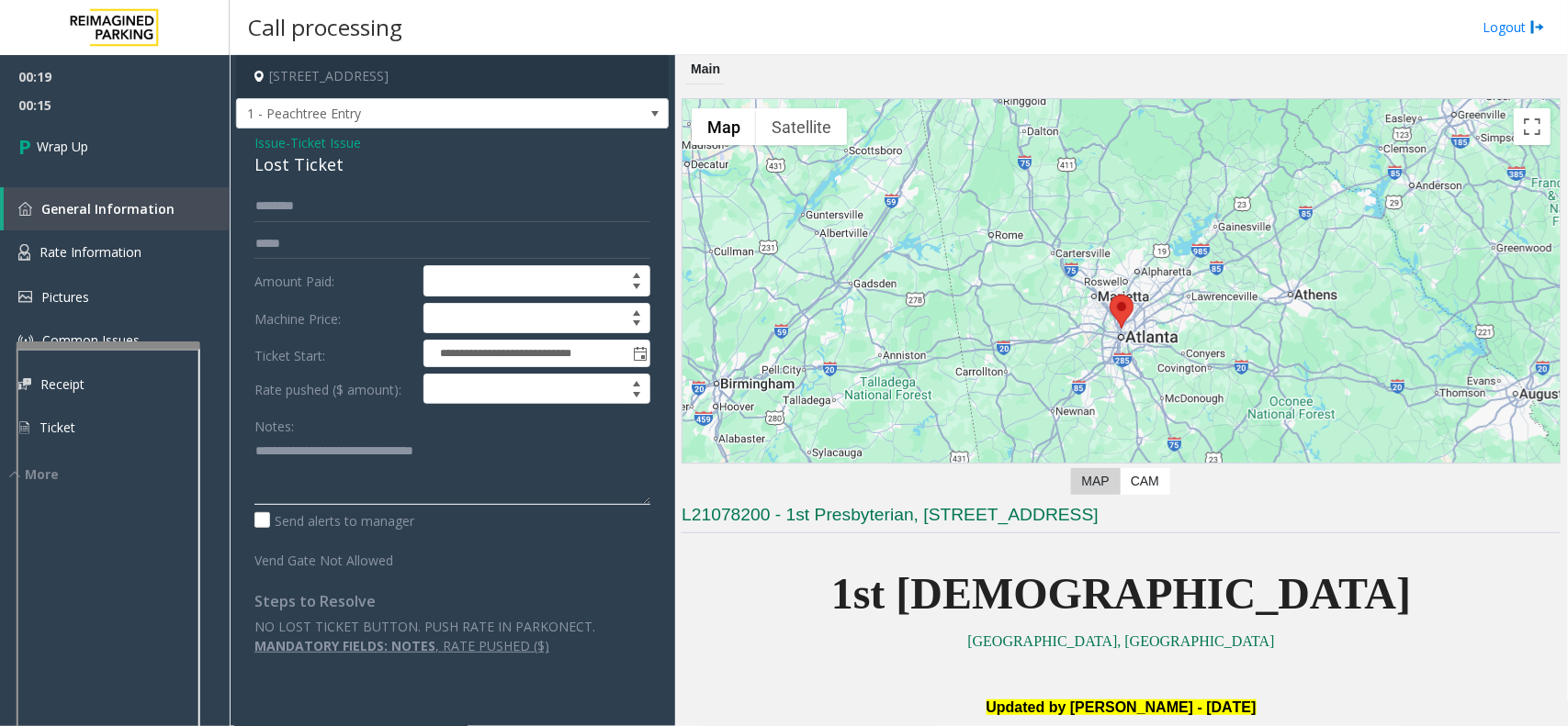
click at [453, 456] on textarea at bounding box center [452, 470] width 396 height 69
paste textarea "**********"
click at [304, 162] on div "Lost Ticket" at bounding box center [452, 165] width 396 height 25
click at [303, 162] on div "Lost Ticket" at bounding box center [452, 165] width 396 height 25
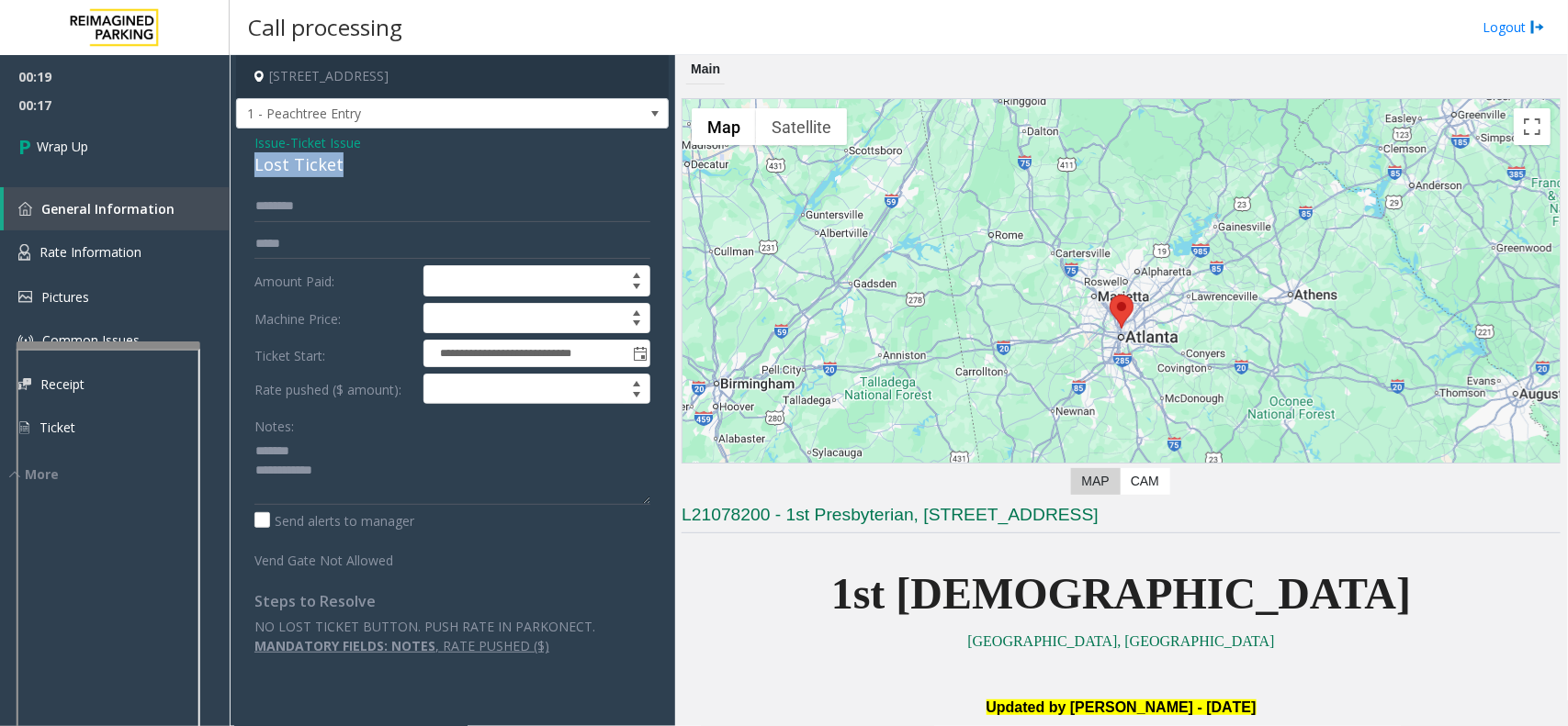
click at [303, 162] on div "Lost Ticket" at bounding box center [452, 165] width 396 height 25
click at [349, 455] on textarea at bounding box center [452, 470] width 396 height 69
paste textarea "**********"
click at [430, 494] on textarea at bounding box center [452, 470] width 396 height 69
drag, startPoint x: 520, startPoint y: 505, endPoint x: 527, endPoint y: 497, distance: 10.6
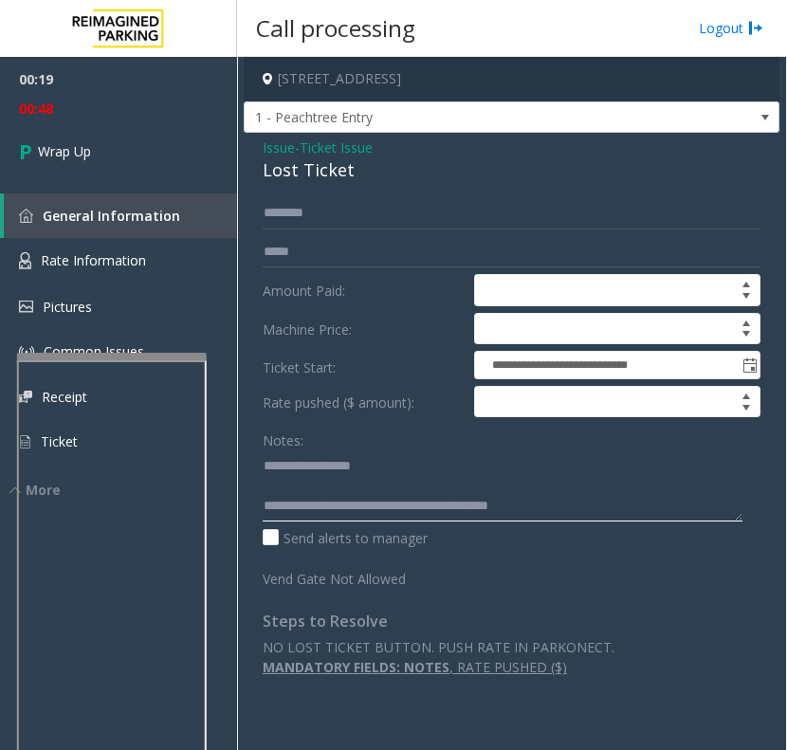
click at [652, 522] on textarea at bounding box center [503, 486] width 480 height 71
click at [647, 504] on textarea at bounding box center [503, 486] width 480 height 71
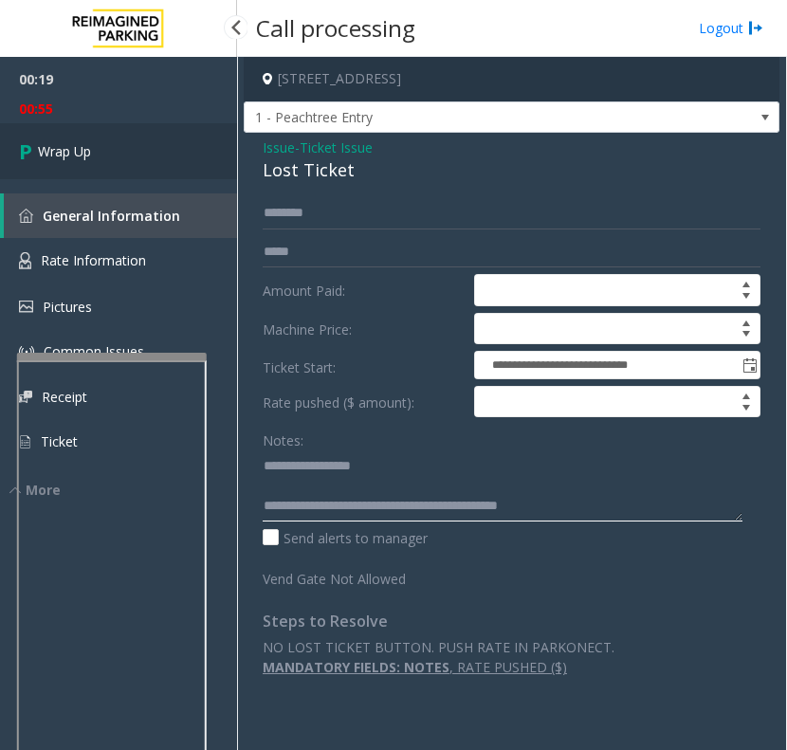
type textarea "**********"
click at [106, 139] on link "Wrap Up" at bounding box center [118, 151] width 237 height 56
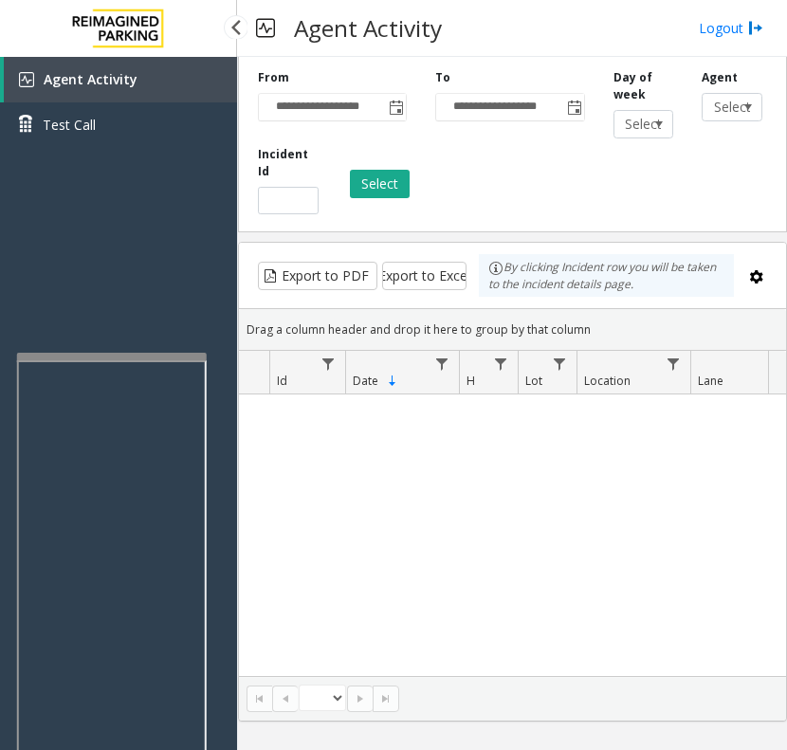
drag, startPoint x: 129, startPoint y: 212, endPoint x: 114, endPoint y: 240, distance: 32.3
drag, startPoint x: 114, startPoint y: 240, endPoint x: 494, endPoint y: 5, distance: 447.3
click at [114, 244] on div "Agent Activity Test Call" at bounding box center [118, 432] width 237 height 750
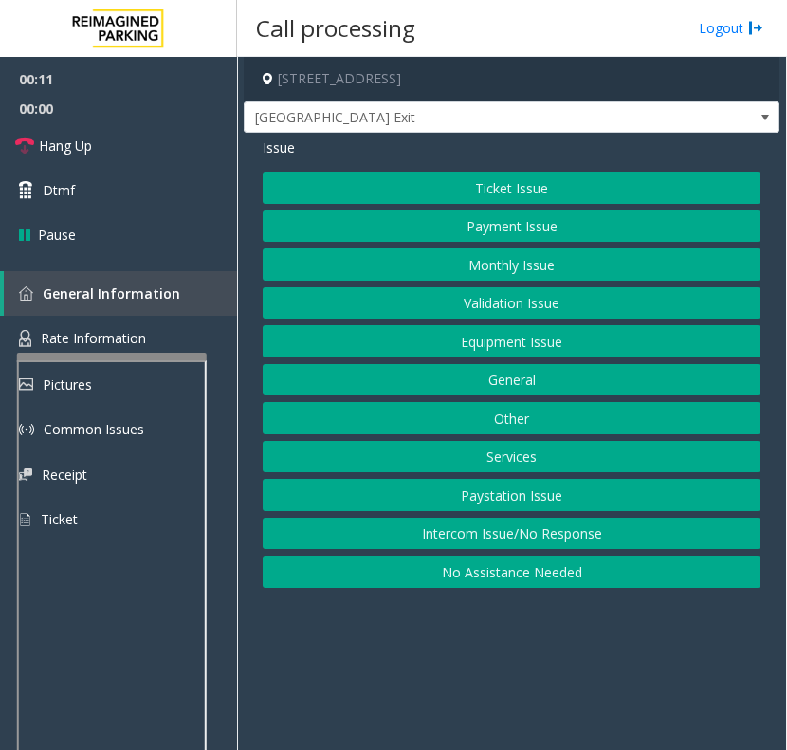
drag, startPoint x: 447, startPoint y: 642, endPoint x: 380, endPoint y: 652, distance: 67.1
click at [380, 652] on app-call-processing-form "[STREET_ADDRESS] 34th Street Center Exit Issue Ticket Issue Payment Issue Month…" at bounding box center [511, 404] width 549 height 694
click at [452, 346] on button "Equipment Issue" at bounding box center [512, 341] width 498 height 32
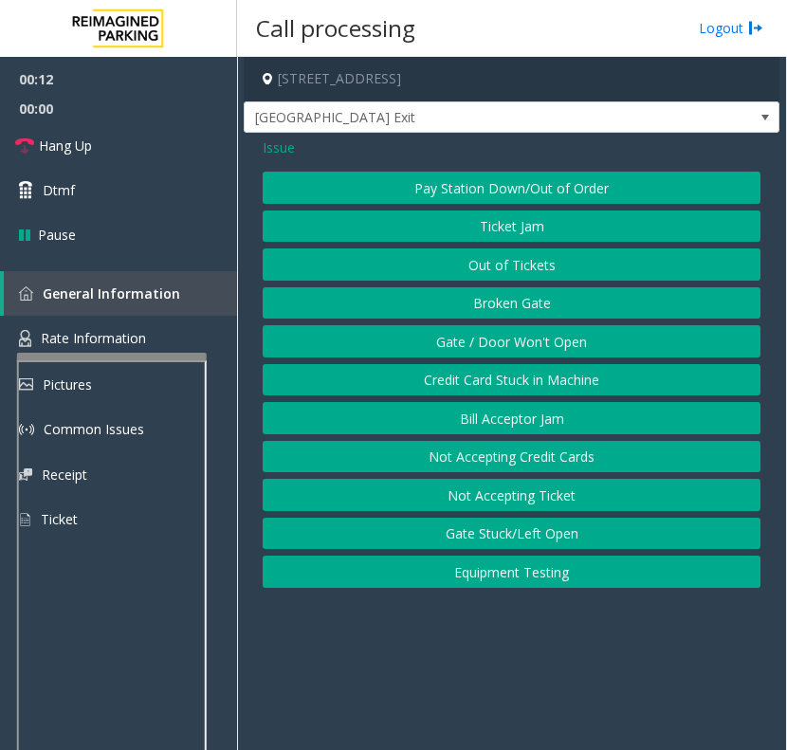
click at [451, 344] on button "Gate / Door Won't Open" at bounding box center [512, 341] width 498 height 32
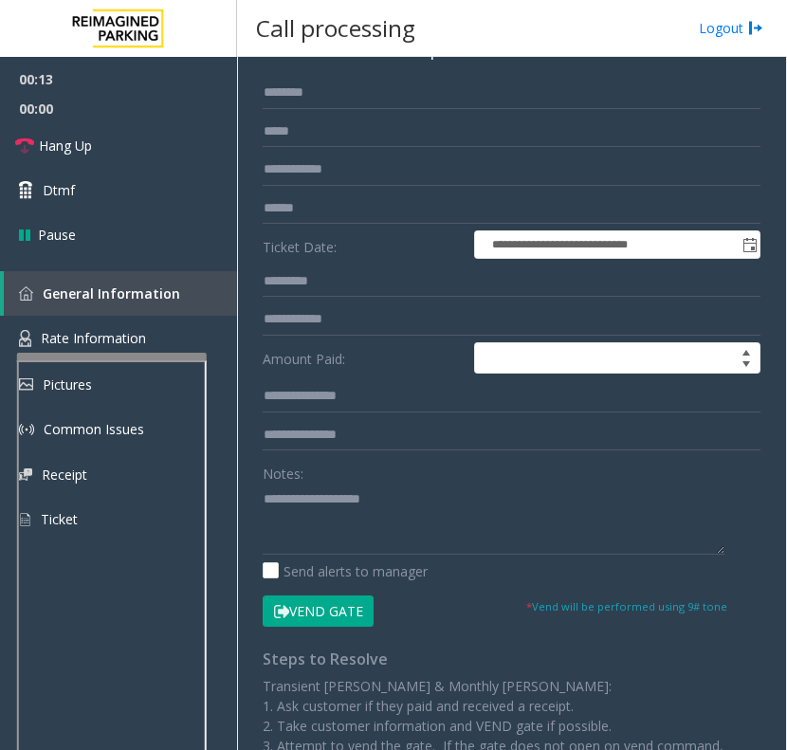
scroll to position [245, 0]
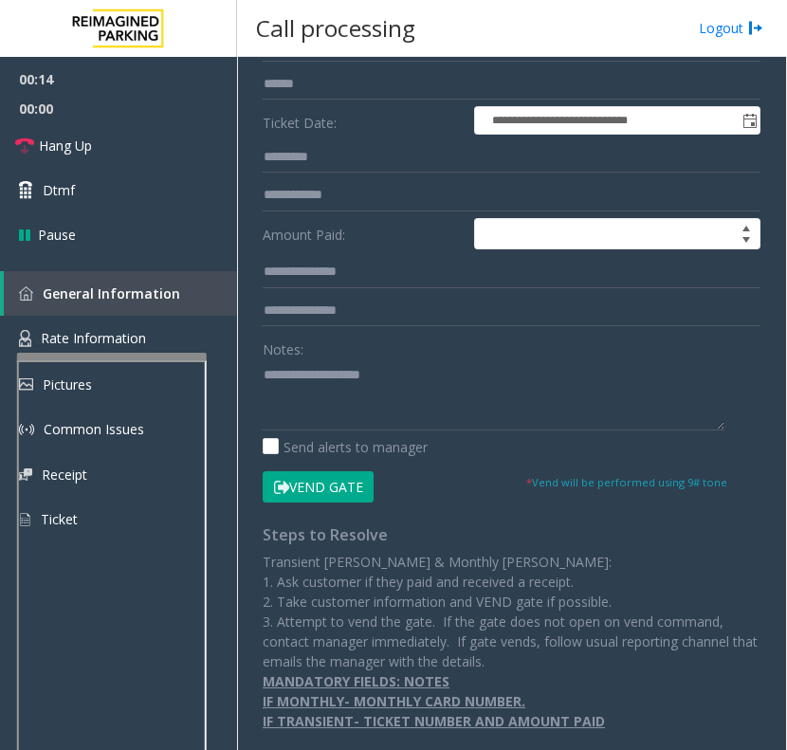
drag, startPoint x: 318, startPoint y: 486, endPoint x: 291, endPoint y: 377, distance: 112.3
click at [306, 479] on button "Vend Gate" at bounding box center [318, 488] width 111 height 32
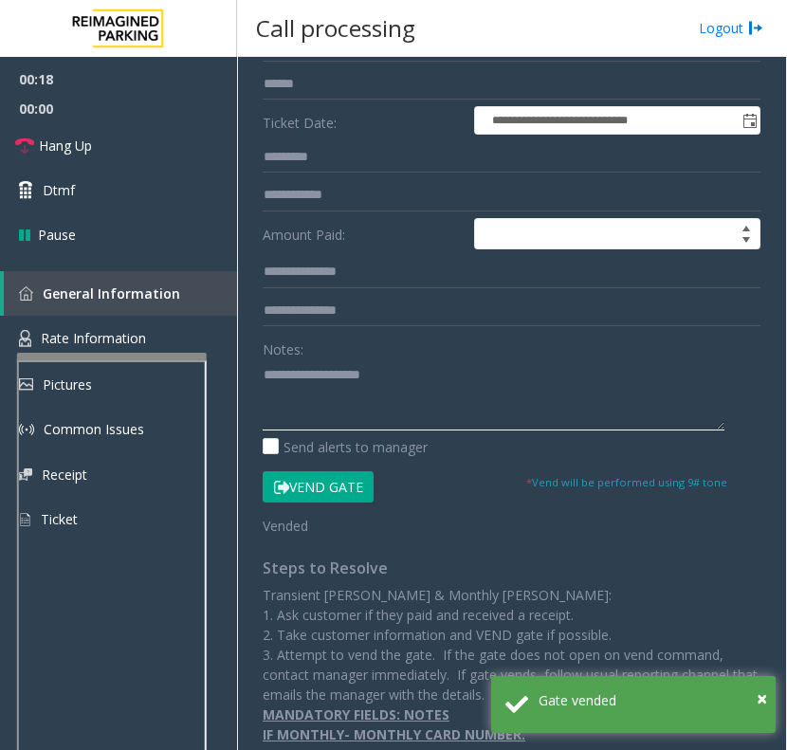
drag, startPoint x: 452, startPoint y: 410, endPoint x: 424, endPoint y: 406, distance: 27.8
drag, startPoint x: 424, startPoint y: 406, endPoint x: 627, endPoint y: 352, distance: 210.1
click at [413, 411] on textarea at bounding box center [494, 395] width 462 height 71
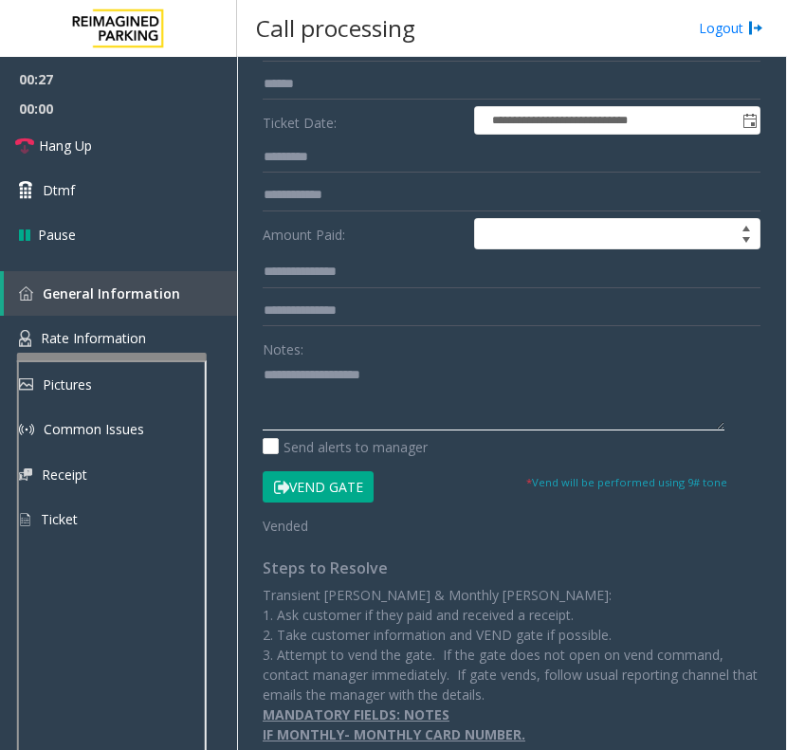
click at [471, 410] on textarea at bounding box center [494, 395] width 462 height 71
paste textarea "**********"
type textarea "**********"
click at [323, 36] on h3 "Call processing" at bounding box center [336, 28] width 178 height 46
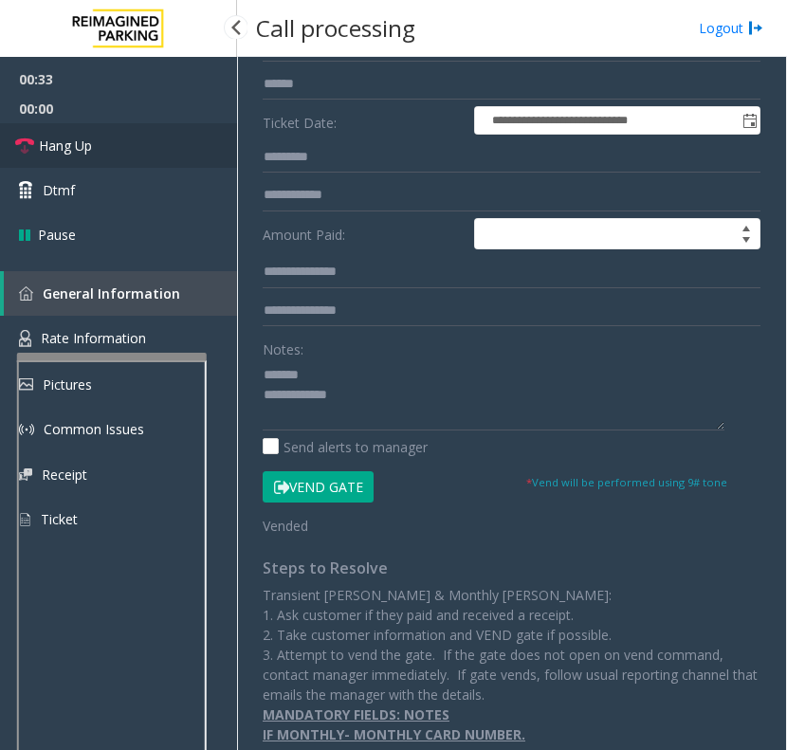
click at [92, 133] on link "Hang Up" at bounding box center [118, 145] width 237 height 45
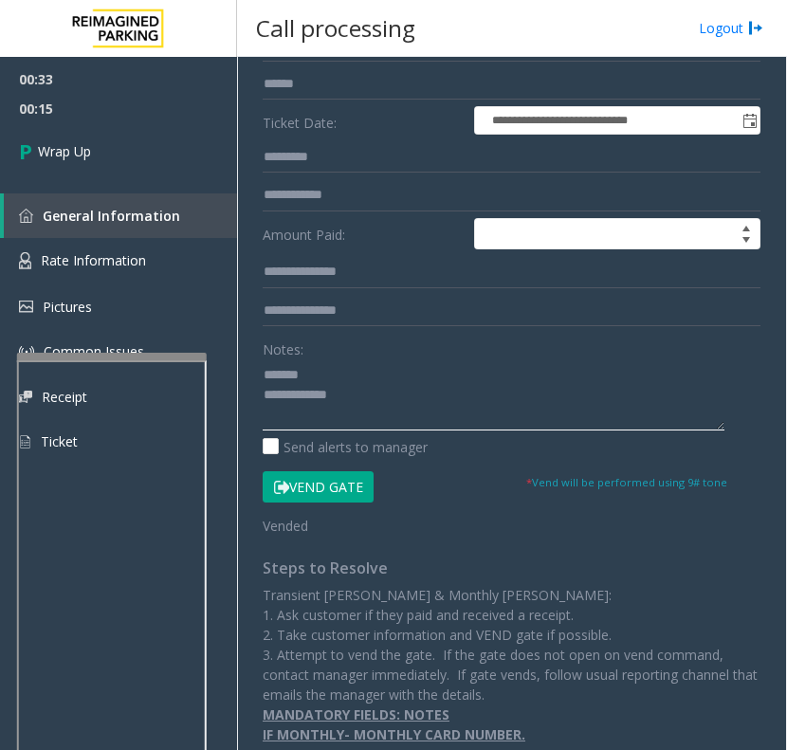
click at [486, 411] on textarea at bounding box center [494, 395] width 462 height 71
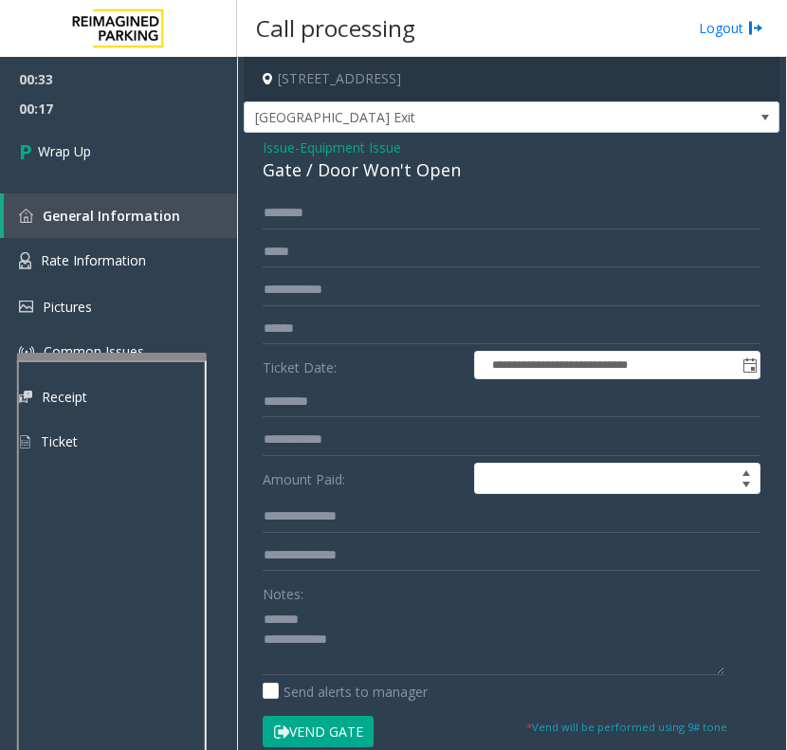
click at [343, 167] on div "Gate / Door Won't Open" at bounding box center [512, 170] width 498 height 26
click at [292, 150] on span "Issue" at bounding box center [279, 148] width 32 height 20
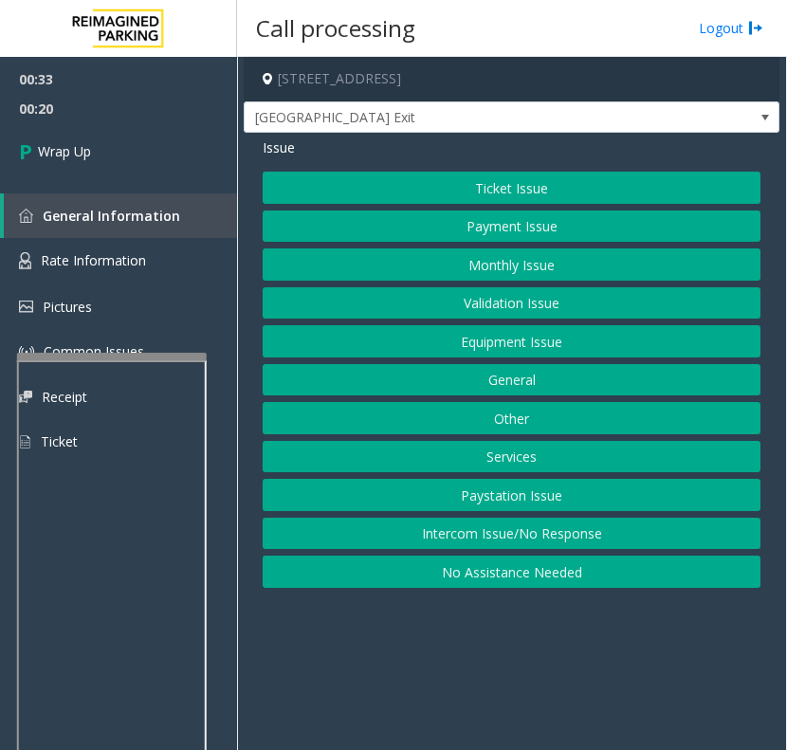
click at [423, 337] on button "Equipment Issue" at bounding box center [512, 341] width 498 height 32
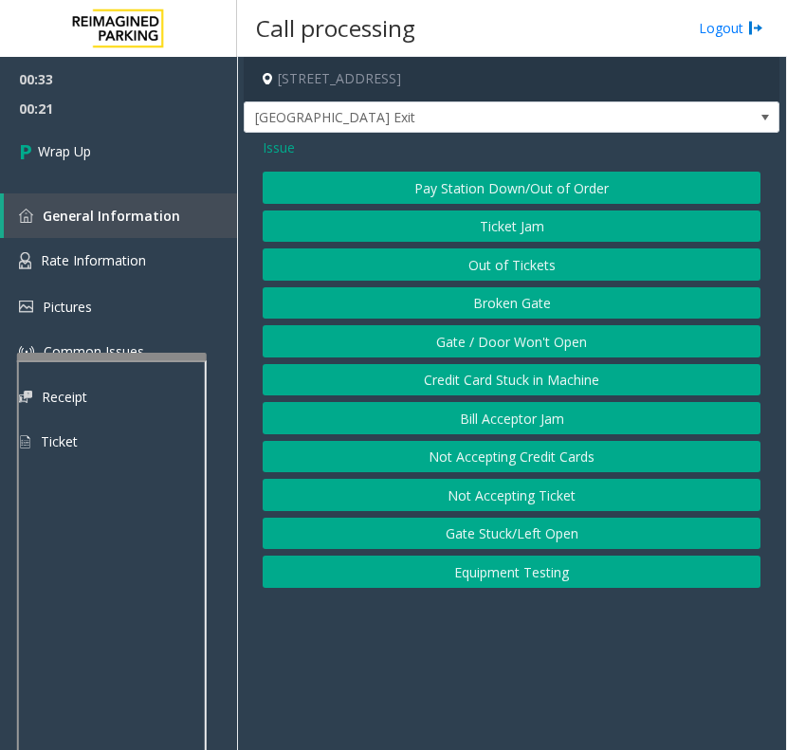
click at [423, 337] on button "Gate / Door Won't Open" at bounding box center [512, 341] width 498 height 32
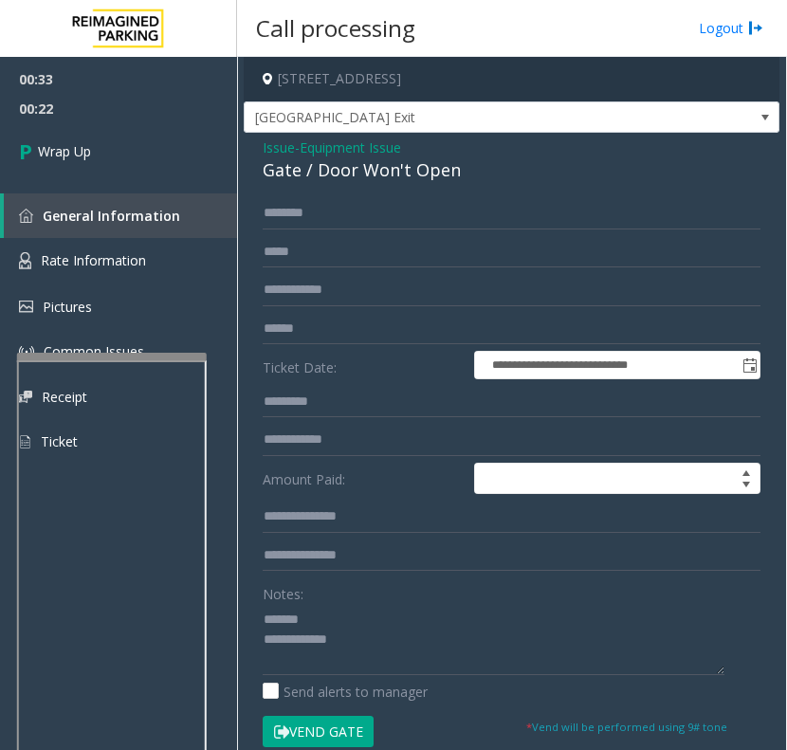
click at [283, 148] on span "Issue" at bounding box center [279, 148] width 32 height 20
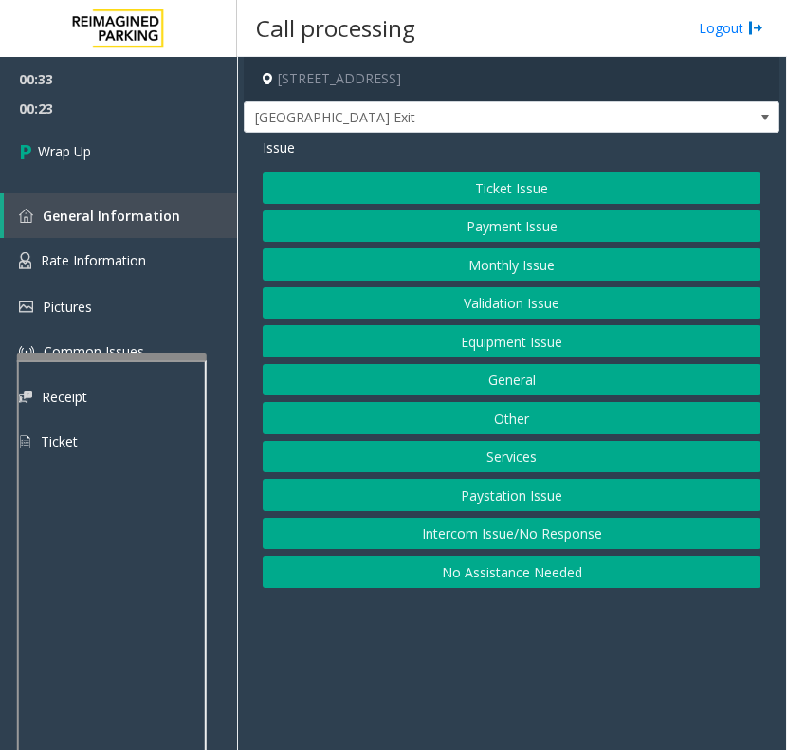
click at [551, 550] on button "Intercom Issue/No Response" at bounding box center [512, 534] width 498 height 32
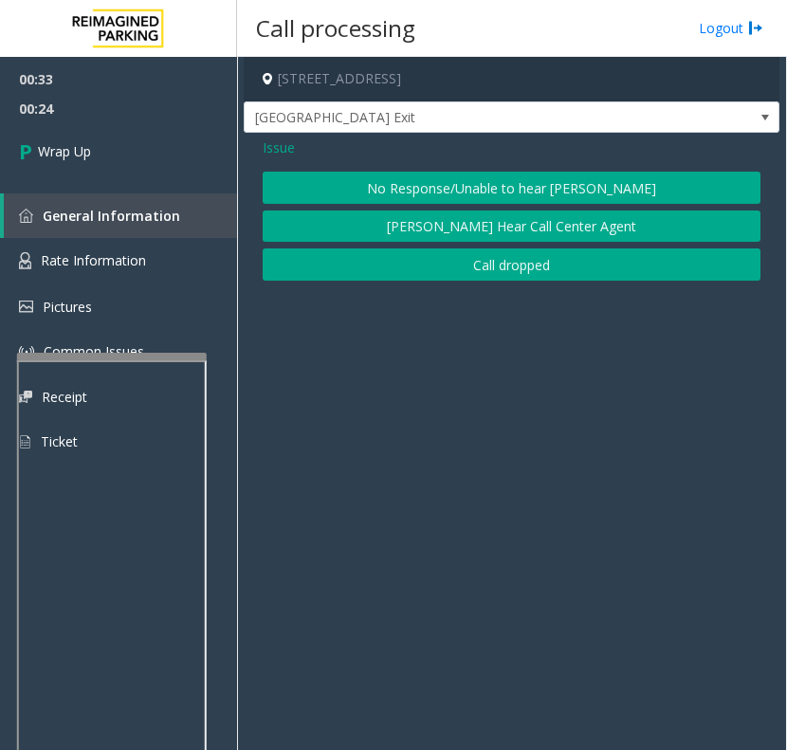
click at [405, 186] on button "No Response/Unable to hear [PERSON_NAME]" at bounding box center [512, 188] width 498 height 32
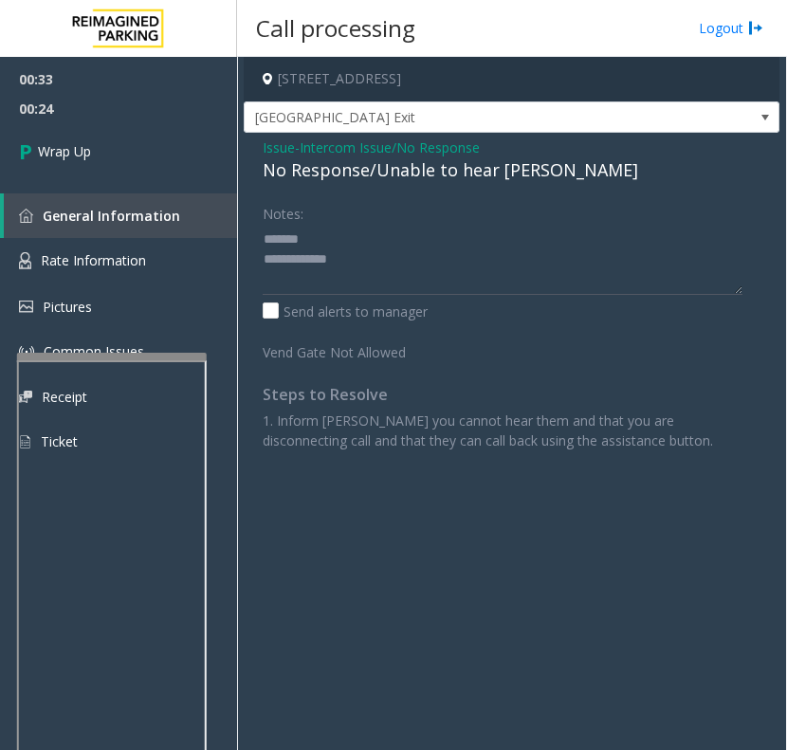
click at [380, 163] on div "No Response/Unable to hear [PERSON_NAME]" at bounding box center [512, 170] width 498 height 26
click at [411, 171] on div "No Response/Unable to hear [PERSON_NAME]" at bounding box center [512, 170] width 498 height 26
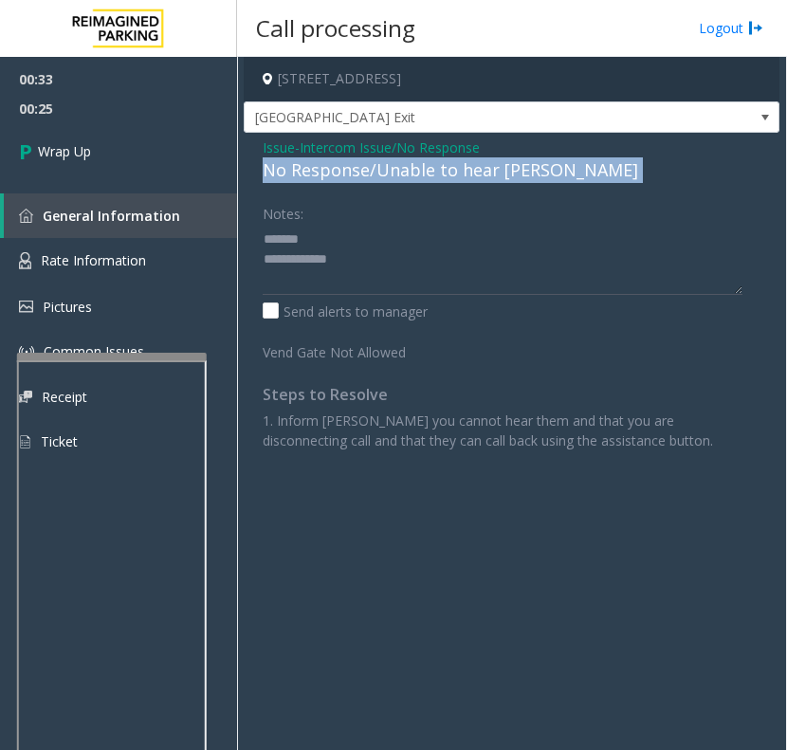
click at [411, 171] on div "No Response/Unable to hear [PERSON_NAME]" at bounding box center [512, 170] width 498 height 26
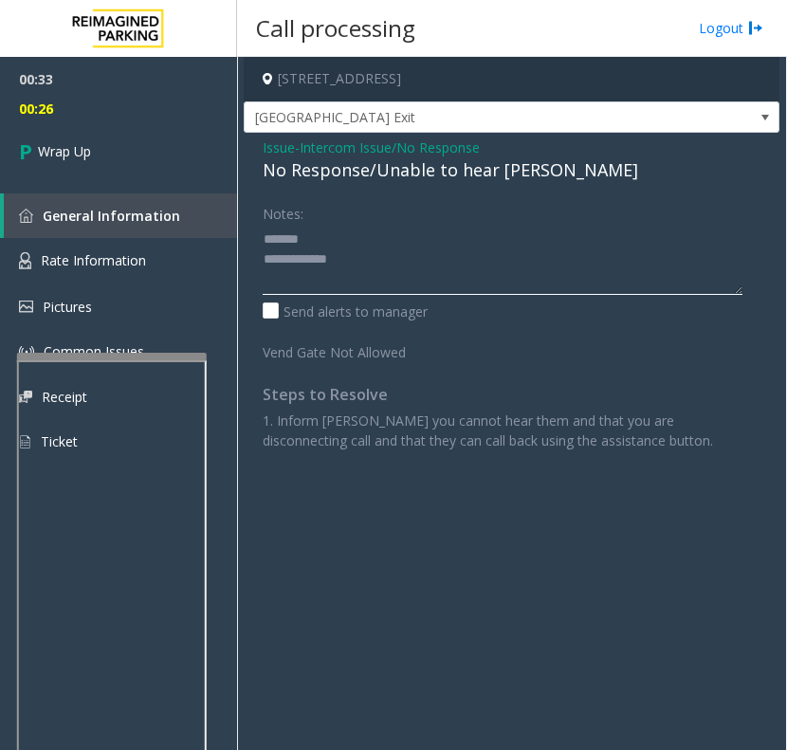
click at [377, 267] on textarea at bounding box center [503, 259] width 480 height 71
drag, startPoint x: 378, startPoint y: 271, endPoint x: 218, endPoint y: 213, distance: 169.6
click at [218, 213] on app-root "00:33 00:27 Wrap Up General Information Rate Information Pictures Common Issues…" at bounding box center [393, 375] width 787 height 750
paste textarea "**********"
type textarea "**********"
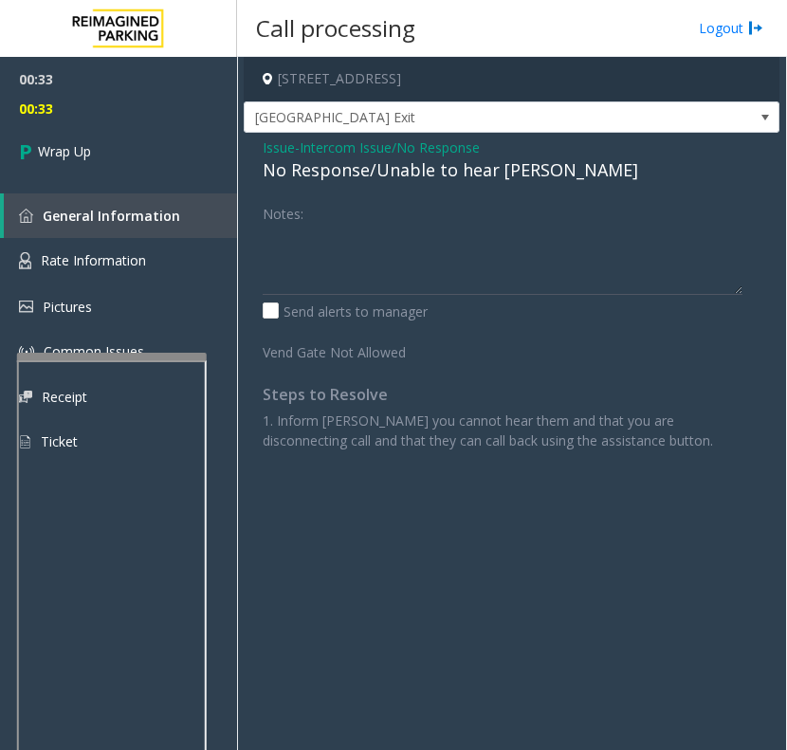
click at [416, 173] on div "No Response/Unable to hear [PERSON_NAME]" at bounding box center [512, 170] width 498 height 26
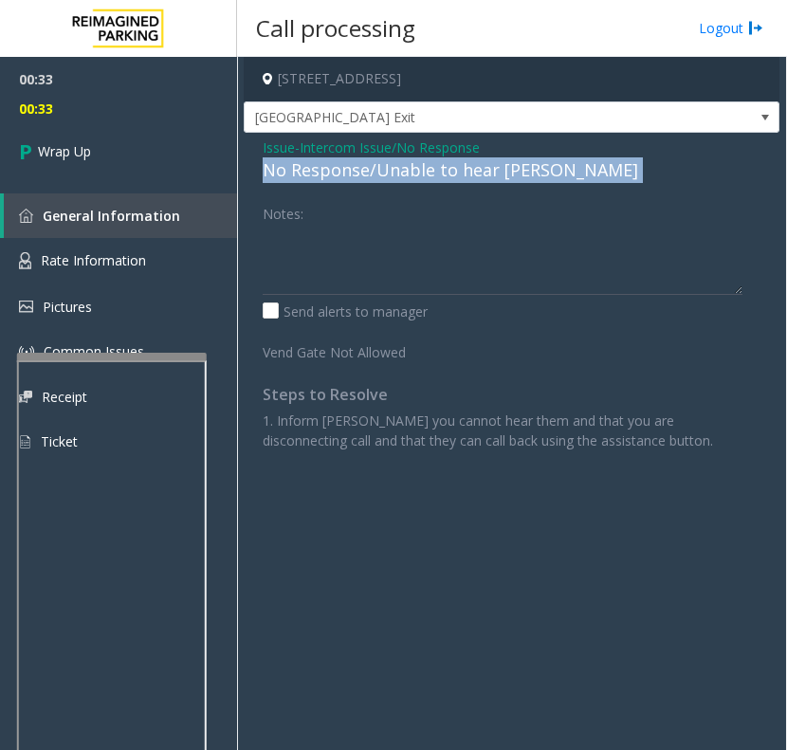
click at [416, 173] on div "No Response/Unable to hear [PERSON_NAME]" at bounding box center [512, 170] width 498 height 26
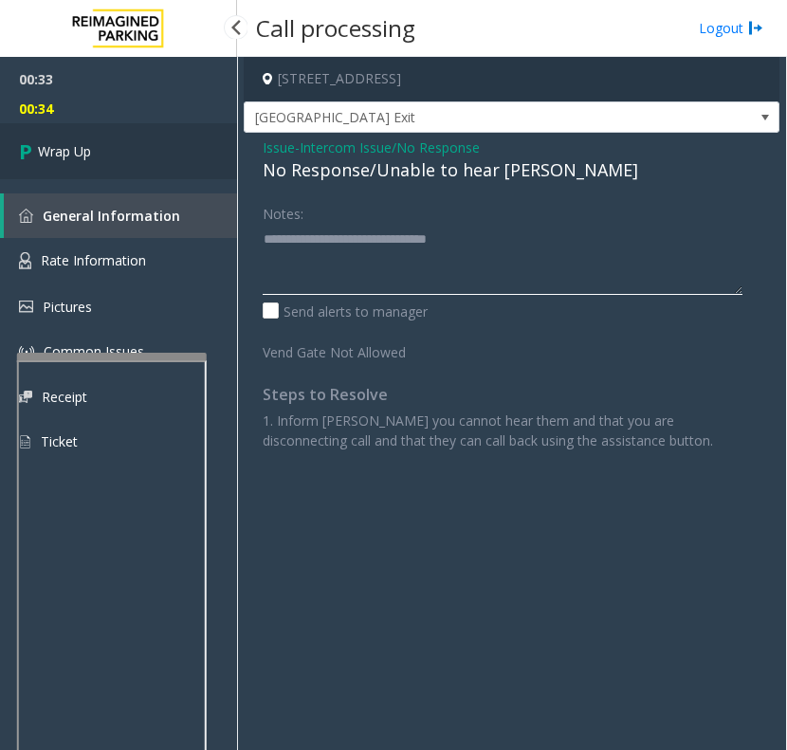
type textarea "**********"
click at [105, 136] on link "Wrap Up" at bounding box center [118, 151] width 237 height 56
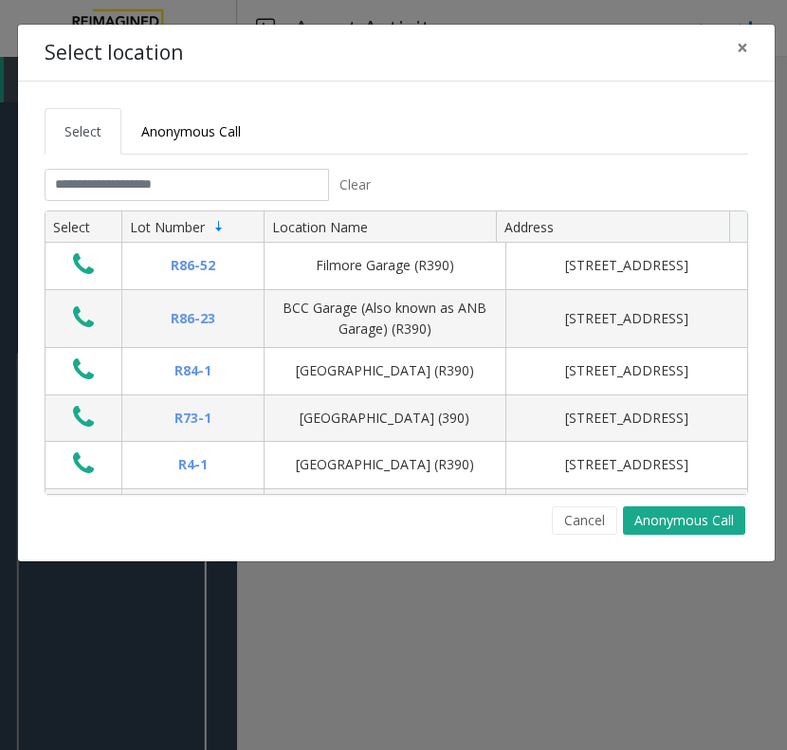
click at [585, 537] on div "Select Anonymous Call Clear Select Lot Number Location Name Address R86-52 Film…" at bounding box center [396, 322] width 757 height 480
click at [577, 517] on button "Cancel" at bounding box center [584, 521] width 65 height 28
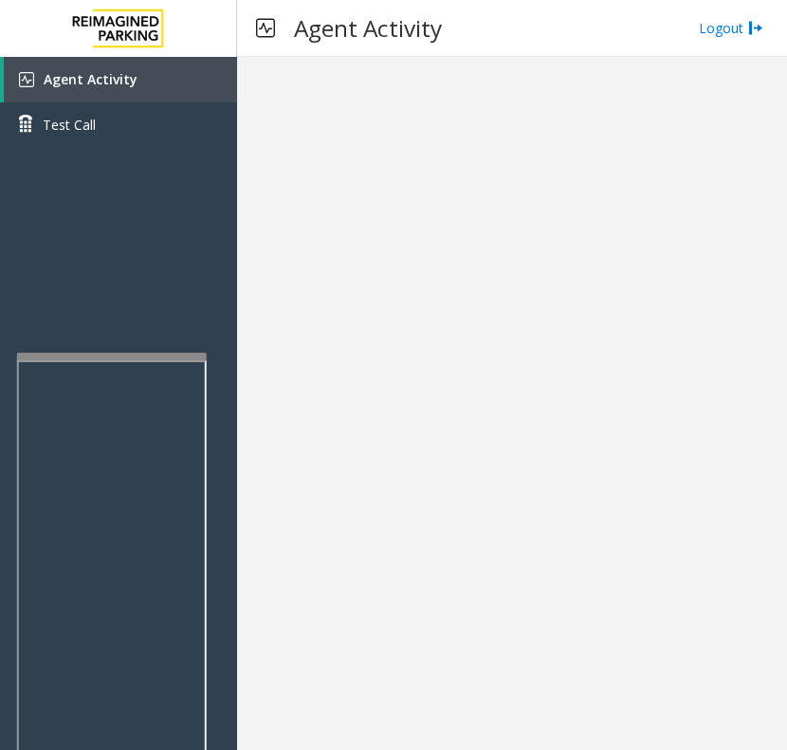
click at [451, 299] on div at bounding box center [512, 404] width 550 height 694
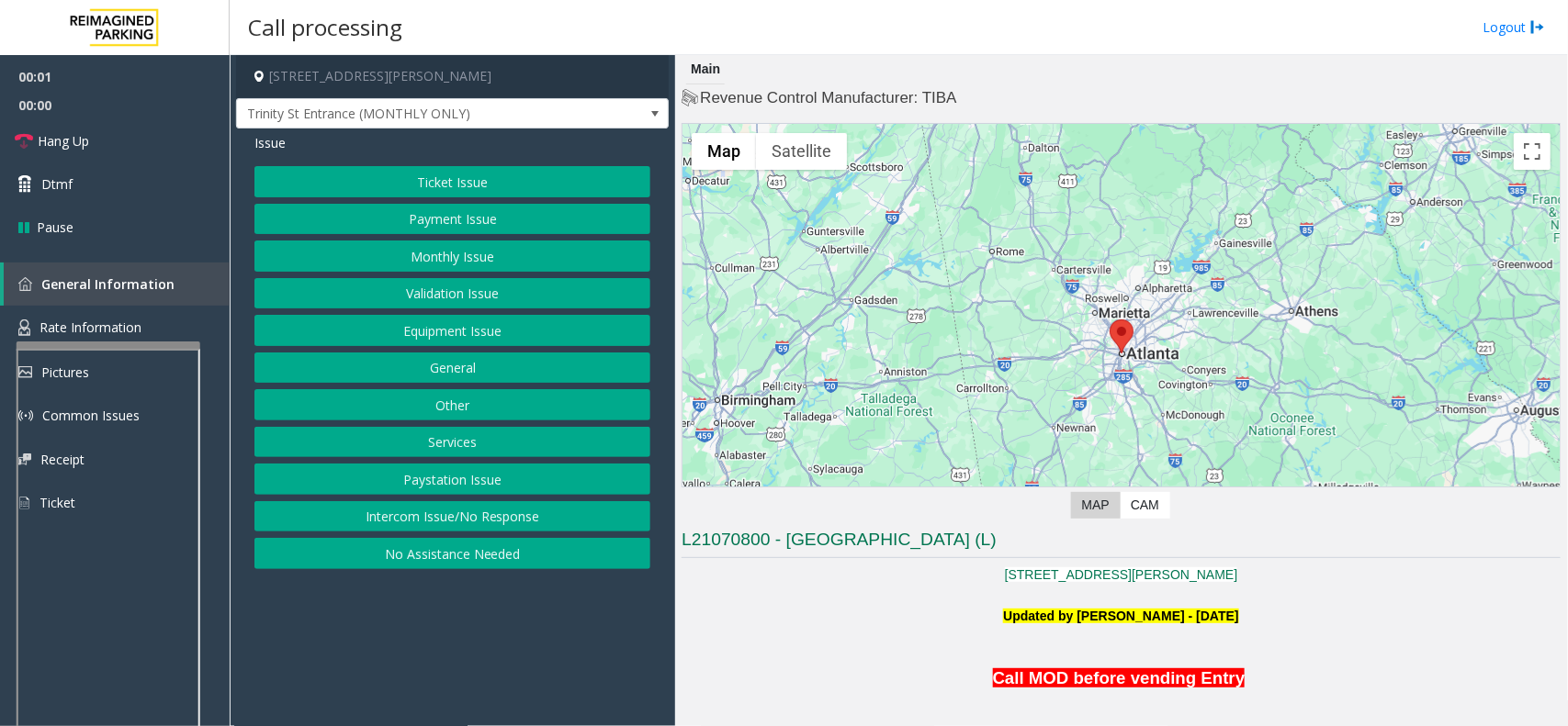
drag, startPoint x: 450, startPoint y: 606, endPoint x: 445, endPoint y: 641, distance: 35.4
click at [445, 643] on app-call-processing-form "[STREET_ADDRESS][PERSON_NAME] Trinity St Entrance (MONTHLY ONLY) Issue Ticket I…" at bounding box center [452, 391] width 445 height 672
click at [447, 508] on button "Intercom Issue/No Response" at bounding box center [452, 517] width 396 height 31
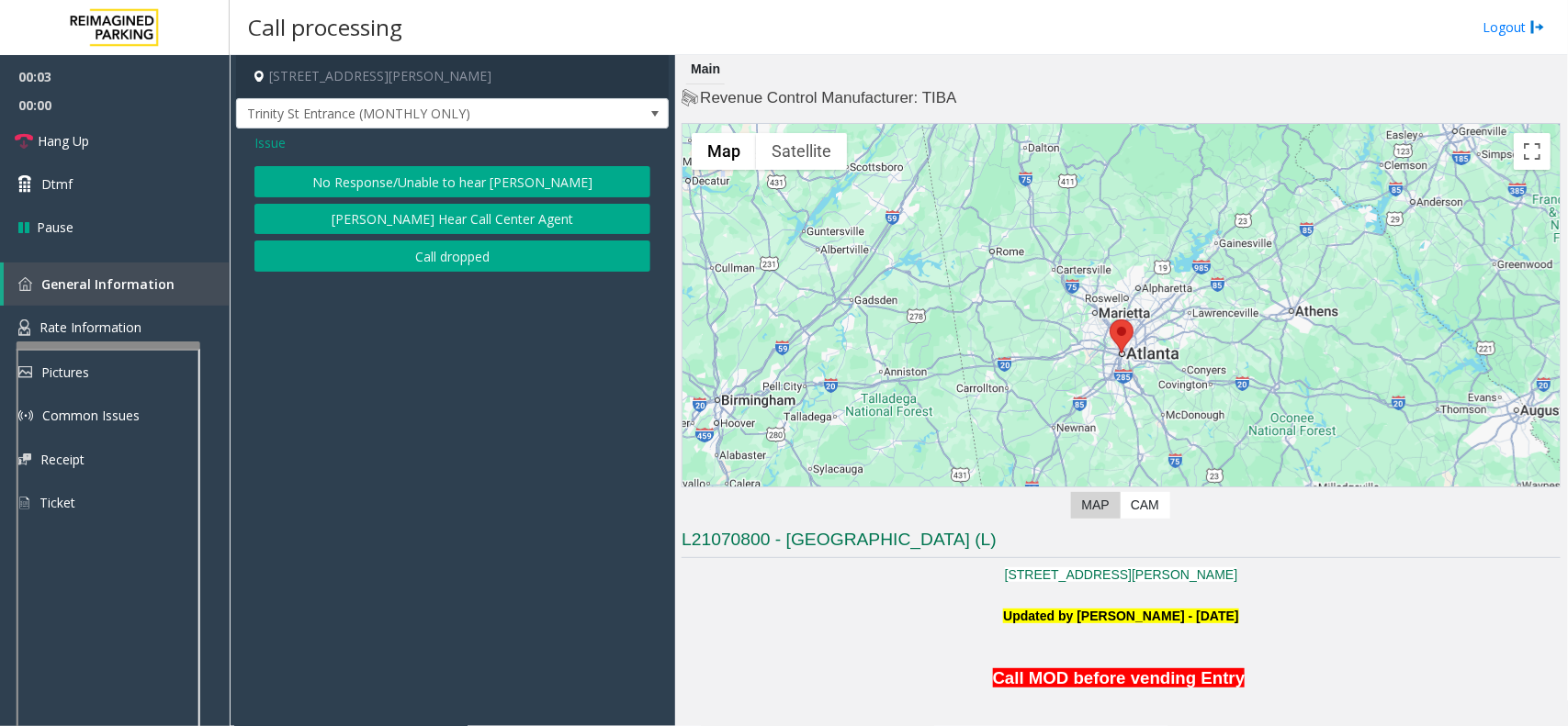
click at [429, 202] on div "No Response/Unable to hear [PERSON_NAME] Cannot Hear Call Center Agent Call dro…" at bounding box center [452, 219] width 396 height 106
click at [421, 172] on button "No Response/Unable to hear [PERSON_NAME]" at bounding box center [452, 182] width 396 height 31
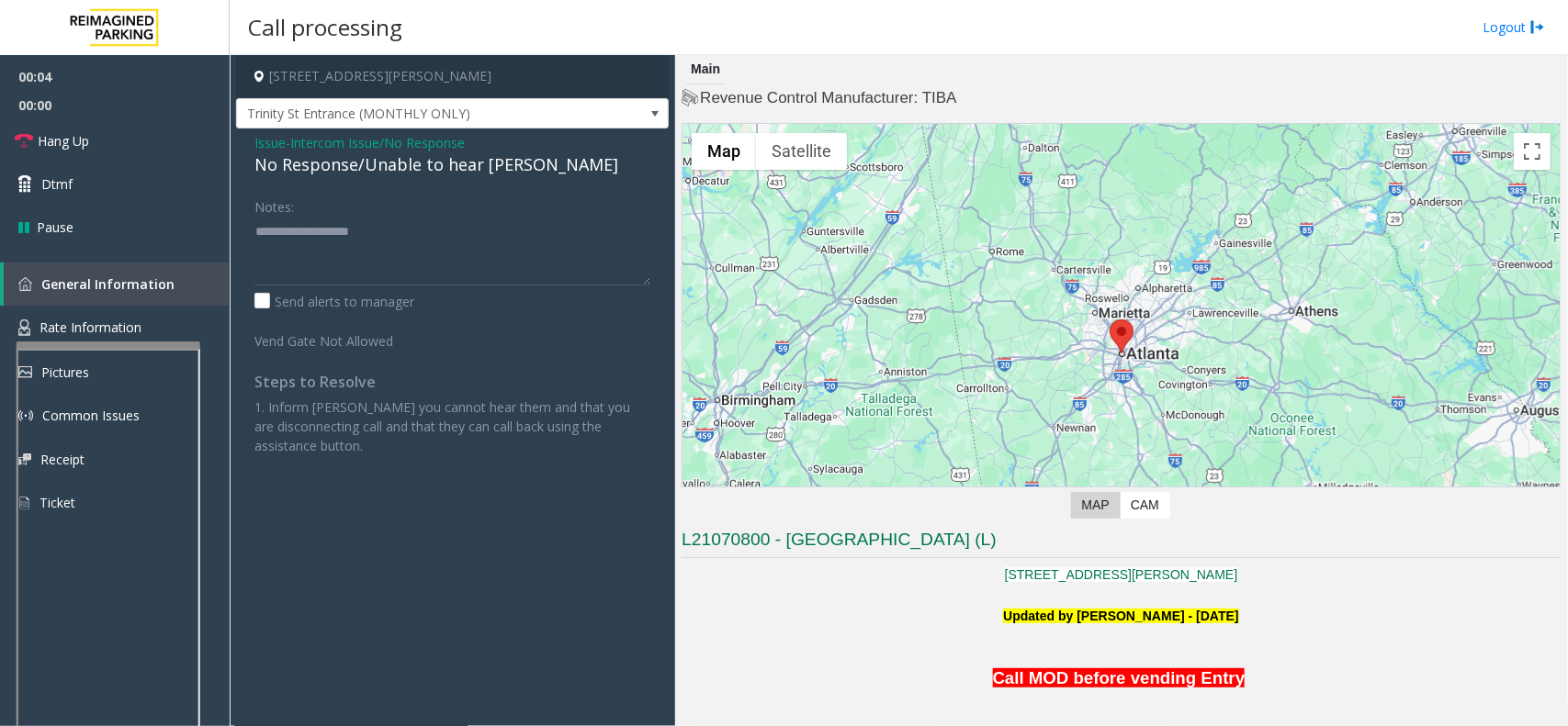
click at [404, 159] on div "No Response/Unable to hear [PERSON_NAME]" at bounding box center [452, 165] width 396 height 25
click at [402, 158] on div "No Response/Unable to hear [PERSON_NAME]" at bounding box center [452, 165] width 396 height 25
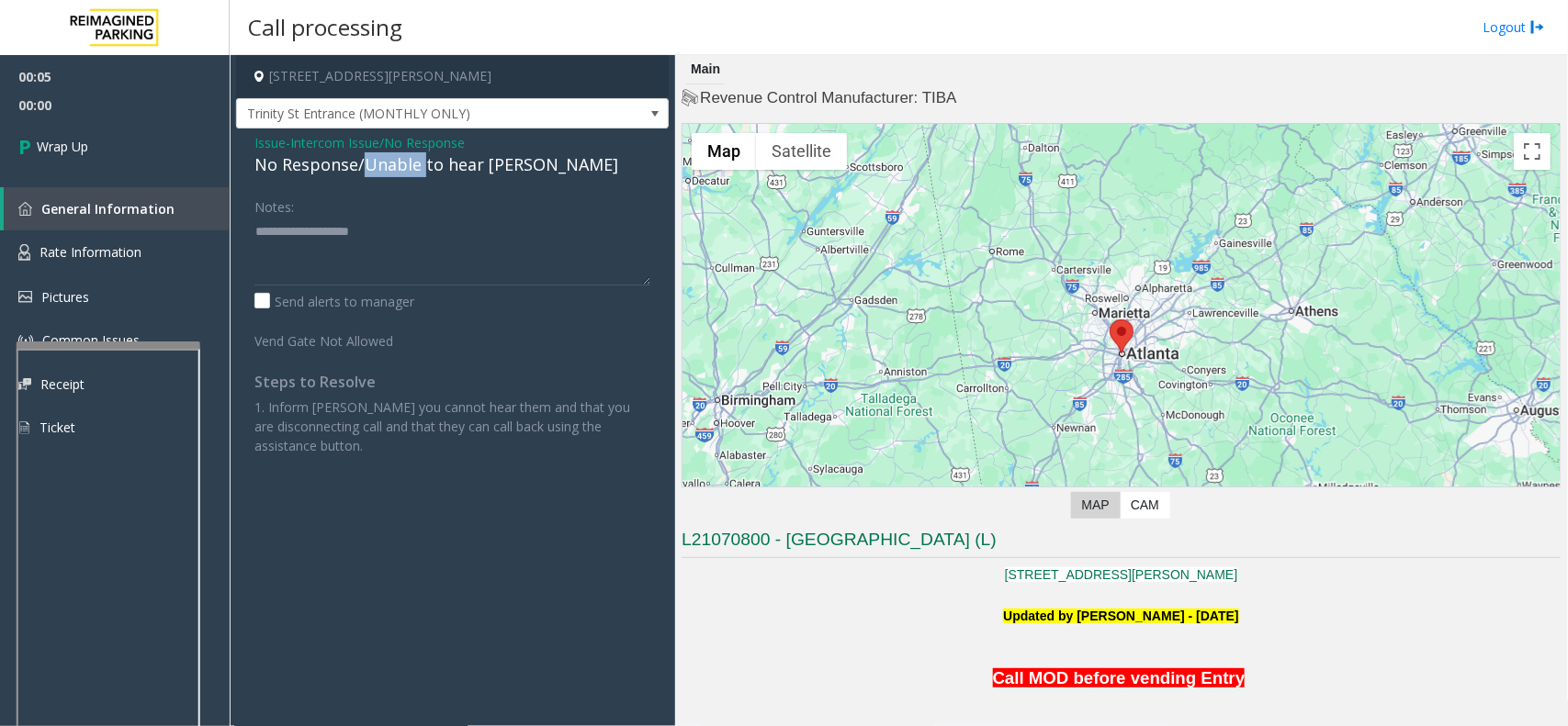
click at [402, 158] on div "No Response/Unable to hear [PERSON_NAME]" at bounding box center [452, 165] width 396 height 25
type textarea "**********"
click at [356, 152] on div "No Response/Unable to hear [PERSON_NAME]" at bounding box center [452, 165] width 396 height 25
click at [353, 145] on span "Intercom Issue/No Response" at bounding box center [377, 143] width 174 height 19
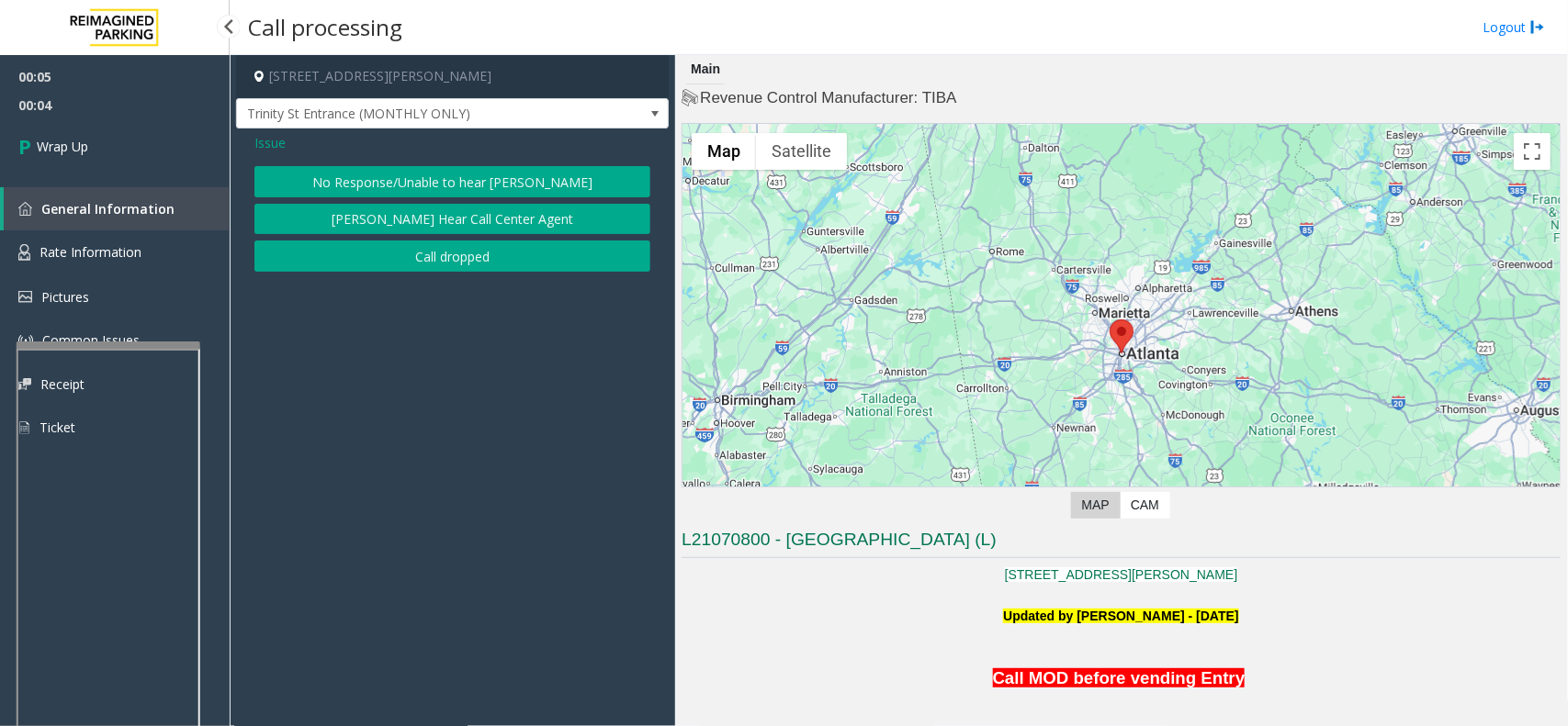
drag, startPoint x: 377, startPoint y: 268, endPoint x: 341, endPoint y: 185, distance: 90.5
click at [374, 262] on button "Call dropped" at bounding box center [452, 257] width 396 height 31
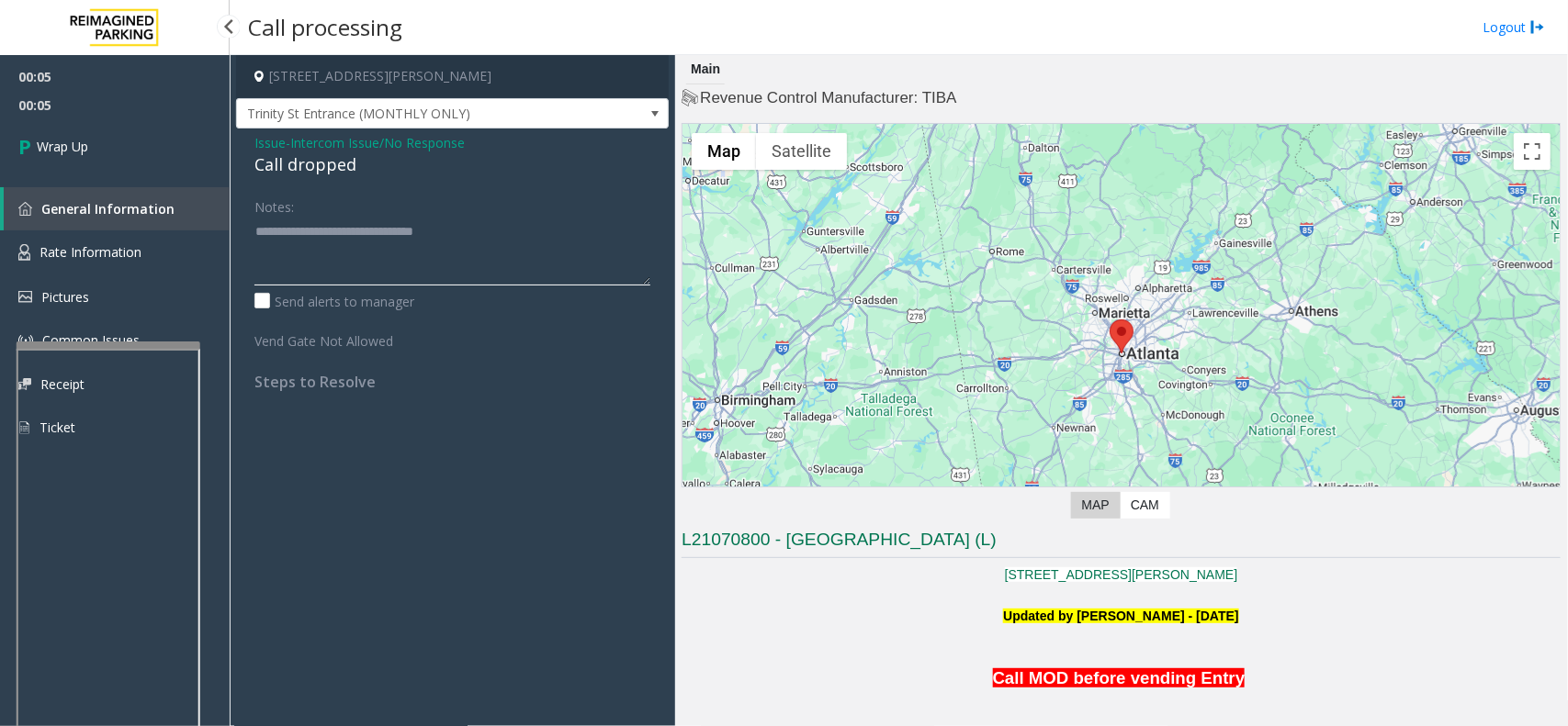
click at [370, 240] on textarea at bounding box center [452, 251] width 396 height 69
click at [314, 166] on div "Call dropped" at bounding box center [452, 165] width 396 height 25
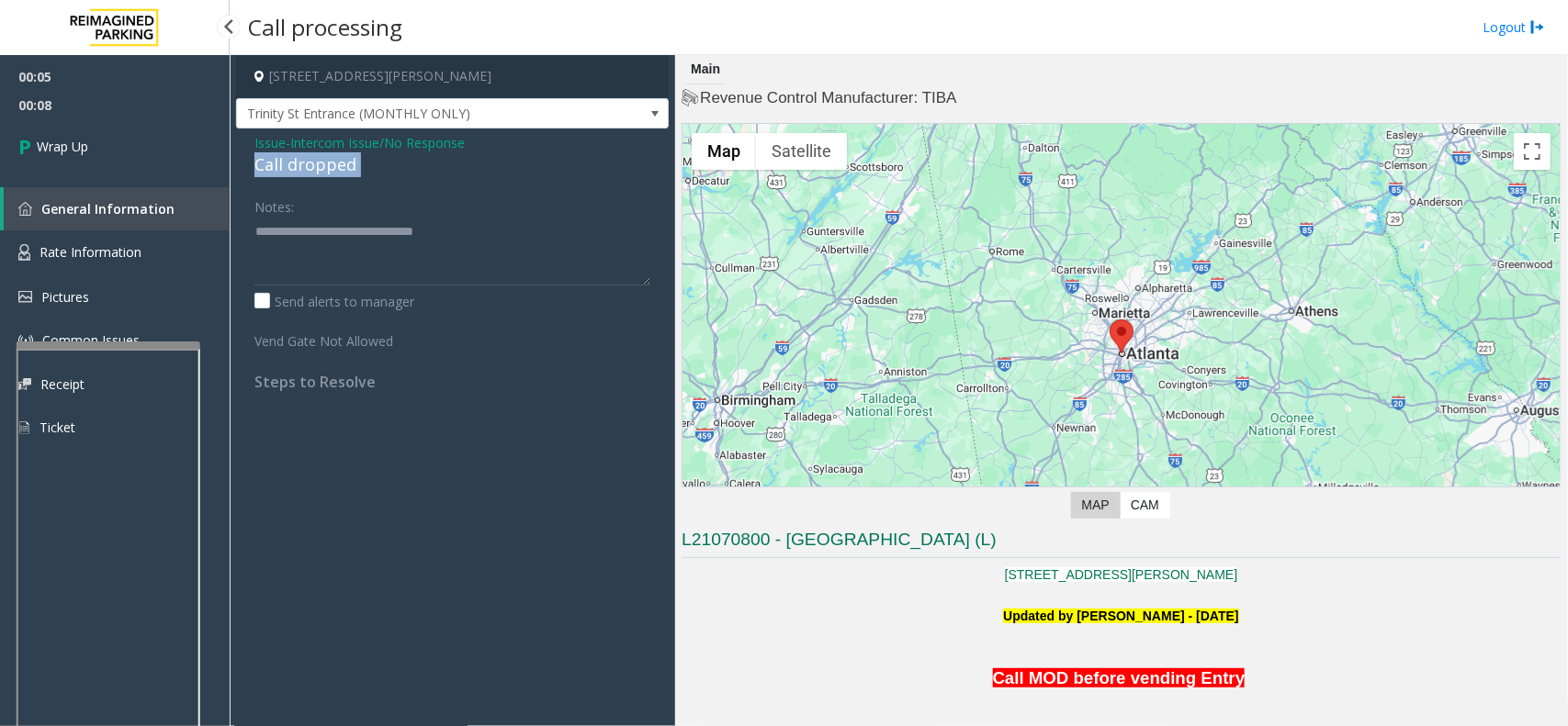
click at [314, 166] on div "Call dropped" at bounding box center [452, 165] width 396 height 25
paste textarea
drag, startPoint x: 497, startPoint y: 232, endPoint x: 277, endPoint y: 217, distance: 220.5
click at [277, 217] on textarea at bounding box center [452, 251] width 396 height 69
drag, startPoint x: 350, startPoint y: 239, endPoint x: 226, endPoint y: 209, distance: 127.6
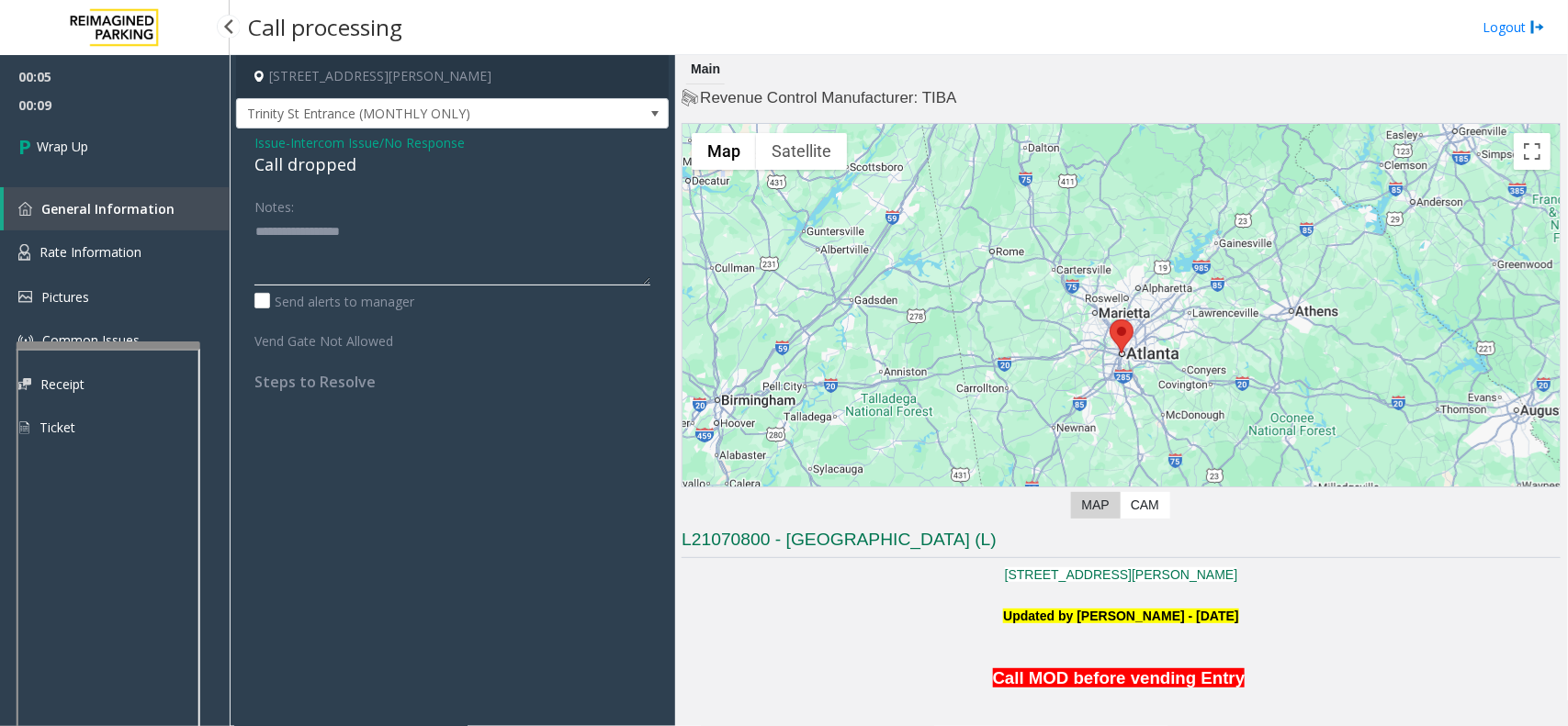
click at [226, 209] on app-root "00:05 00:09 Wrap Up General Information Rate Information Pictures Common Issues…" at bounding box center [784, 363] width 1568 height 726
paste textarea
type textarea "**********"
click at [106, 144] on link "Wrap Up" at bounding box center [114, 146] width 229 height 54
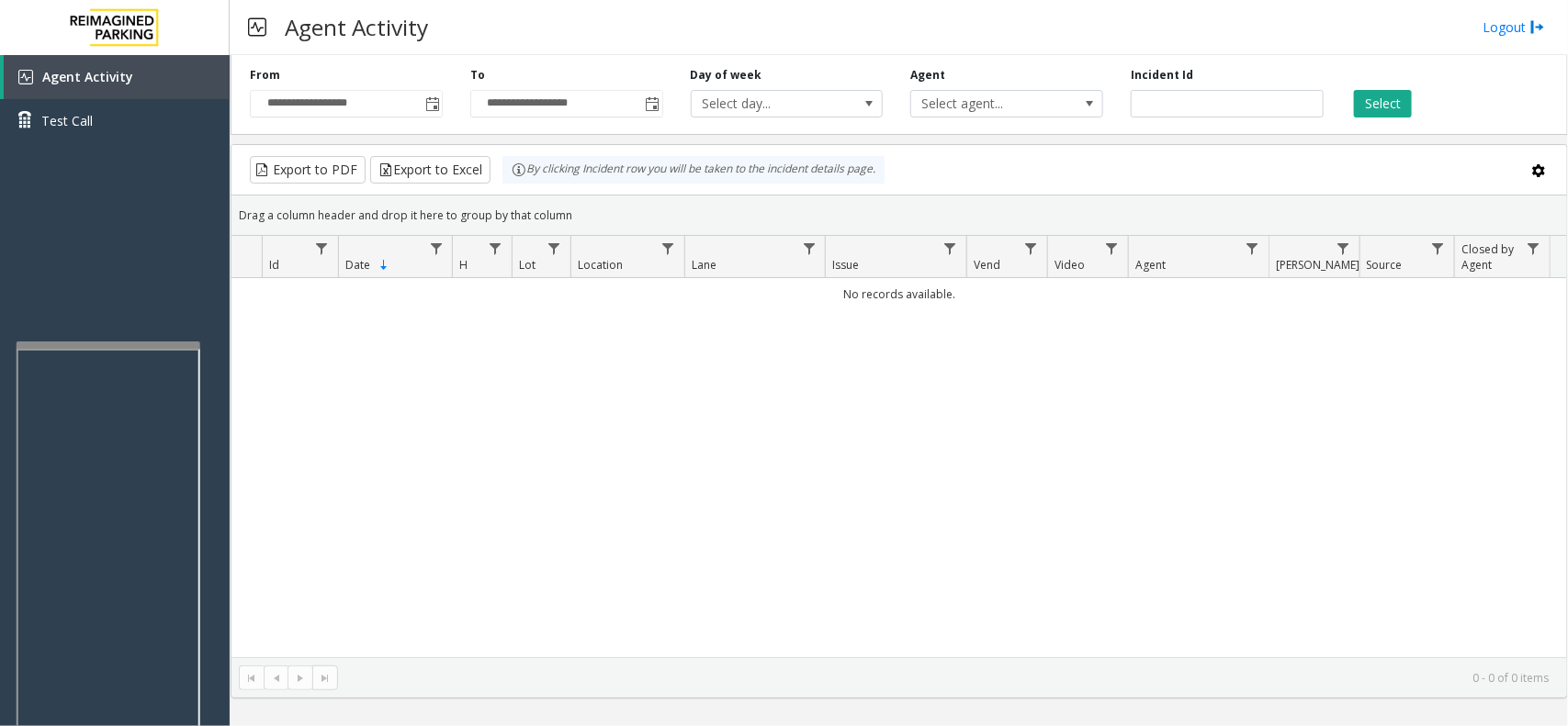
drag, startPoint x: 912, startPoint y: 67, endPoint x: 836, endPoint y: 19, distance: 89.9
drag, startPoint x: 836, startPoint y: 19, endPoint x: 618, endPoint y: 0, distance: 218.8
click at [742, 21] on div "Agent Activity Logout" at bounding box center [898, 27] width 1338 height 55
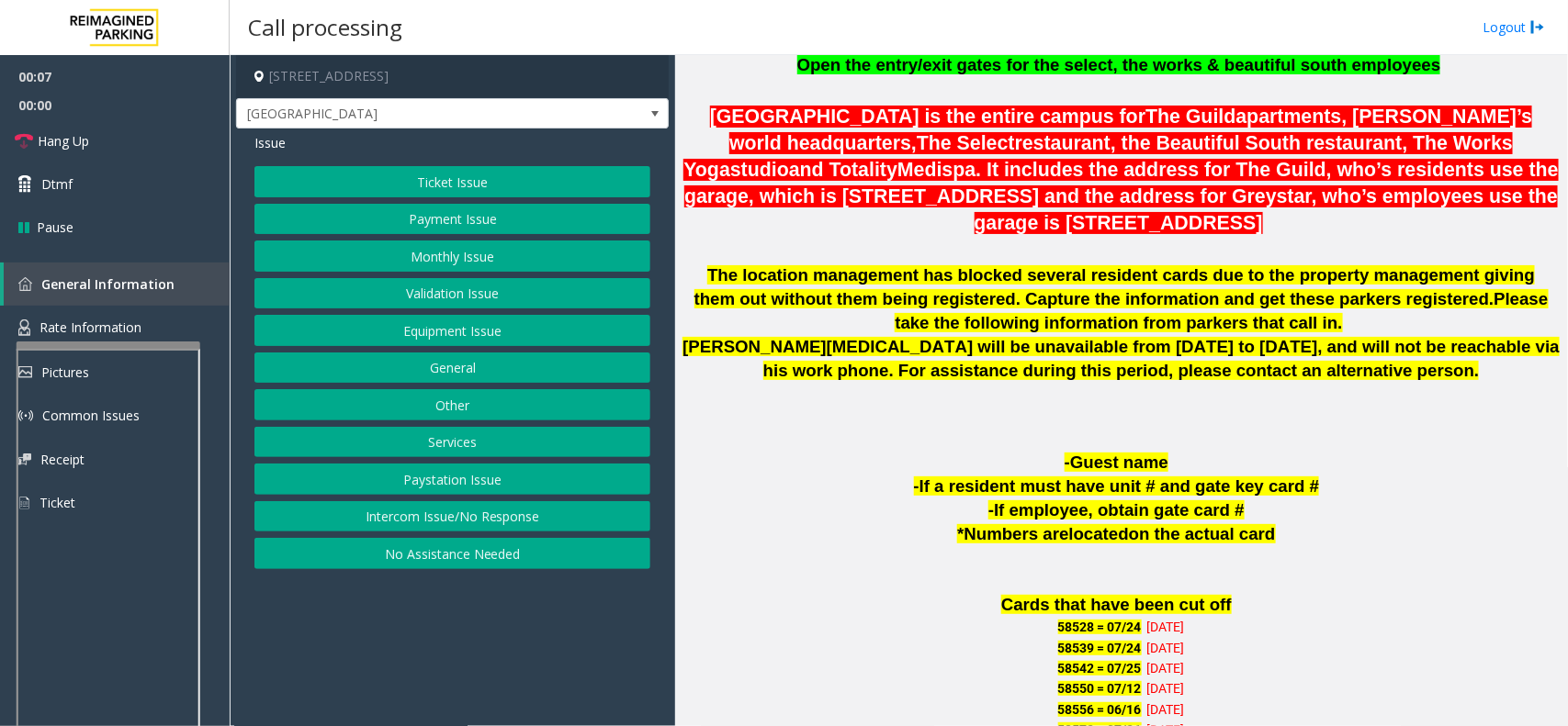
scroll to position [1148, 0]
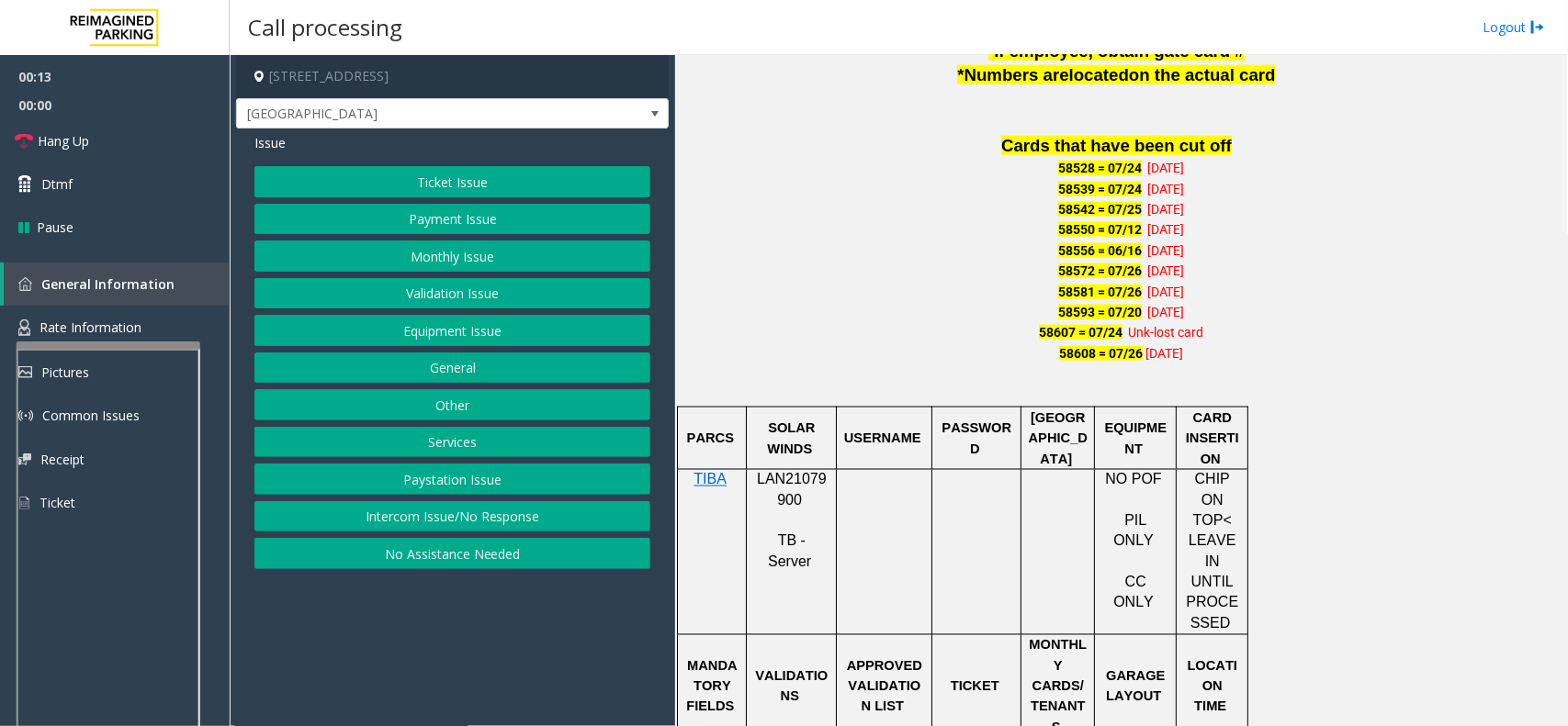
click at [781, 498] on span "LAN21079900" at bounding box center [792, 490] width 70 height 36
click at [477, 266] on button "Monthly Issue" at bounding box center [452, 257] width 396 height 31
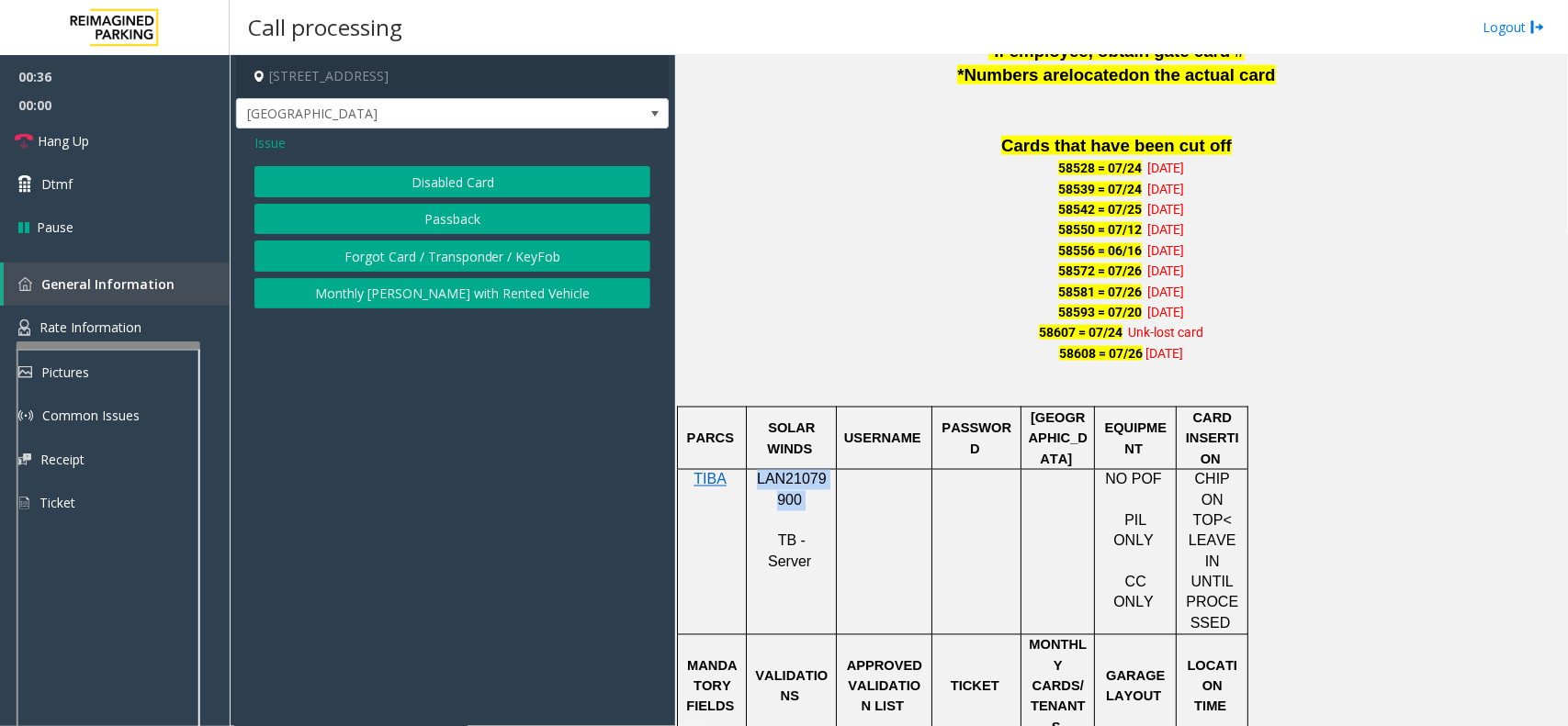
click at [483, 221] on button "Passback" at bounding box center [452, 220] width 396 height 31
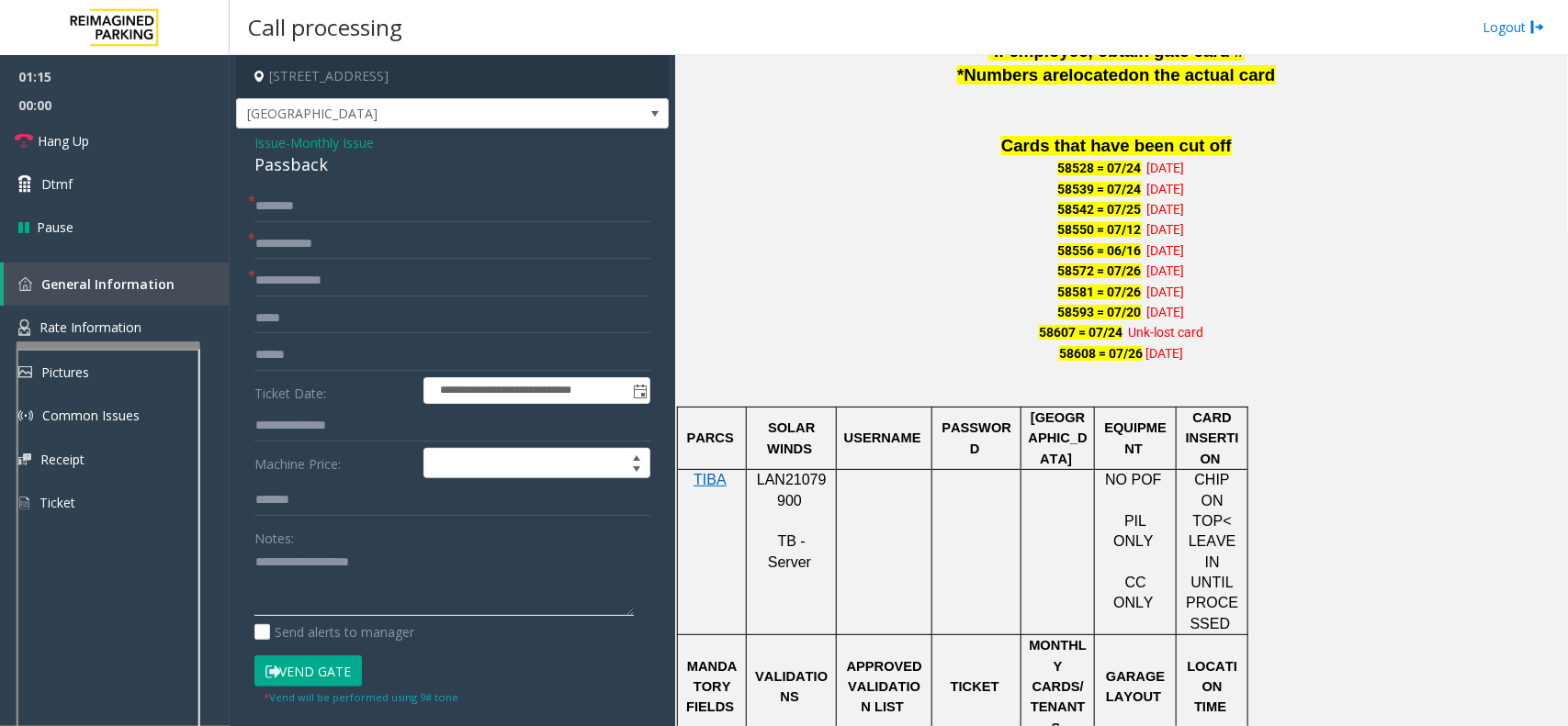
paste textarea "**********"
click at [326, 582] on textarea at bounding box center [444, 582] width 379 height 69
type textarea "**********"
click at [296, 645] on button "Vend Gate" at bounding box center [308, 671] width 107 height 31
click at [301, 212] on input "text" at bounding box center [452, 206] width 396 height 31
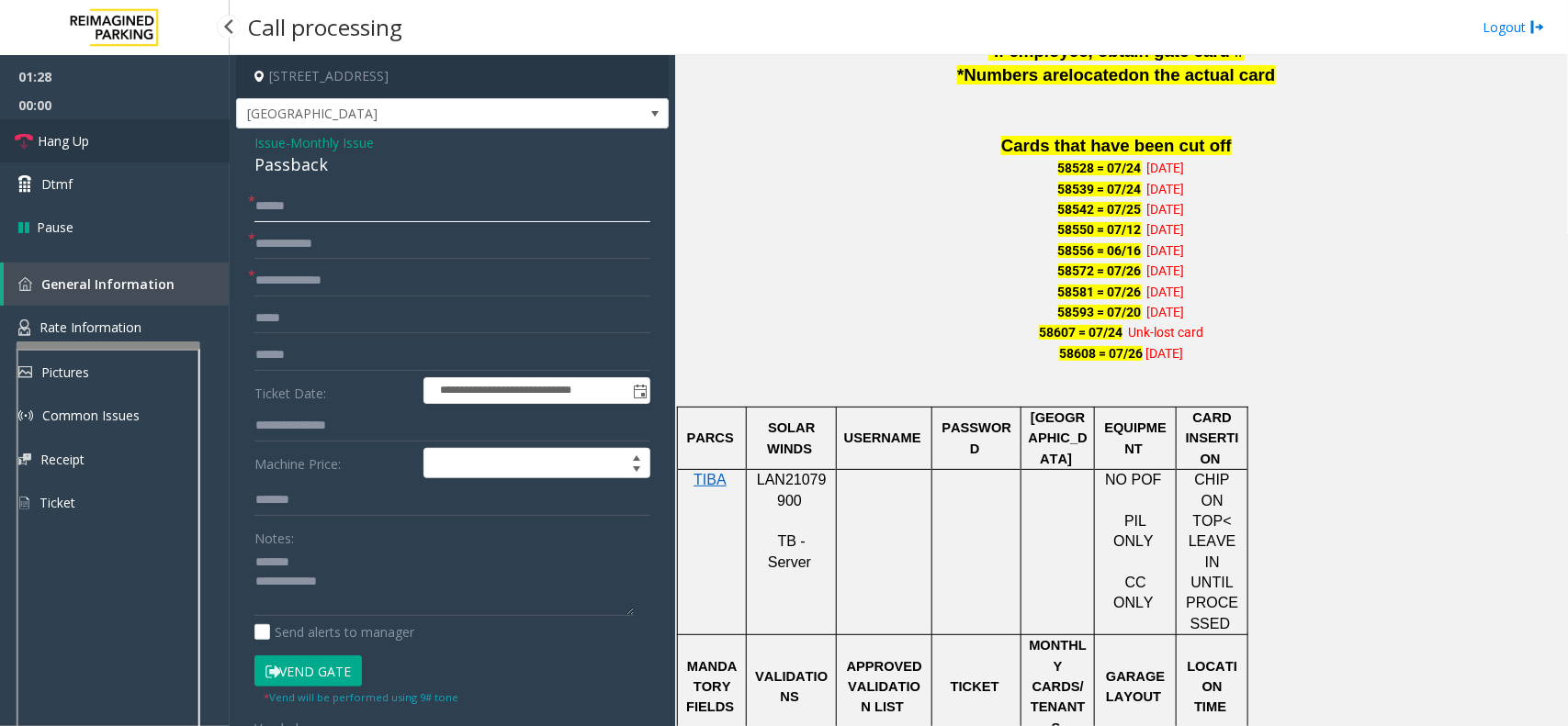
type input "******"
drag, startPoint x: 152, startPoint y: 121, endPoint x: 140, endPoint y: 122, distance: 12.0
click at [152, 121] on link "Hang Up" at bounding box center [114, 140] width 229 height 44
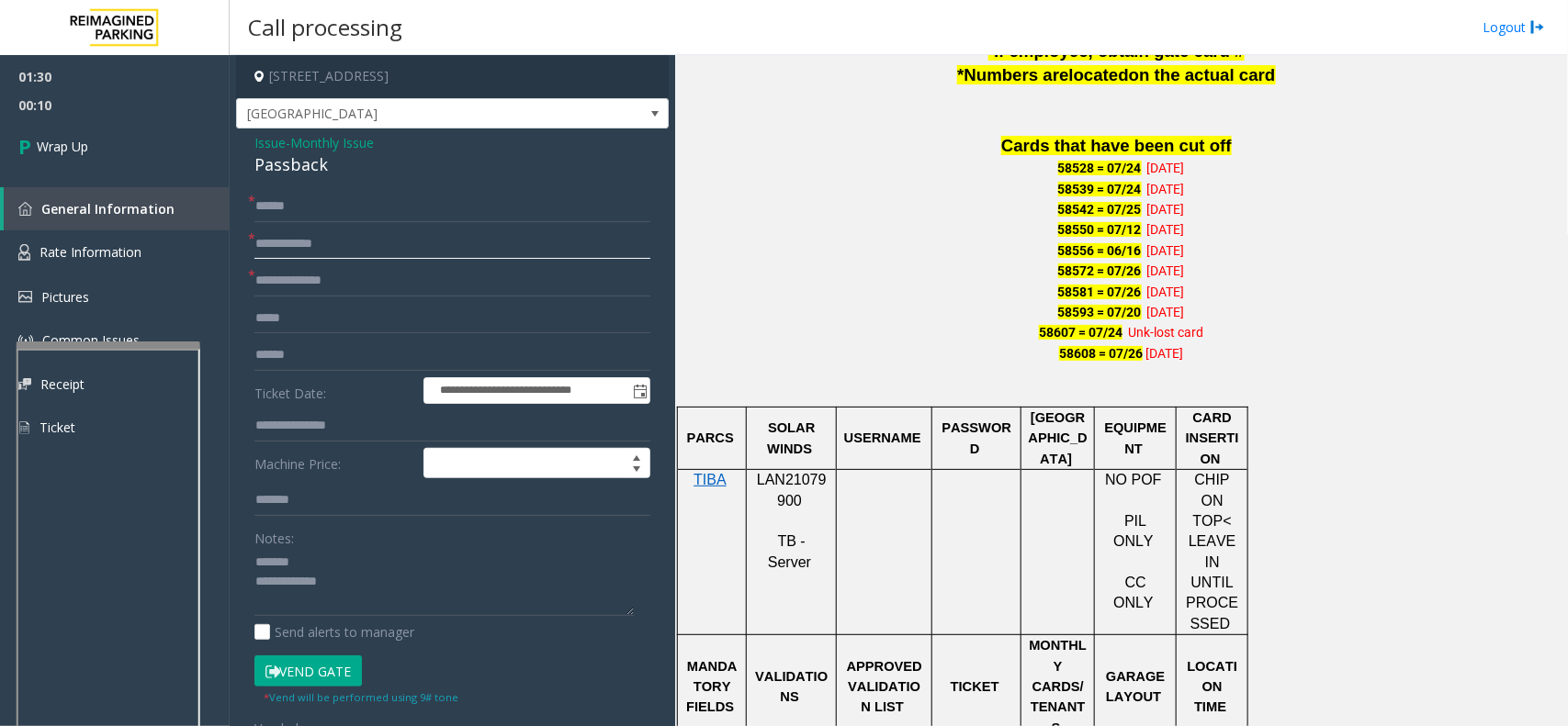
click at [373, 253] on input "text" at bounding box center [452, 244] width 396 height 31
type input "*****"
click at [428, 285] on input "text" at bounding box center [452, 281] width 396 height 31
type input "**"
click at [261, 137] on span "Issue" at bounding box center [270, 143] width 31 height 19
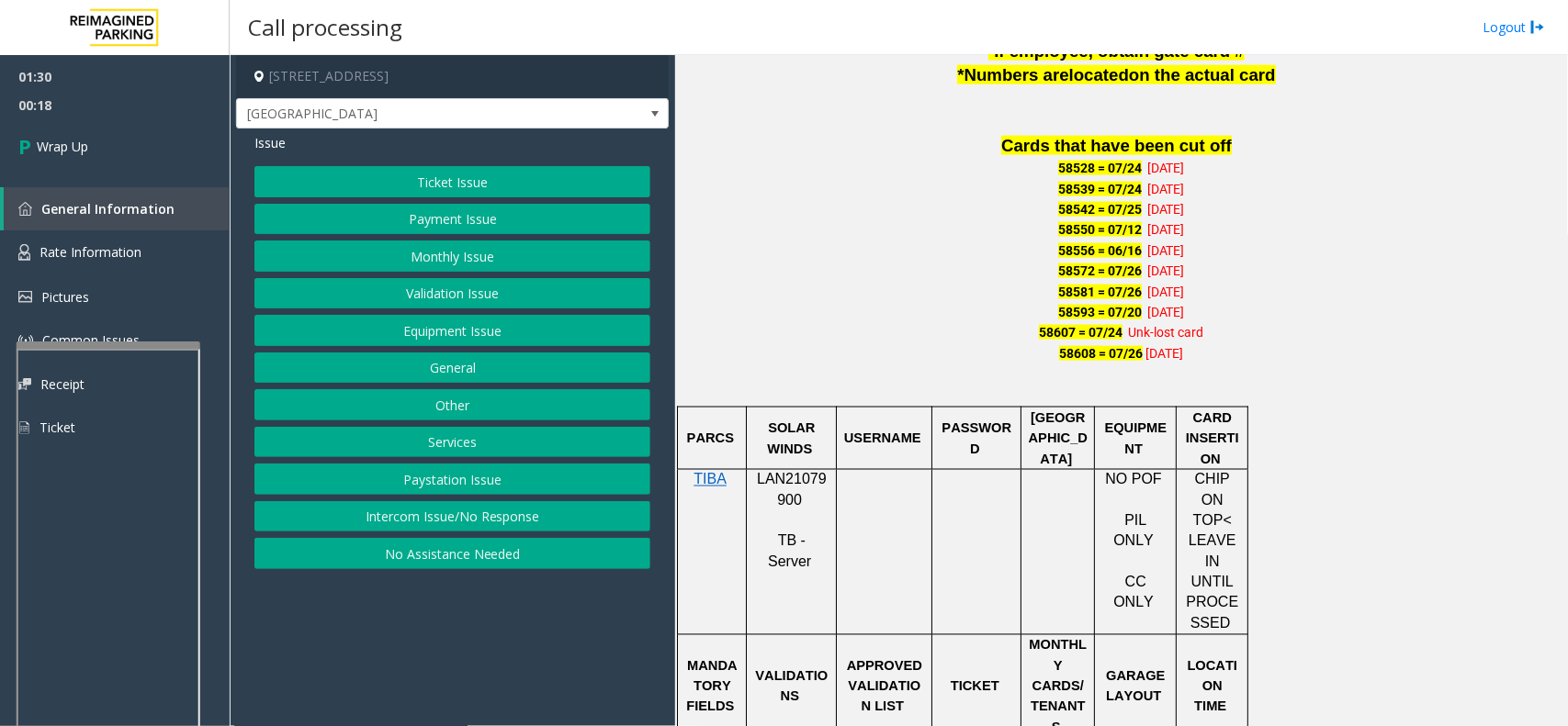
click at [407, 254] on button "Monthly Issue" at bounding box center [452, 257] width 396 height 31
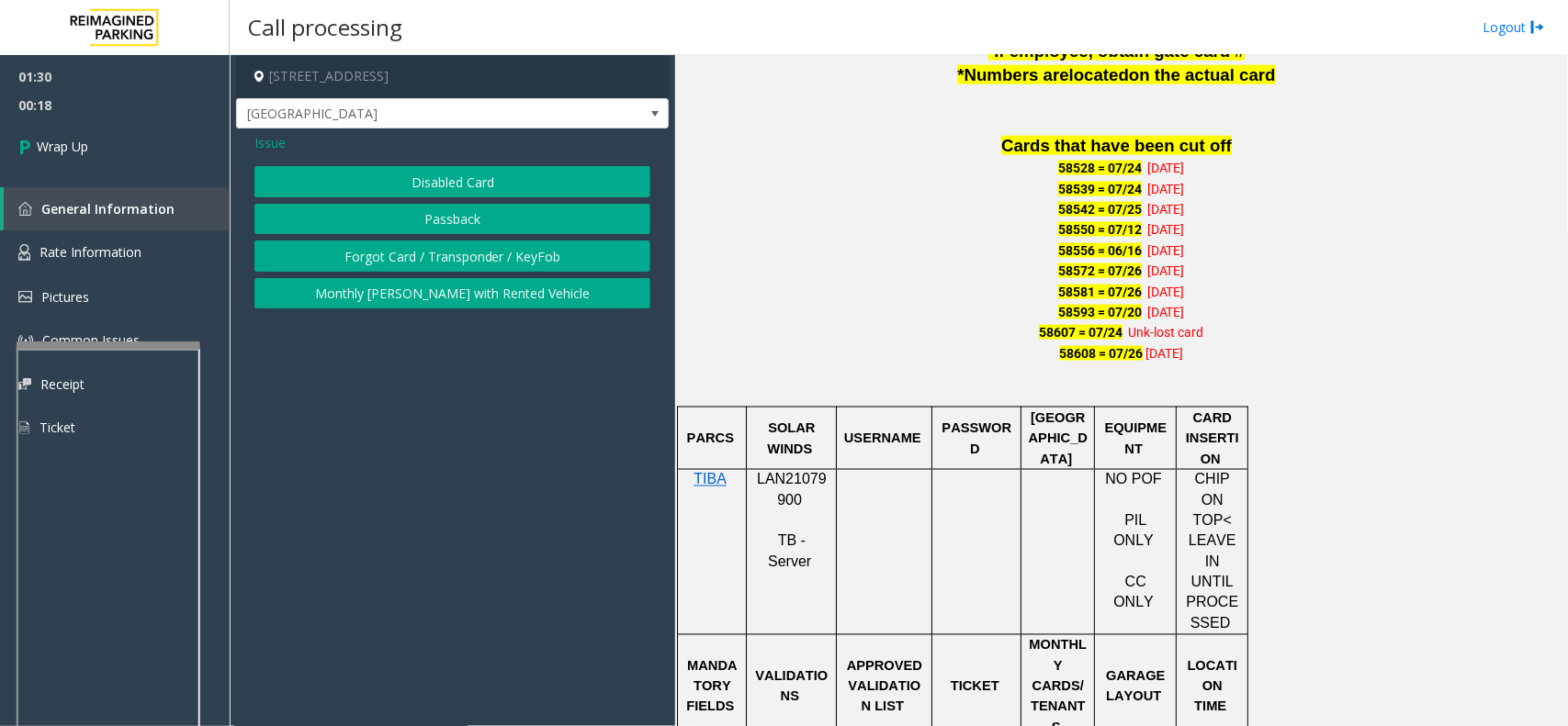
click at [347, 246] on button "Forgot Card / Transponder / KeyFob" at bounding box center [452, 257] width 396 height 31
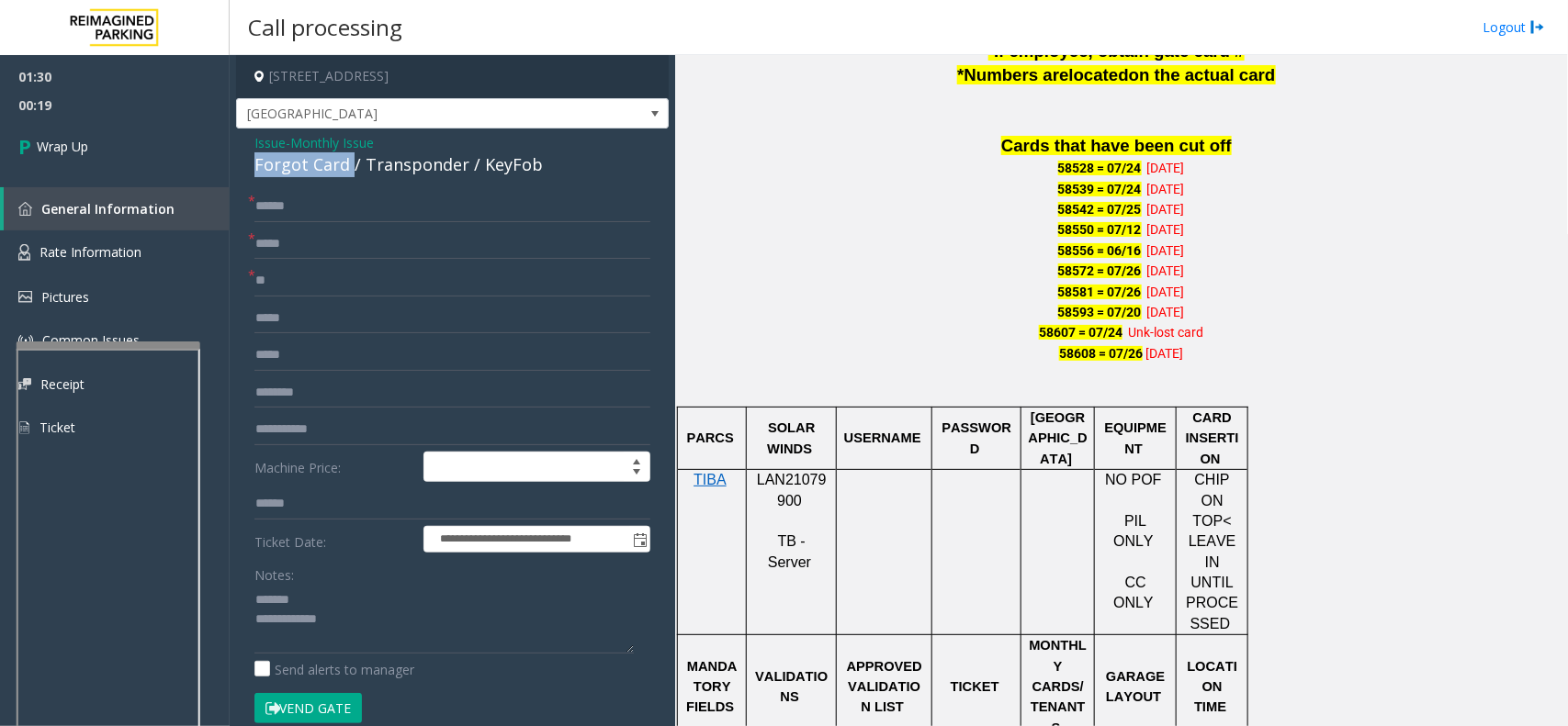
drag, startPoint x: 256, startPoint y: 164, endPoint x: 347, endPoint y: 171, distance: 91.3
click at [347, 171] on div "Forgot Card / Transponder / KeyFob" at bounding box center [452, 165] width 396 height 25
paste textarea "**********"
click at [332, 594] on textarea at bounding box center [444, 619] width 379 height 69
click at [369, 631] on textarea at bounding box center [444, 619] width 379 height 69
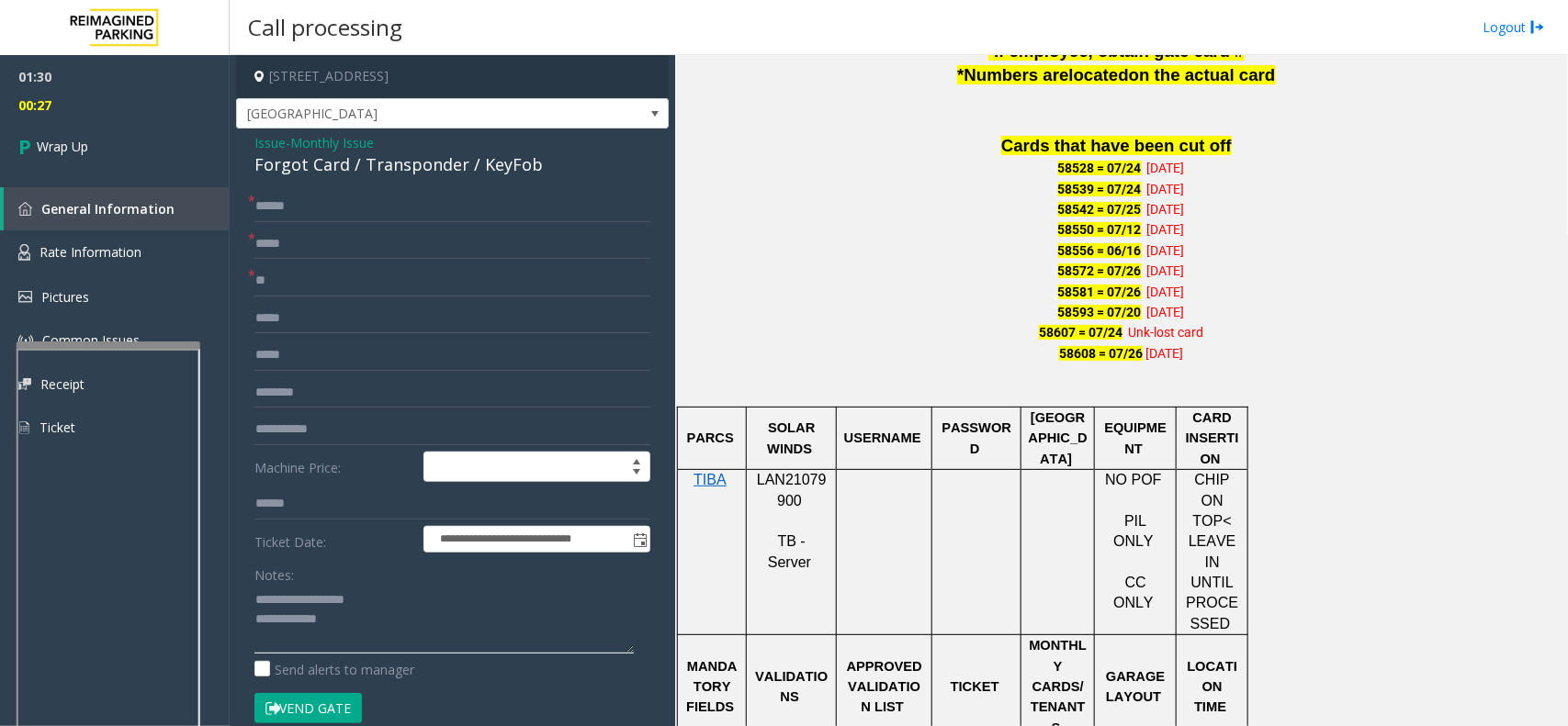
paste textarea "**********"
click at [400, 635] on textarea at bounding box center [444, 619] width 379 height 69
type textarea "**********"
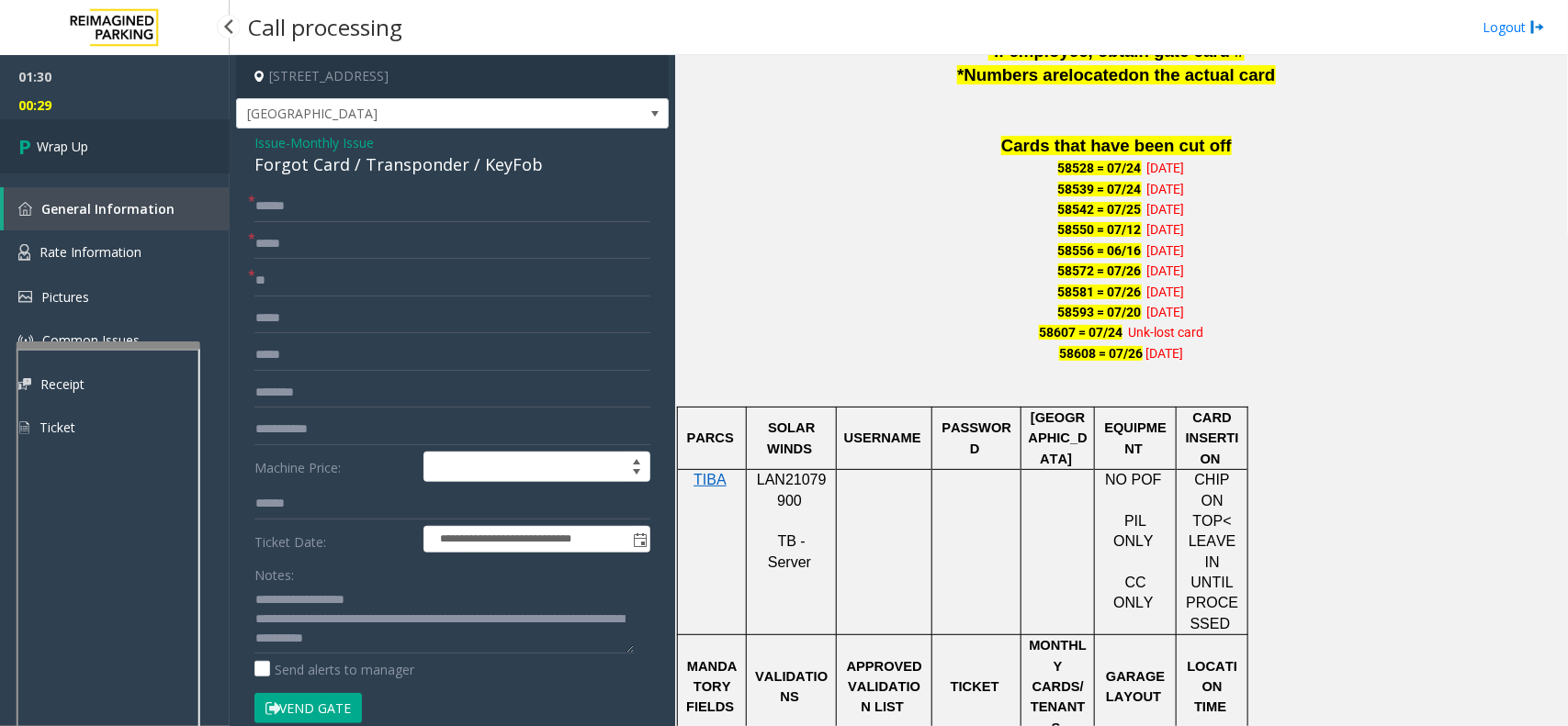
click at [152, 138] on link "Wrap Up" at bounding box center [114, 146] width 229 height 54
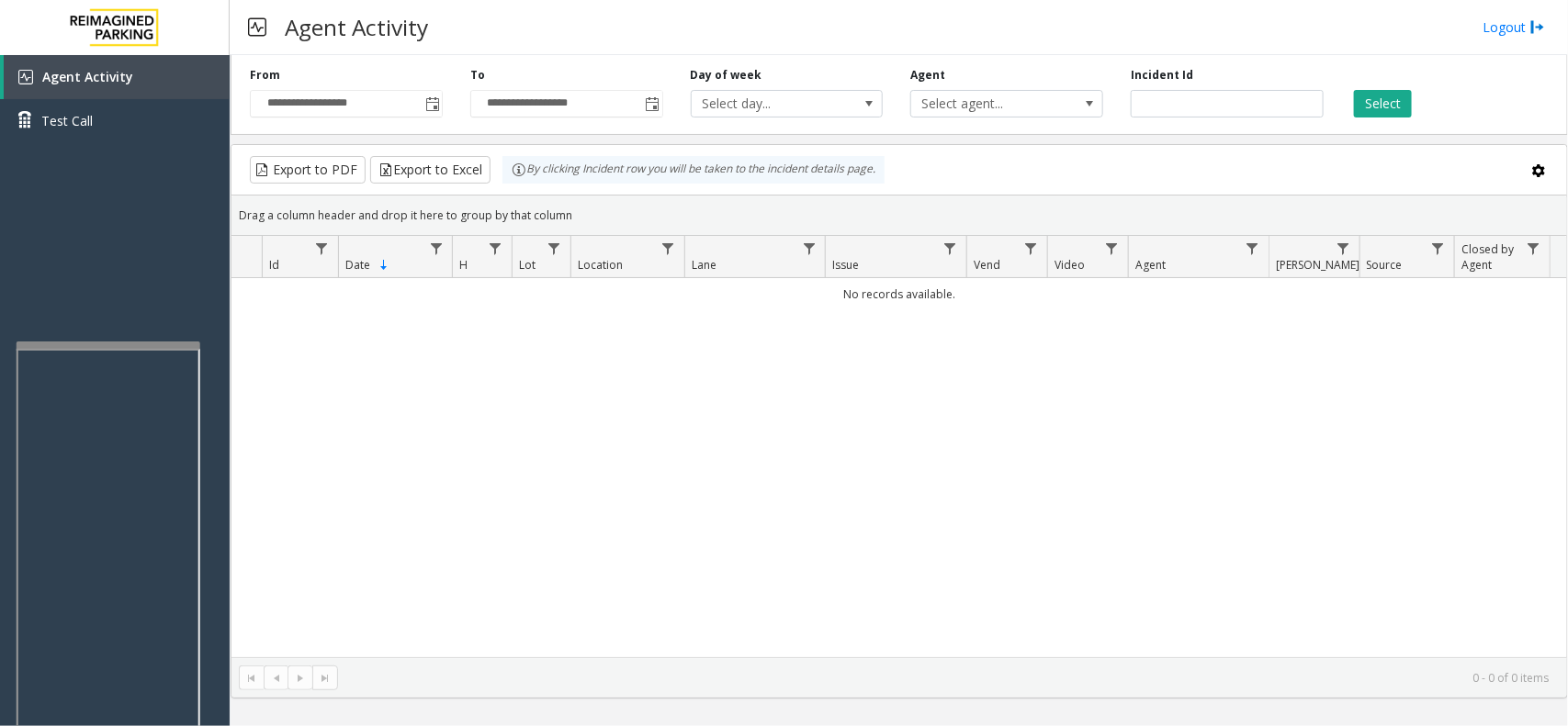
drag, startPoint x: 691, startPoint y: 478, endPoint x: 618, endPoint y: 508, distance: 78.9
drag, startPoint x: 618, startPoint y: 508, endPoint x: 565, endPoint y: 534, distance: 59.0
click at [565, 534] on div "No records available." at bounding box center [899, 468] width 1336 height 379
drag, startPoint x: 565, startPoint y: 534, endPoint x: 533, endPoint y: 548, distance: 34.9
drag, startPoint x: 533, startPoint y: 548, endPoint x: 455, endPoint y: 551, distance: 78.1
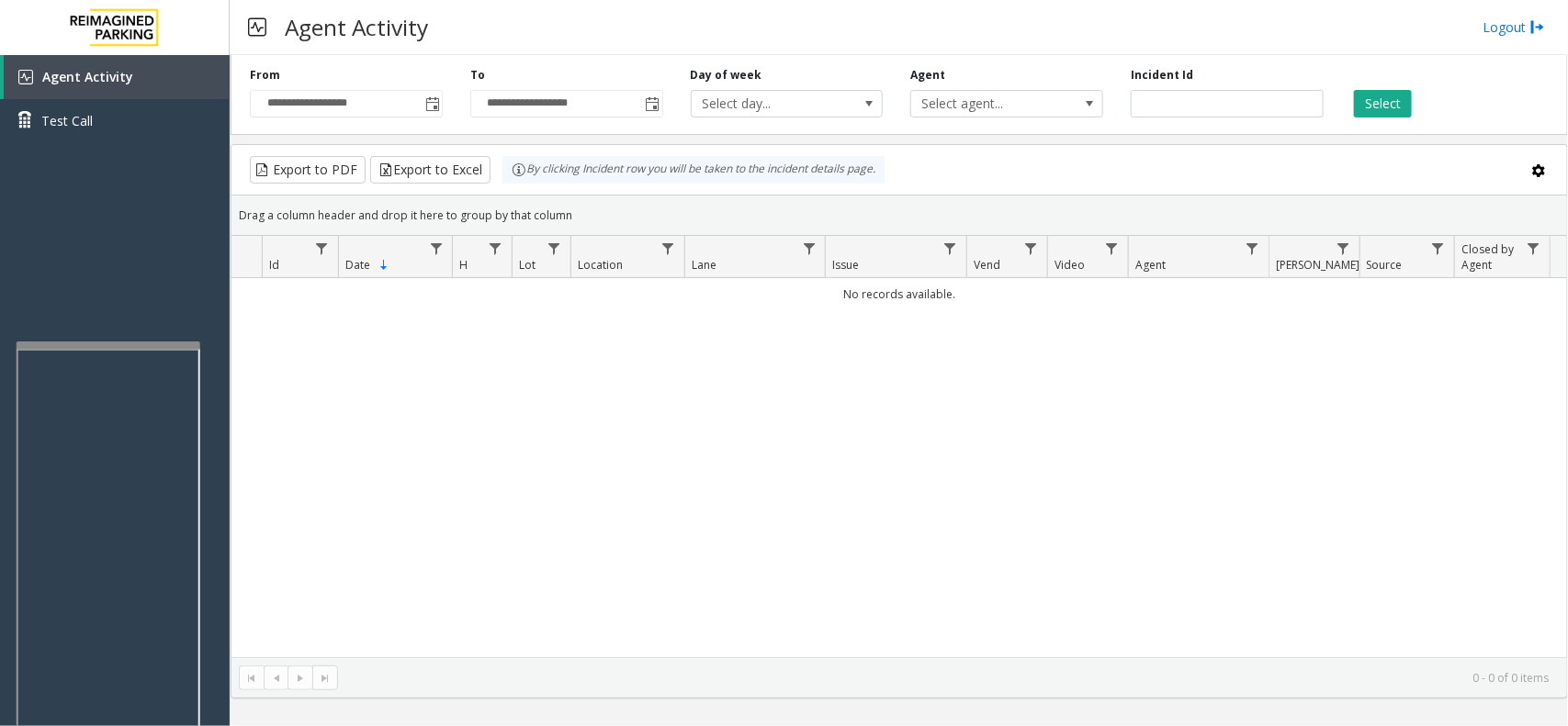
click at [455, 551] on div "No records available." at bounding box center [899, 468] width 1336 height 379
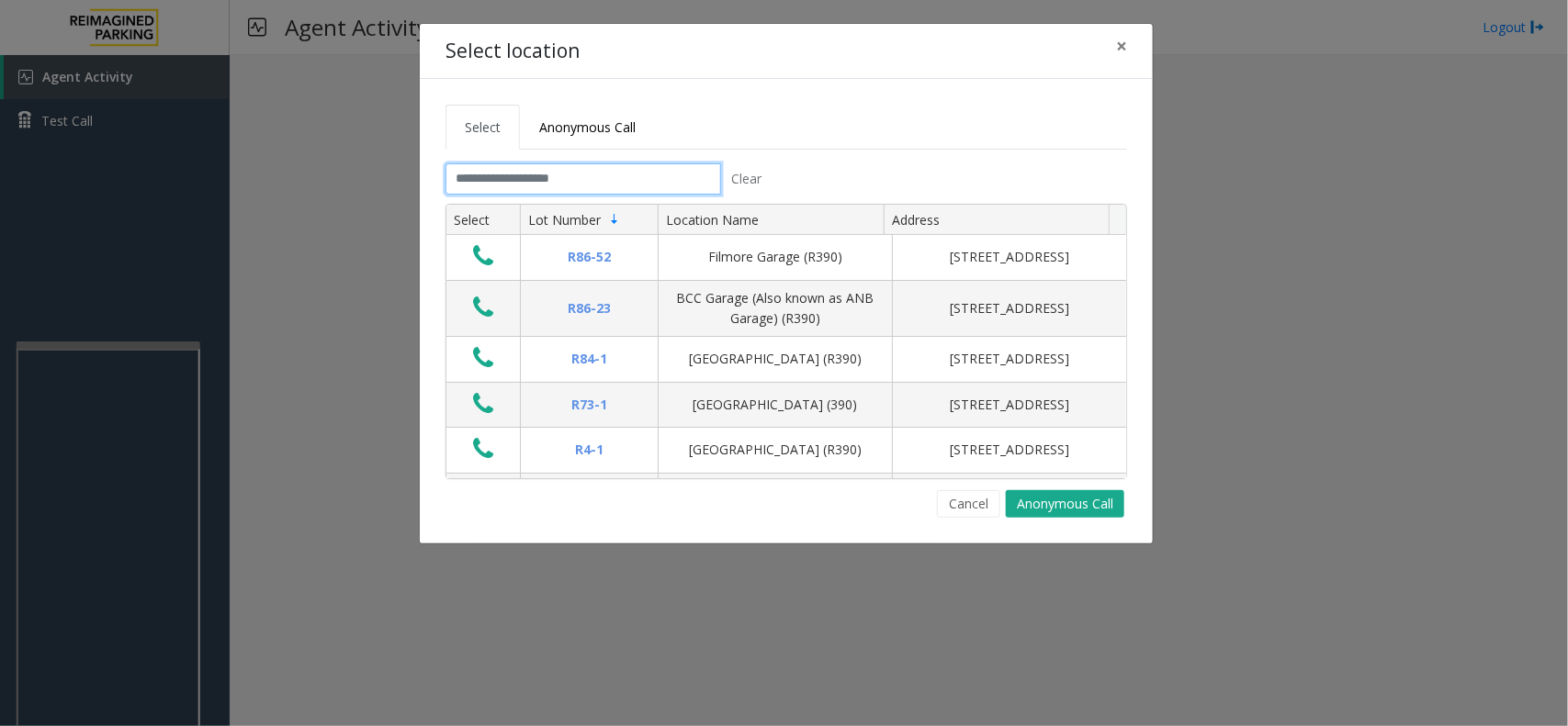
click at [634, 179] on input "text" at bounding box center [583, 179] width 276 height 31
click at [969, 505] on button "Cancel" at bounding box center [968, 504] width 63 height 27
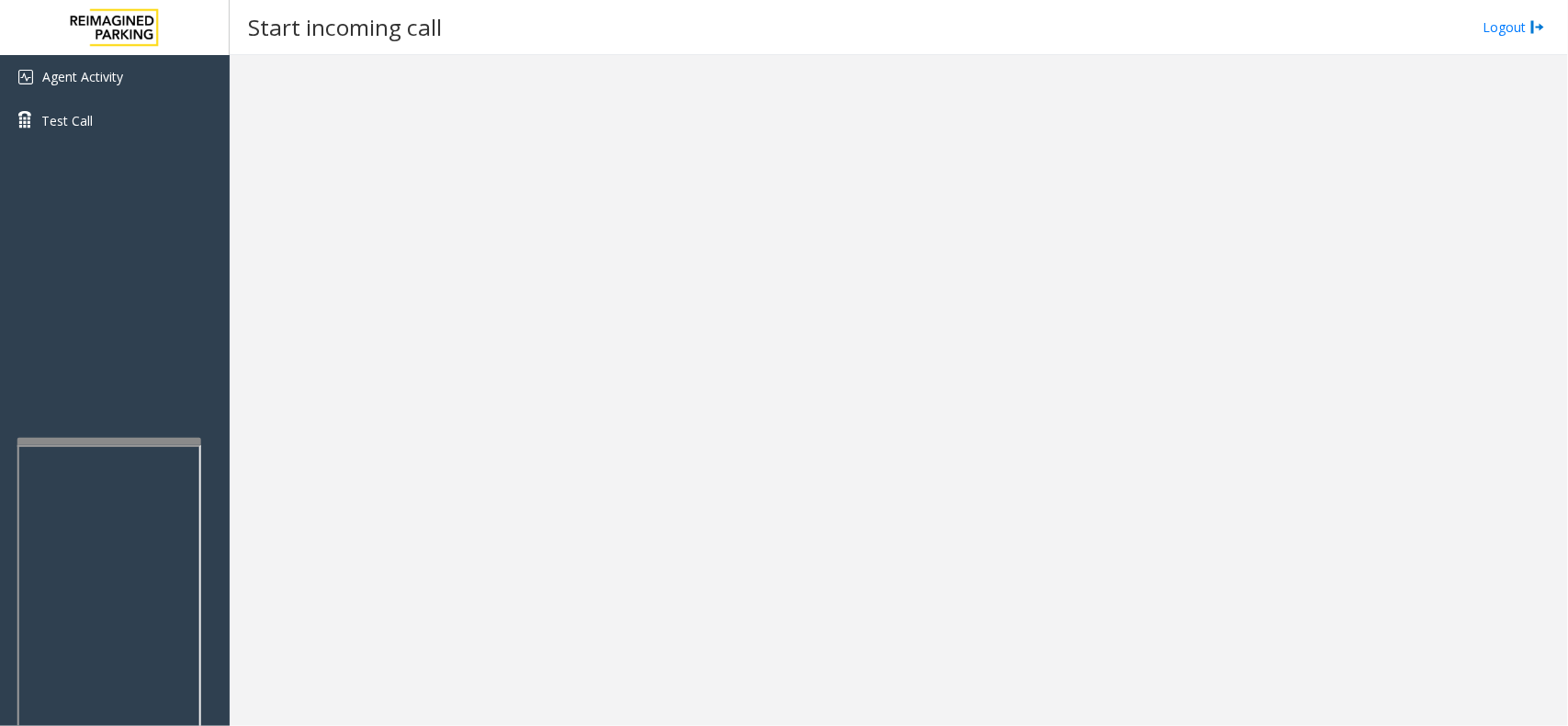
click at [88, 445] on div at bounding box center [109, 653] width 184 height 431
drag, startPoint x: 99, startPoint y: 353, endPoint x: 179, endPoint y: 244, distance: 135.2
click at [82, 363] on div "Agent Activity Test Call" at bounding box center [114, 418] width 229 height 726
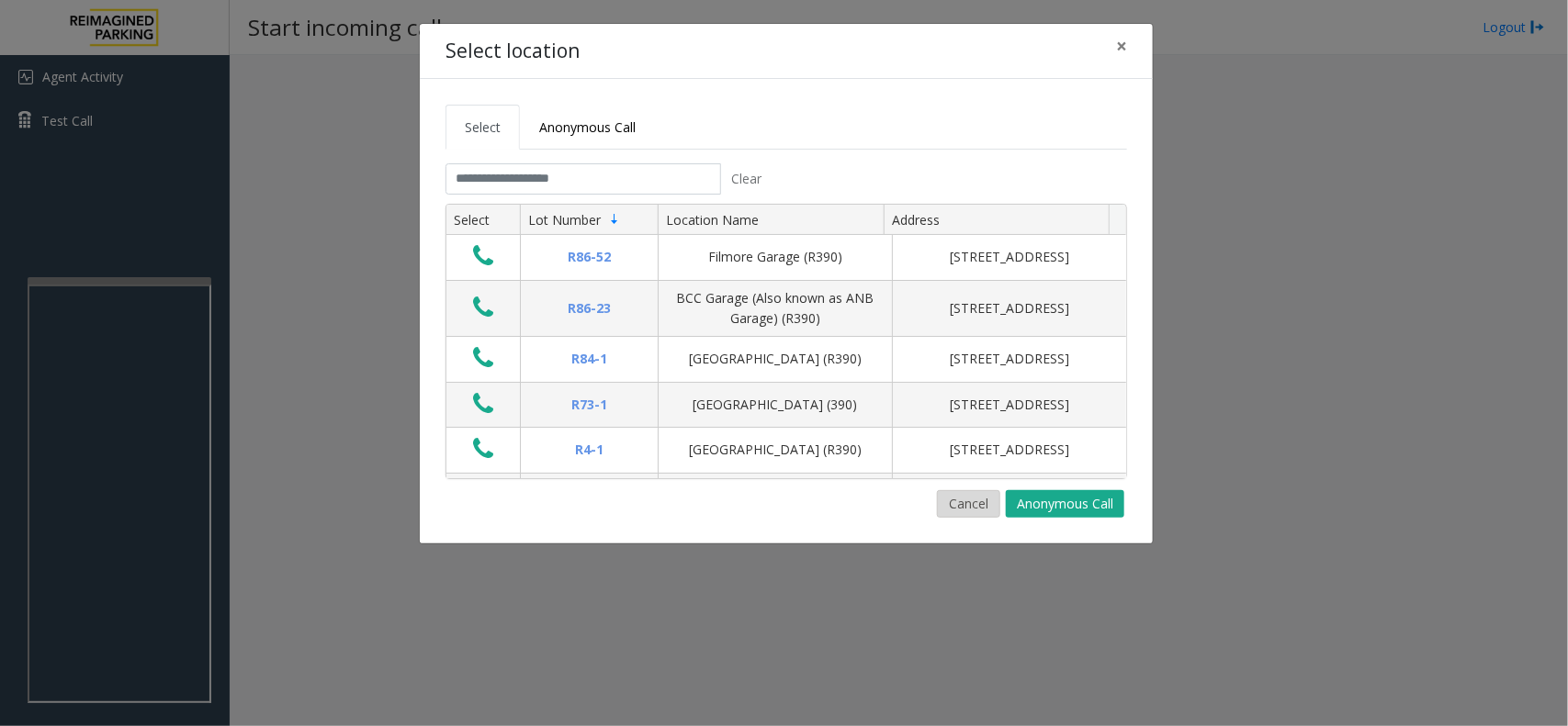
click at [984, 500] on button "Cancel" at bounding box center [968, 504] width 63 height 27
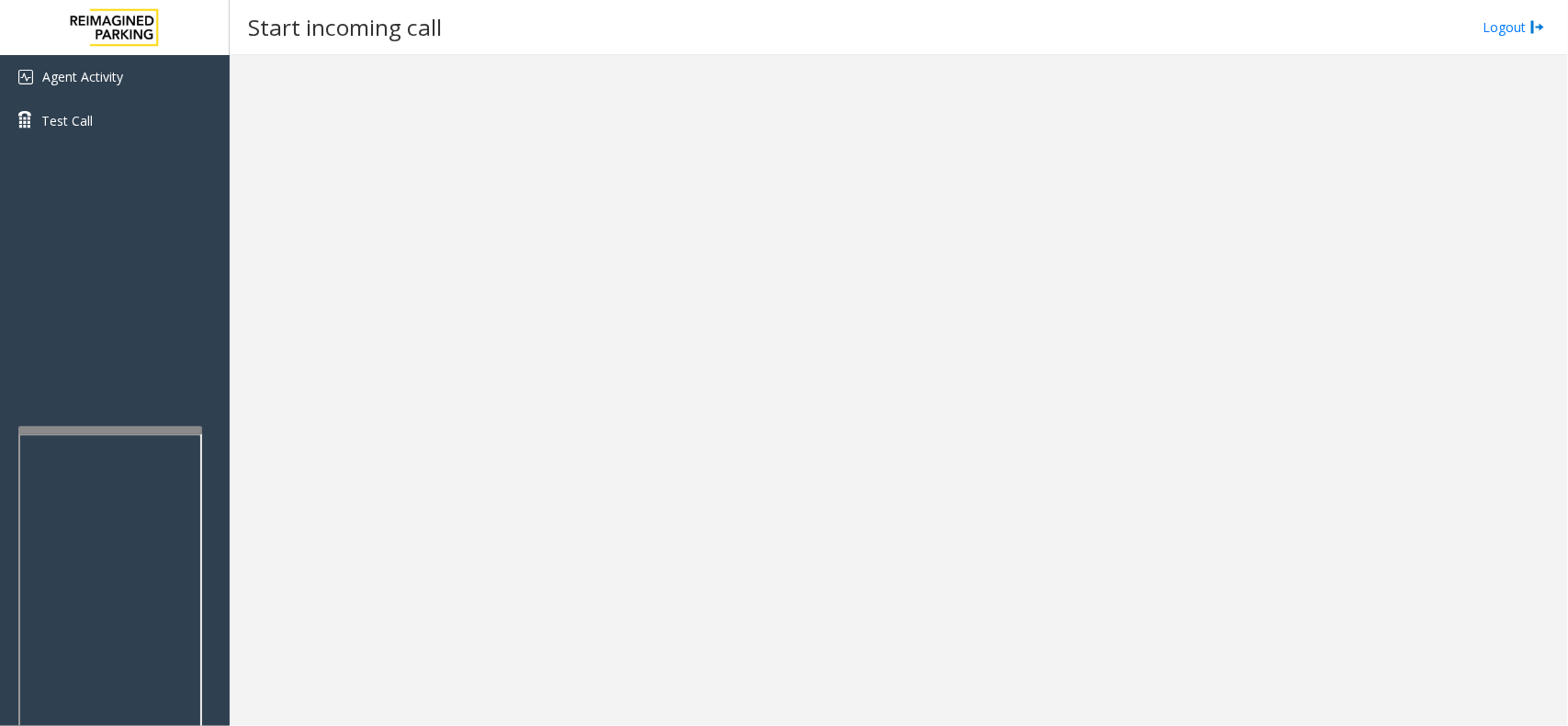
click at [130, 428] on div at bounding box center [110, 431] width 184 height 8
drag, startPoint x: 127, startPoint y: 378, endPoint x: 106, endPoint y: 377, distance: 21.0
drag, startPoint x: 106, startPoint y: 377, endPoint x: 97, endPoint y: 377, distance: 9.0
click at [97, 377] on div "Agent Activity Test Call" at bounding box center [114, 418] width 229 height 726
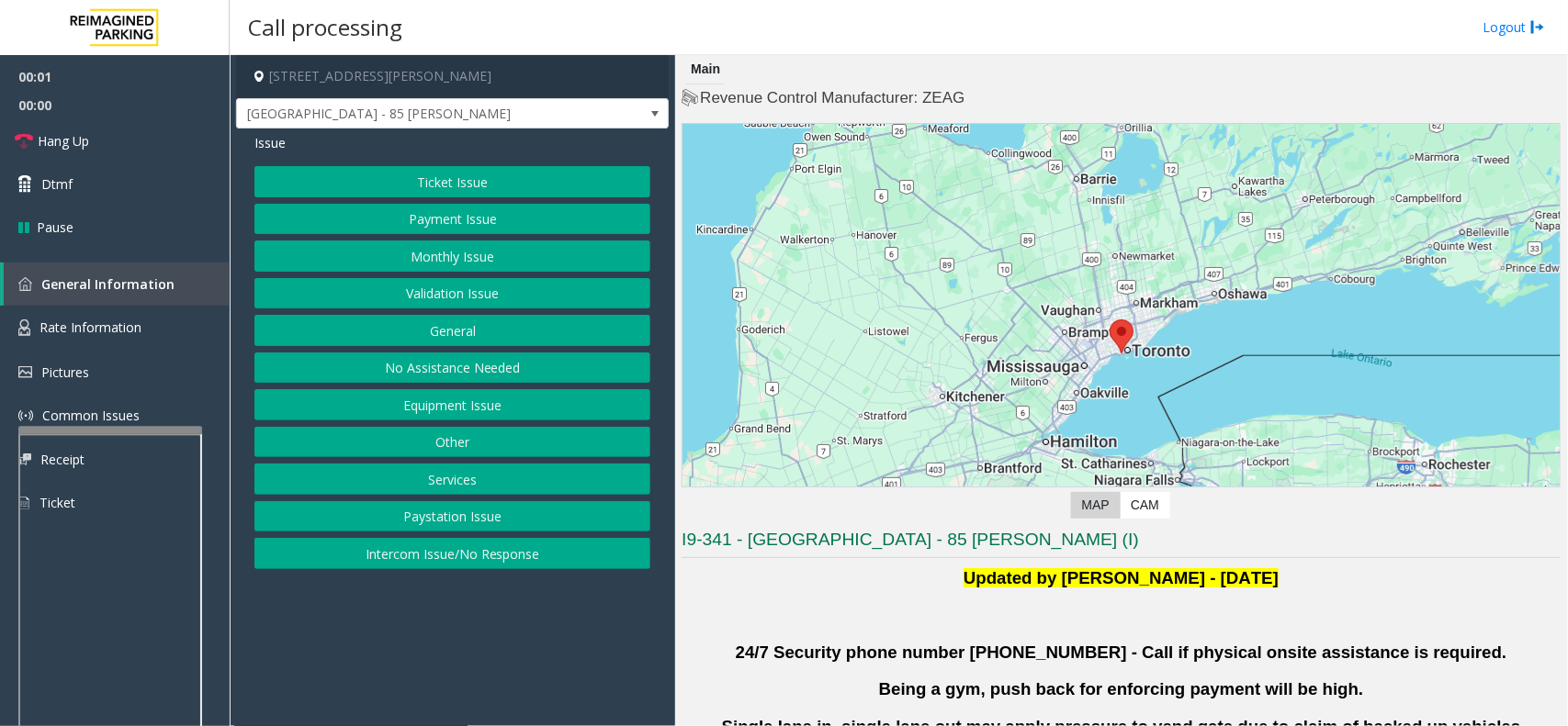
click at [455, 287] on button "Validation Issue" at bounding box center [452, 293] width 396 height 31
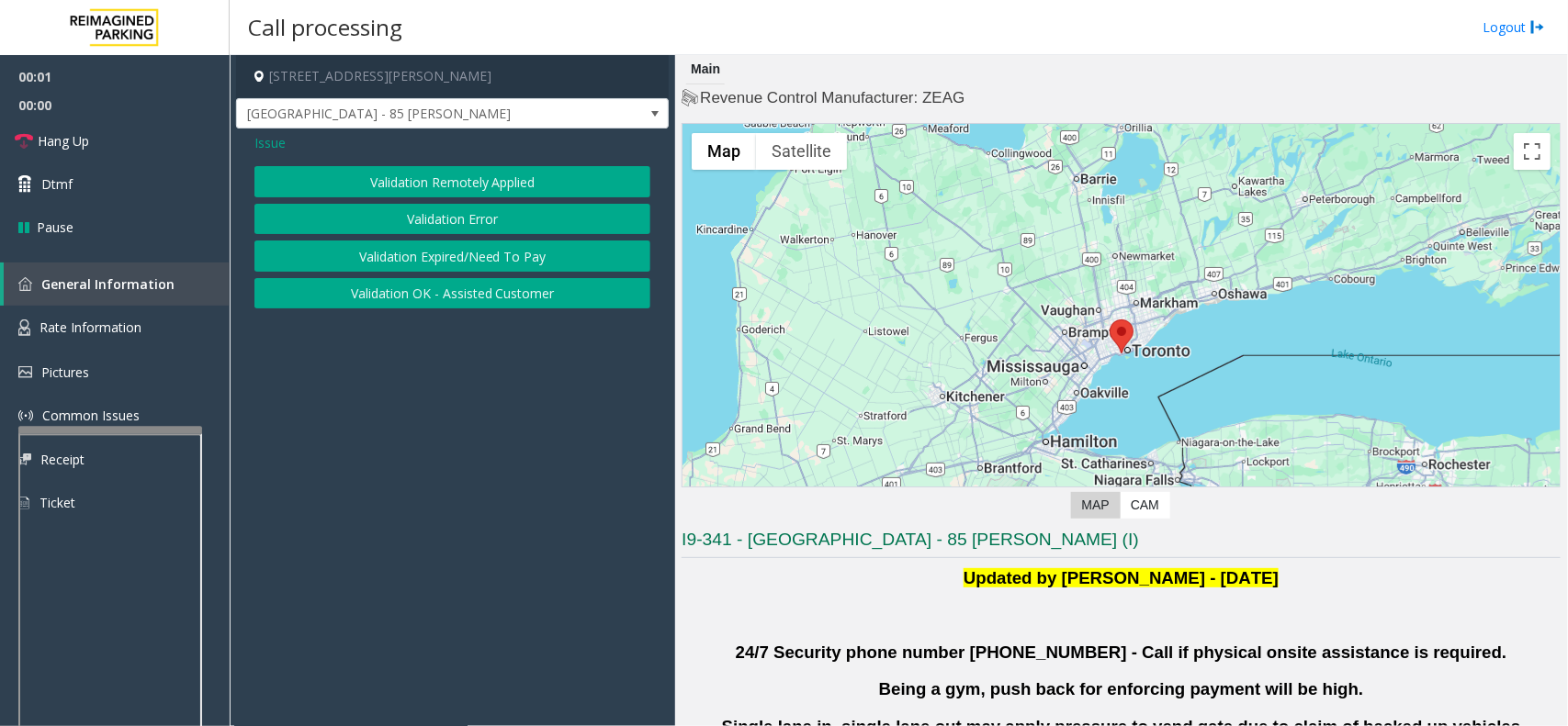
click at [467, 221] on button "Validation Error" at bounding box center [452, 220] width 396 height 31
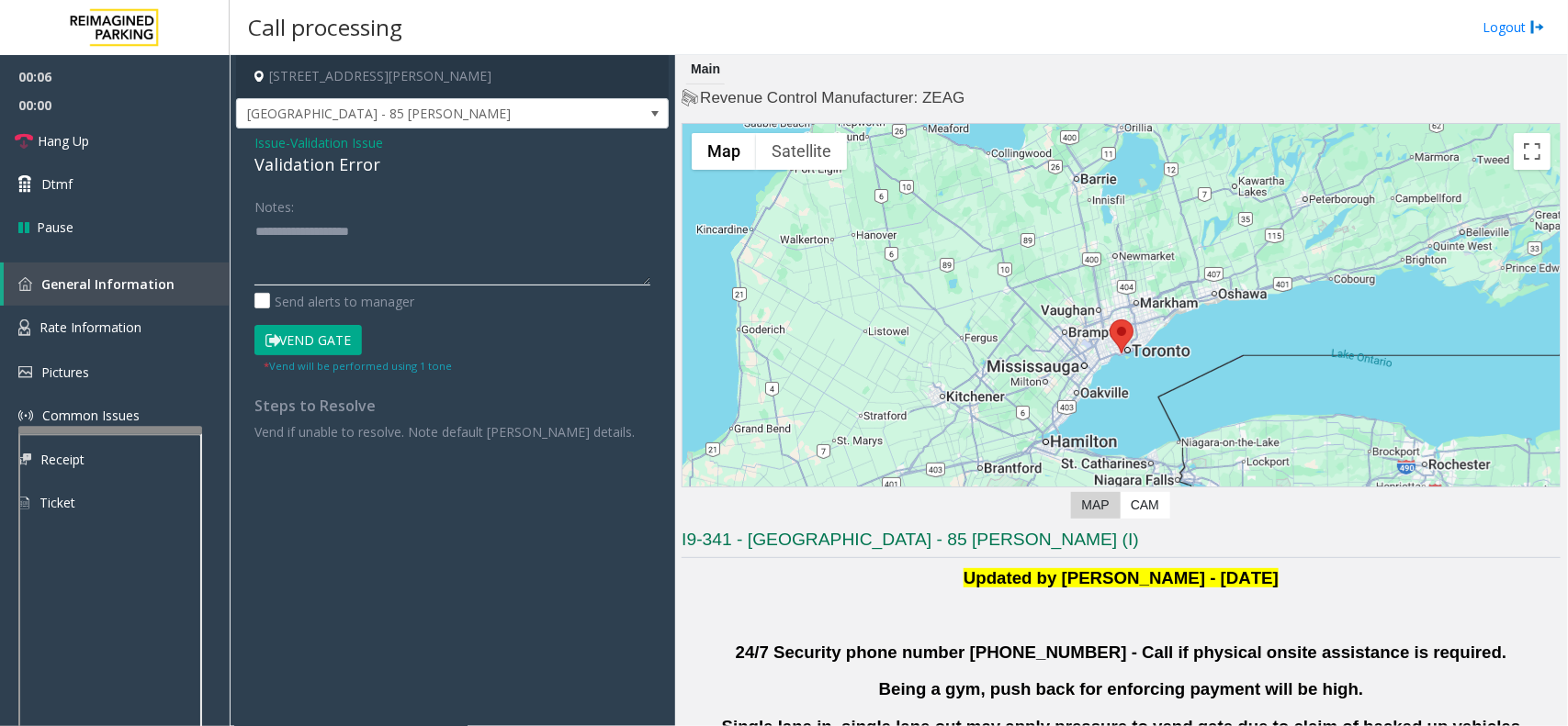
click at [406, 285] on textarea at bounding box center [452, 251] width 396 height 69
paste textarea "**********"
click at [304, 172] on div "Validation Error" at bounding box center [452, 165] width 396 height 25
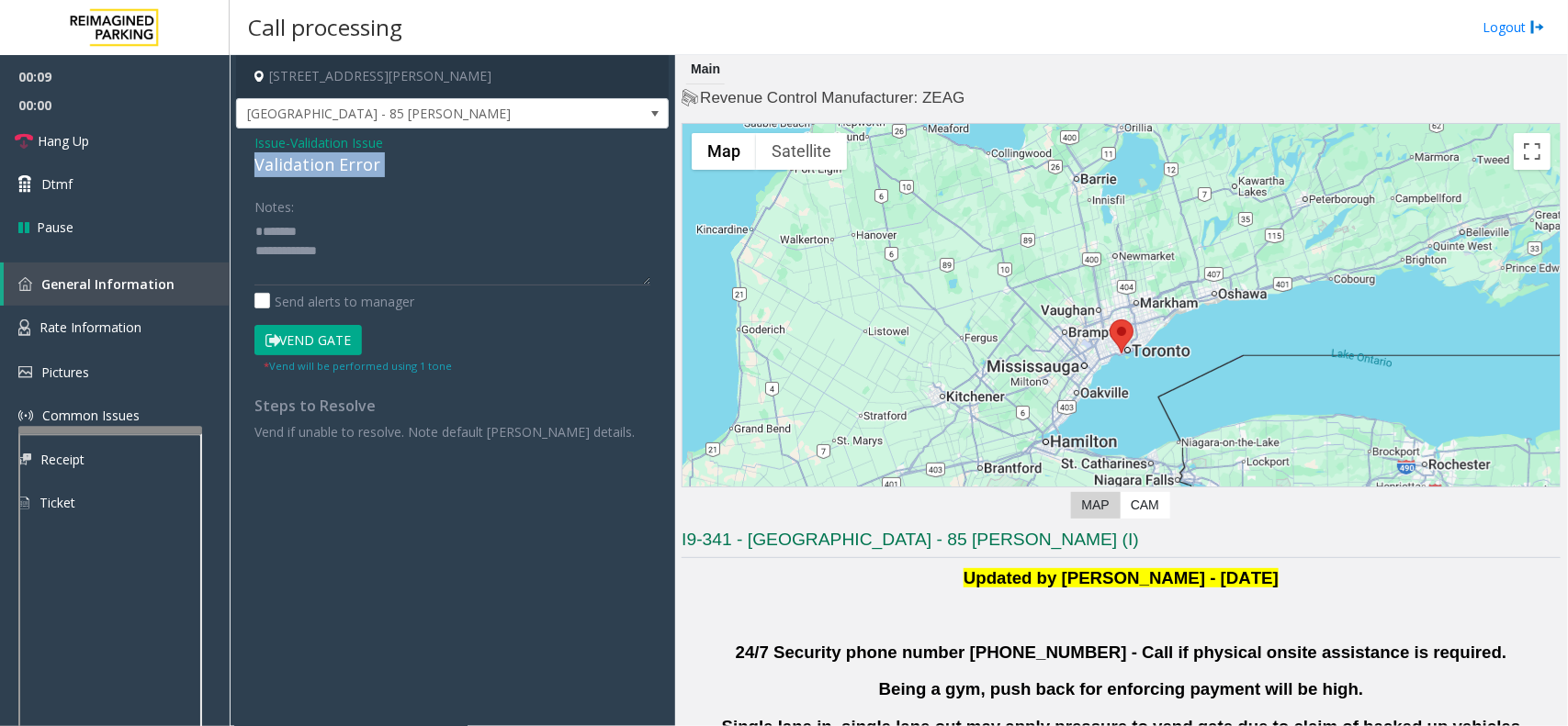
copy div "Validation Error"
click at [321, 234] on textarea at bounding box center [452, 251] width 396 height 69
paste textarea "**********"
click at [392, 267] on textarea at bounding box center [452, 251] width 396 height 69
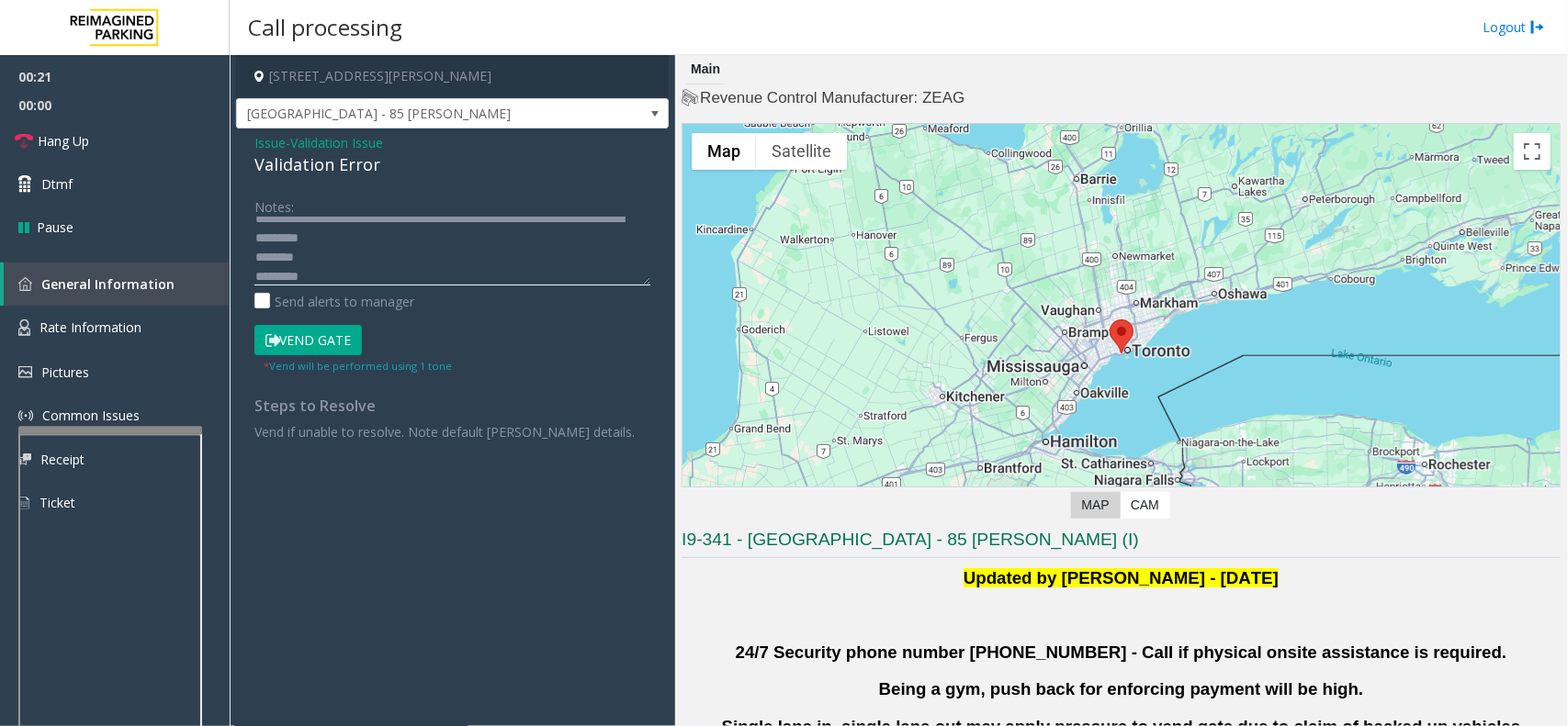
scroll to position [71, 0]
click at [306, 261] on textarea at bounding box center [452, 251] width 396 height 69
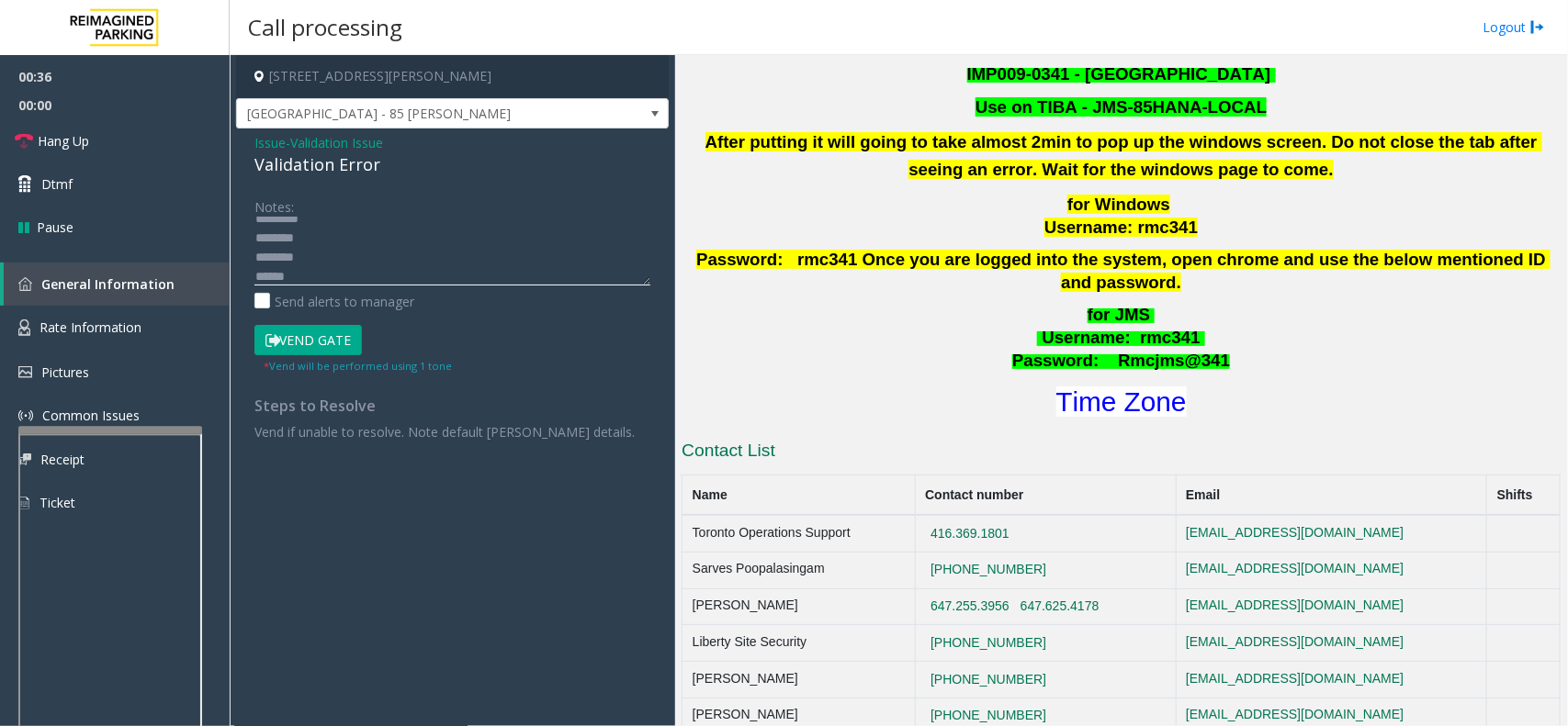
scroll to position [919, 0]
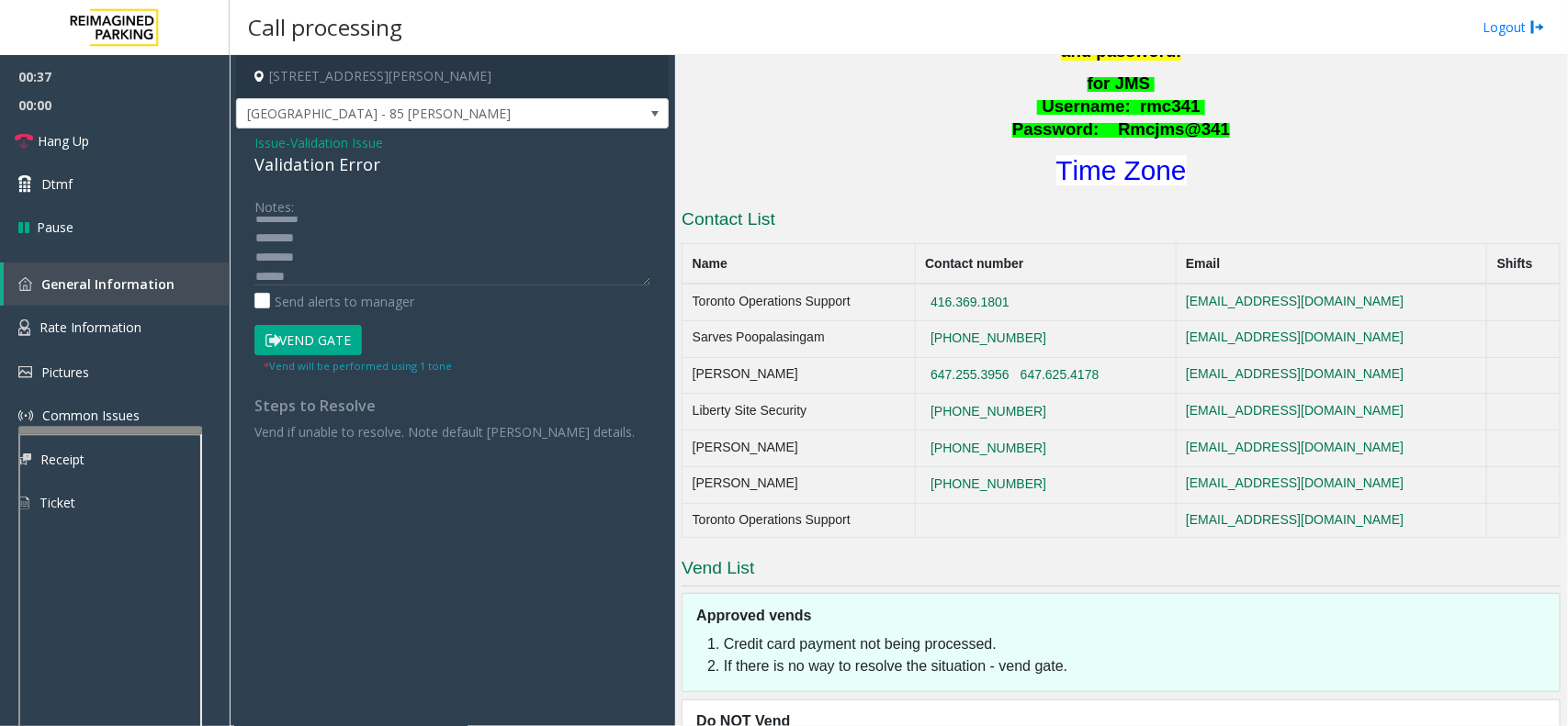
click at [1074, 122] on div "for JMS Username : rmc341 Password: Rmcjms@341 Time Zone" at bounding box center [1121, 131] width 879 height 116
click at [1090, 156] on font "Time Zone" at bounding box center [1121, 169] width 131 height 30
click at [314, 269] on textarea at bounding box center [452, 251] width 396 height 69
click at [322, 329] on button "Vend Gate" at bounding box center [308, 341] width 107 height 31
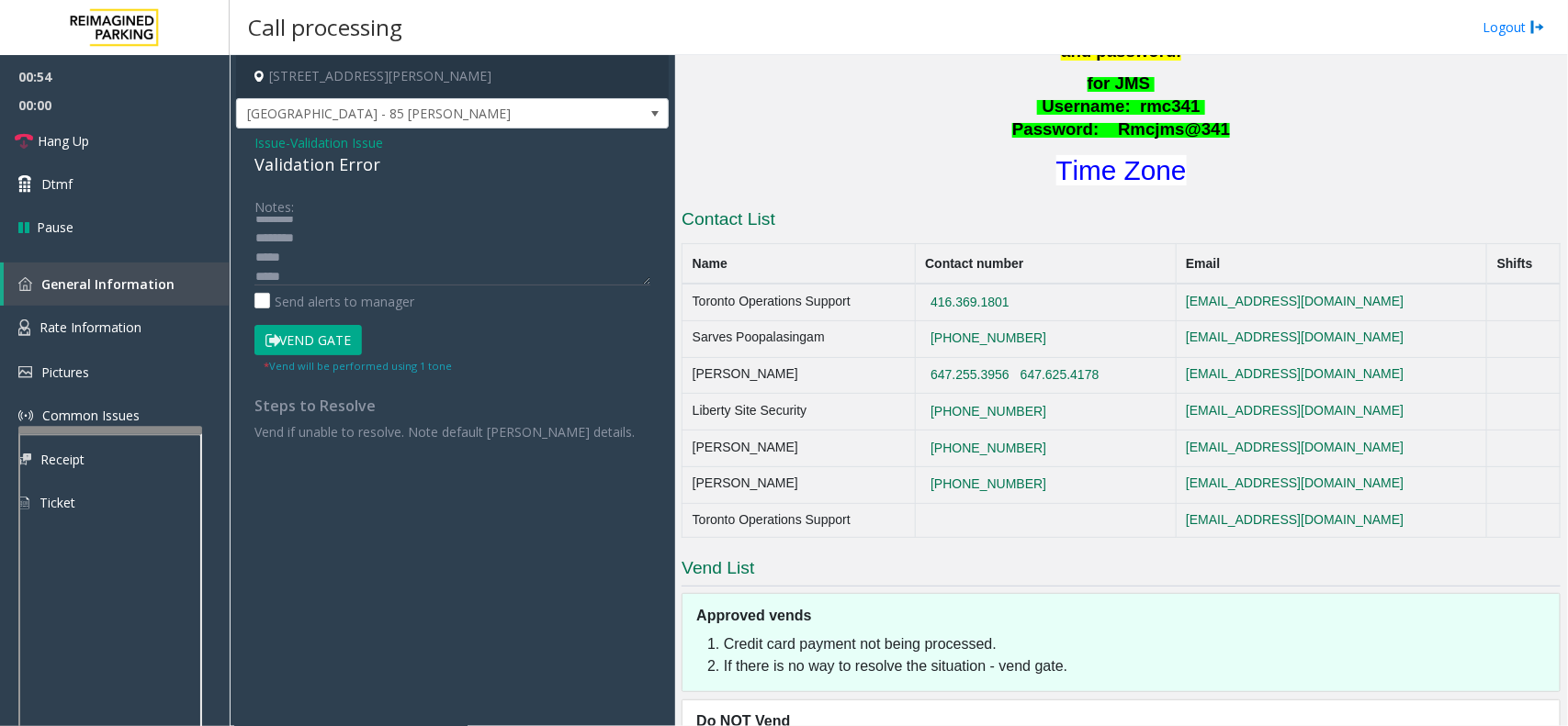
scroll to position [0, 0]
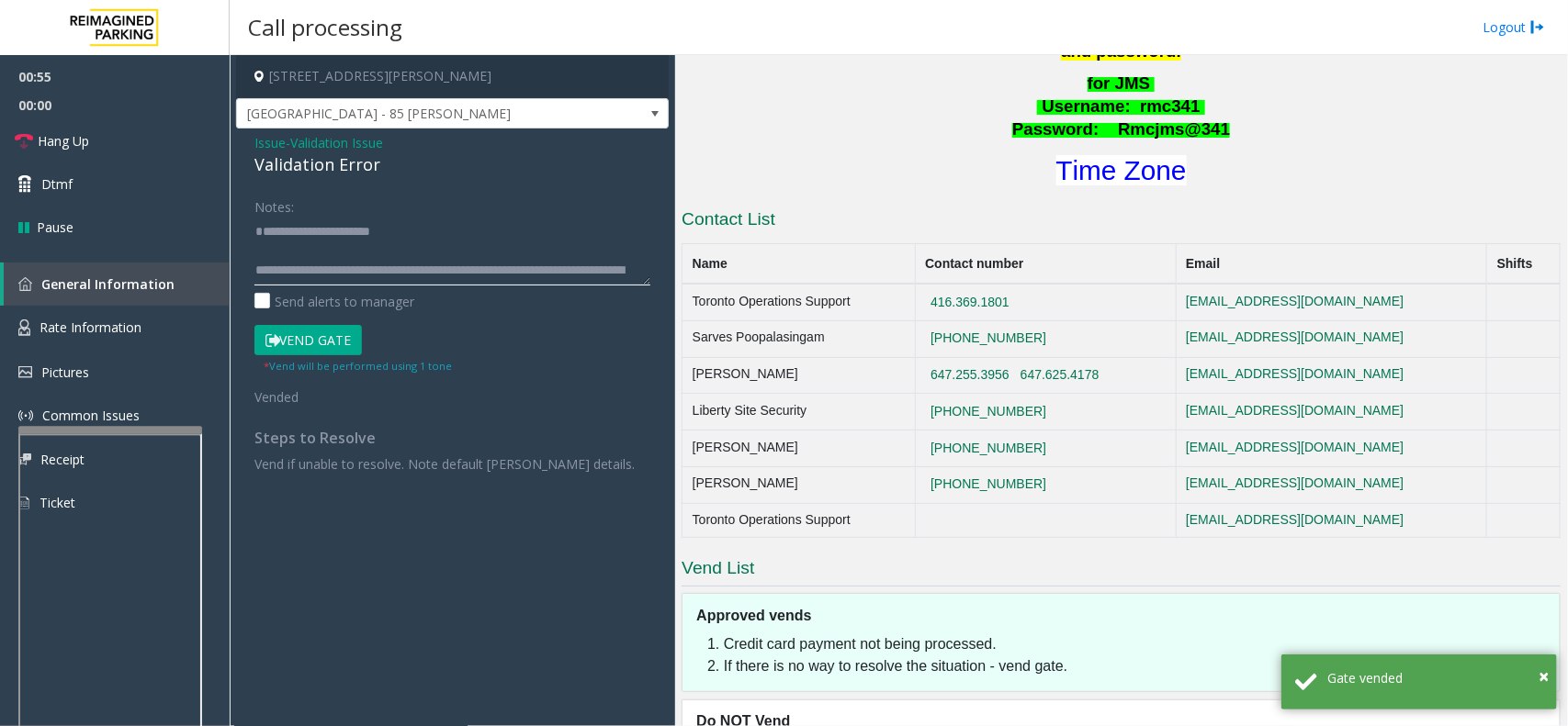
click at [315, 244] on textarea at bounding box center [452, 251] width 396 height 69
click at [315, 256] on textarea at bounding box center [452, 251] width 396 height 69
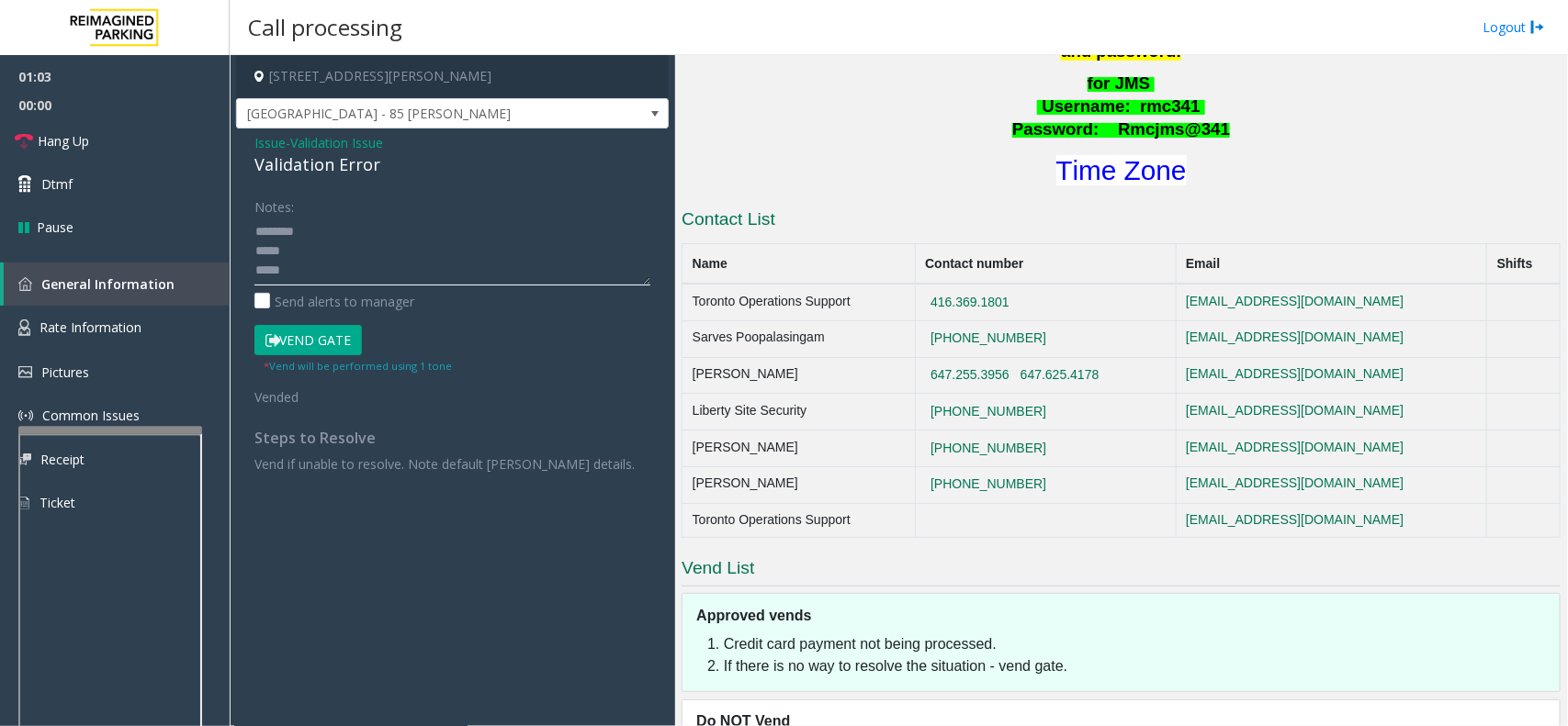
click at [296, 267] on textarea at bounding box center [452, 251] width 396 height 69
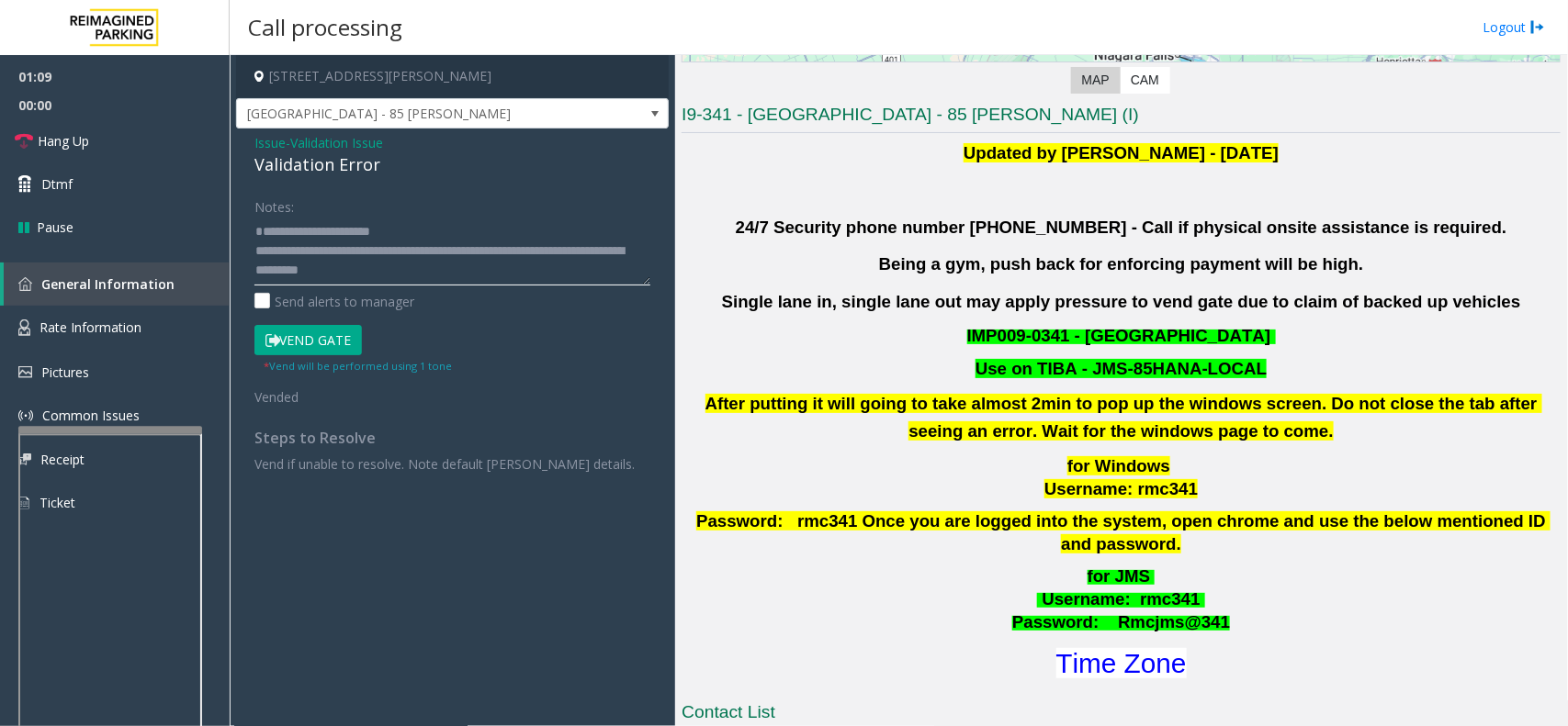
scroll to position [229, 0]
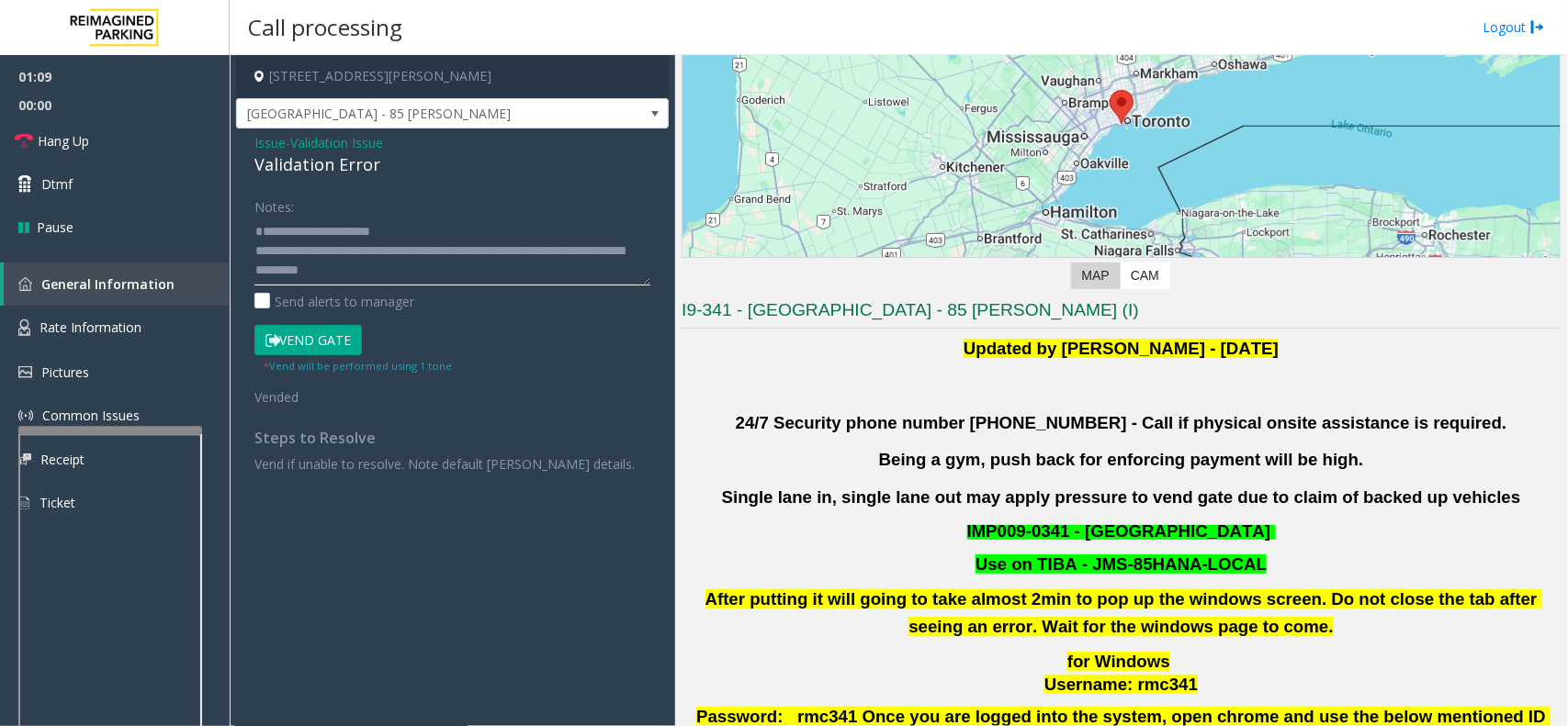
type textarea "**********"
drag, startPoint x: 927, startPoint y: 326, endPoint x: 887, endPoint y: 373, distance: 61.7
click at [905, 378] on p at bounding box center [1121, 385] width 879 height 27
click at [122, 144] on link "Hang Up" at bounding box center [114, 140] width 229 height 44
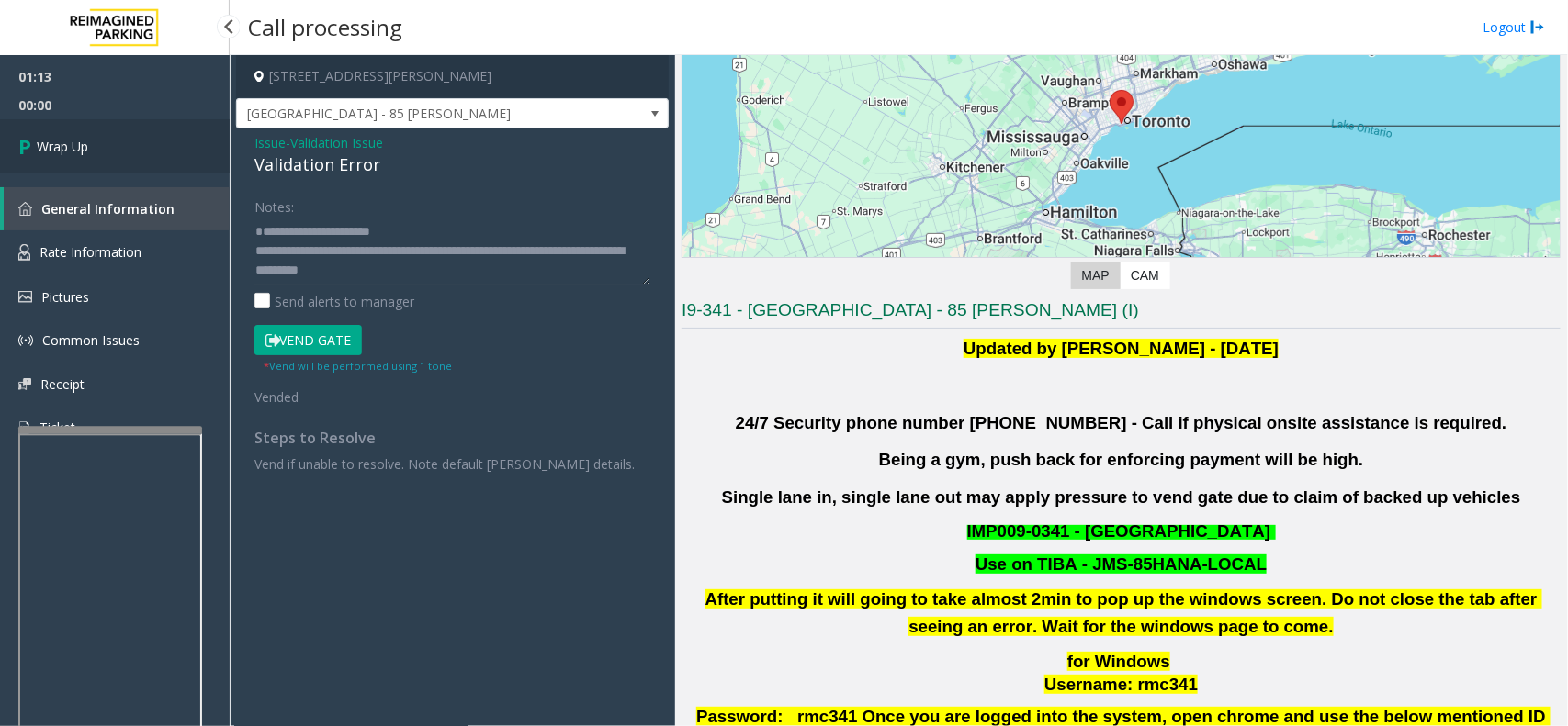
click at [129, 137] on link "Wrap Up" at bounding box center [114, 146] width 229 height 54
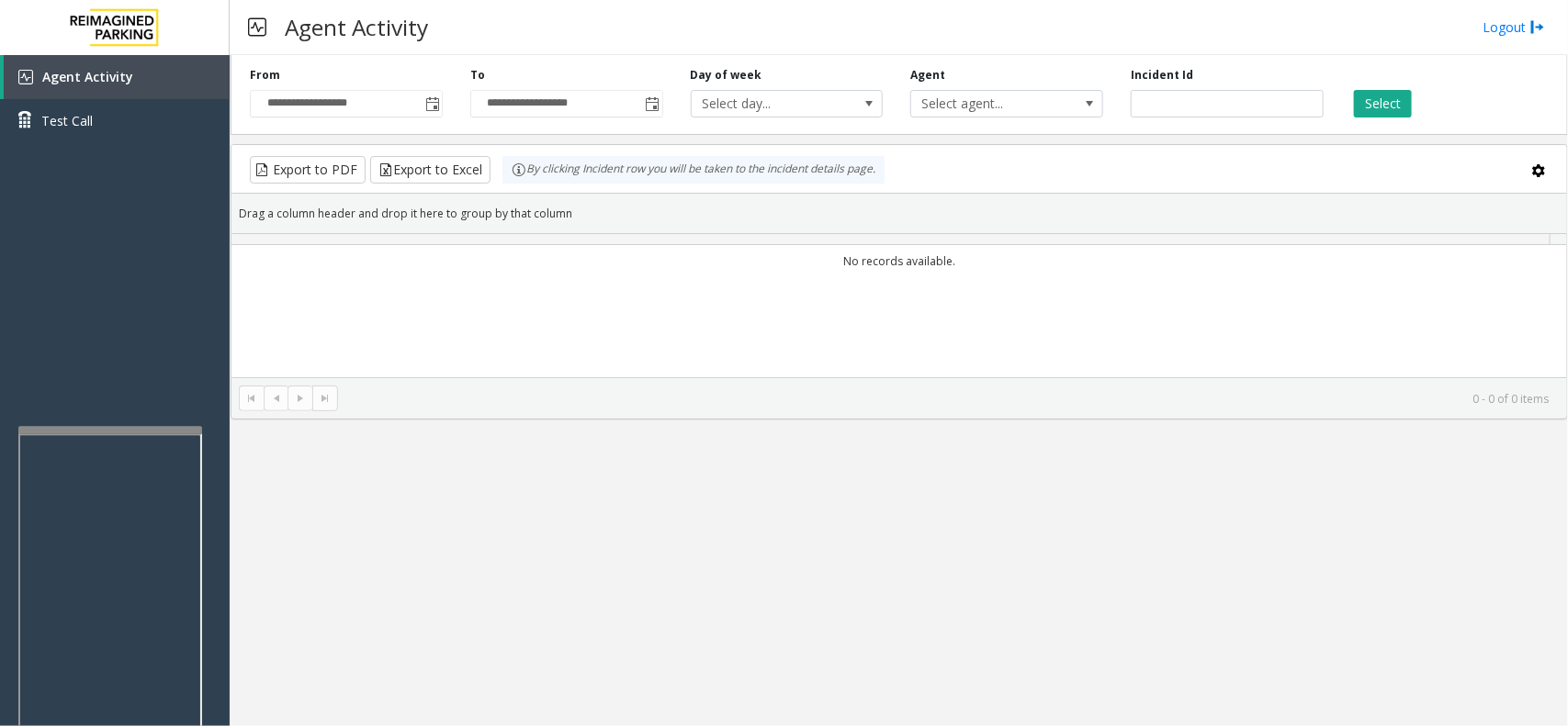
drag, startPoint x: 724, startPoint y: 402, endPoint x: 700, endPoint y: 411, distance: 25.6
click at [700, 411] on kendo-pager "0 - 0 of 0 items" at bounding box center [899, 398] width 1336 height 42
